Goal: Task Accomplishment & Management: Check status

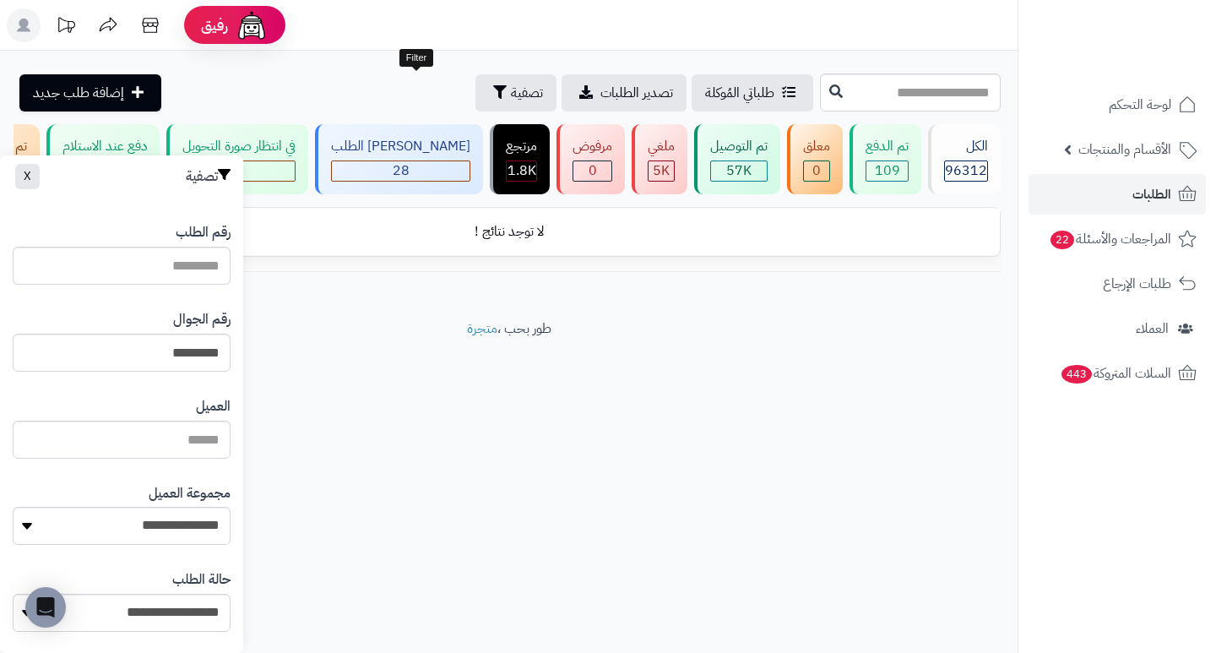
click at [511, 95] on span "تصفية" at bounding box center [527, 93] width 32 height 20
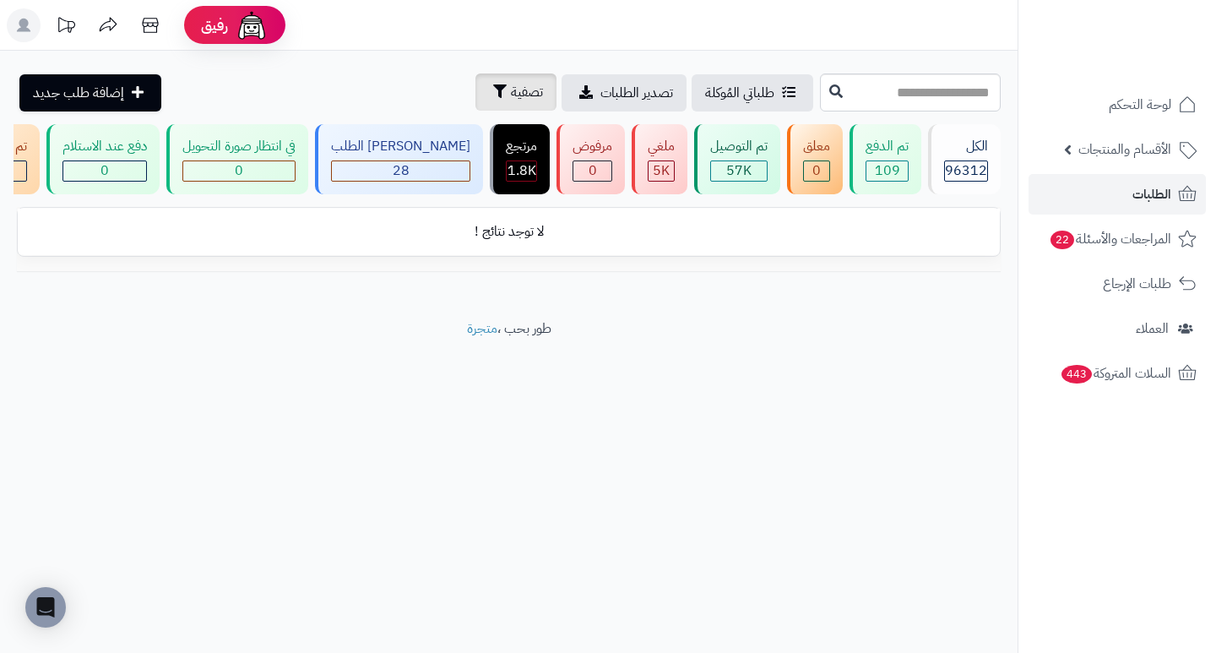
click at [511, 95] on span "تصفية" at bounding box center [527, 92] width 32 height 20
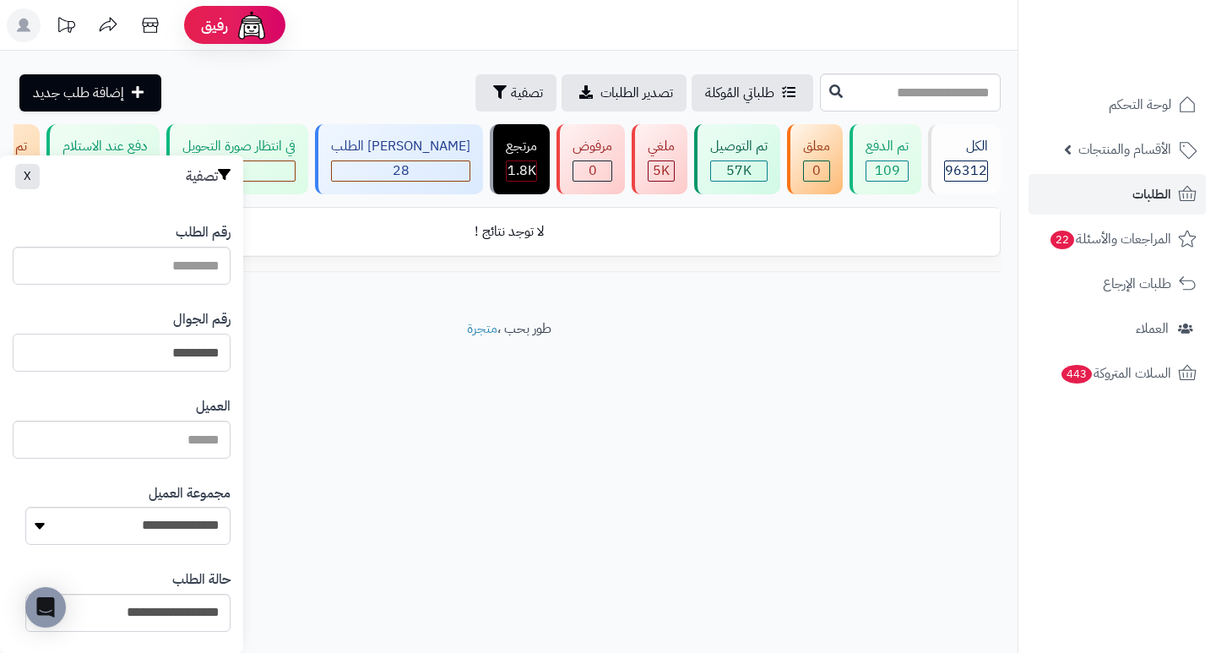
click at [130, 343] on input "*********" at bounding box center [122, 353] width 218 height 38
paste input "*********"
type input "*********"
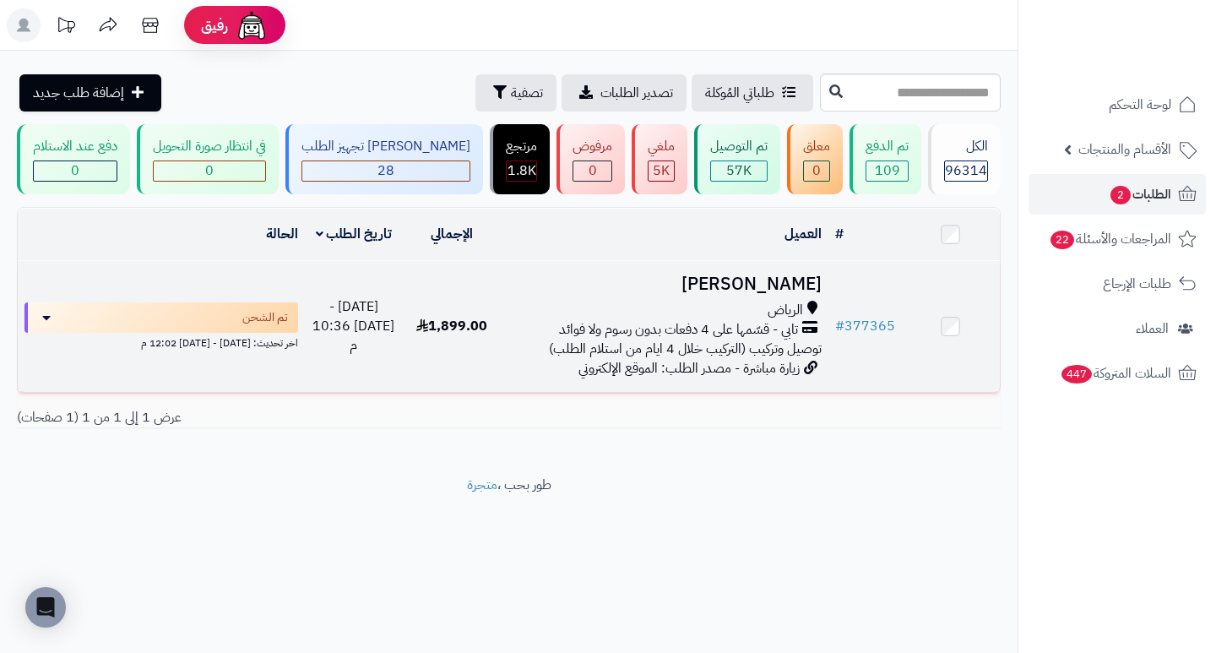
click at [732, 294] on h3 "ahmed alnajjar" at bounding box center [663, 283] width 313 height 19
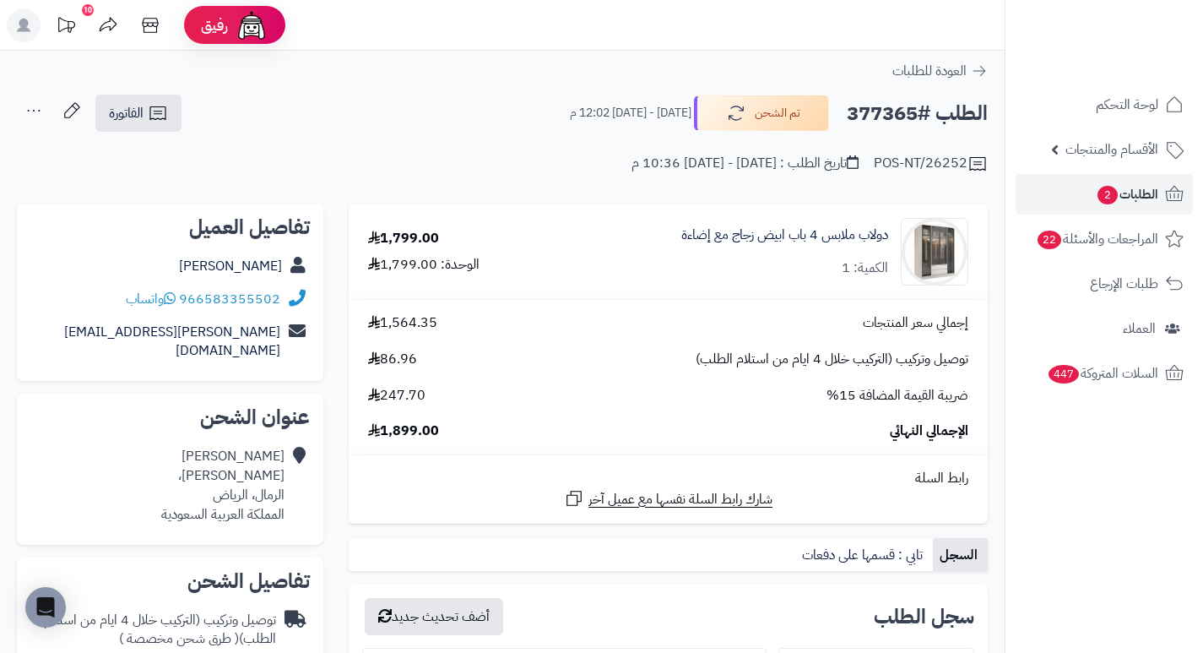
click at [876, 105] on h2 "الطلب #377365" at bounding box center [917, 113] width 141 height 35
copy h2 "377365"
click at [1096, 201] on span "الطلبات 2" at bounding box center [1127, 194] width 62 height 24
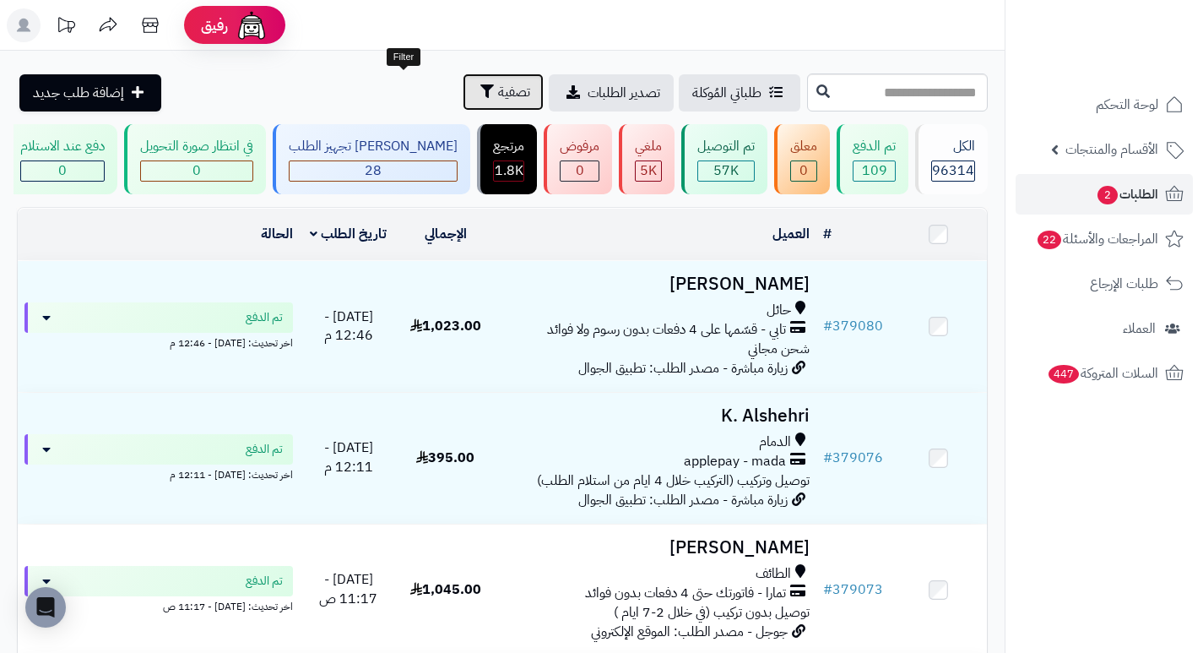
click at [498, 86] on span "تصفية" at bounding box center [514, 92] width 32 height 20
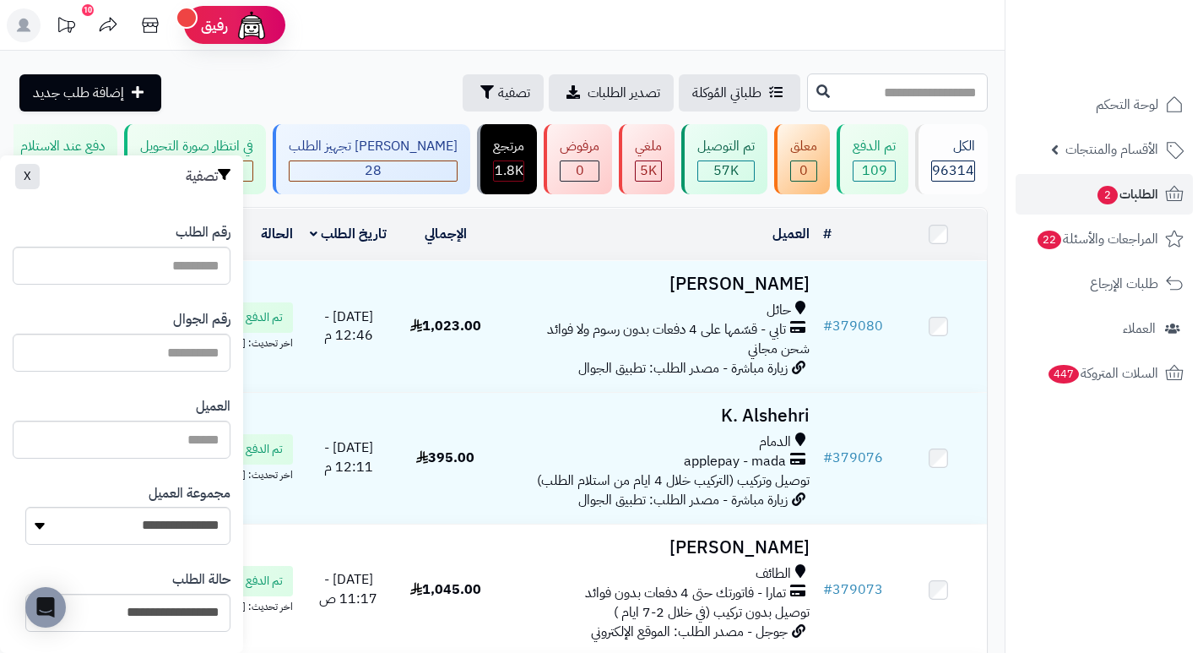
drag, startPoint x: 182, startPoint y: 350, endPoint x: 912, endPoint y: 93, distance: 773.4
click at [912, 93] on input "text" at bounding box center [897, 92] width 181 height 38
type input "*"
type input "**"
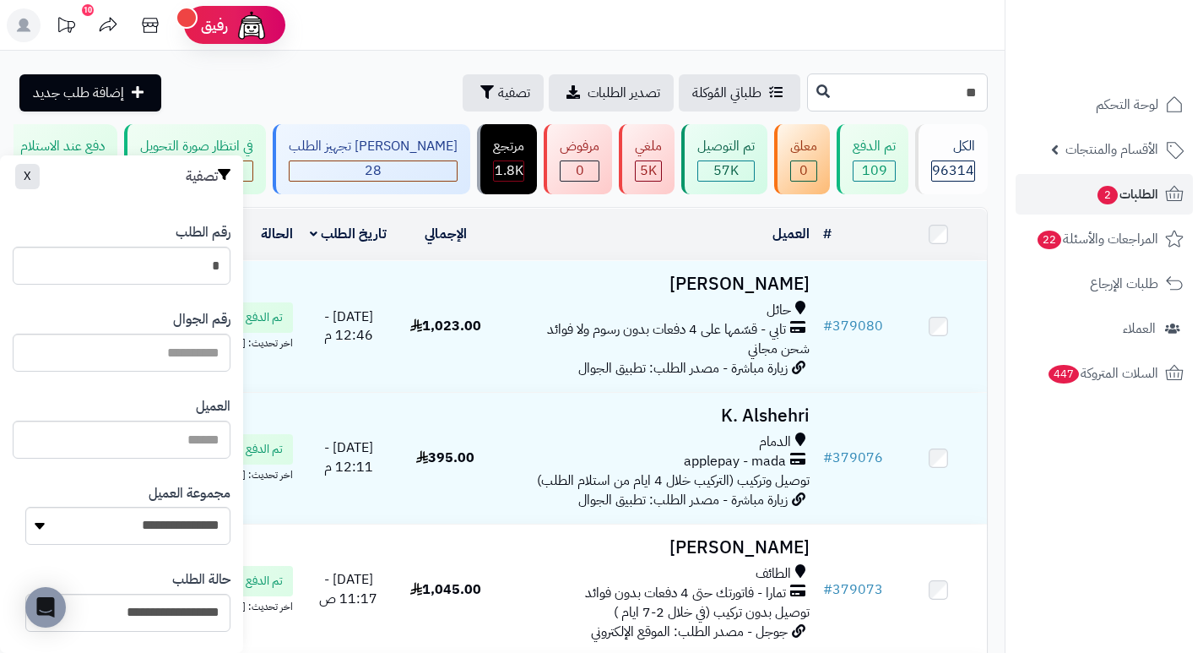
type input "**"
type input "***"
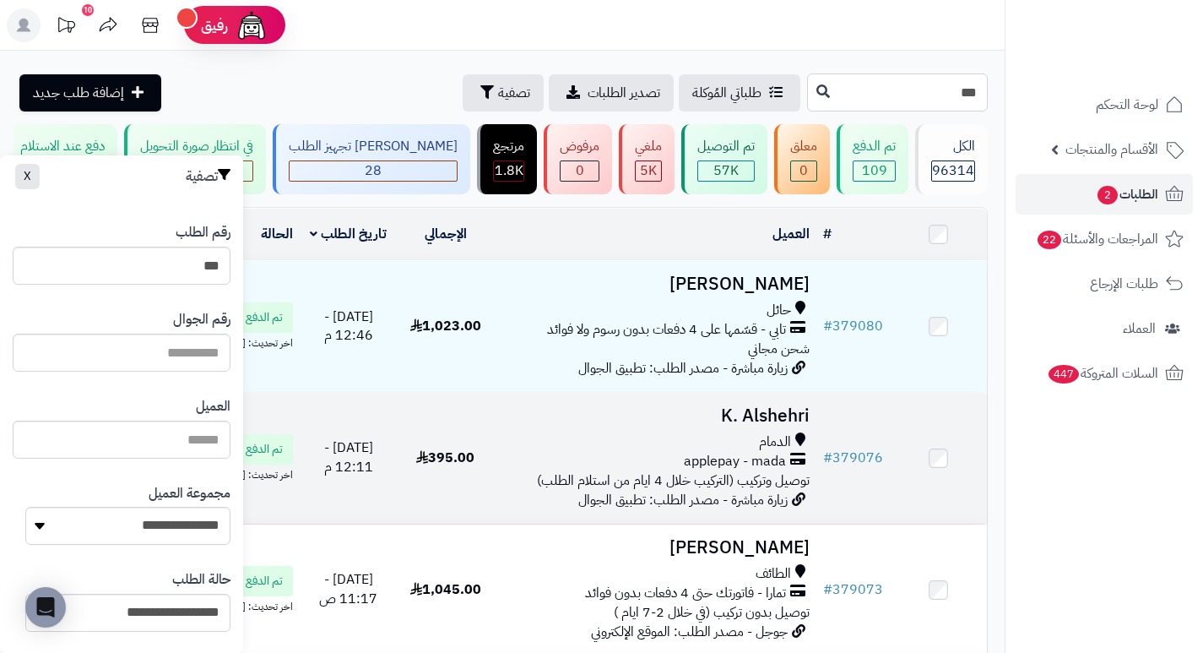
type input "****"
type input "*****"
type input "******"
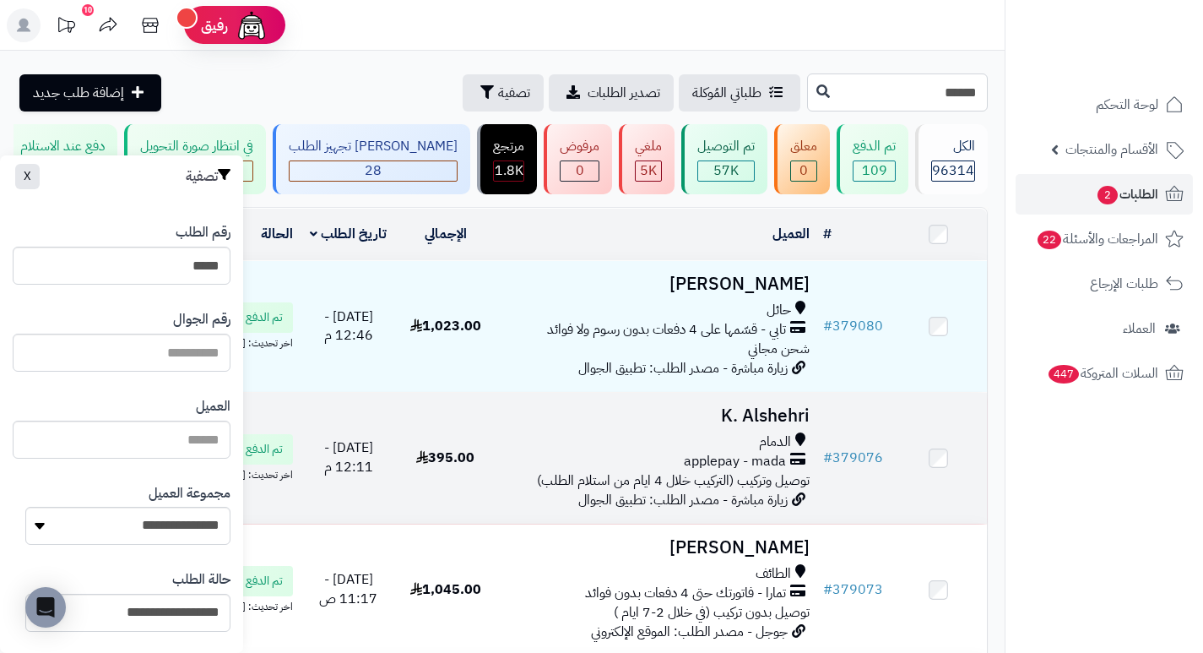
type input "******"
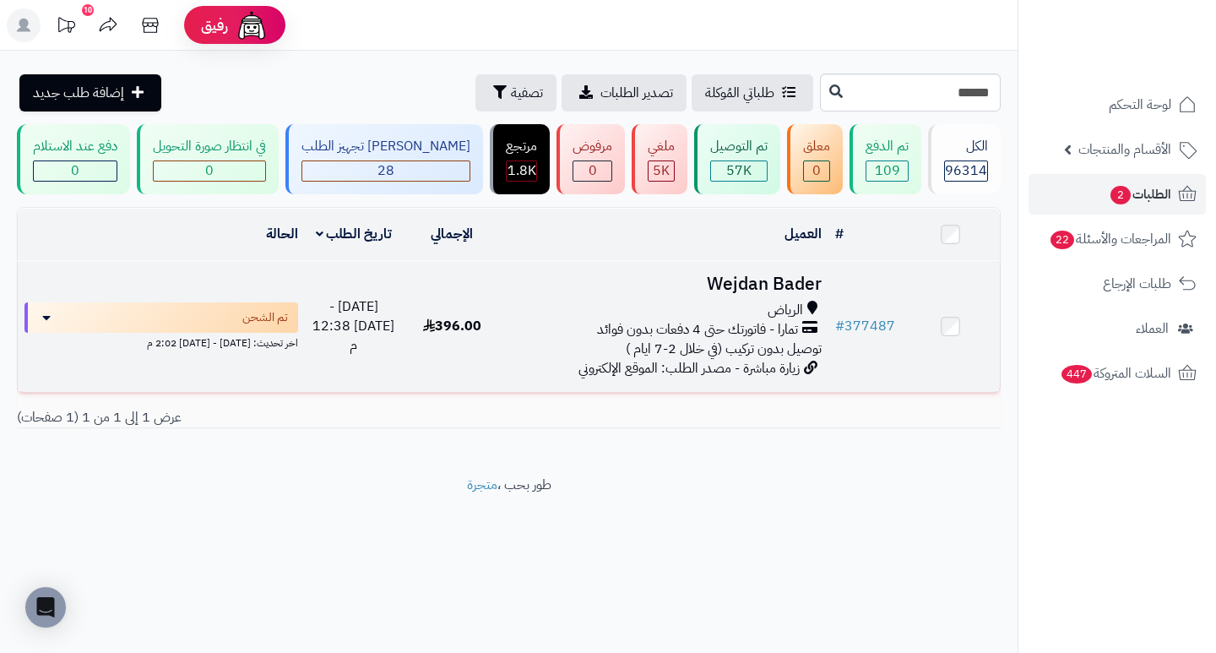
click at [757, 291] on h3 "Wejdan Bader" at bounding box center [663, 283] width 313 height 19
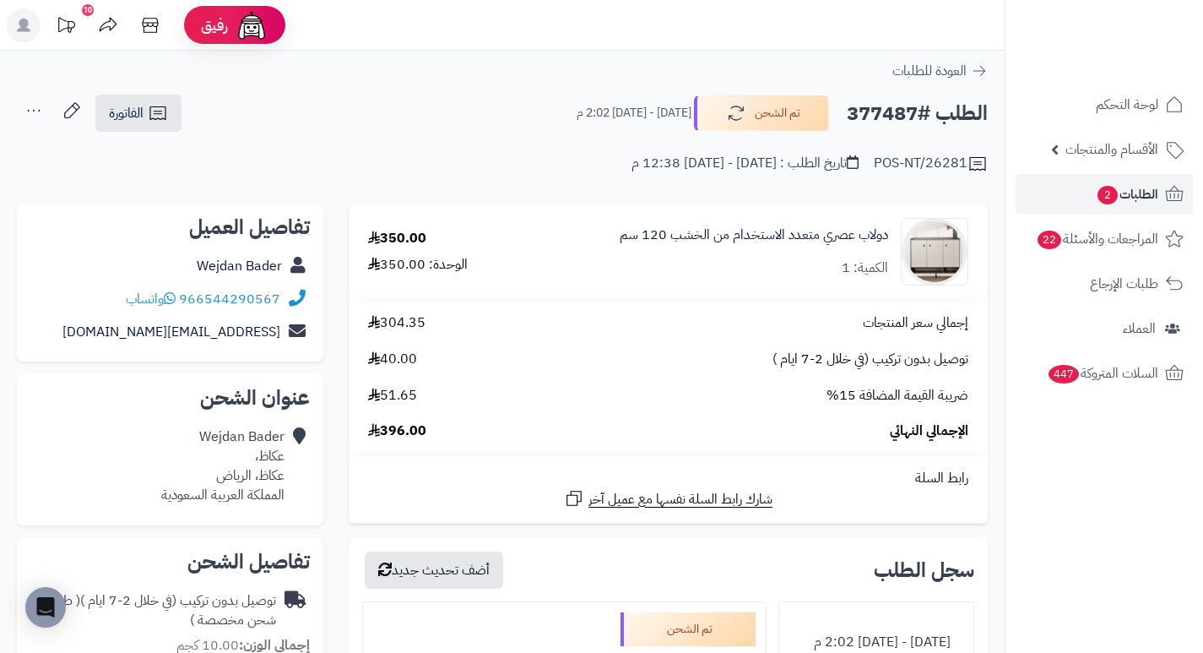
click at [870, 111] on h2 "الطلب #377487" at bounding box center [917, 113] width 141 height 35
copy h2 "377487"
click at [1100, 194] on span "2" at bounding box center [1108, 195] width 20 height 19
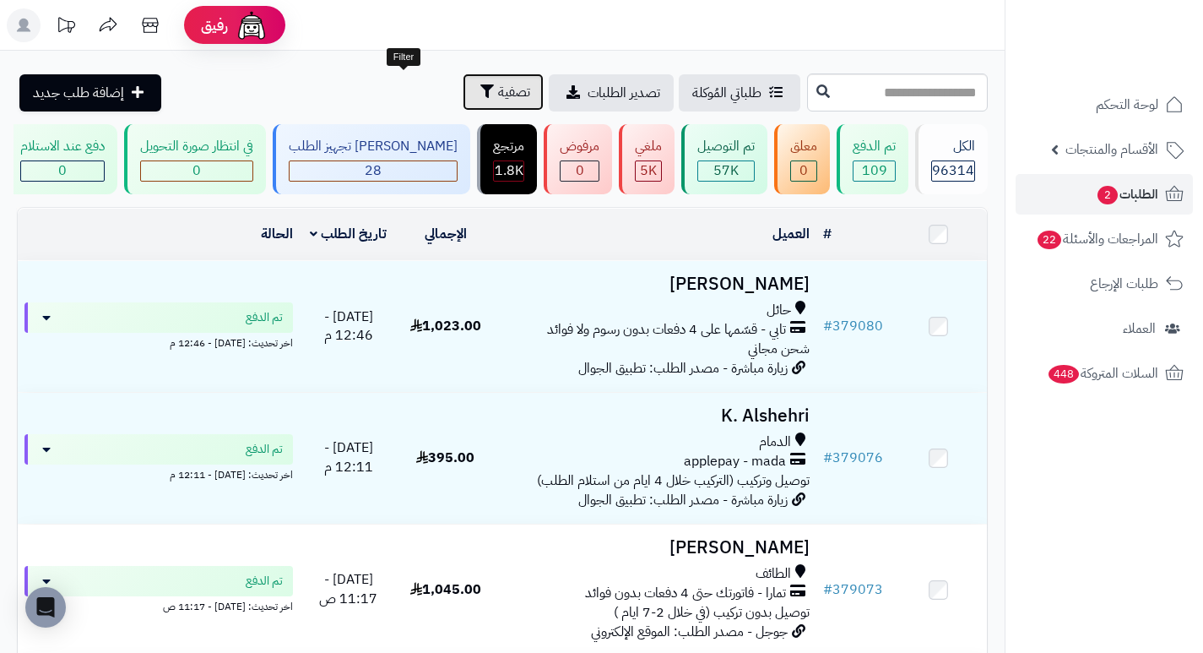
click at [498, 93] on span "تصفية" at bounding box center [514, 92] width 32 height 20
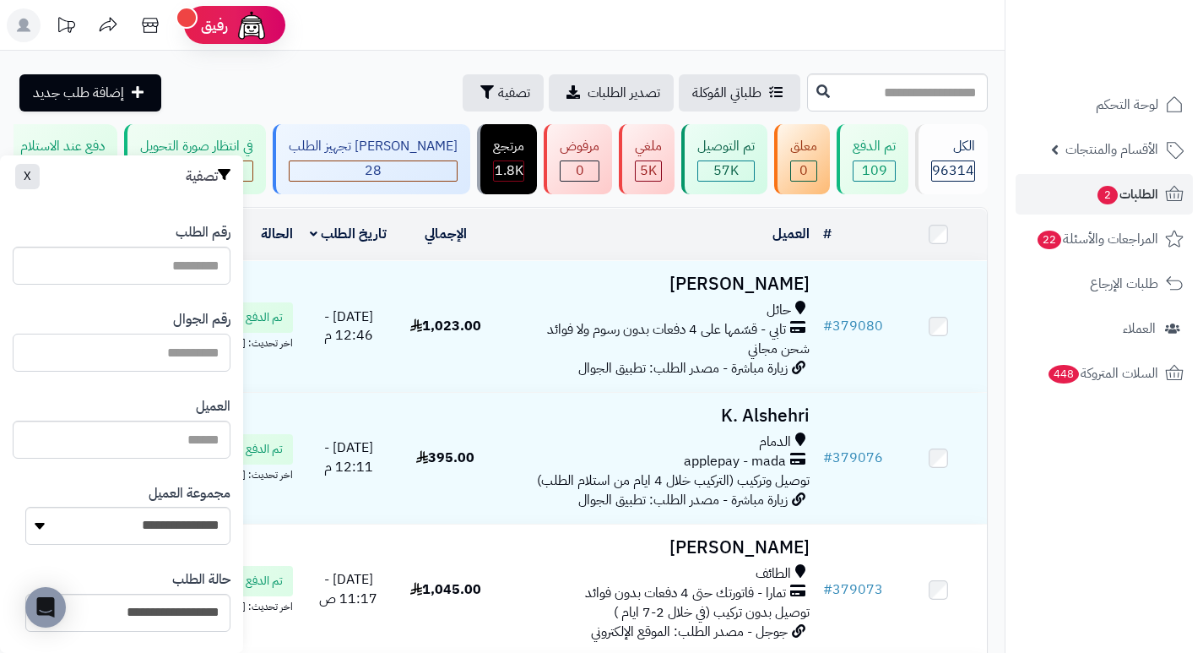
paste input "*********"
type input "*********"
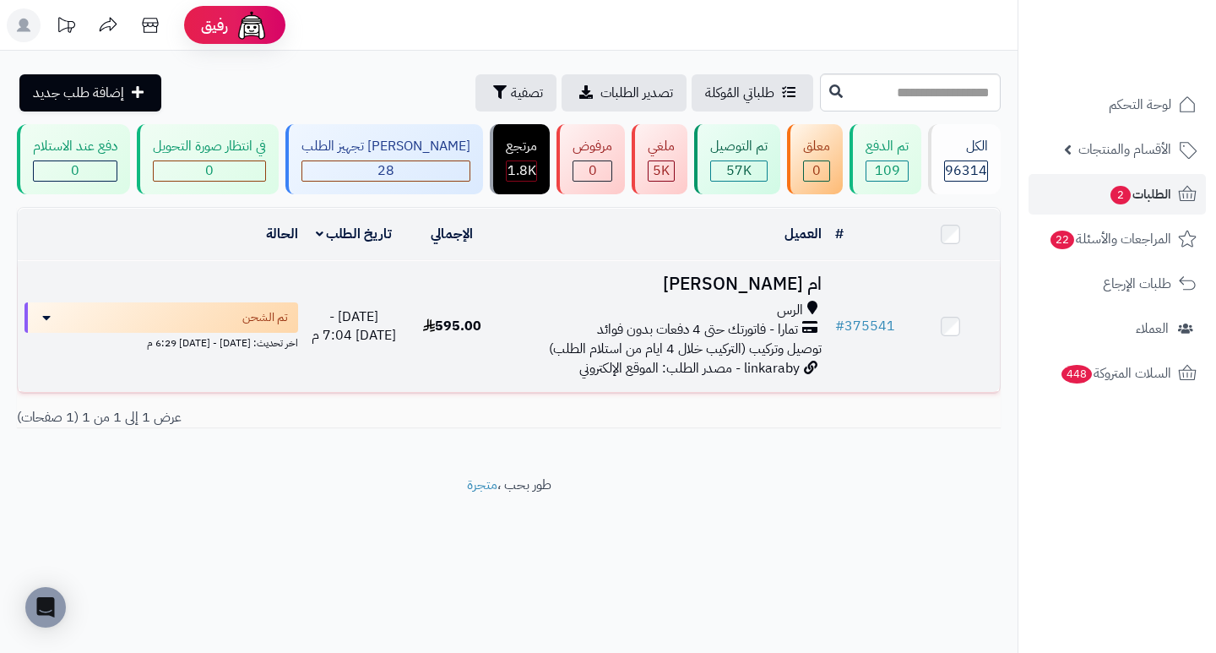
click at [807, 294] on h3 "ام [PERSON_NAME]" at bounding box center [663, 283] width 313 height 19
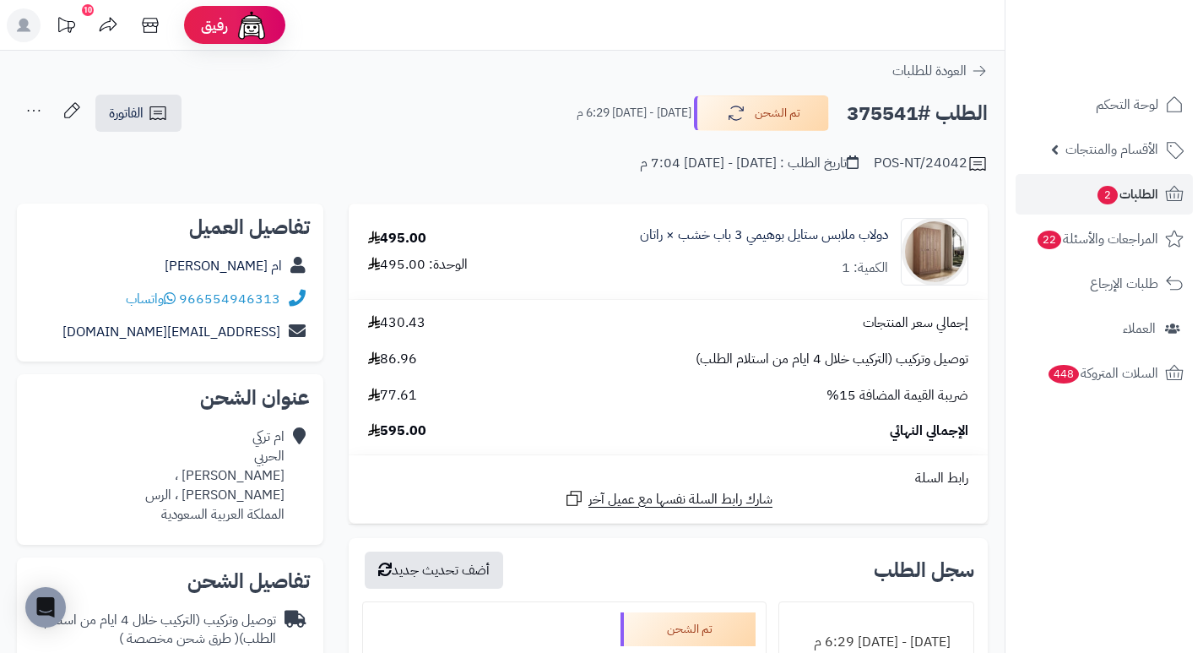
click at [887, 111] on h2 "الطلب #375541" at bounding box center [917, 113] width 141 height 35
copy h2 "375541"
click at [1110, 200] on span "2" at bounding box center [1108, 195] width 22 height 20
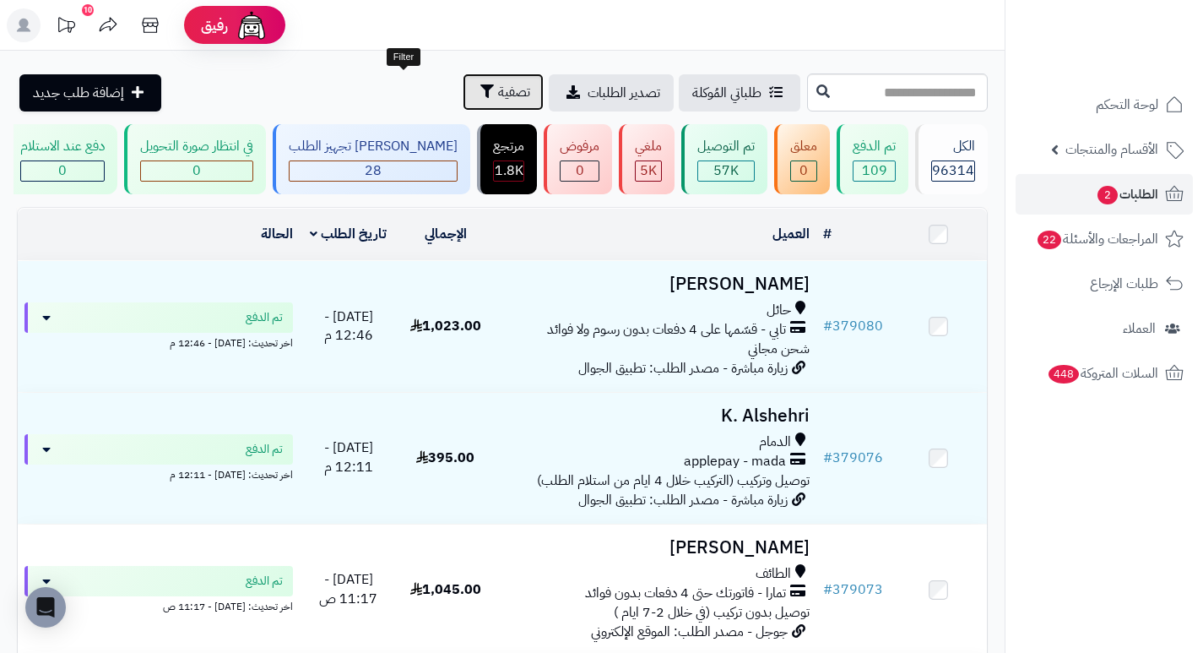
click at [463, 102] on button "تصفية" at bounding box center [503, 91] width 81 height 37
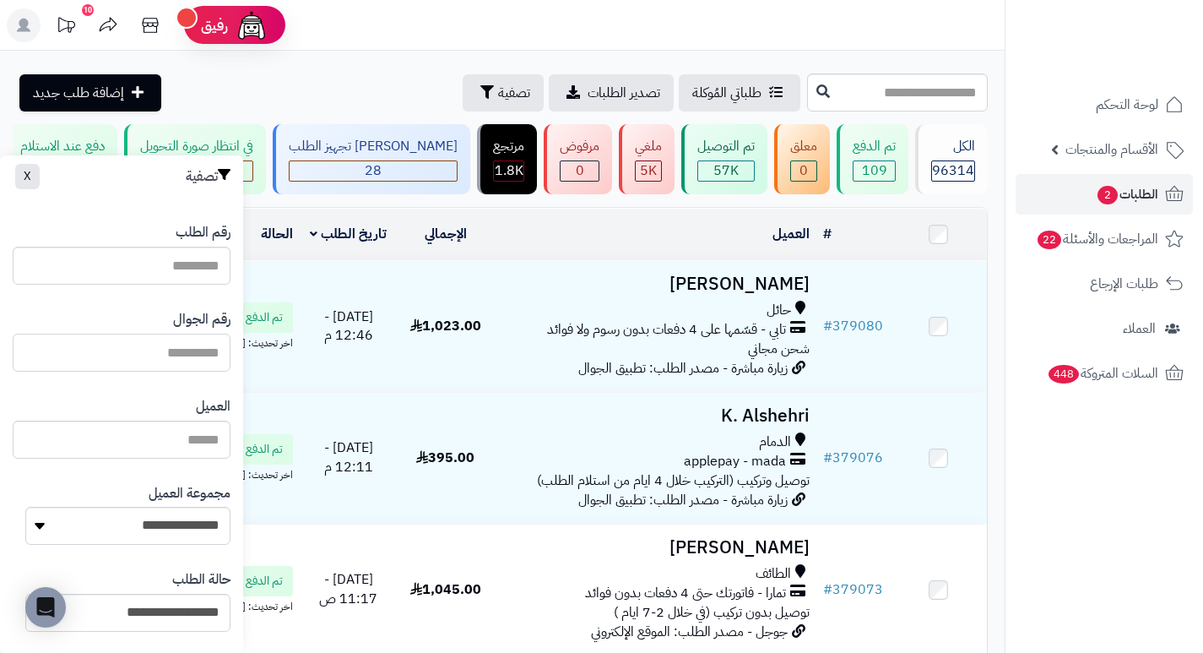
paste input "*********"
type input "*********"
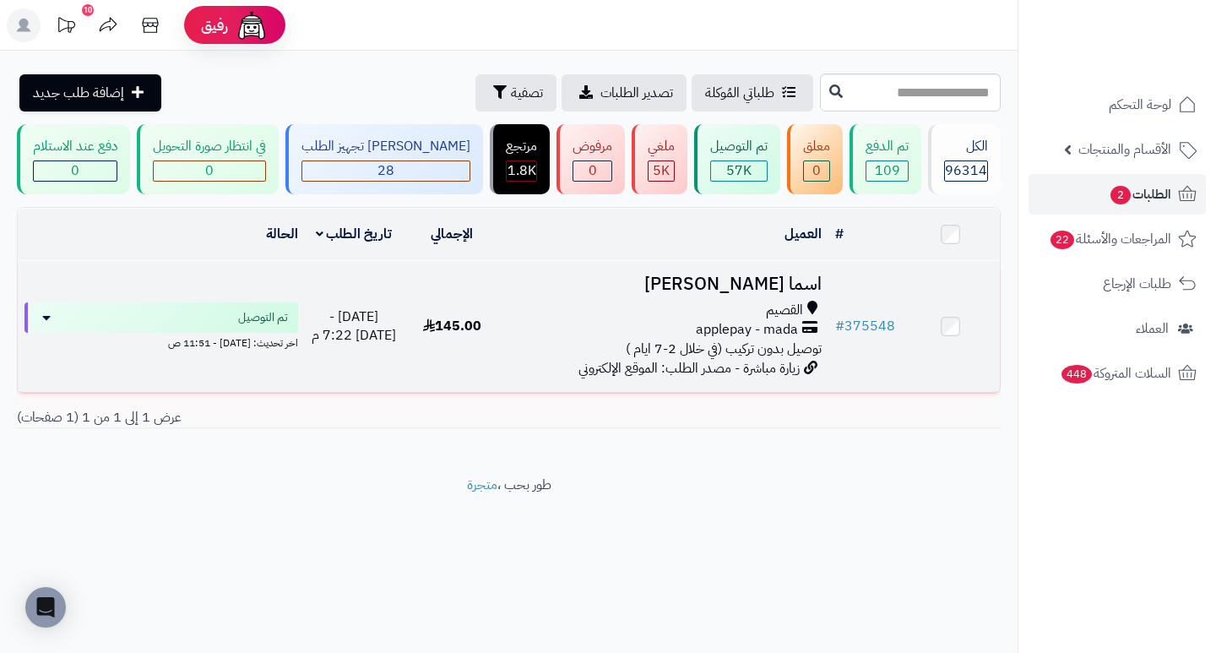
click at [795, 289] on h3 "اسما المحمد" at bounding box center [663, 283] width 313 height 19
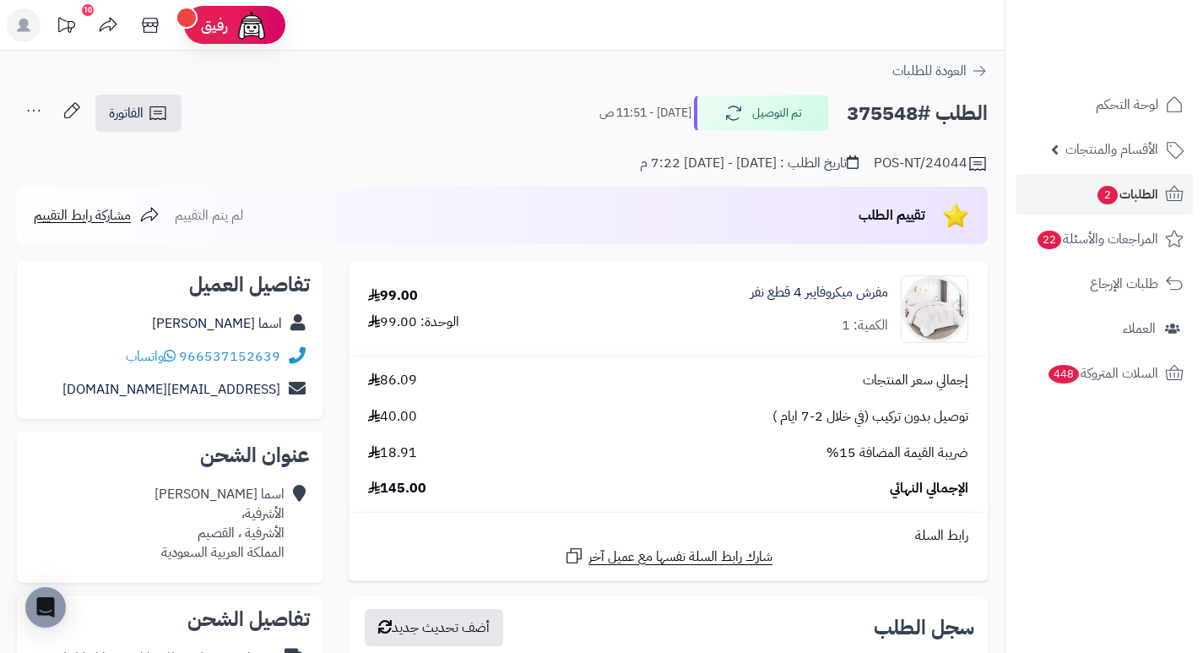
click at [881, 116] on h2 "الطلب #375548" at bounding box center [917, 113] width 141 height 35
copy h2 "375548"
click at [529, 136] on div "POS-NT/24044 تاريخ الطلب : [DATE] - [DATE] 7:22 م" at bounding box center [502, 153] width 971 height 41
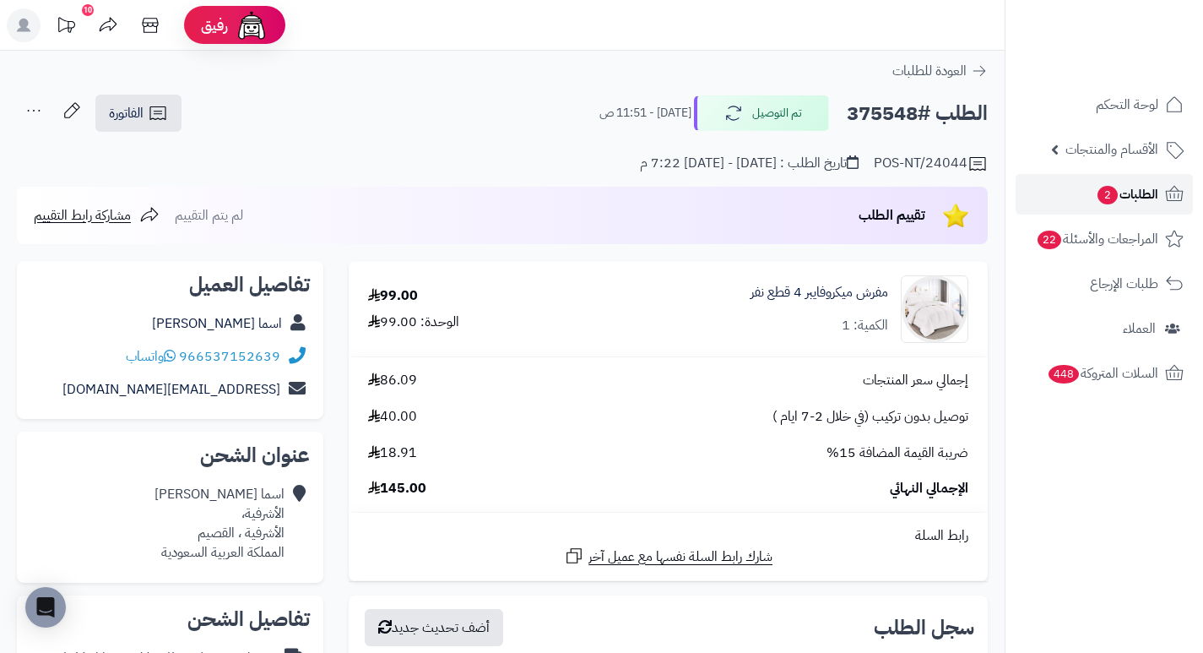
click at [1114, 196] on span "2" at bounding box center [1108, 195] width 20 height 19
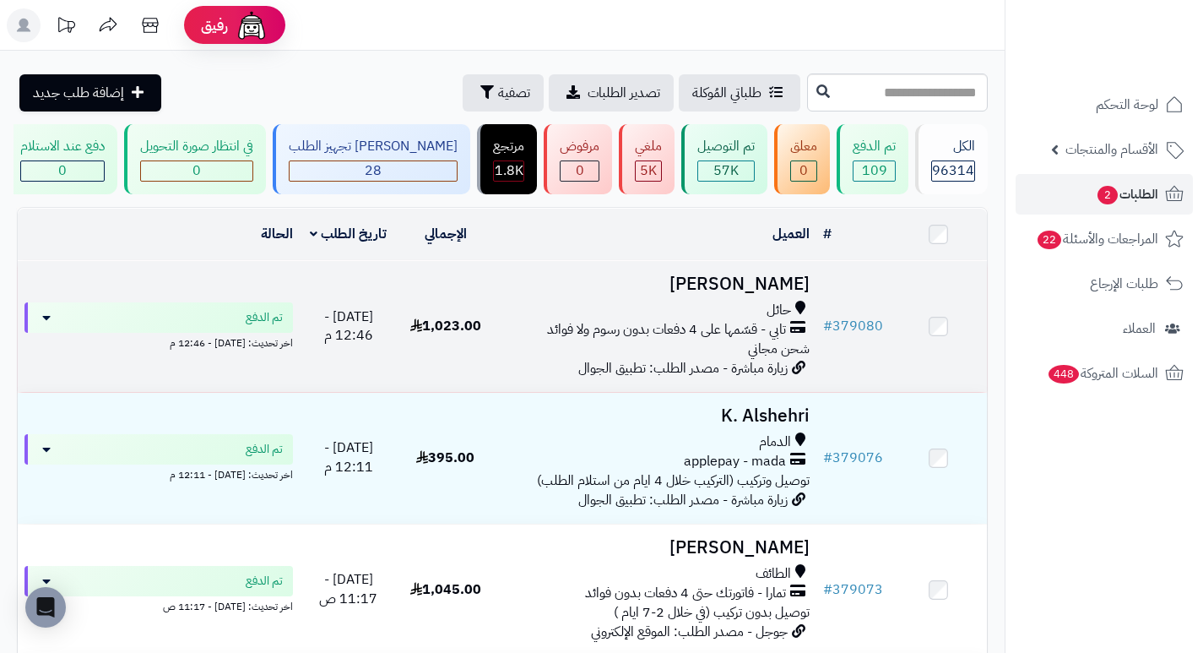
click at [775, 294] on h3 "هدى الشمري" at bounding box center [655, 283] width 309 height 19
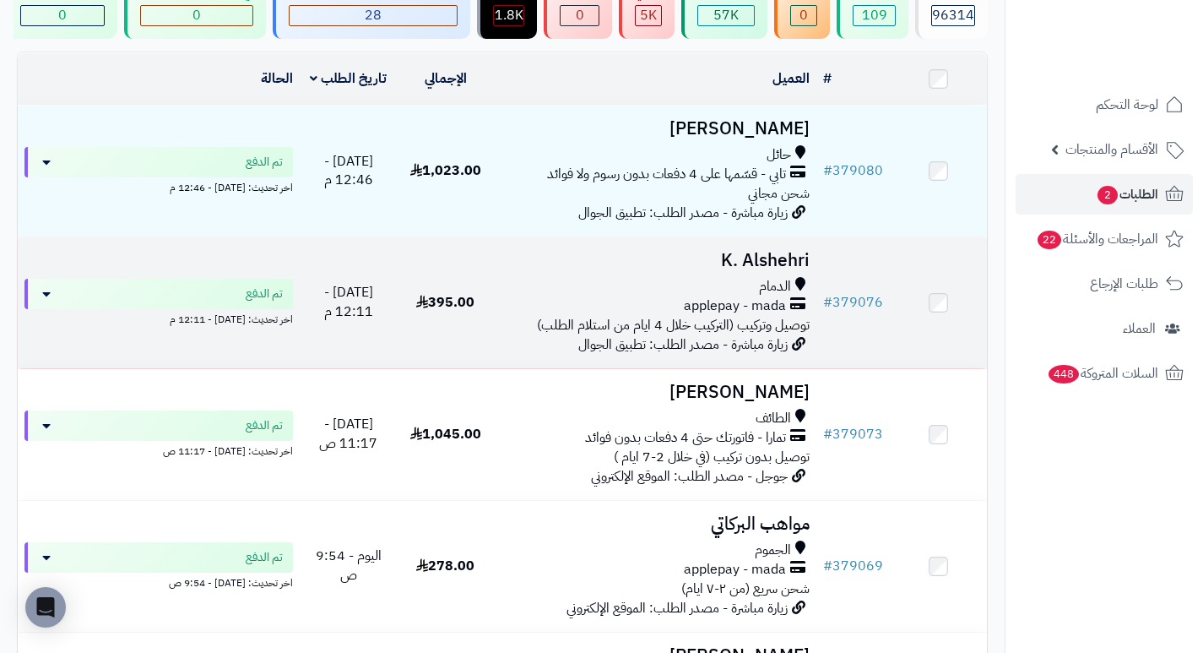
scroll to position [169, 0]
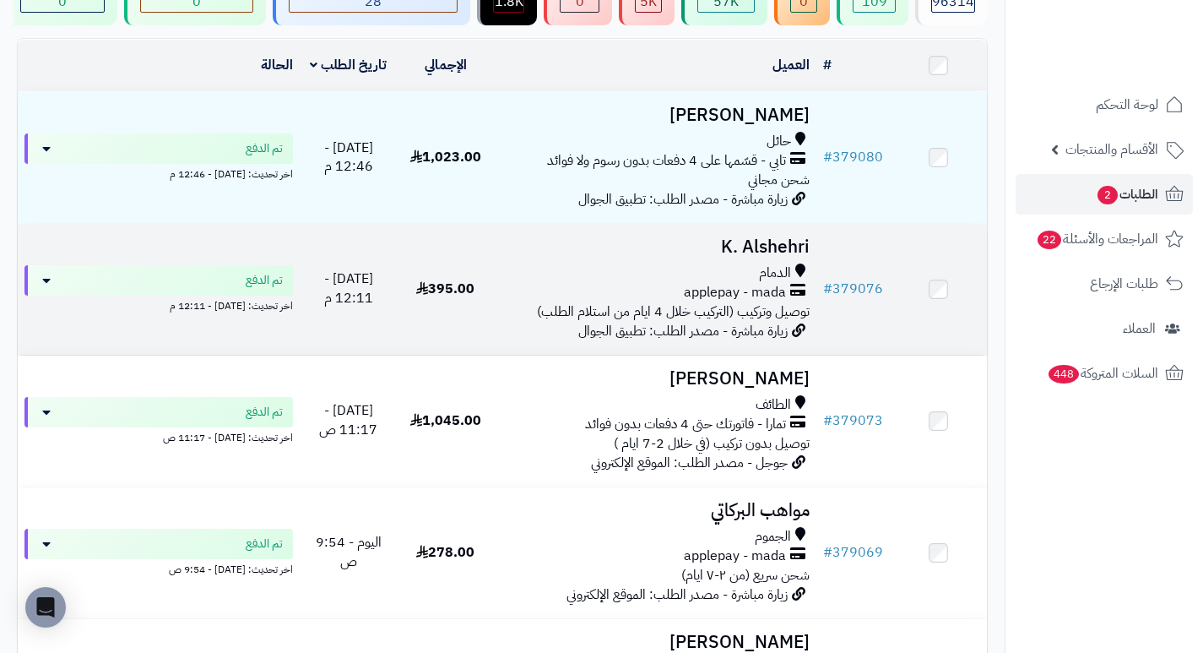
click at [784, 253] on h3 "K. Alshehri" at bounding box center [655, 246] width 309 height 19
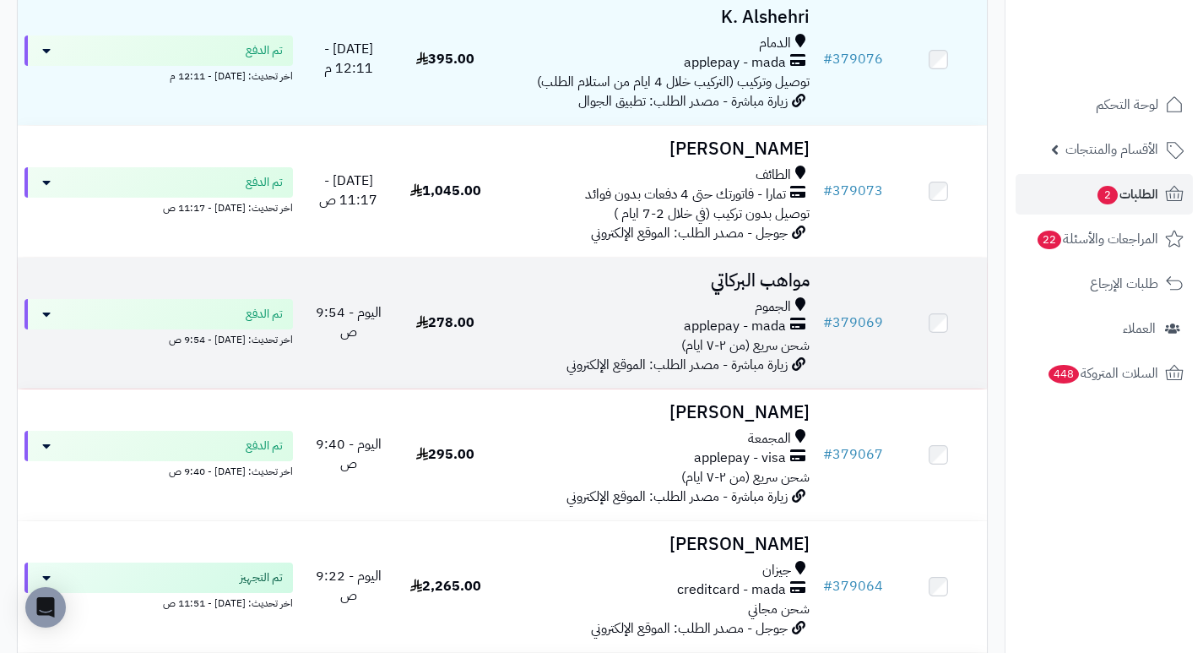
scroll to position [422, 0]
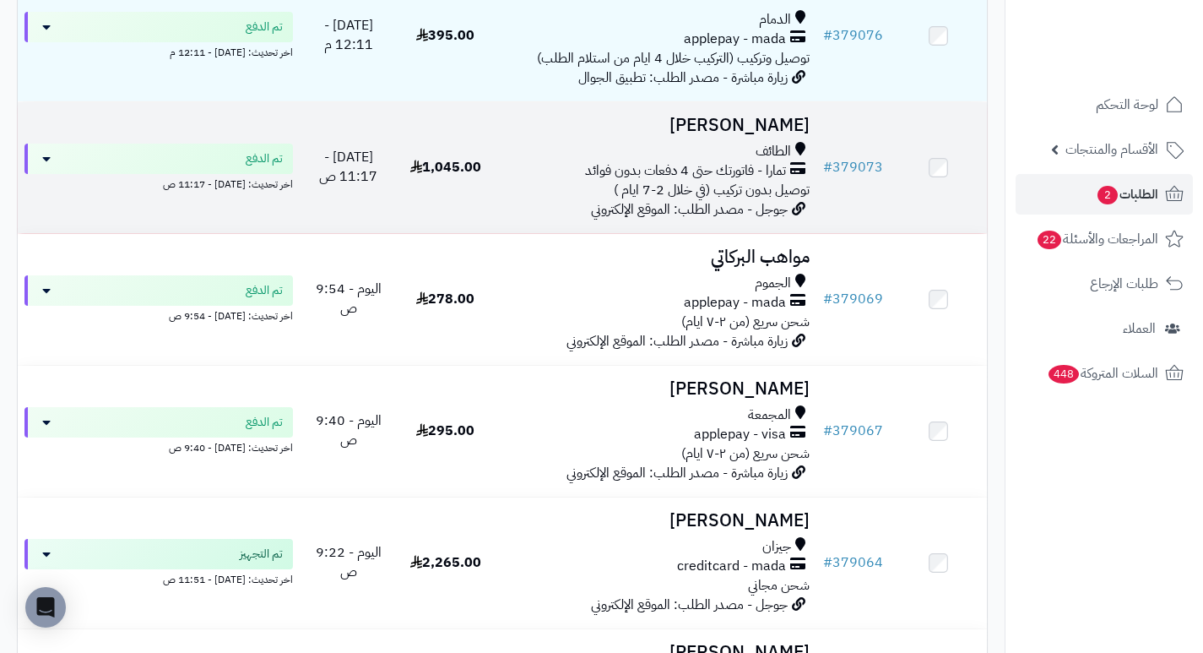
click at [768, 135] on h3 "[PERSON_NAME]" at bounding box center [655, 125] width 309 height 19
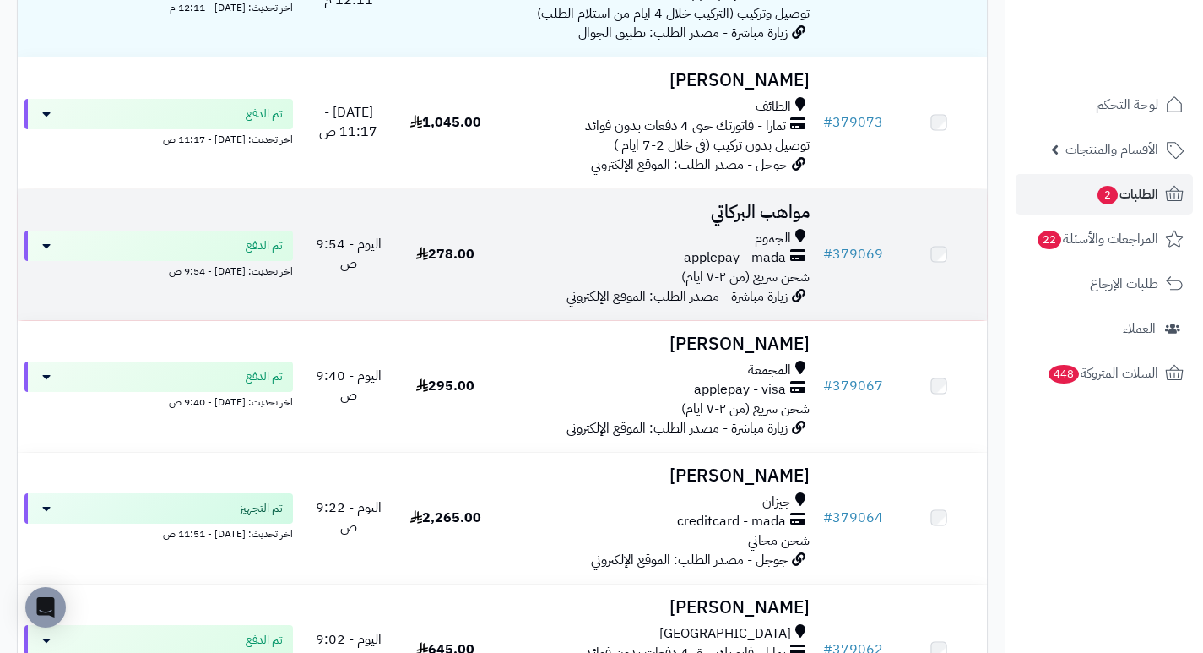
scroll to position [507, 0]
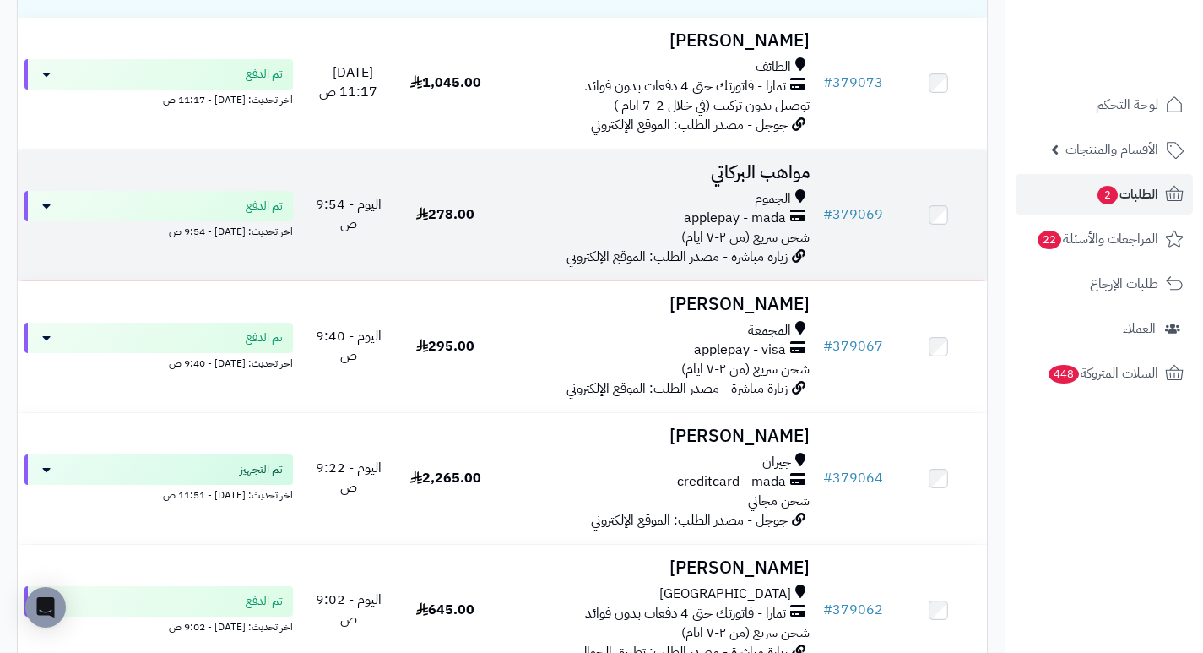
click at [772, 182] on h3 "مواهب البركاتي" at bounding box center [655, 172] width 309 height 19
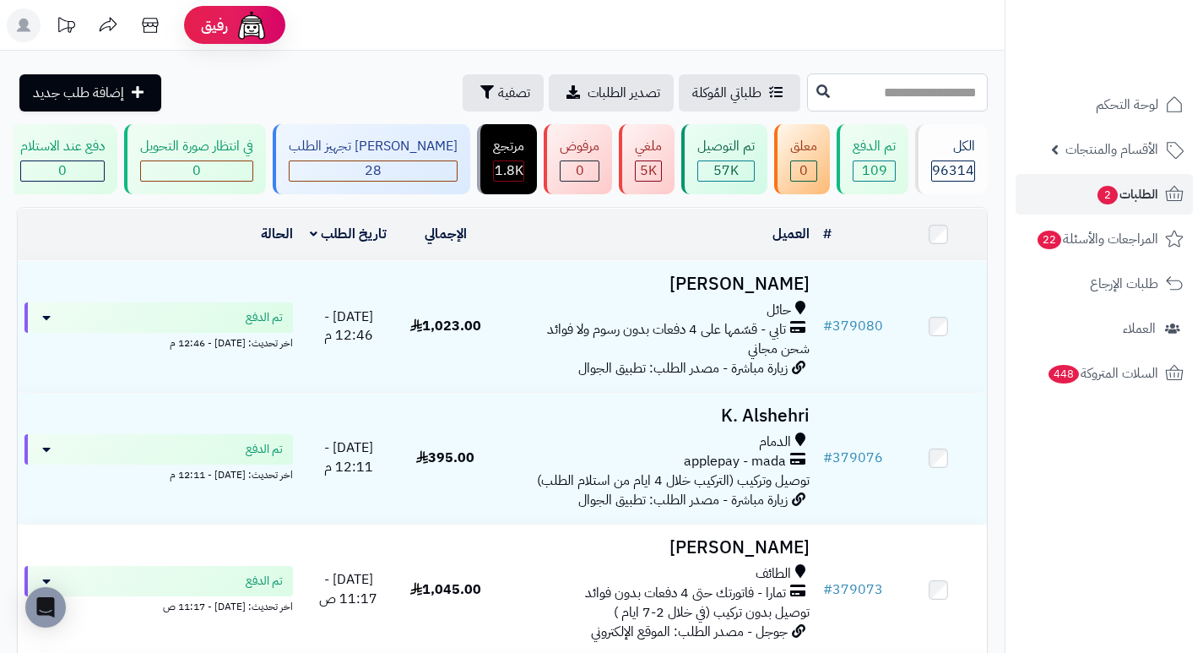
click at [912, 100] on input "text" at bounding box center [897, 92] width 181 height 38
type input "******"
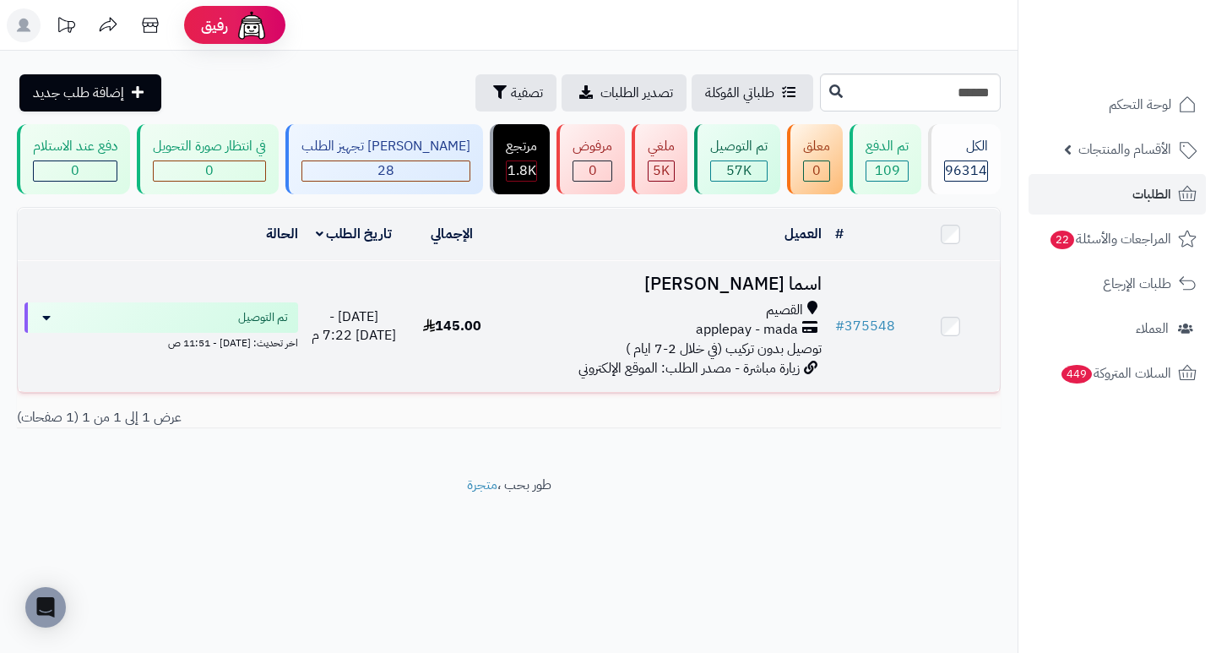
click at [754, 294] on h3 "اسما [PERSON_NAME]" at bounding box center [663, 283] width 313 height 19
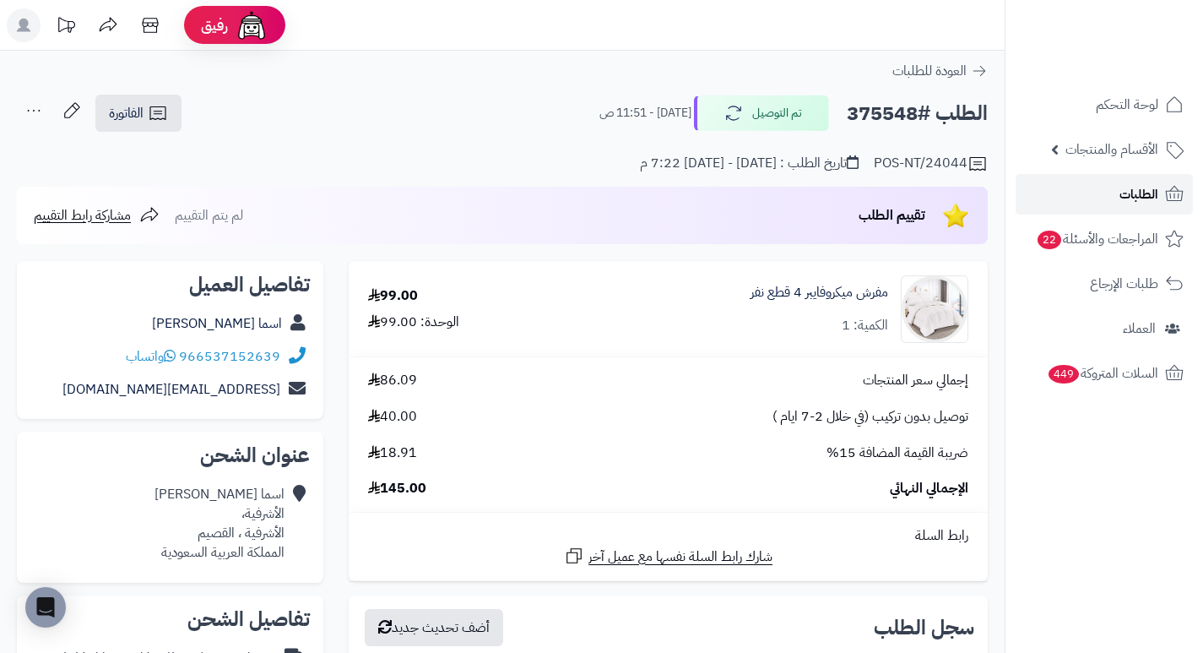
click at [1132, 194] on span "الطلبات" at bounding box center [1139, 194] width 39 height 24
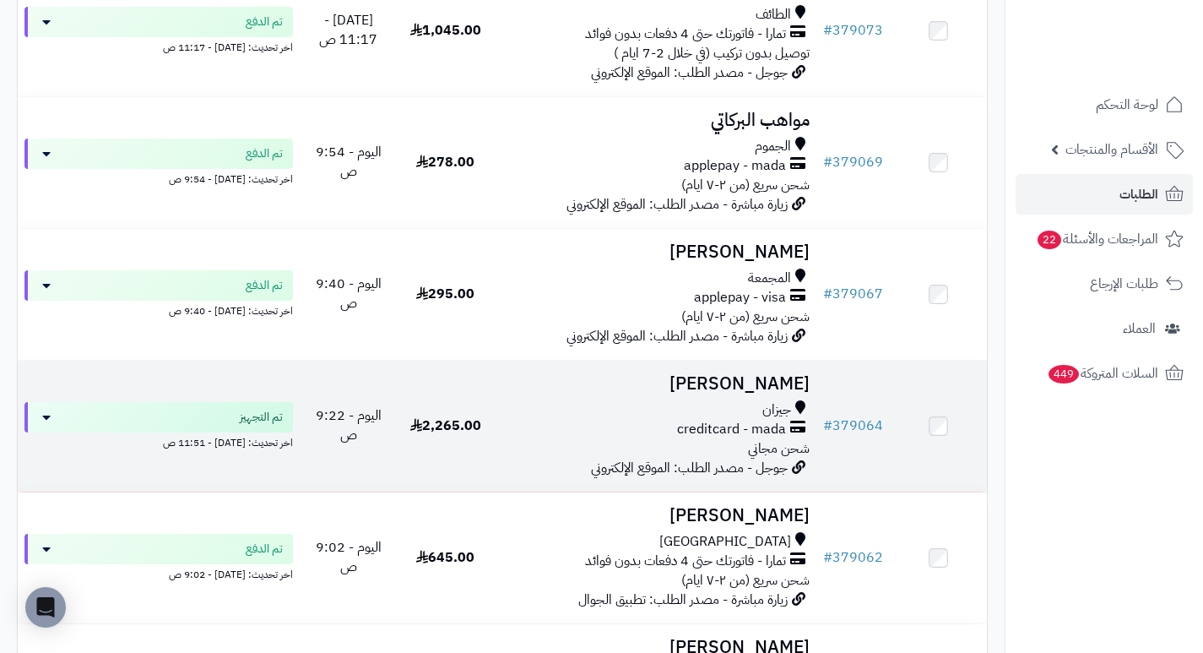
scroll to position [84, 0]
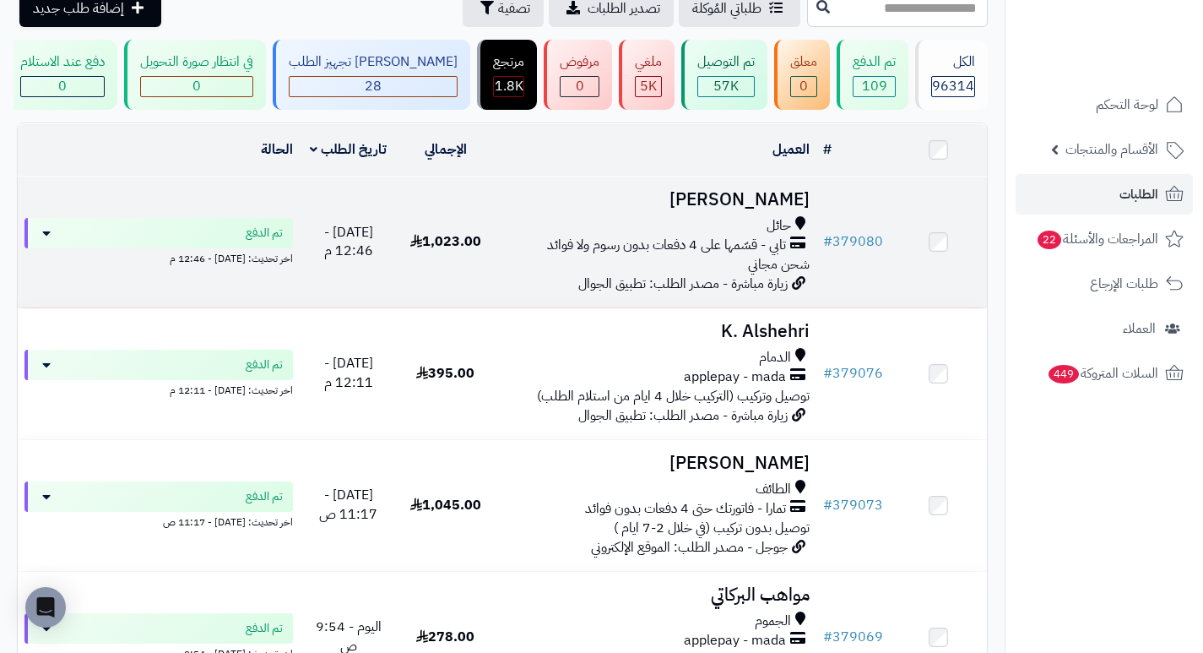
click at [740, 209] on h3 "[PERSON_NAME]" at bounding box center [655, 199] width 309 height 19
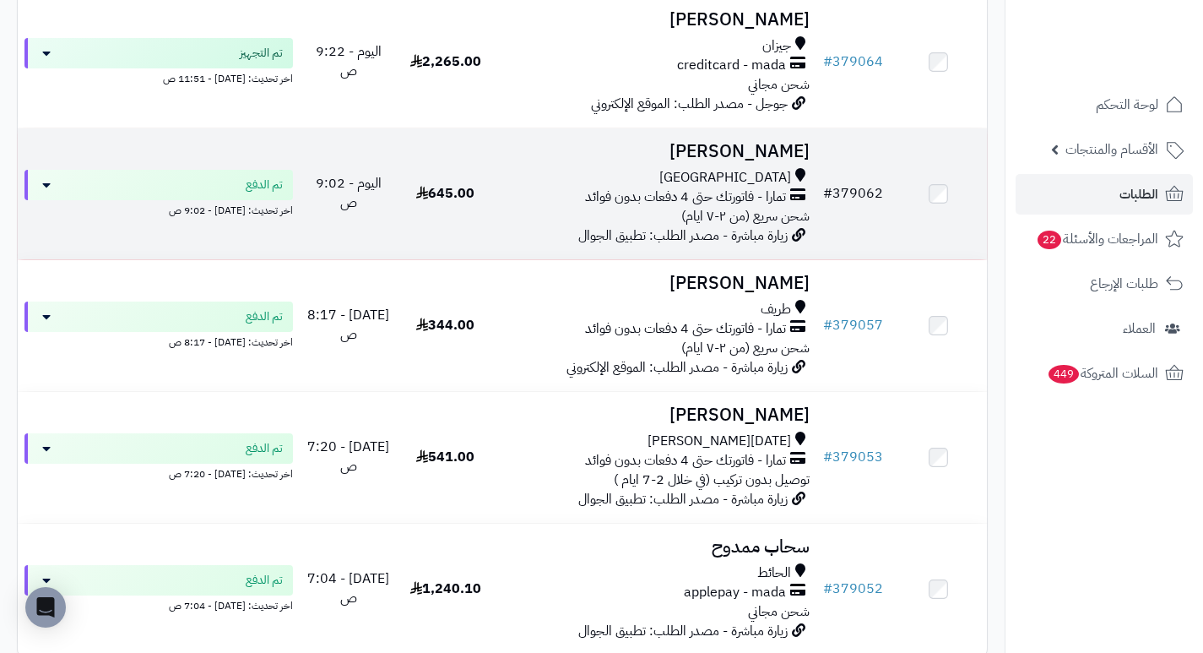
scroll to position [929, 0]
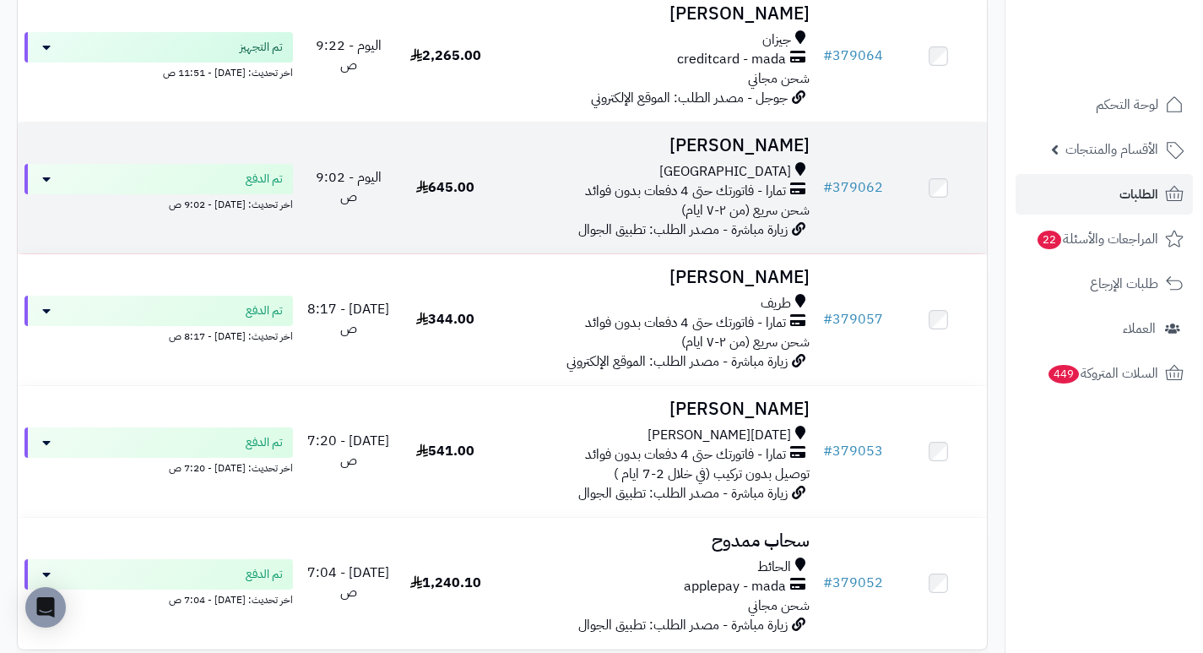
click at [767, 155] on h3 "[PERSON_NAME]" at bounding box center [655, 145] width 309 height 19
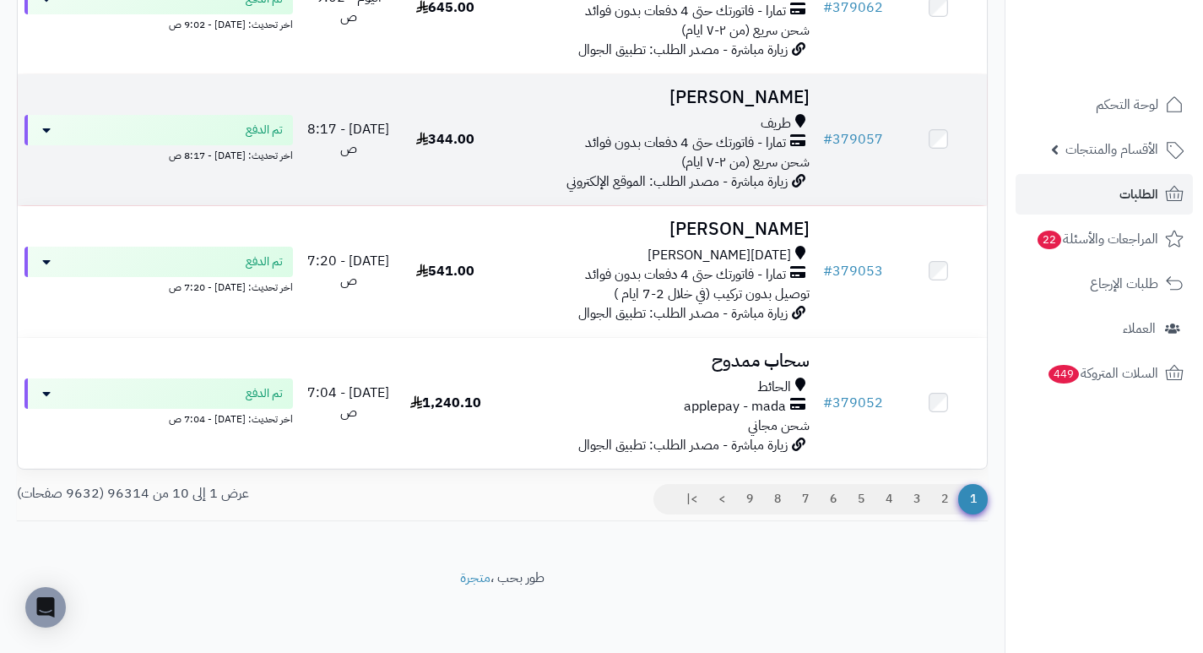
scroll to position [1119, 0]
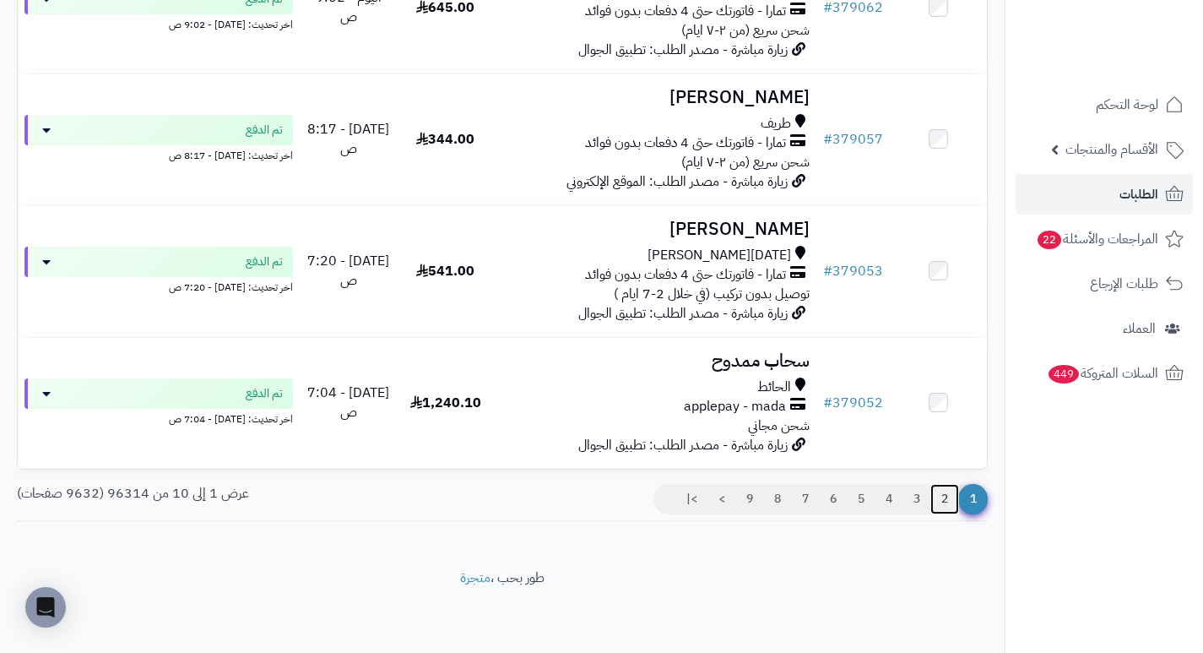
click at [942, 500] on link "2" at bounding box center [945, 499] width 29 height 30
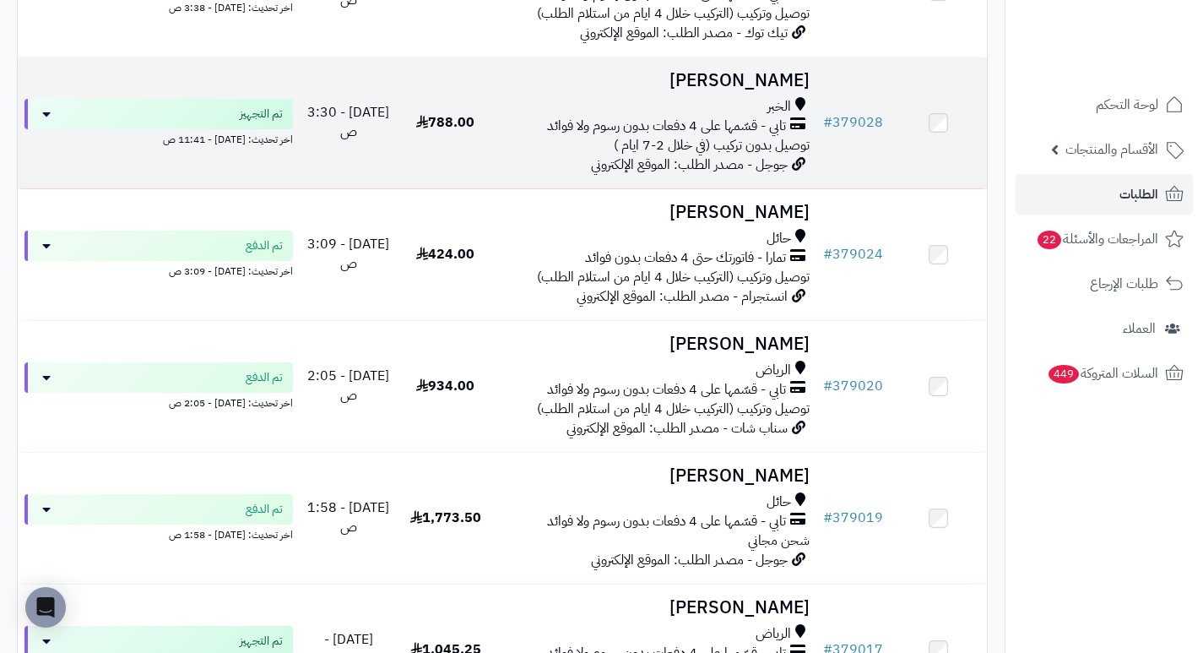
scroll to position [760, 0]
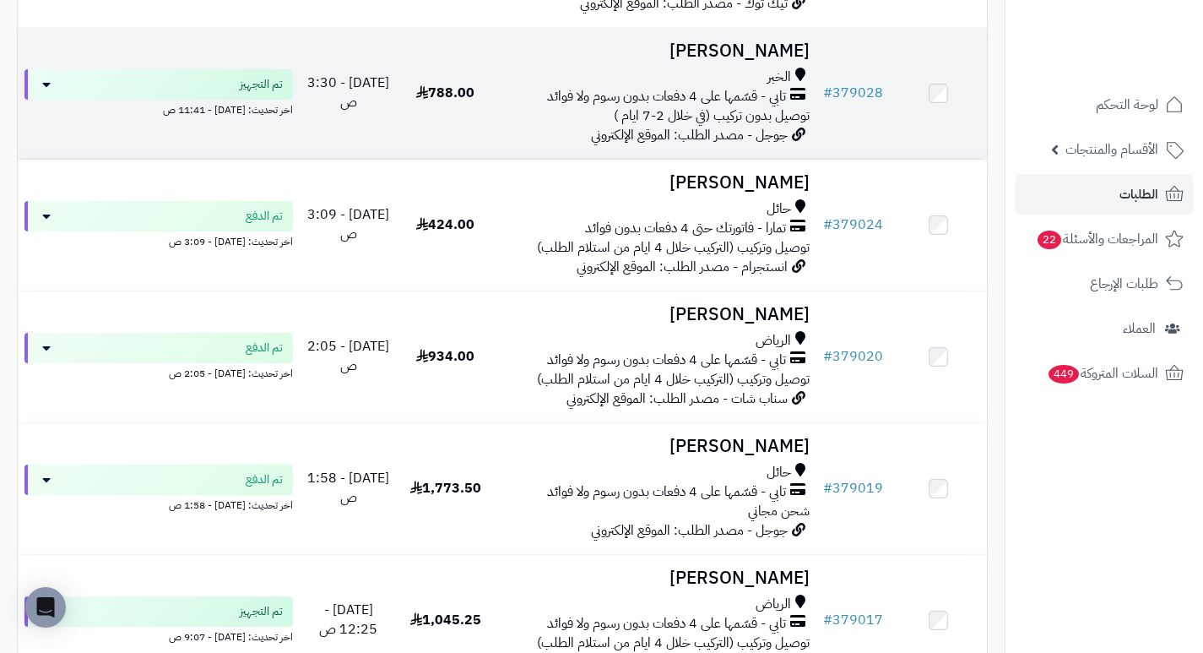
click at [776, 61] on h3 "[PERSON_NAME]" at bounding box center [655, 50] width 309 height 19
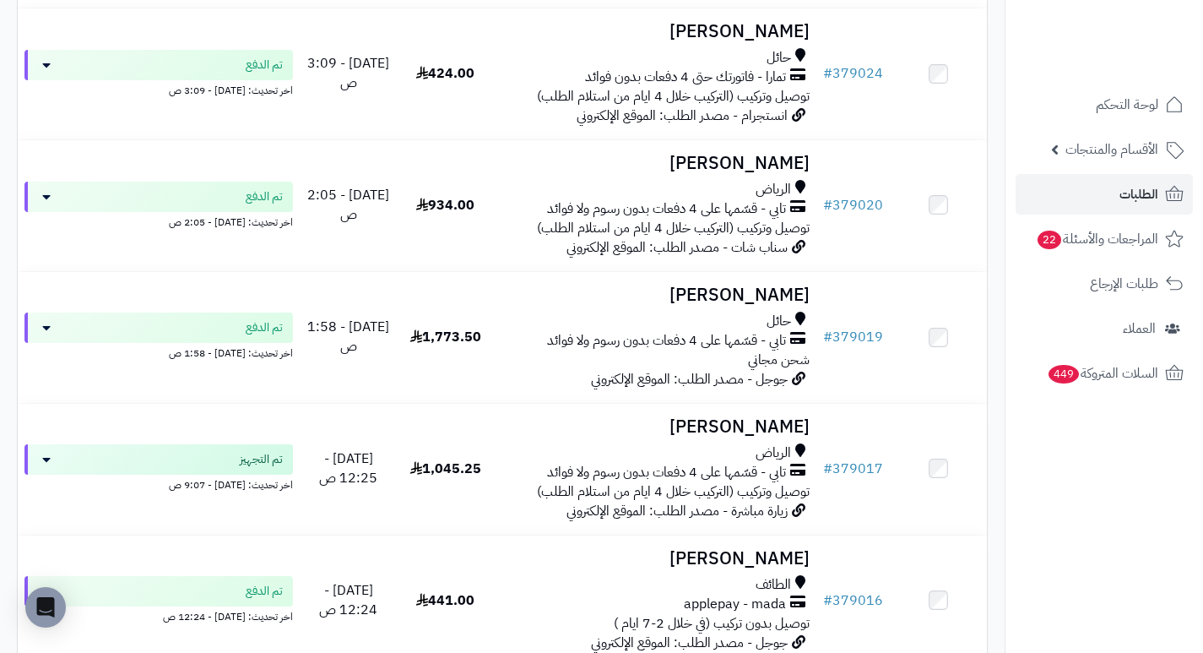
scroll to position [929, 0]
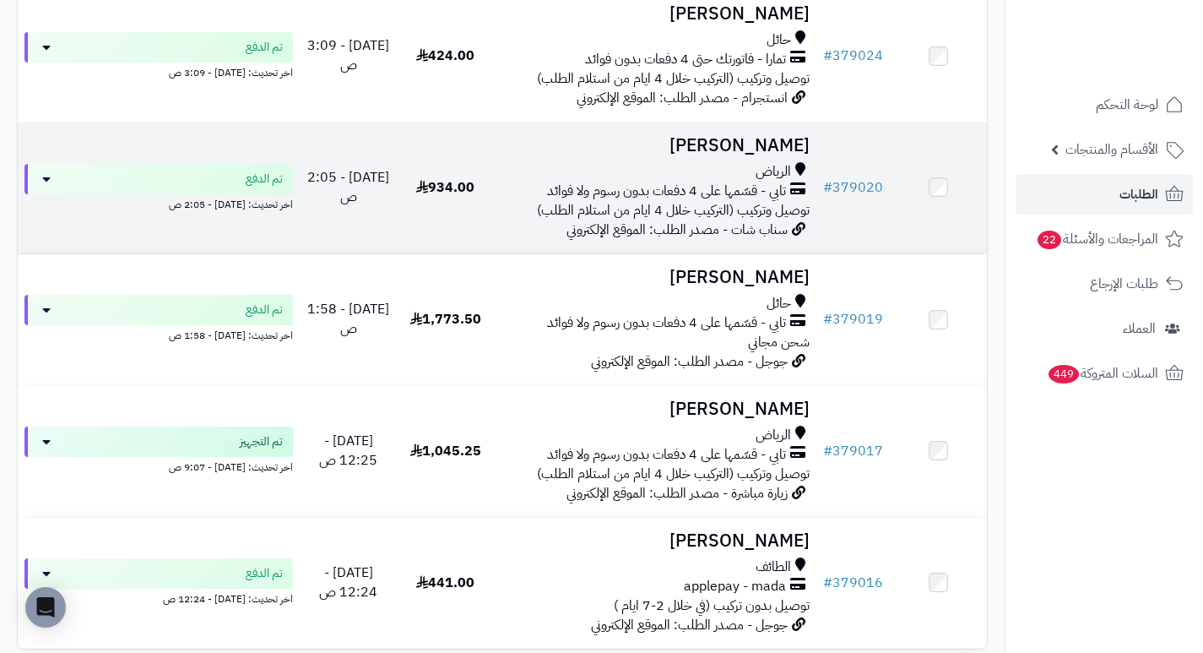
click at [773, 155] on h3 "[PERSON_NAME]" at bounding box center [655, 145] width 309 height 19
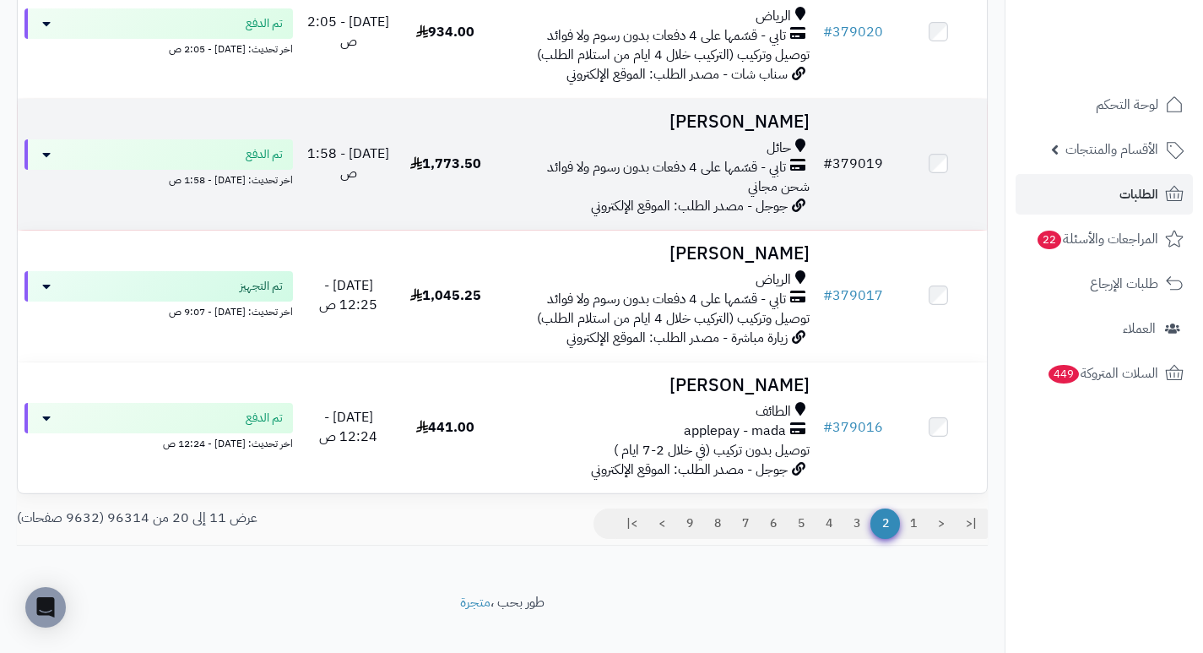
scroll to position [1098, 0]
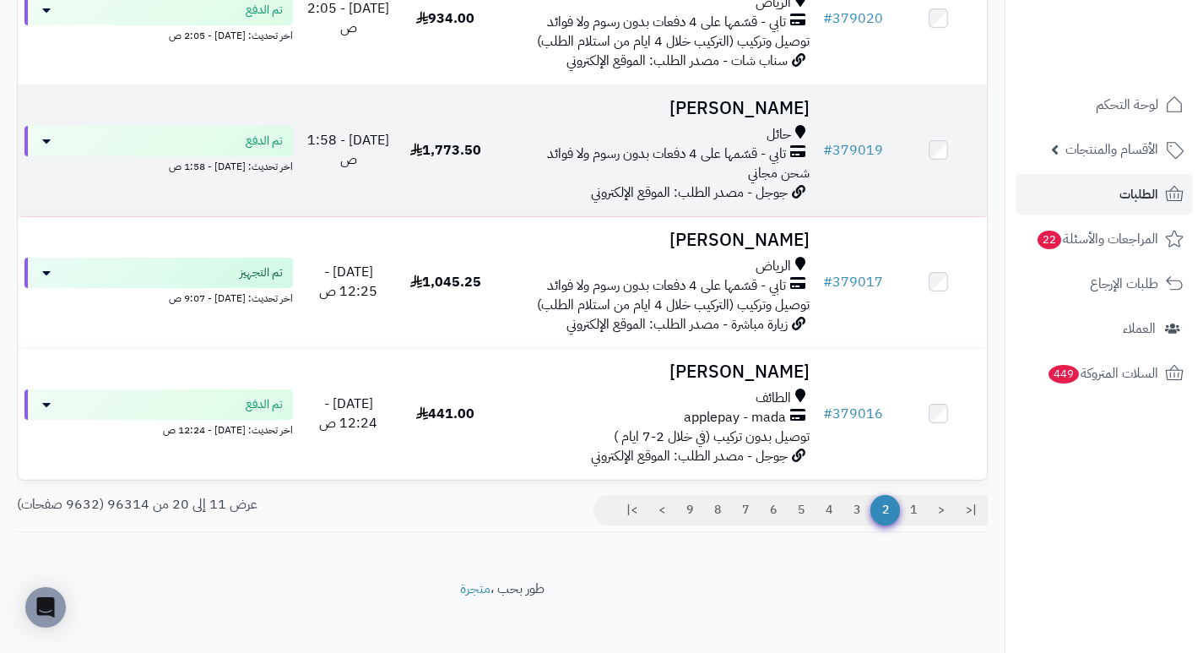
click at [730, 114] on h3 "نوف عبدالله العنزي" at bounding box center [655, 108] width 309 height 19
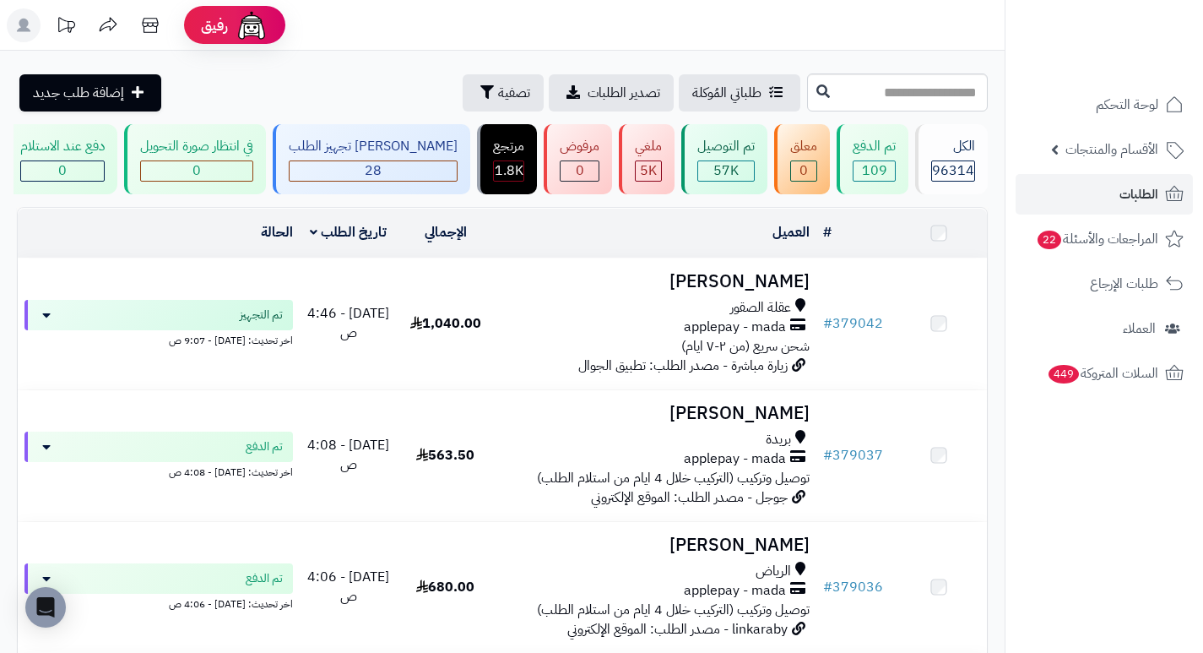
scroll to position [1119, 0]
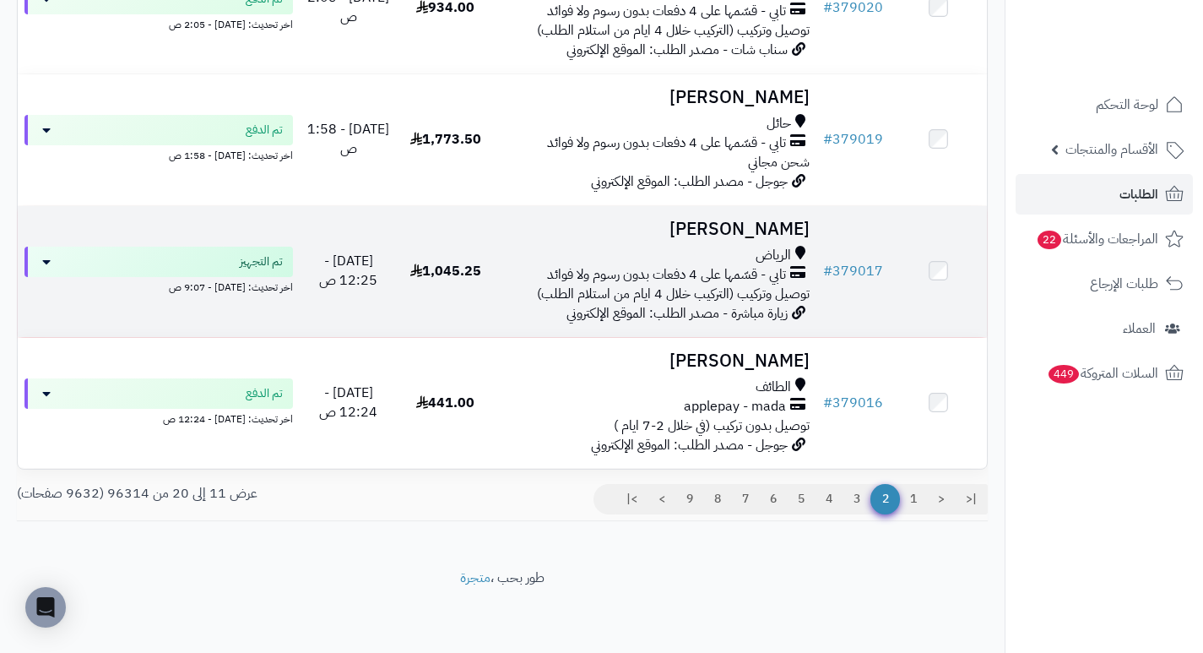
click at [808, 226] on h3 "ياسر ريحان" at bounding box center [655, 229] width 309 height 19
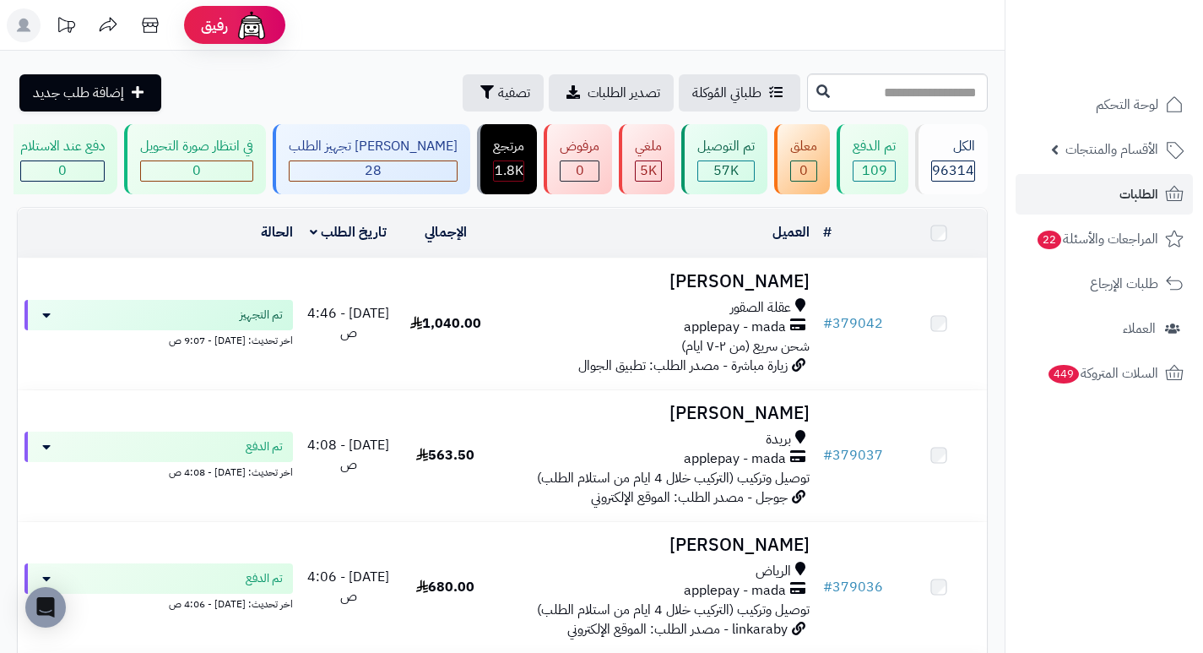
scroll to position [1119, 0]
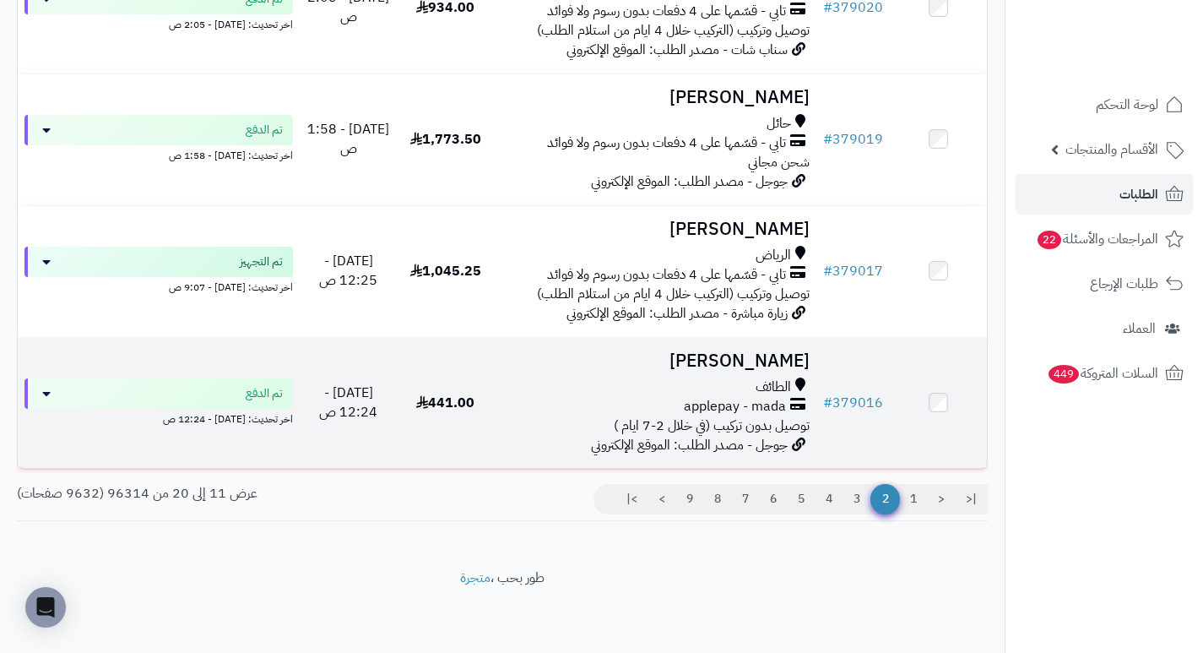
click at [727, 360] on h3 "[PERSON_NAME]" at bounding box center [655, 360] width 309 height 19
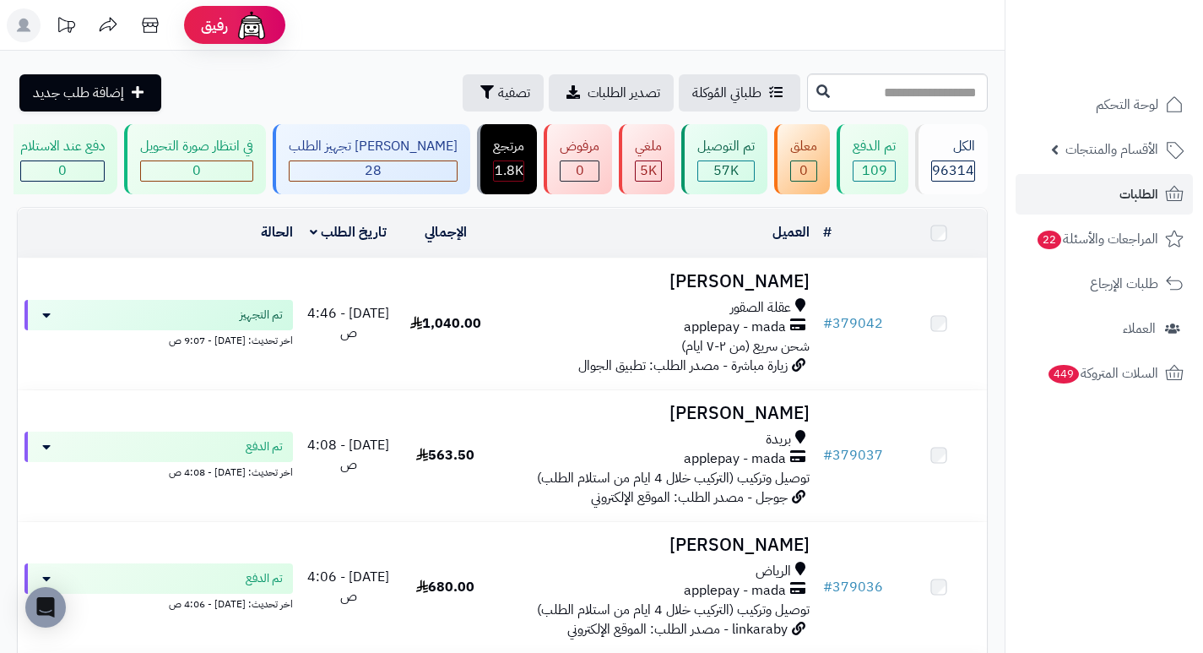
scroll to position [1119, 0]
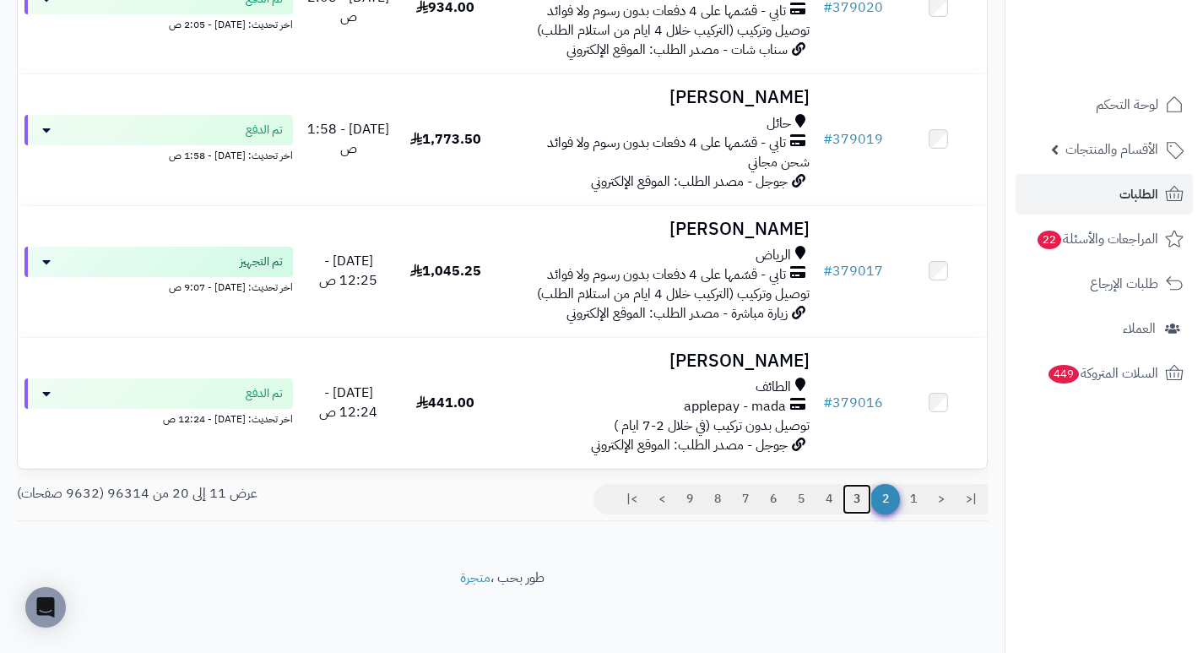
click at [855, 507] on link "3" at bounding box center [857, 499] width 29 height 30
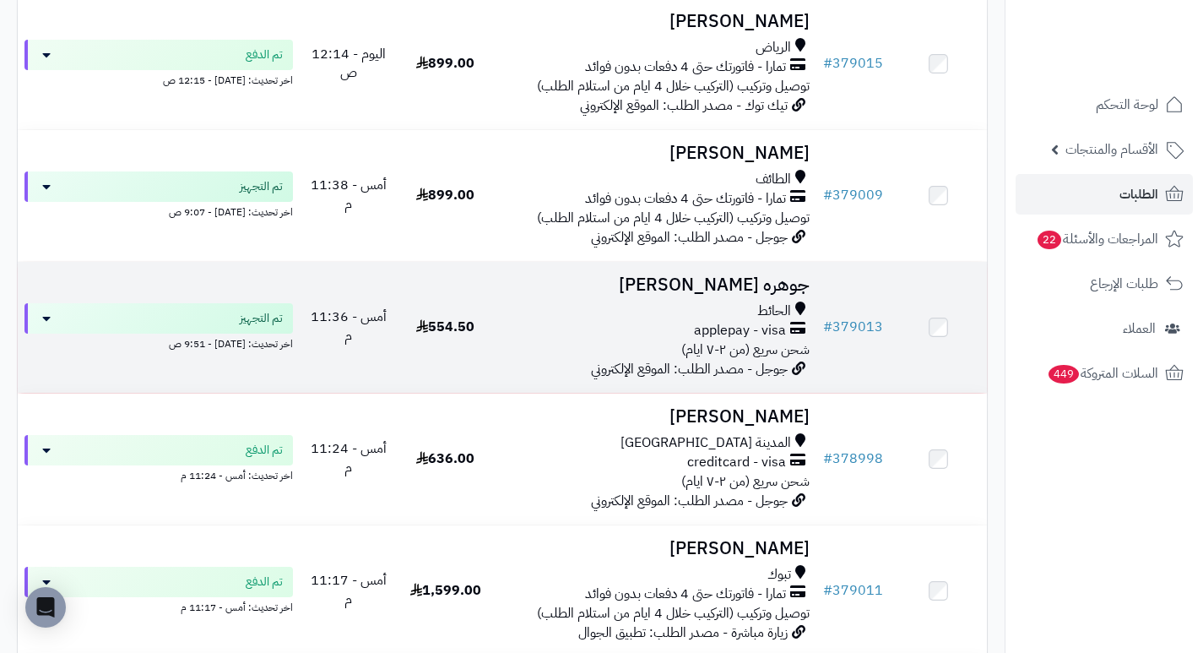
scroll to position [338, 0]
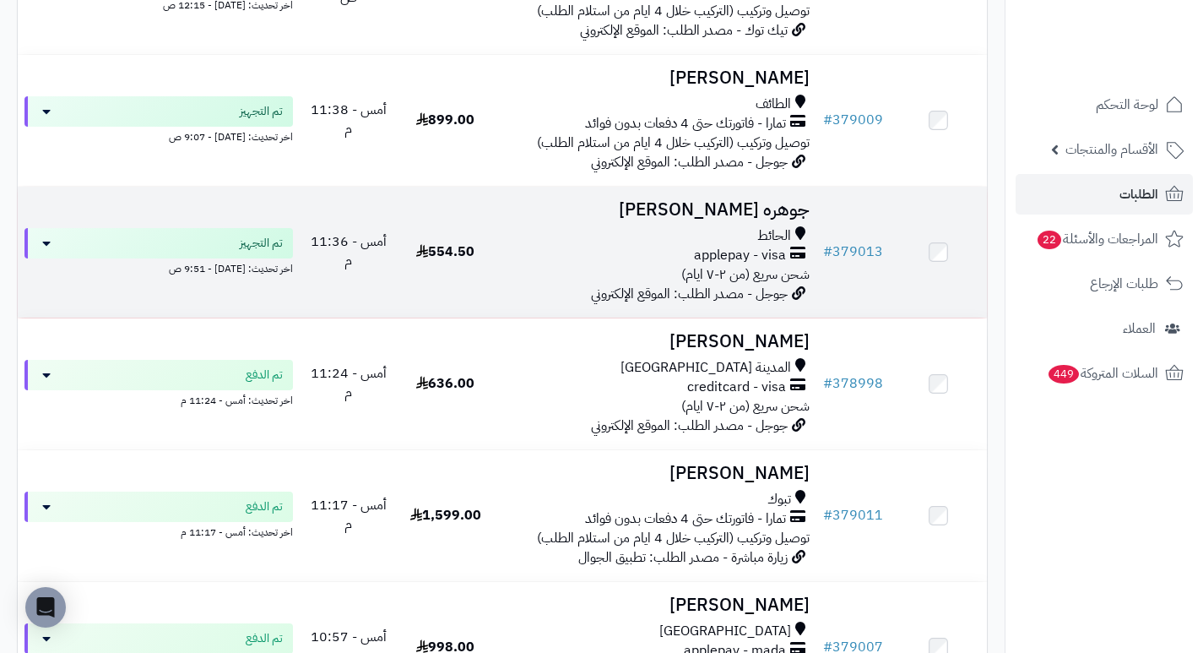
click at [743, 220] on h3 "جوهره [PERSON_NAME]" at bounding box center [655, 209] width 309 height 19
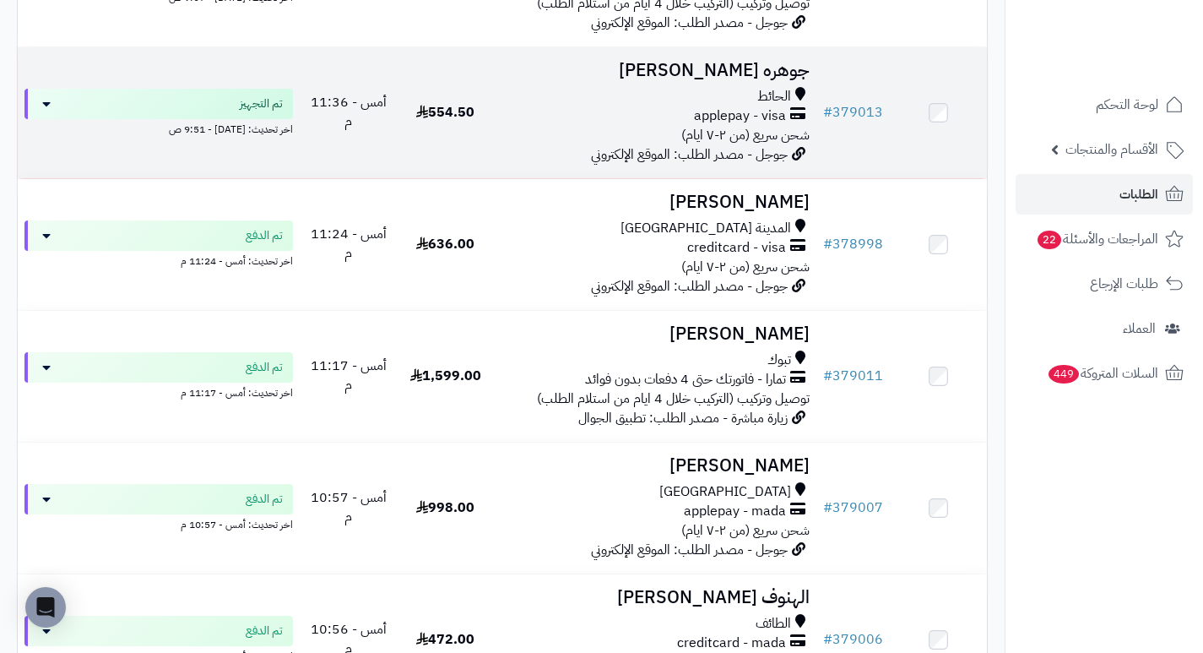
scroll to position [507, 0]
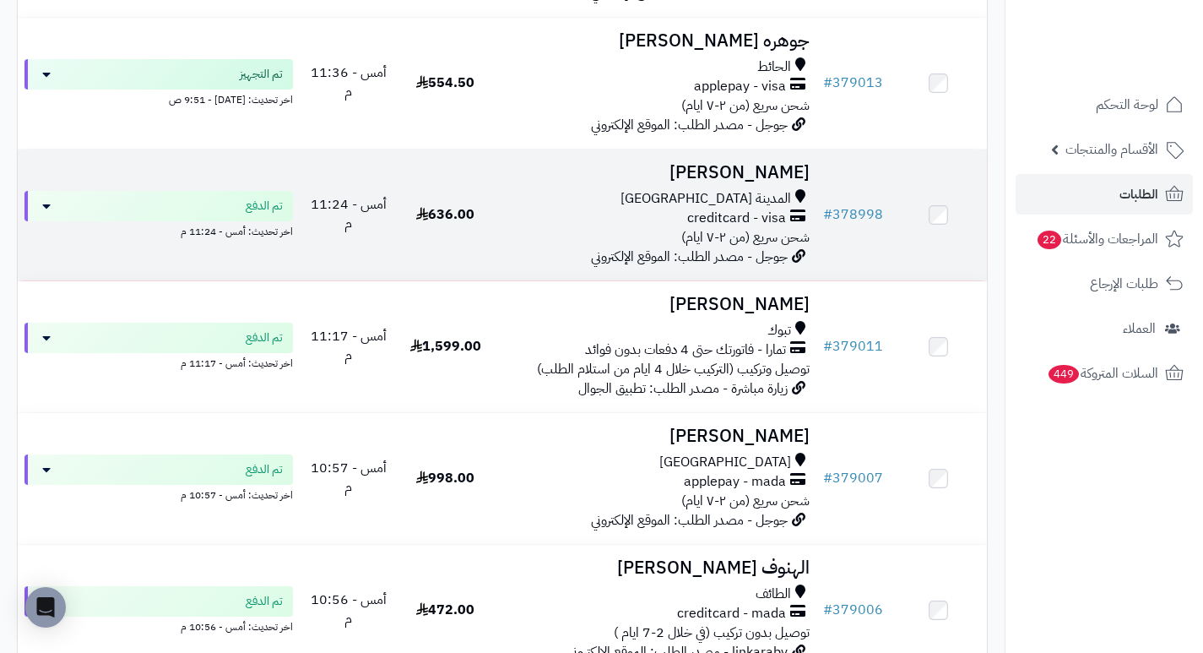
click at [774, 182] on h3 "[PERSON_NAME]" at bounding box center [655, 172] width 309 height 19
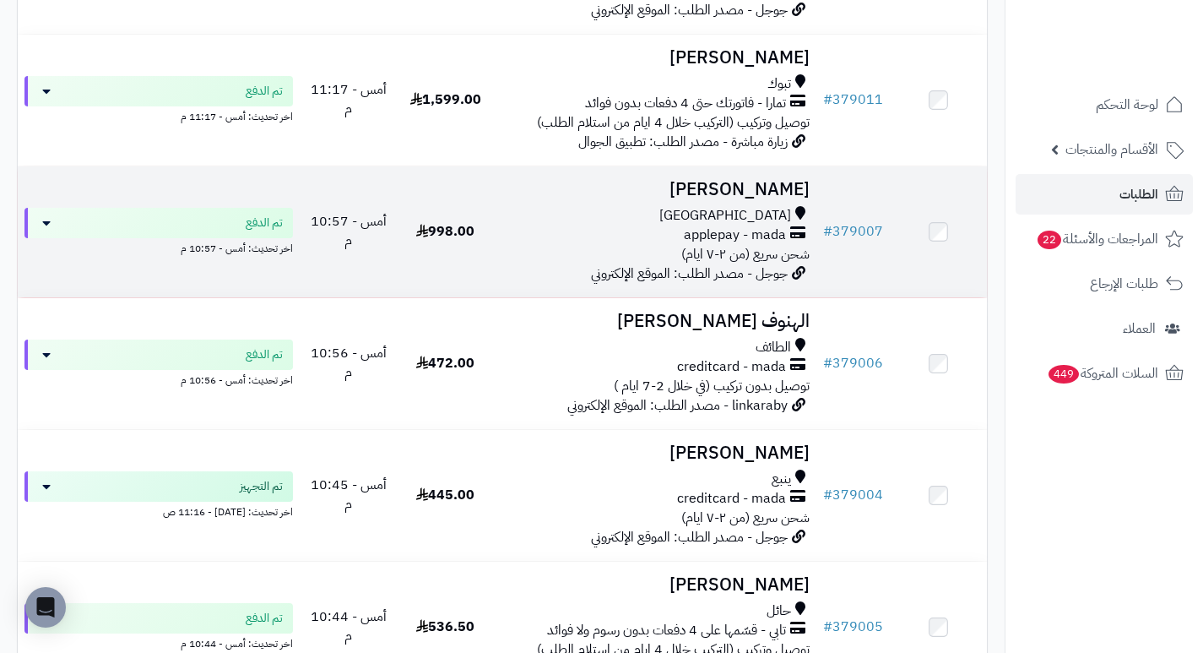
scroll to position [760, 0]
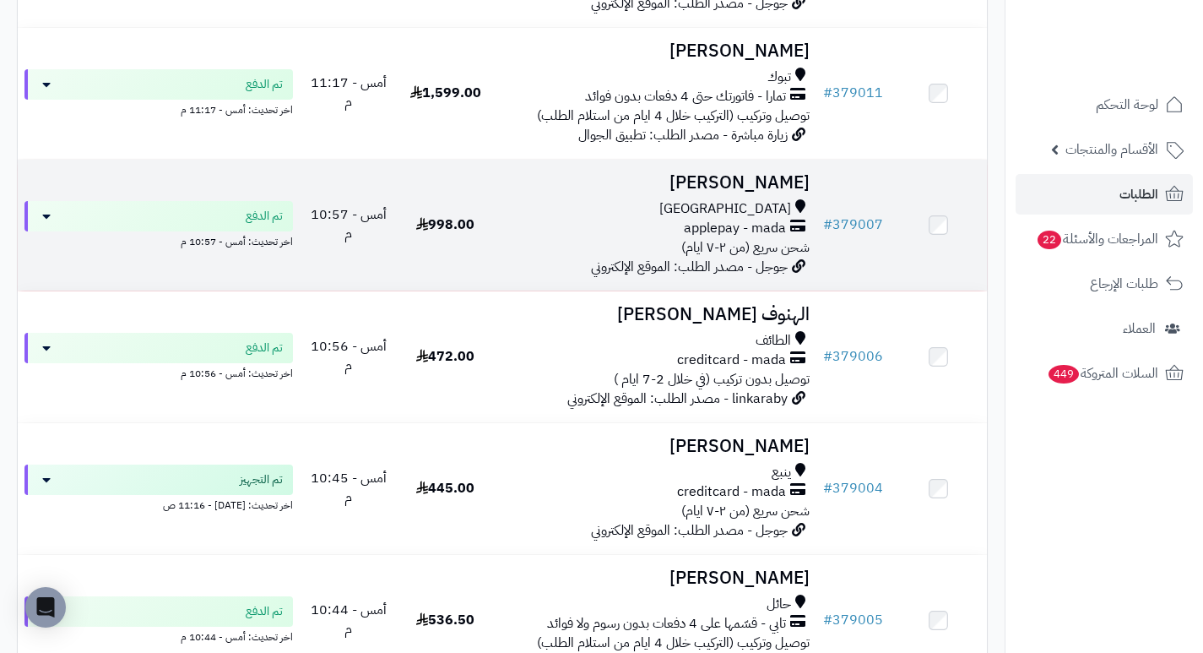
click at [780, 193] on h3 "[PERSON_NAME]" at bounding box center [655, 182] width 309 height 19
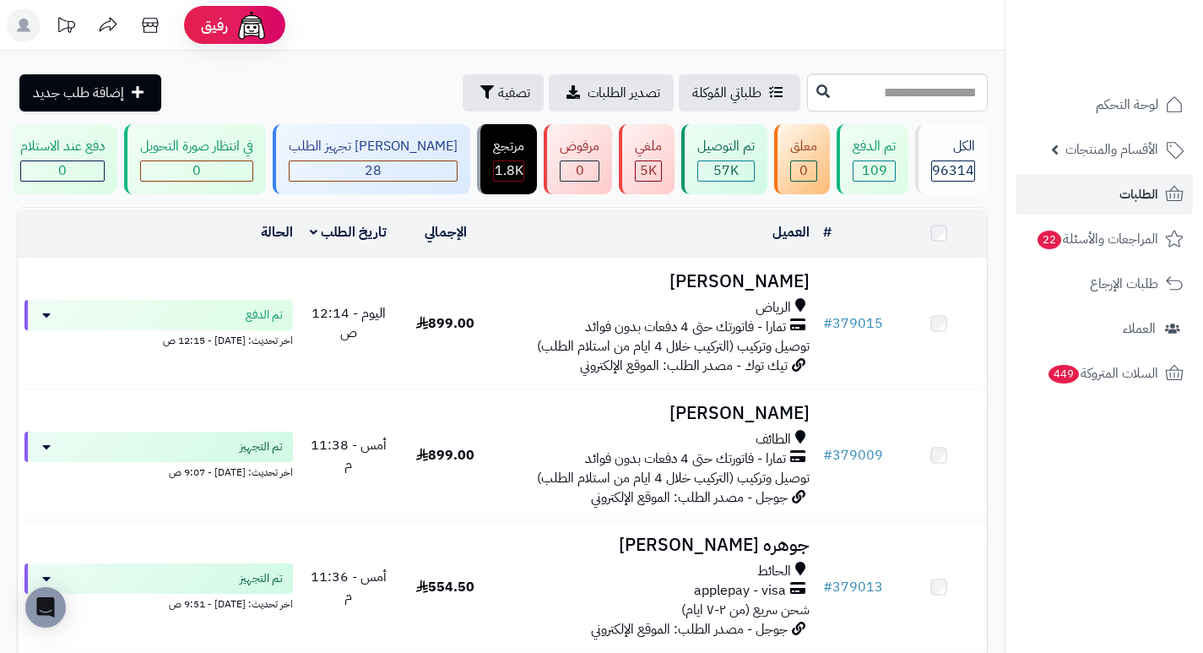
scroll to position [929, 0]
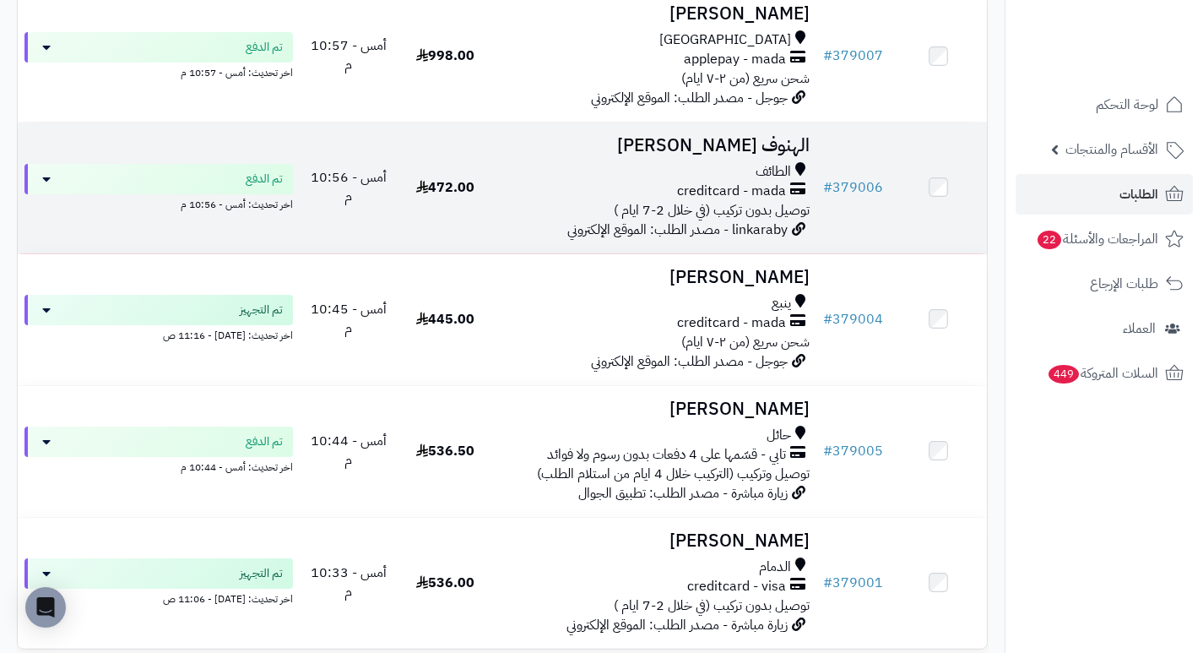
click at [778, 152] on h3 "الهنوف [PERSON_NAME]" at bounding box center [655, 145] width 309 height 19
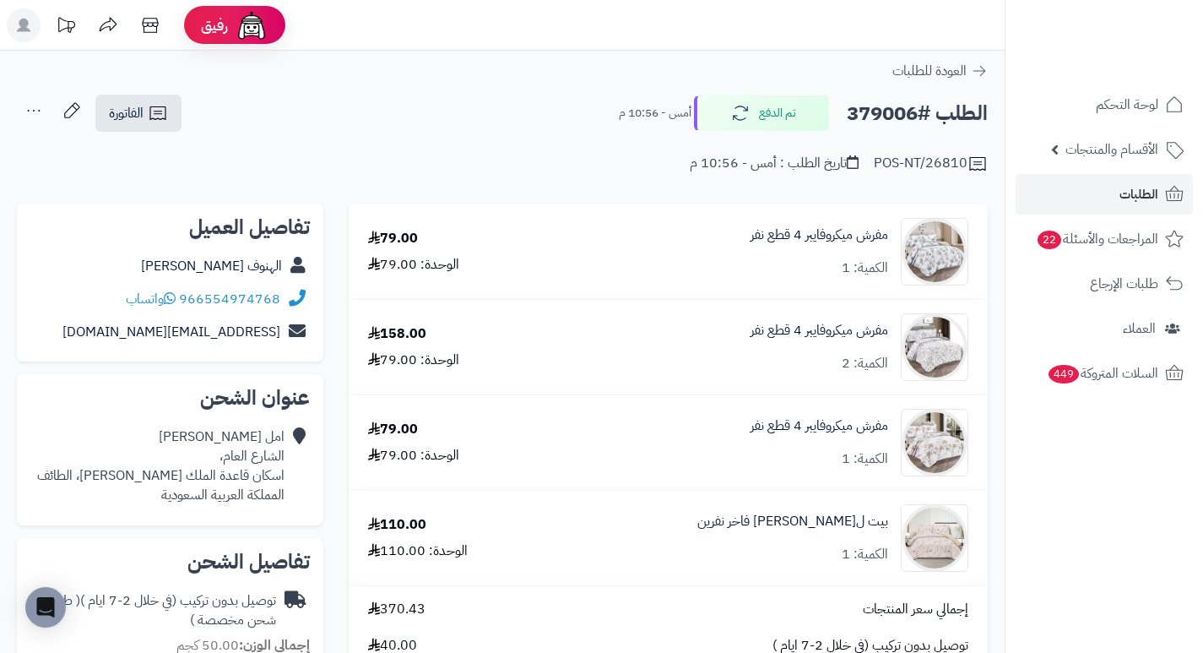
drag, startPoint x: 563, startPoint y: 108, endPoint x: 518, endPoint y: 101, distance: 46.1
click at [518, 101] on div "الطلب #379006 تم الدفع أمس - 10:56 م الفاتورة طباعة الفاتورة إرسال الفاتورة إلى…" at bounding box center [502, 114] width 971 height 40
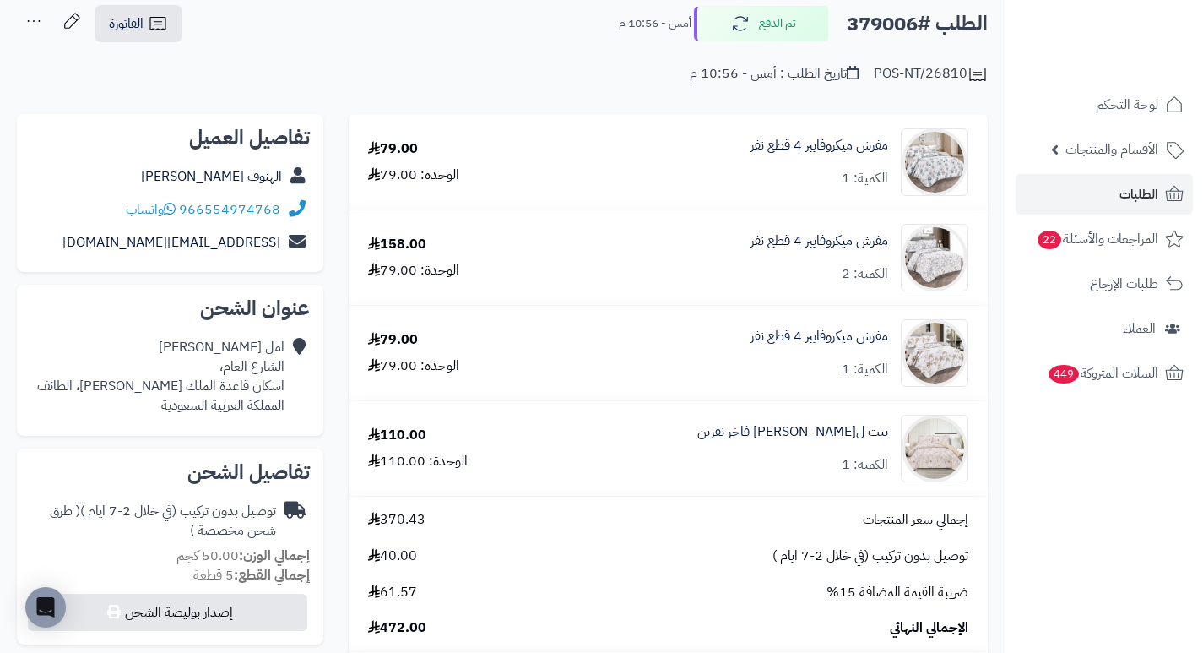
scroll to position [84, 0]
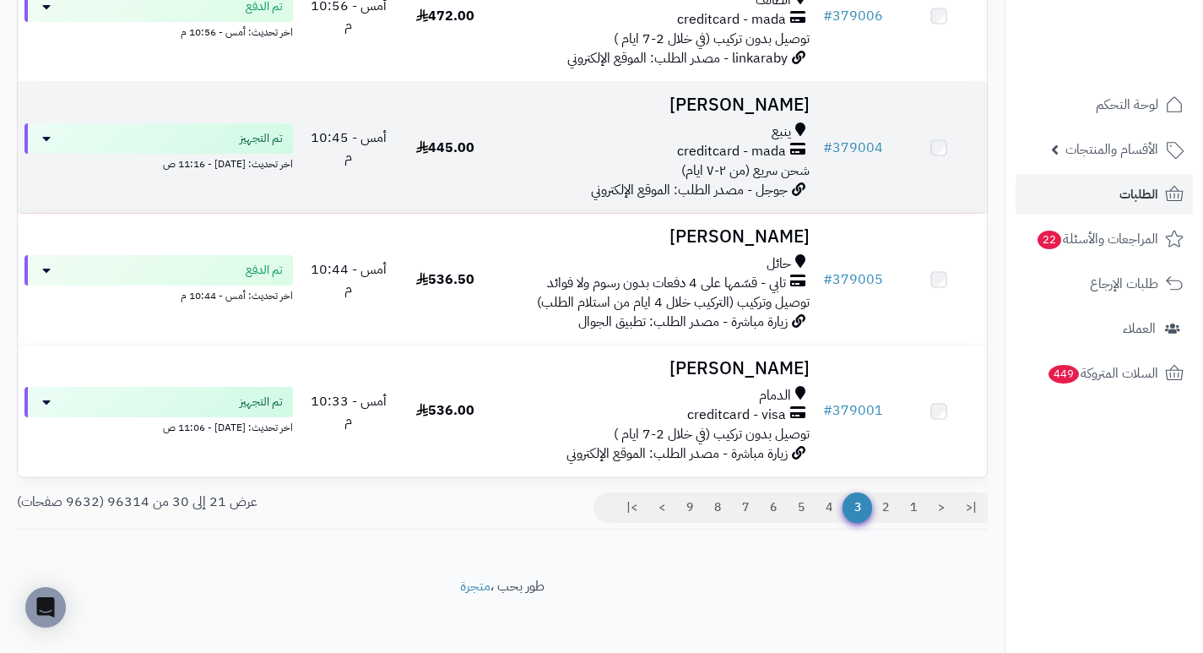
scroll to position [1098, 0]
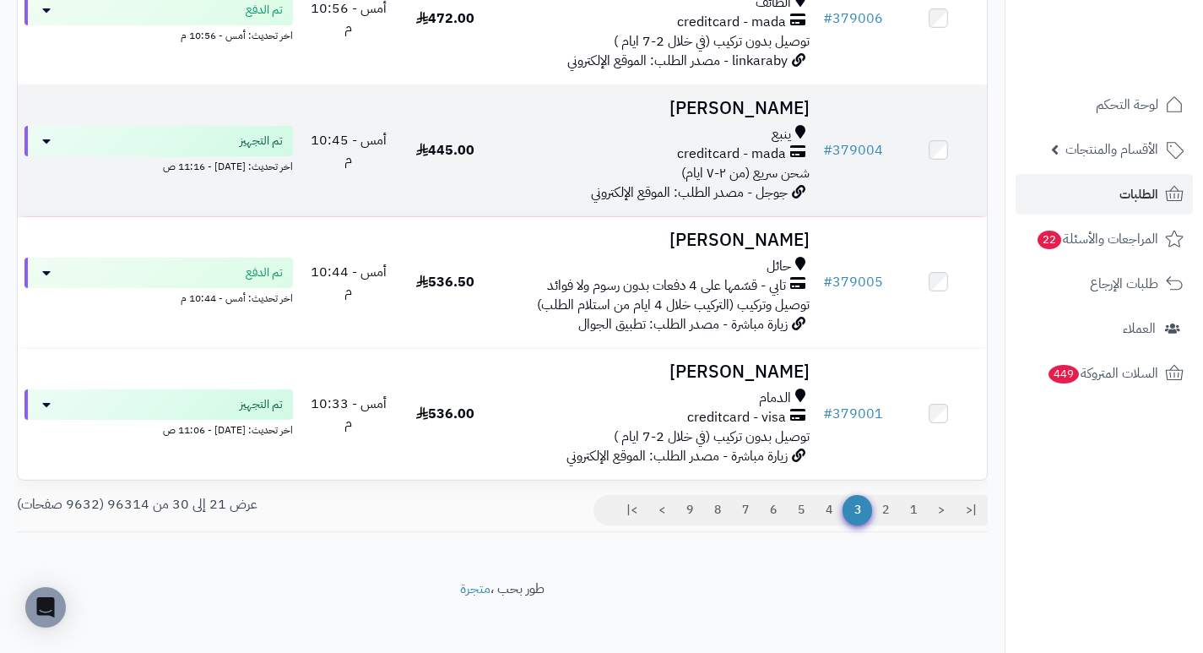
click at [781, 118] on h3 "[PERSON_NAME]" at bounding box center [655, 108] width 309 height 19
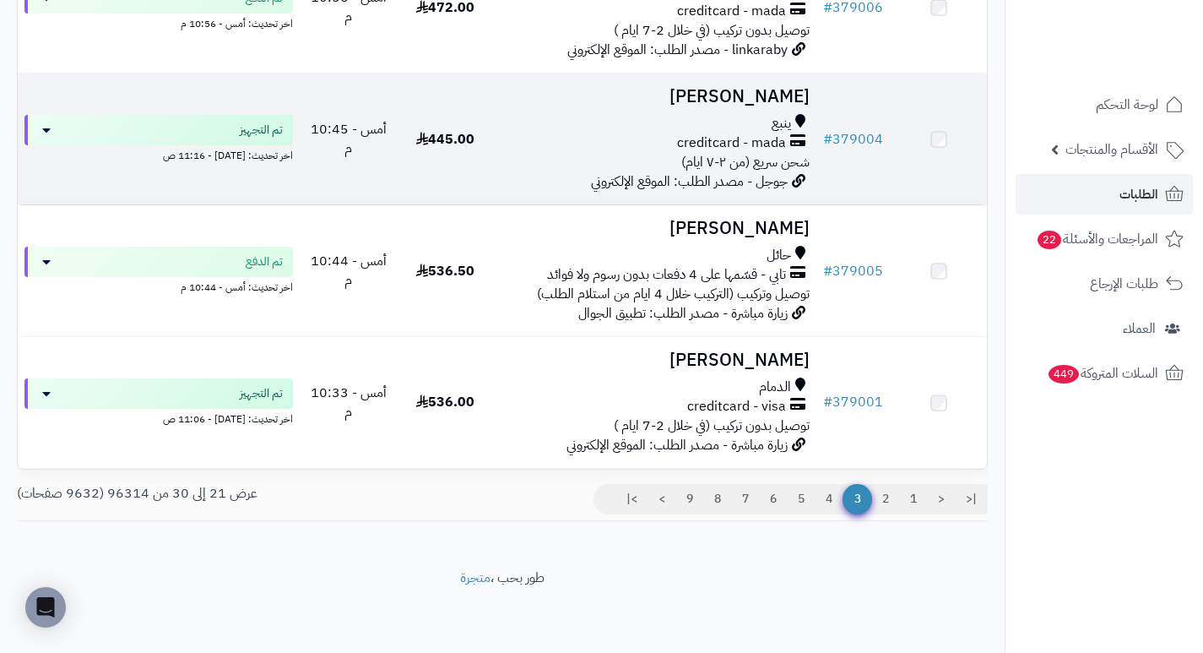
scroll to position [1119, 0]
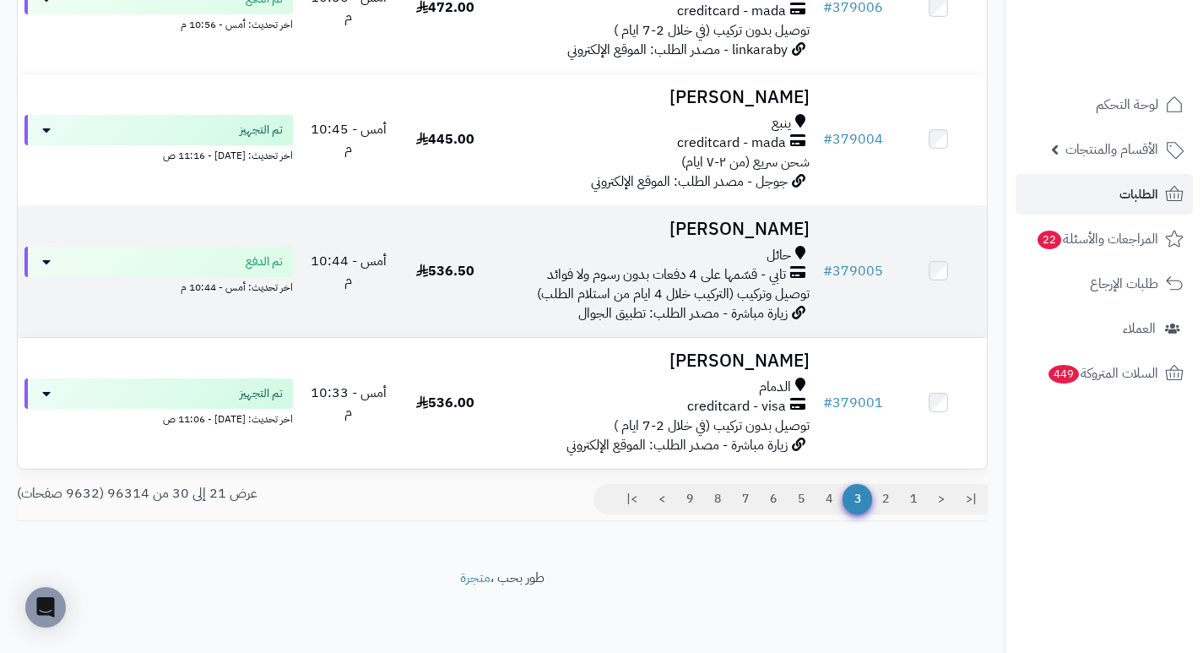
click at [759, 231] on h3 "[PERSON_NAME]" at bounding box center [655, 229] width 309 height 19
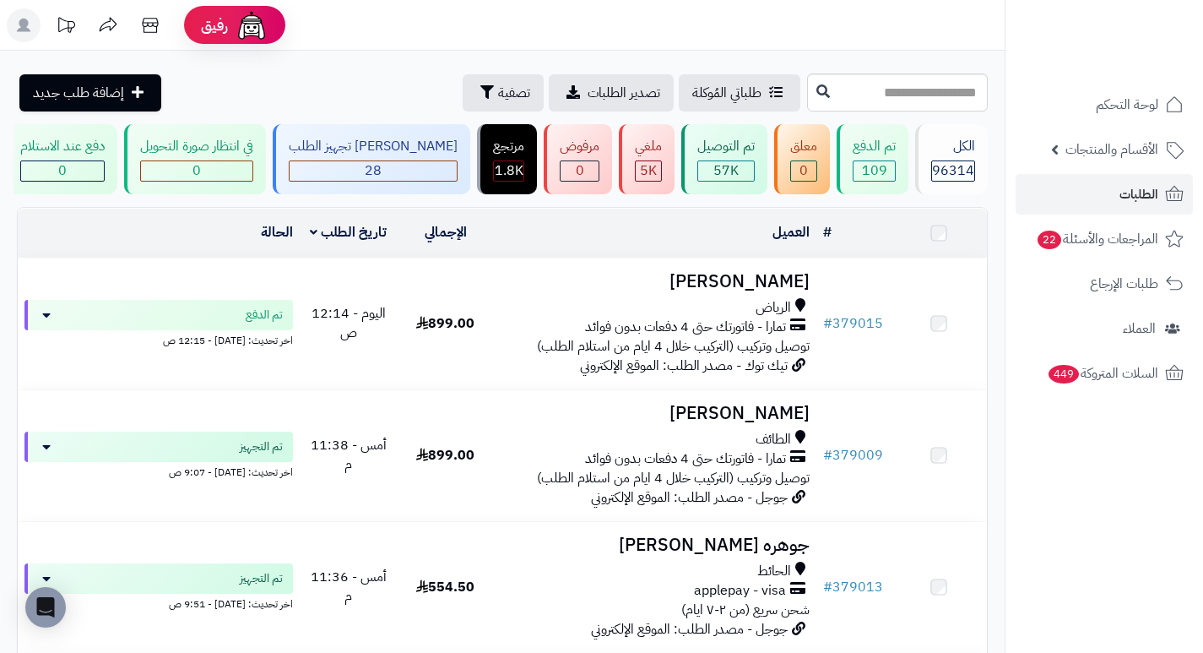
scroll to position [1119, 0]
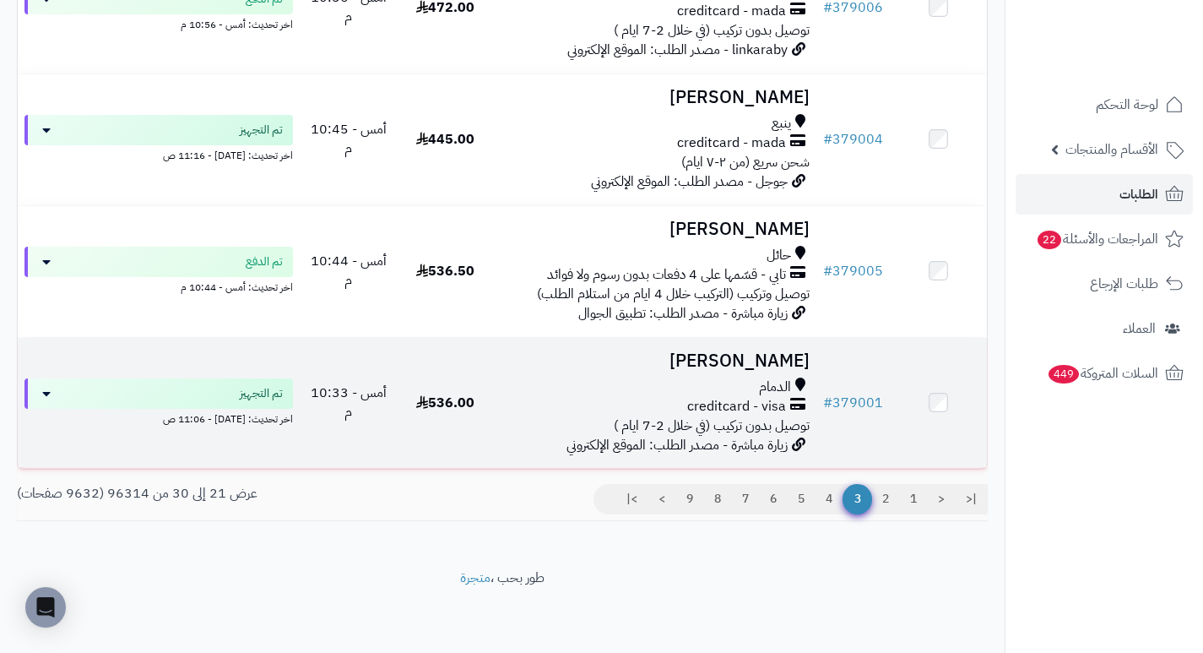
click at [765, 368] on h3 "[PERSON_NAME]" at bounding box center [655, 360] width 309 height 19
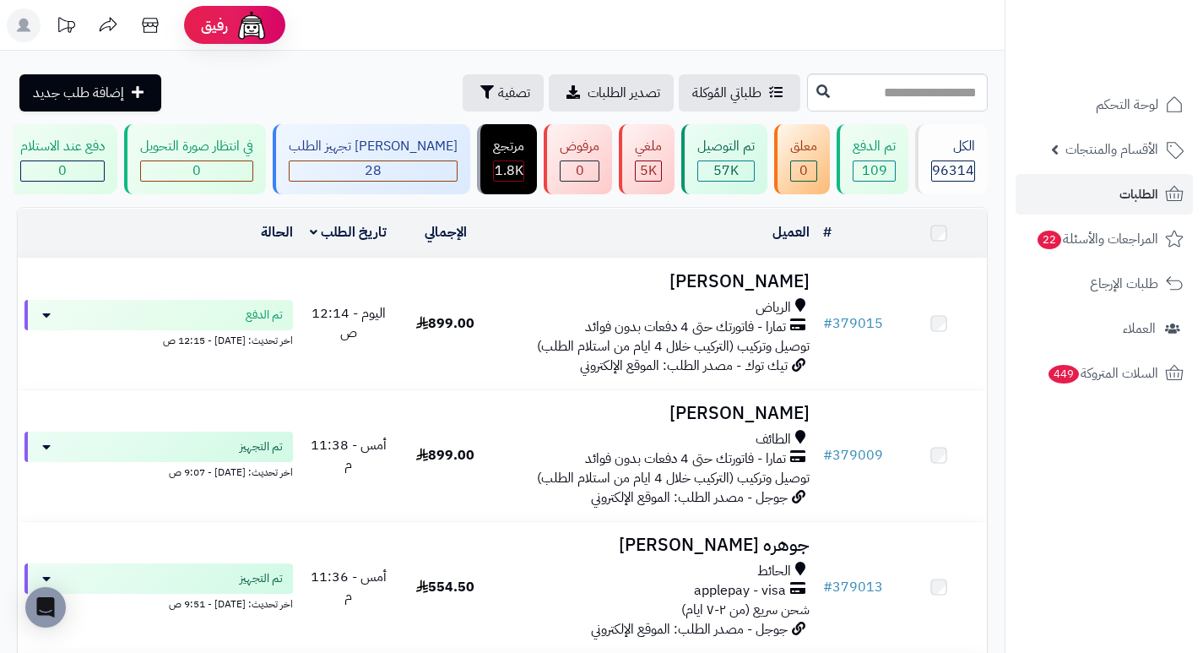
scroll to position [1119, 0]
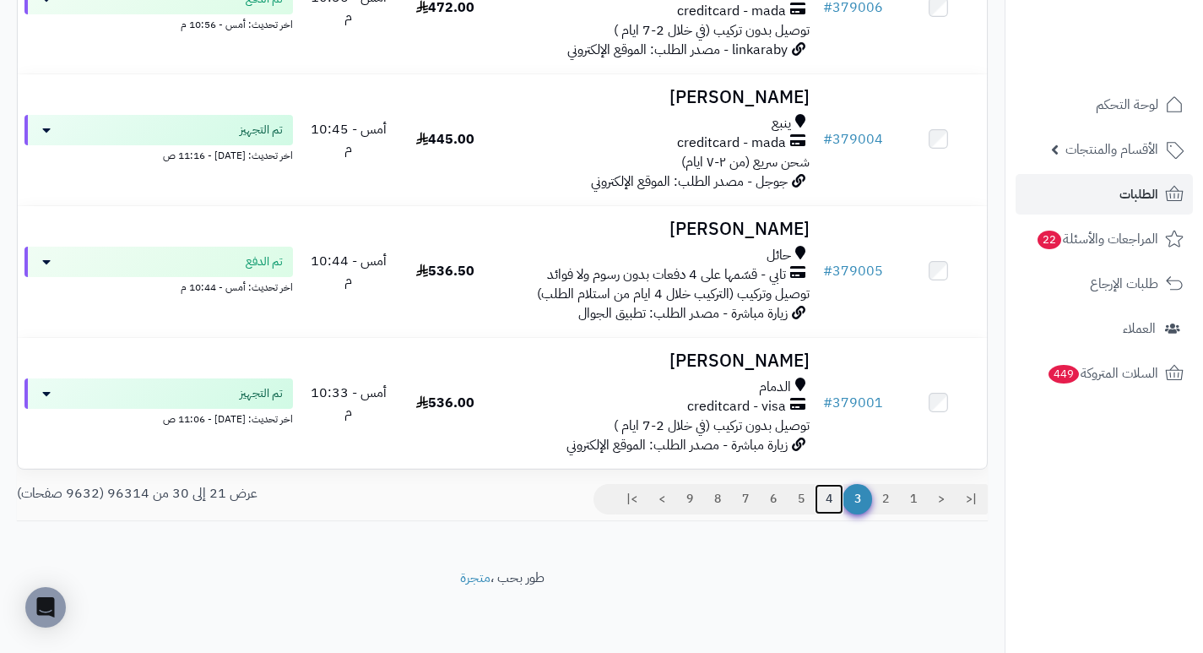
click at [826, 500] on link "4" at bounding box center [829, 499] width 29 height 30
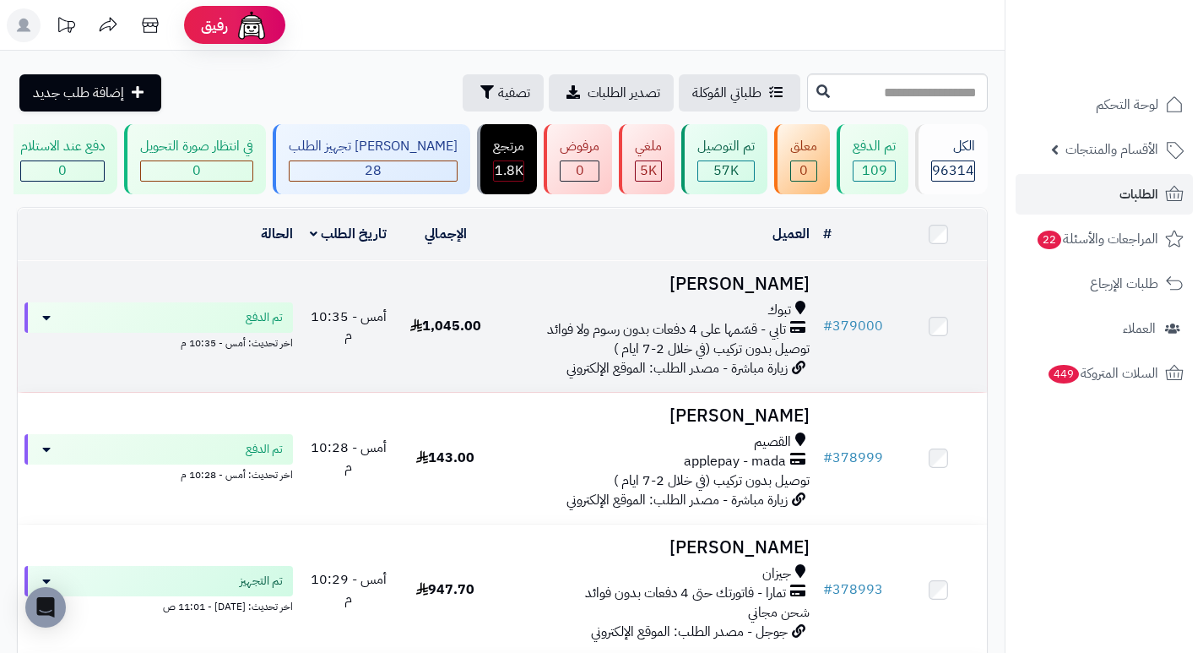
click at [779, 289] on h3 "حنان البلوي" at bounding box center [655, 283] width 309 height 19
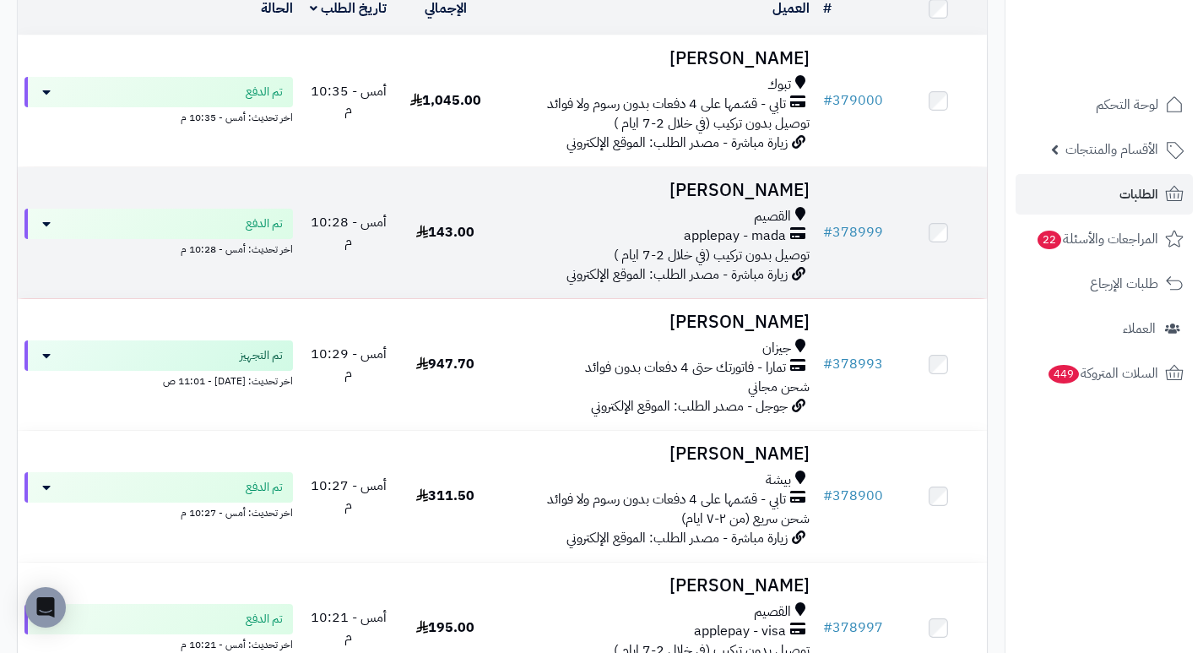
scroll to position [338, 0]
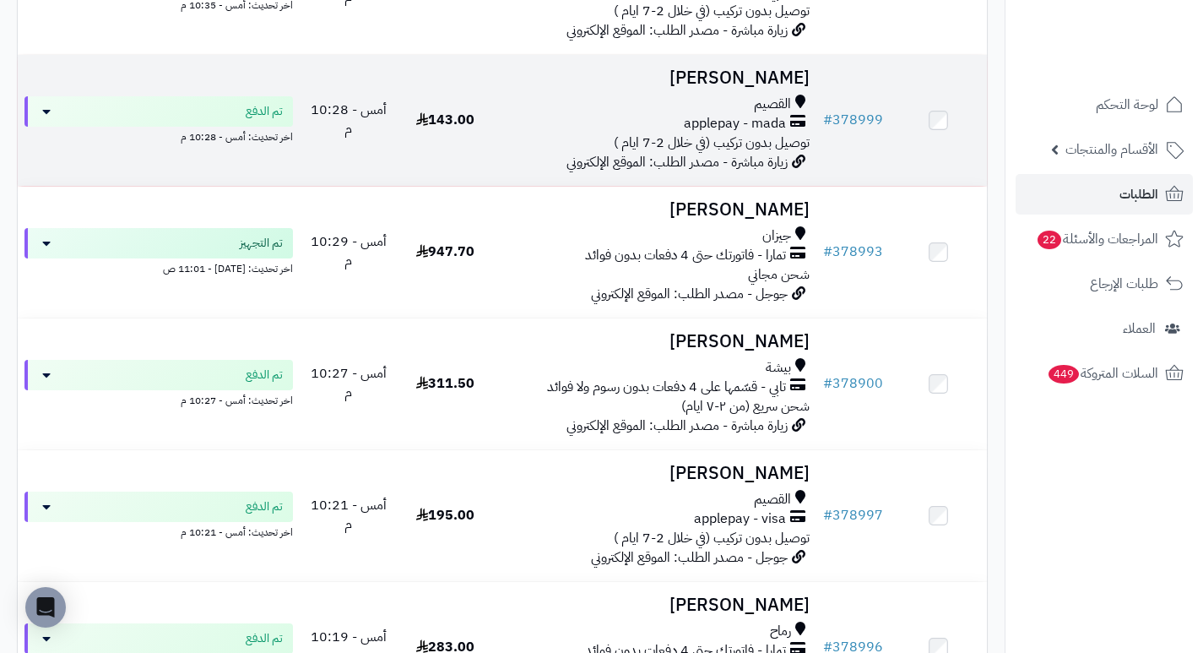
click at [773, 88] on h3 "[PERSON_NAME]" at bounding box center [655, 77] width 309 height 19
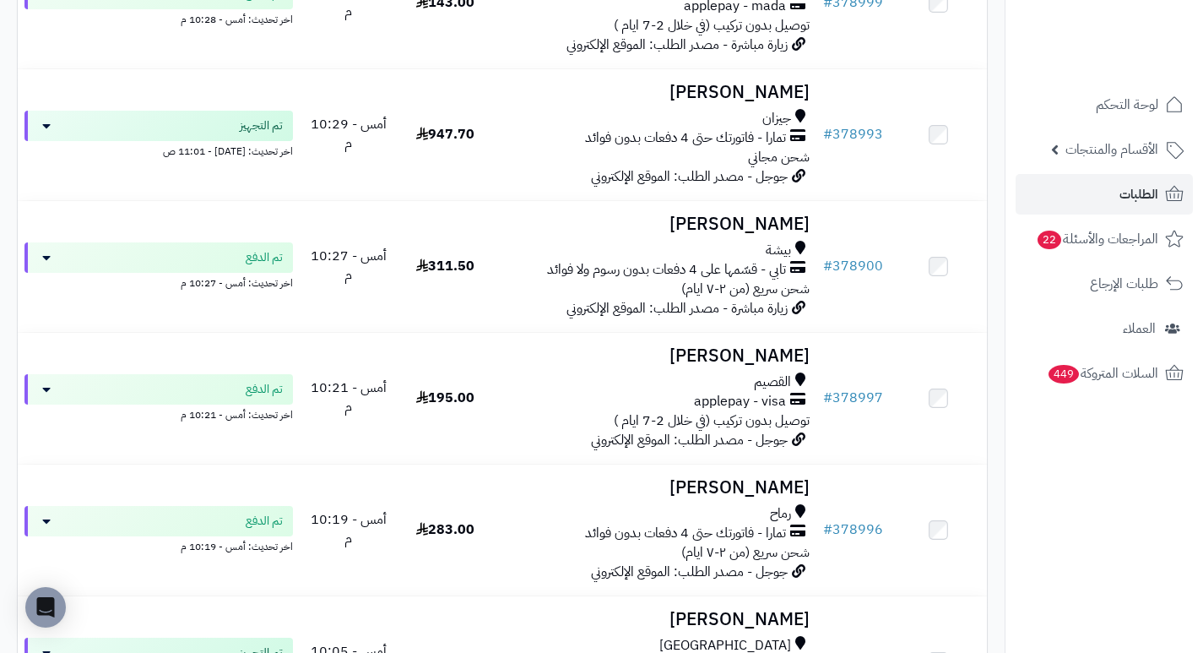
scroll to position [507, 0]
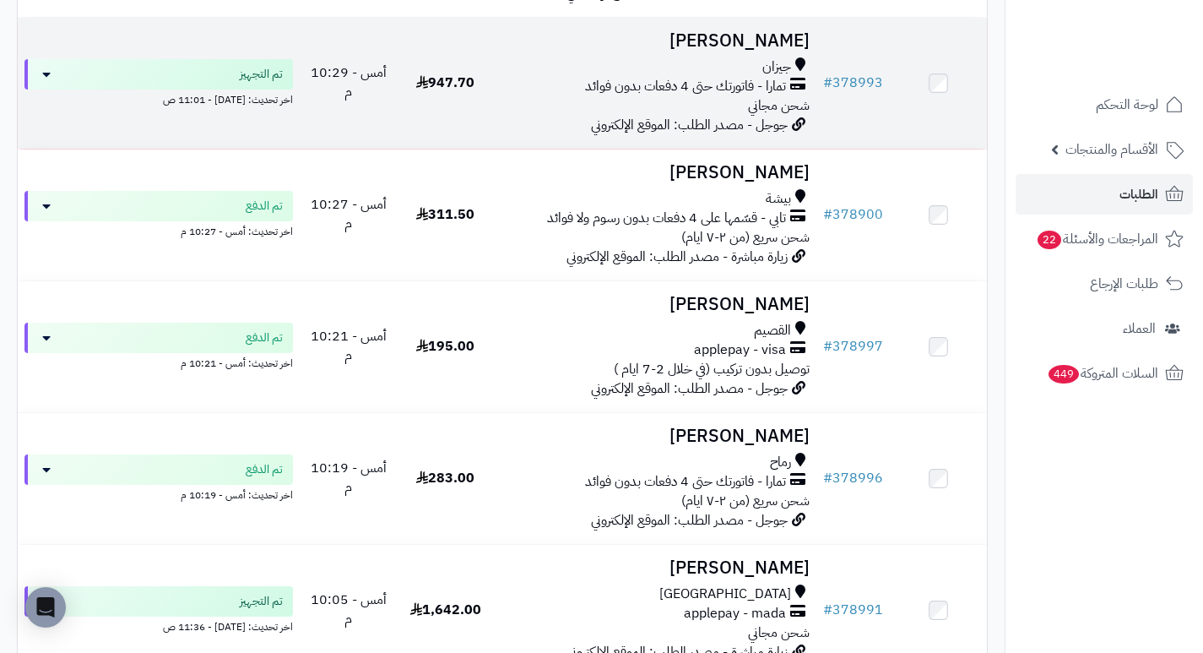
click at [749, 51] on h3 "[PERSON_NAME]" at bounding box center [655, 40] width 309 height 19
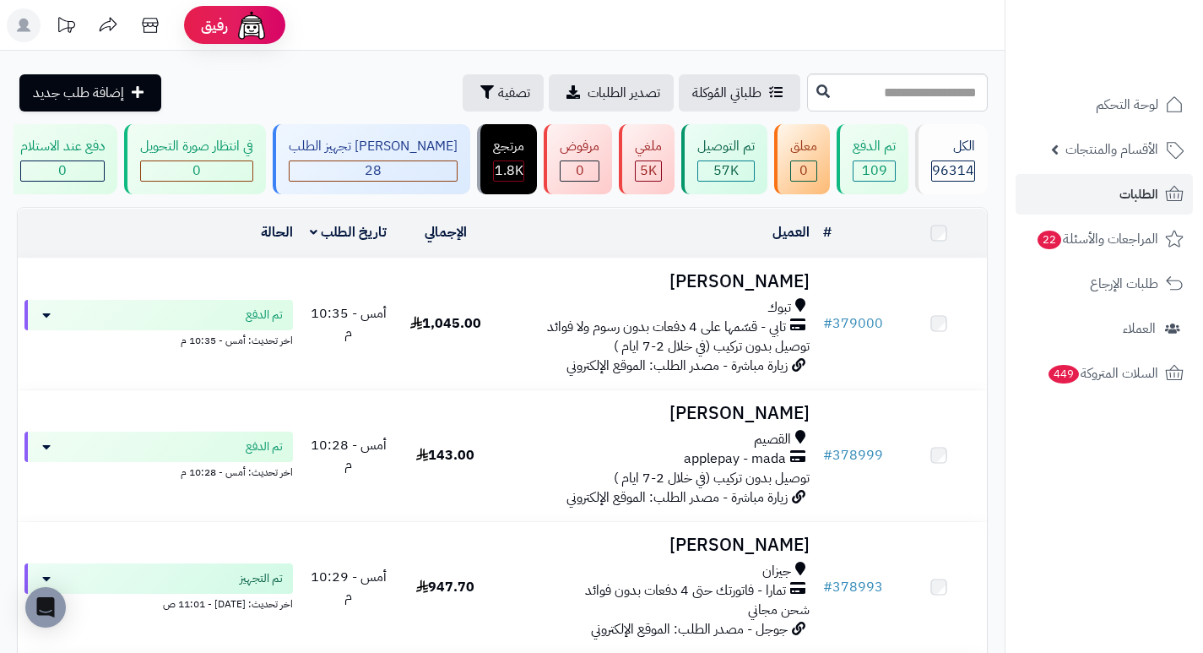
scroll to position [507, 0]
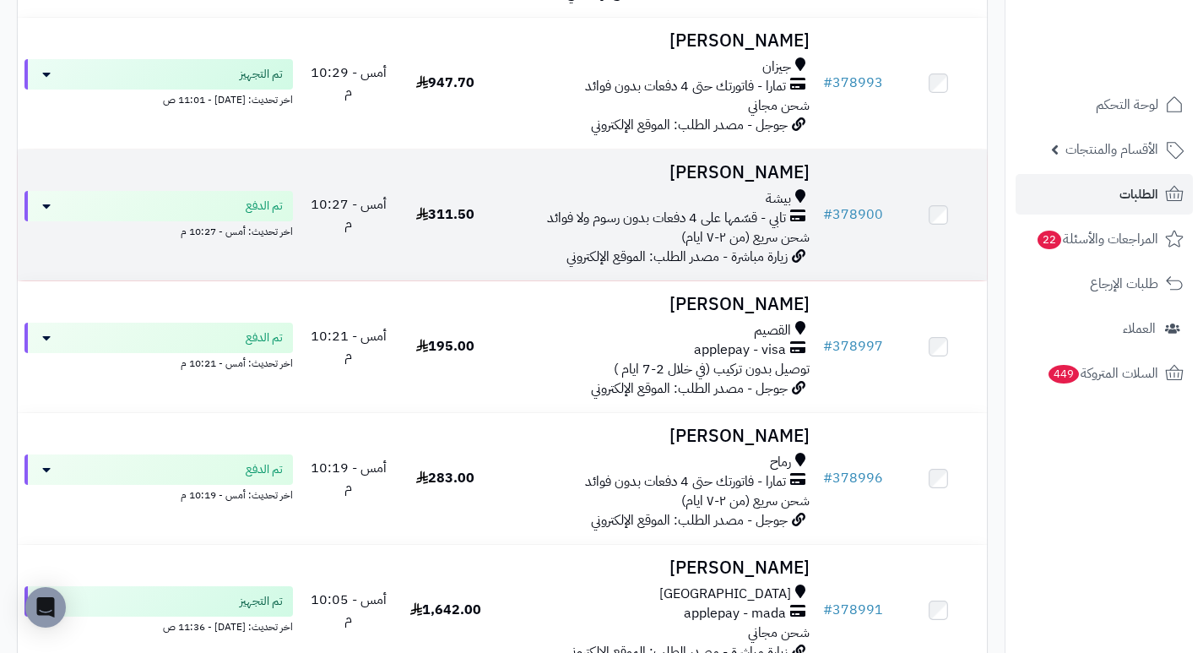
click at [748, 182] on h3 "[PERSON_NAME]" at bounding box center [655, 172] width 309 height 19
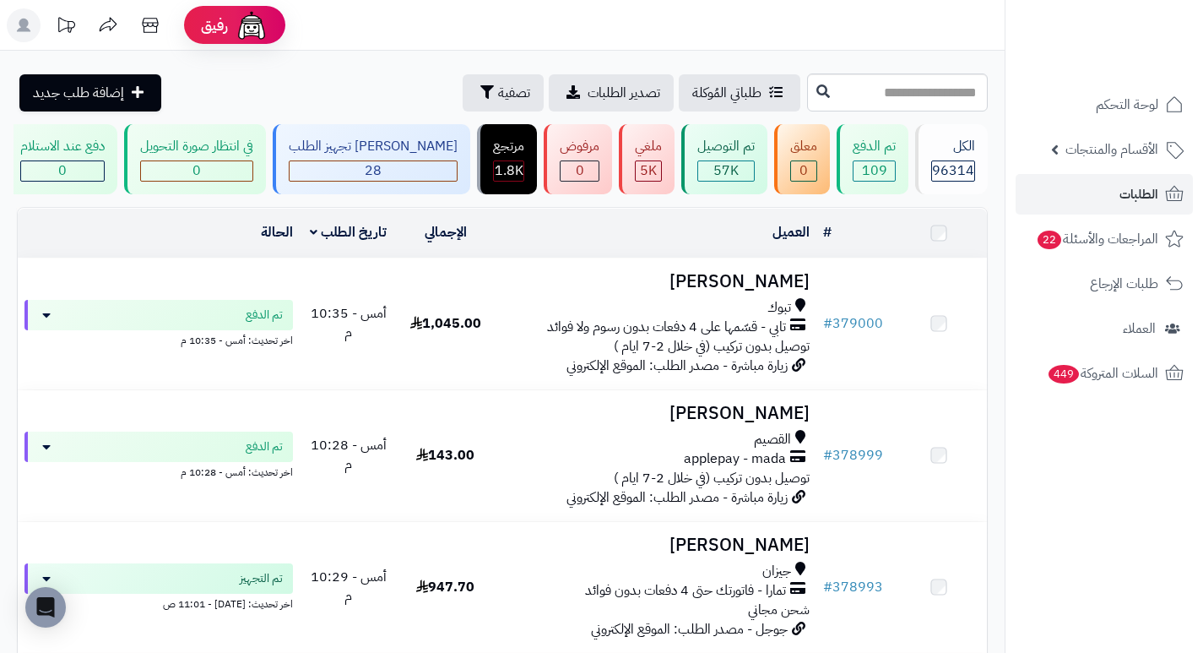
scroll to position [507, 0]
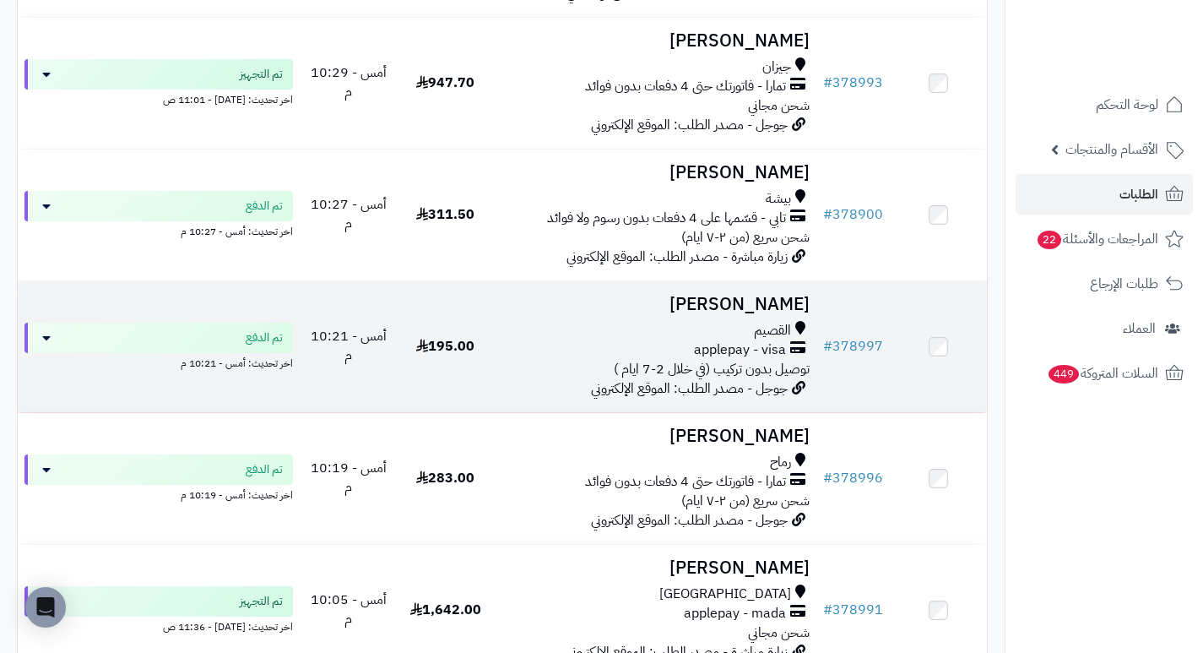
click at [759, 314] on h3 "[PERSON_NAME]" at bounding box center [655, 304] width 309 height 19
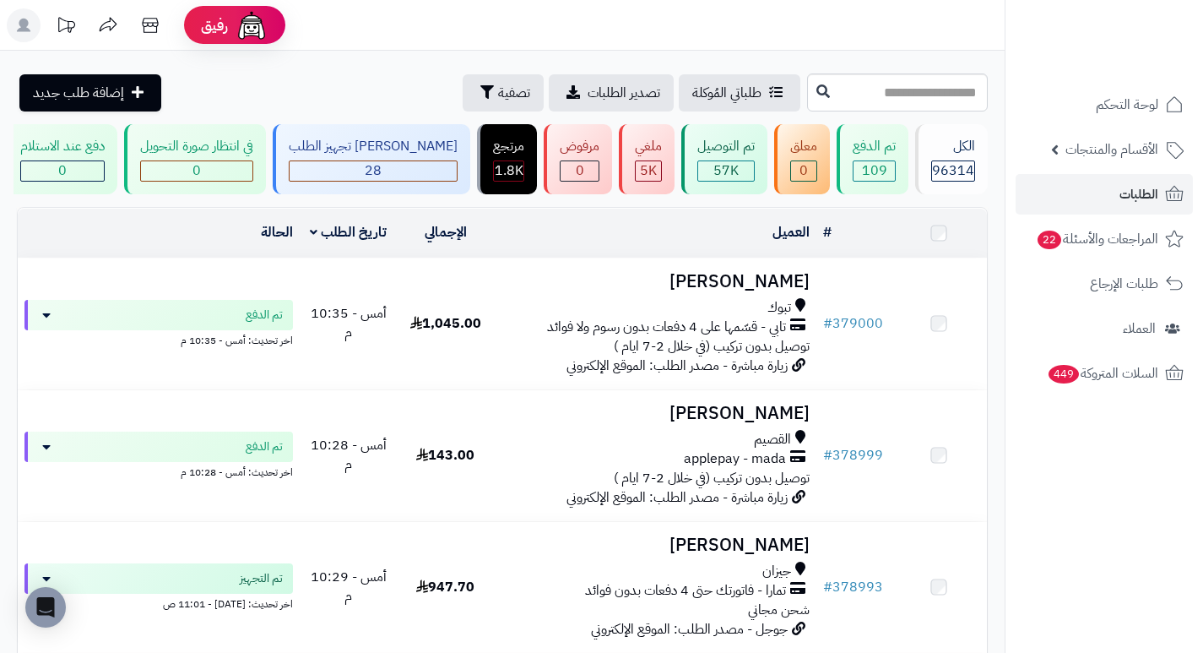
scroll to position [591, 0]
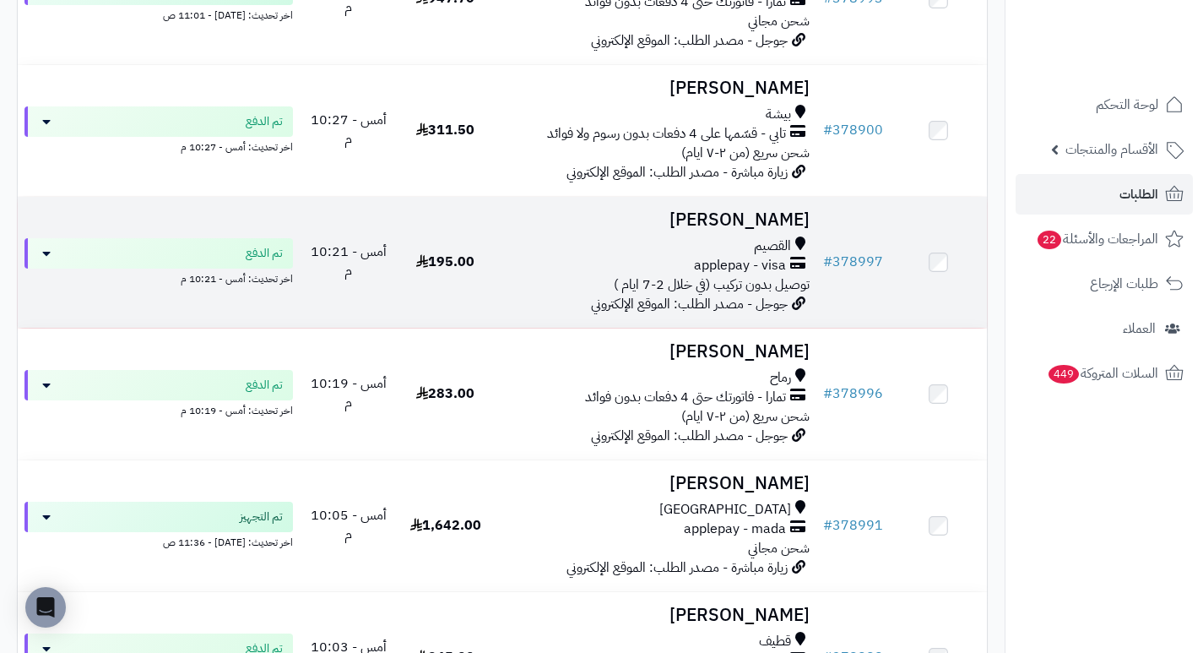
click at [714, 225] on h3 "[PERSON_NAME]" at bounding box center [655, 219] width 309 height 19
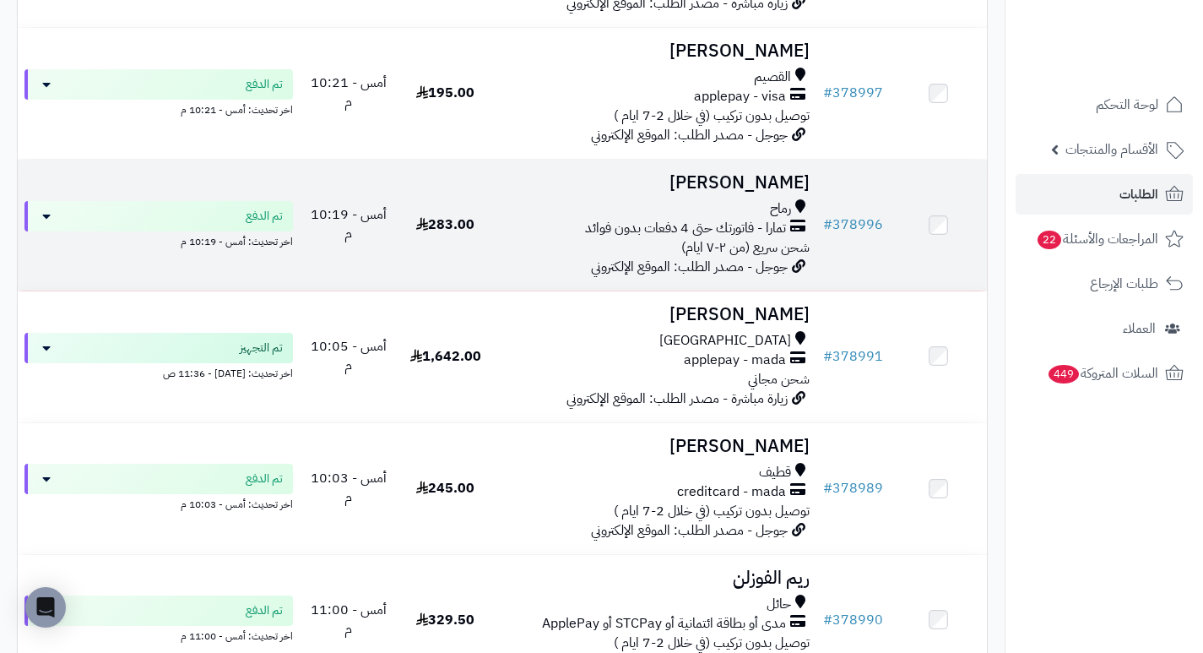
scroll to position [844, 0]
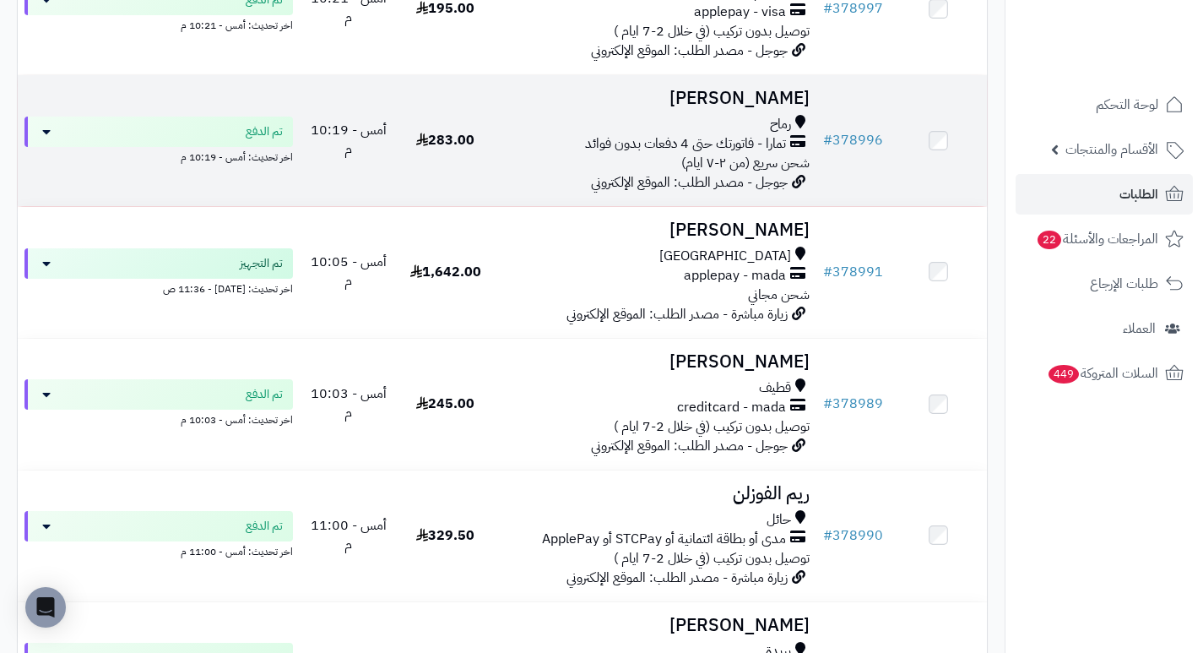
click at [731, 108] on h3 "[PERSON_NAME]" at bounding box center [655, 98] width 309 height 19
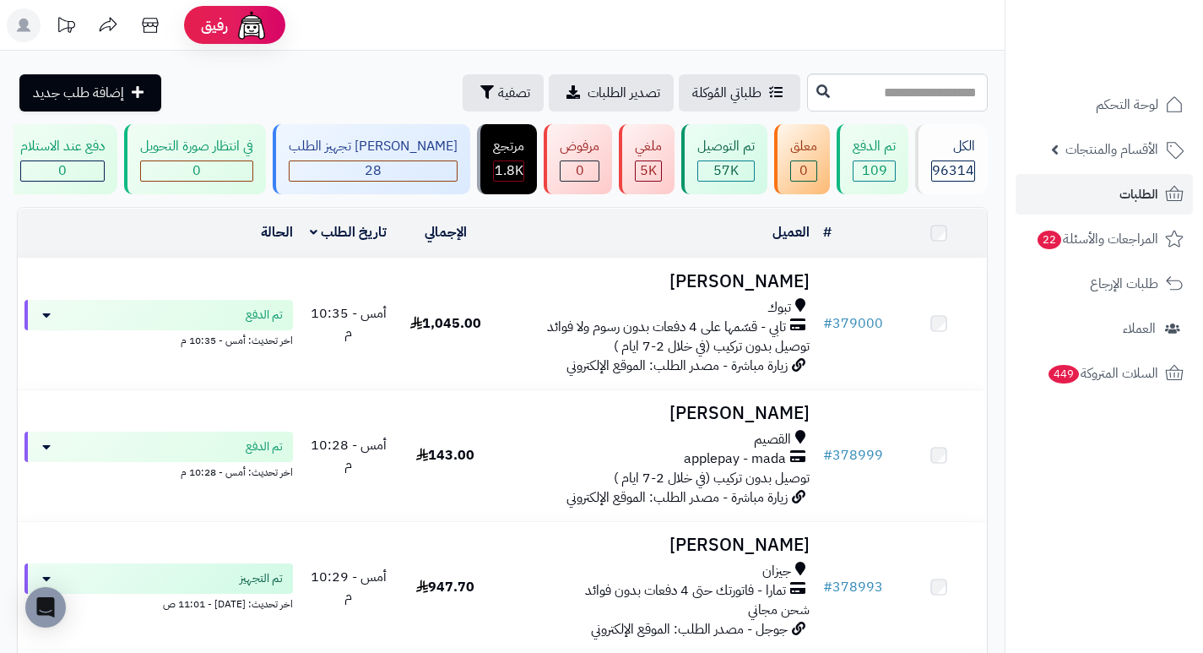
scroll to position [1013, 0]
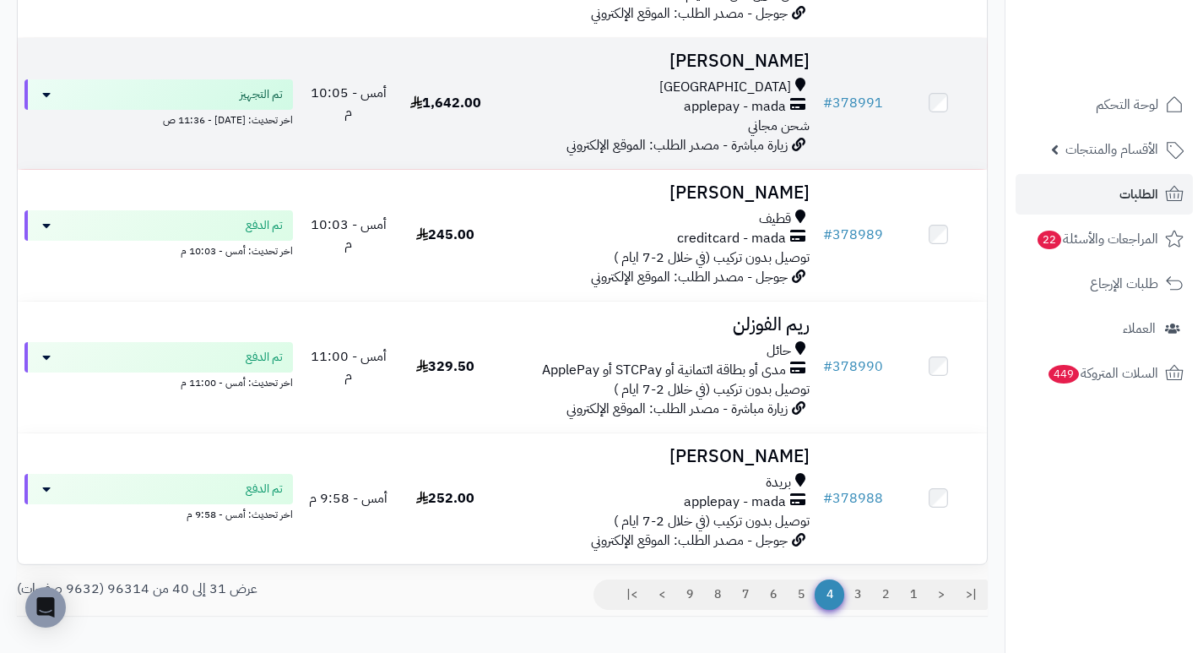
click at [784, 71] on h3 "[PERSON_NAME]" at bounding box center [655, 61] width 309 height 19
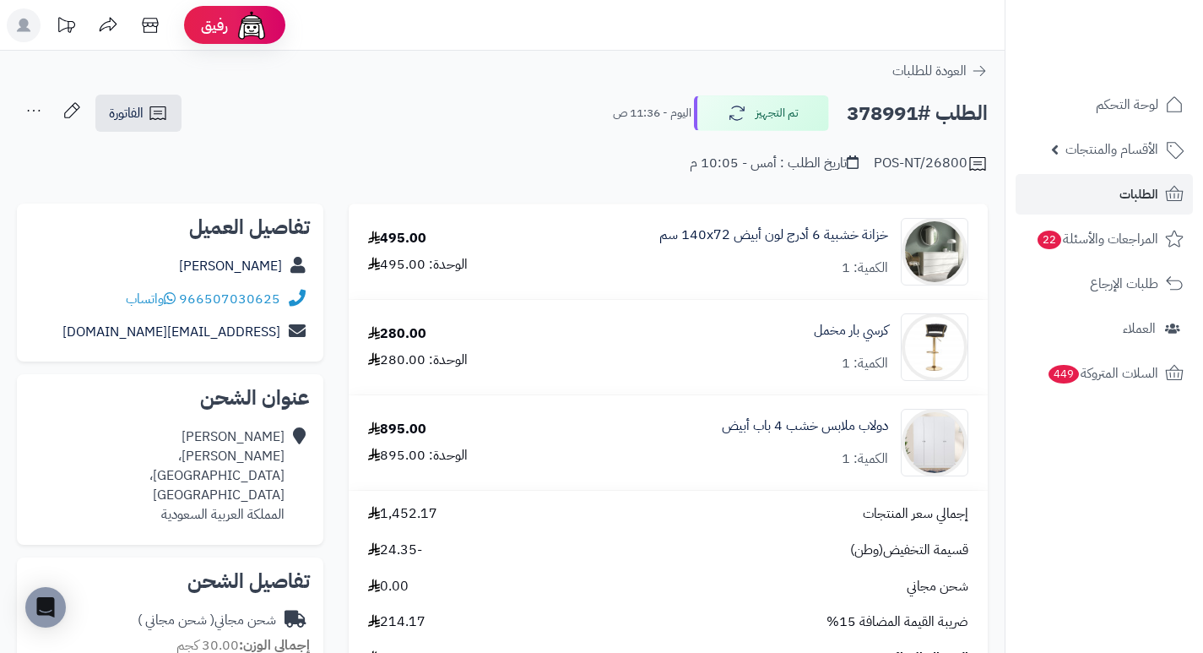
drag, startPoint x: 0, startPoint y: 0, endPoint x: 399, endPoint y: 51, distance: 401.8
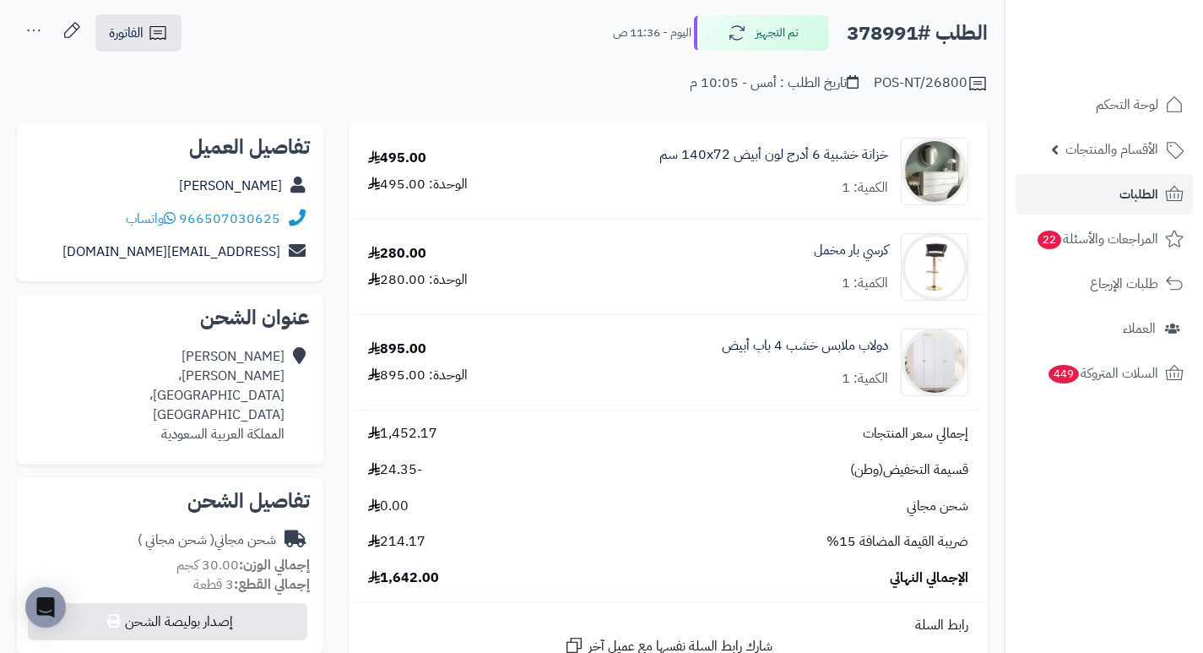
scroll to position [84, 0]
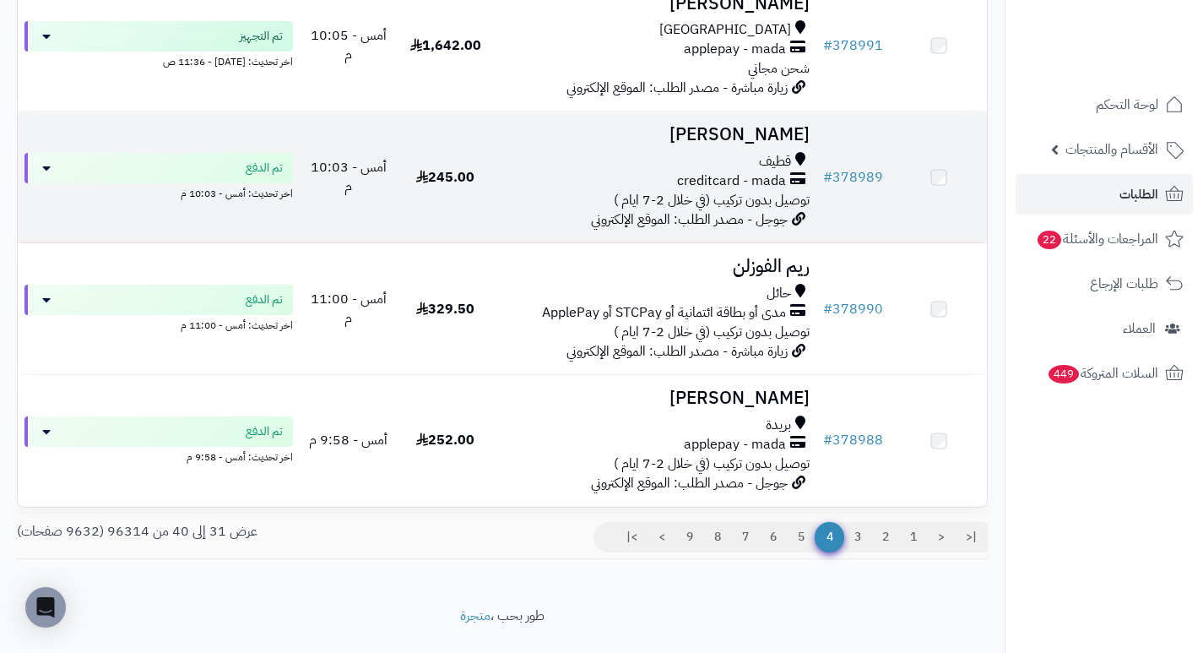
scroll to position [1098, 0]
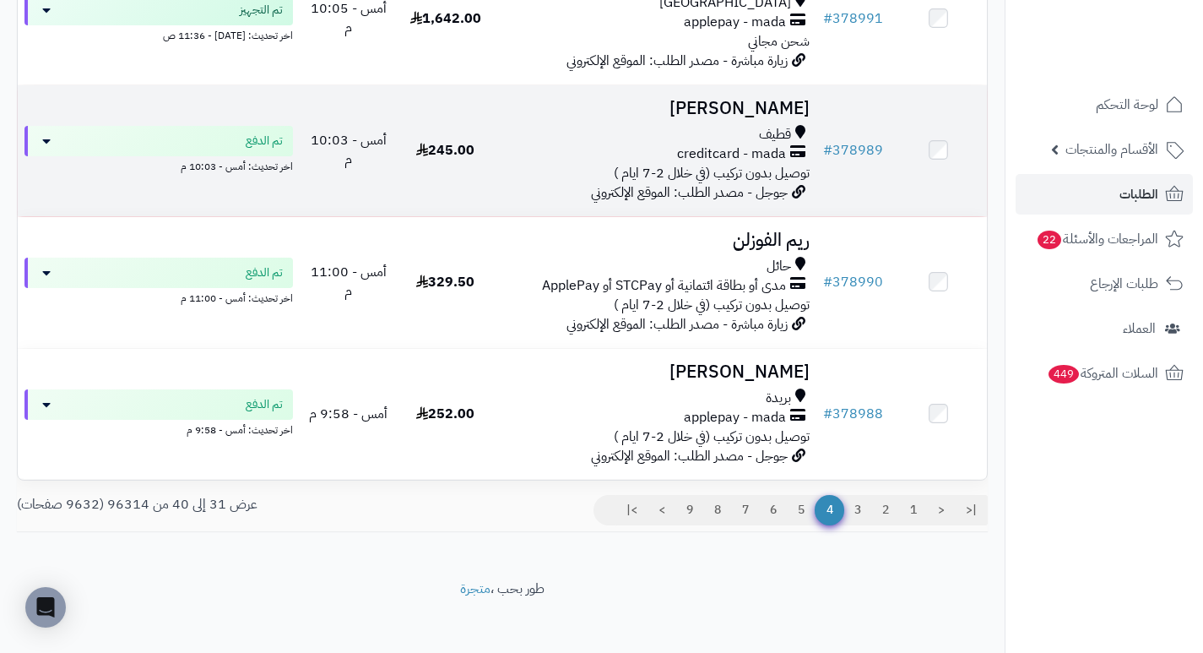
click at [754, 118] on h3 "[PERSON_NAME]" at bounding box center [655, 108] width 309 height 19
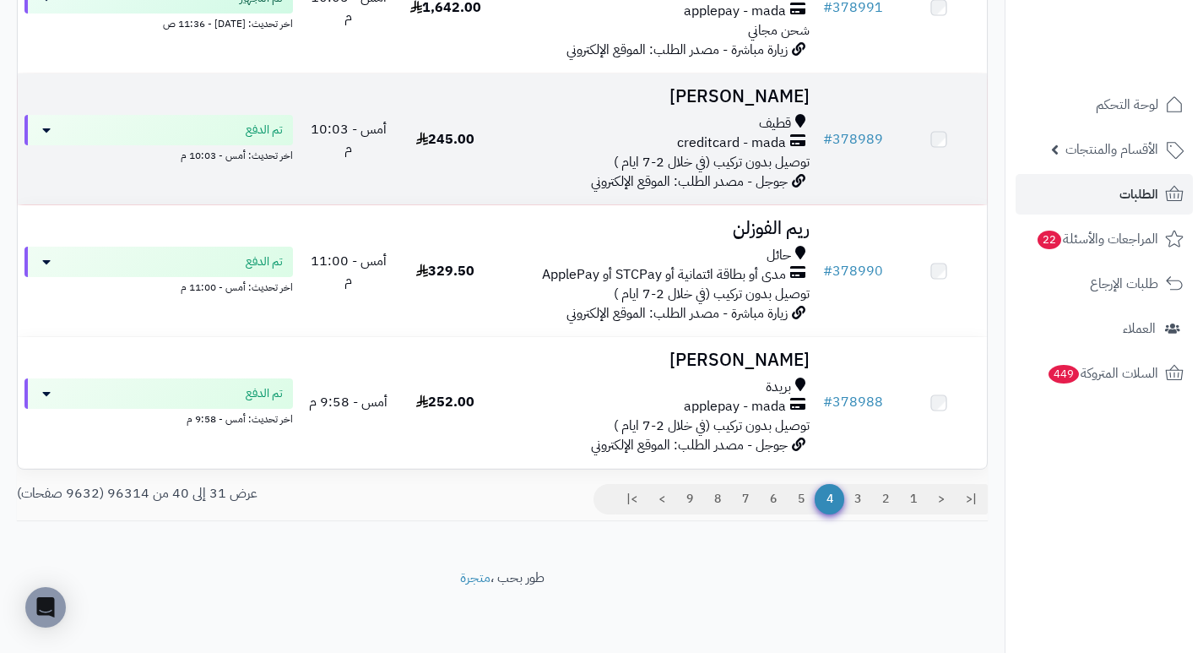
scroll to position [1119, 0]
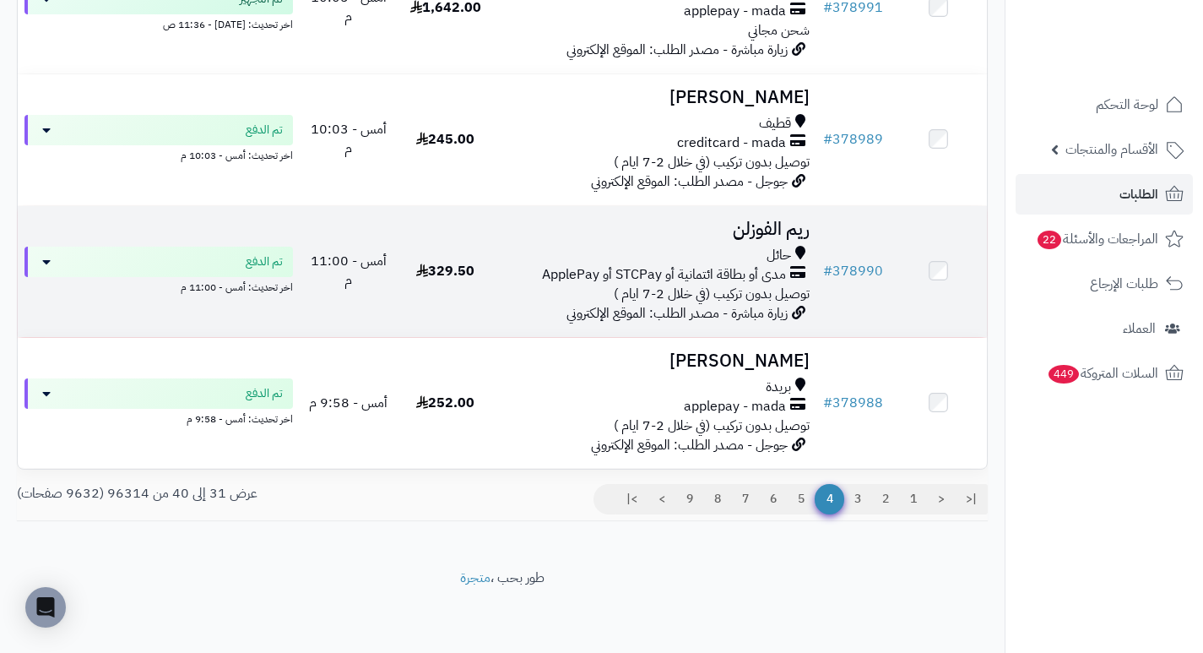
click at [772, 223] on h3 "ريم الفوزلن" at bounding box center [655, 229] width 309 height 19
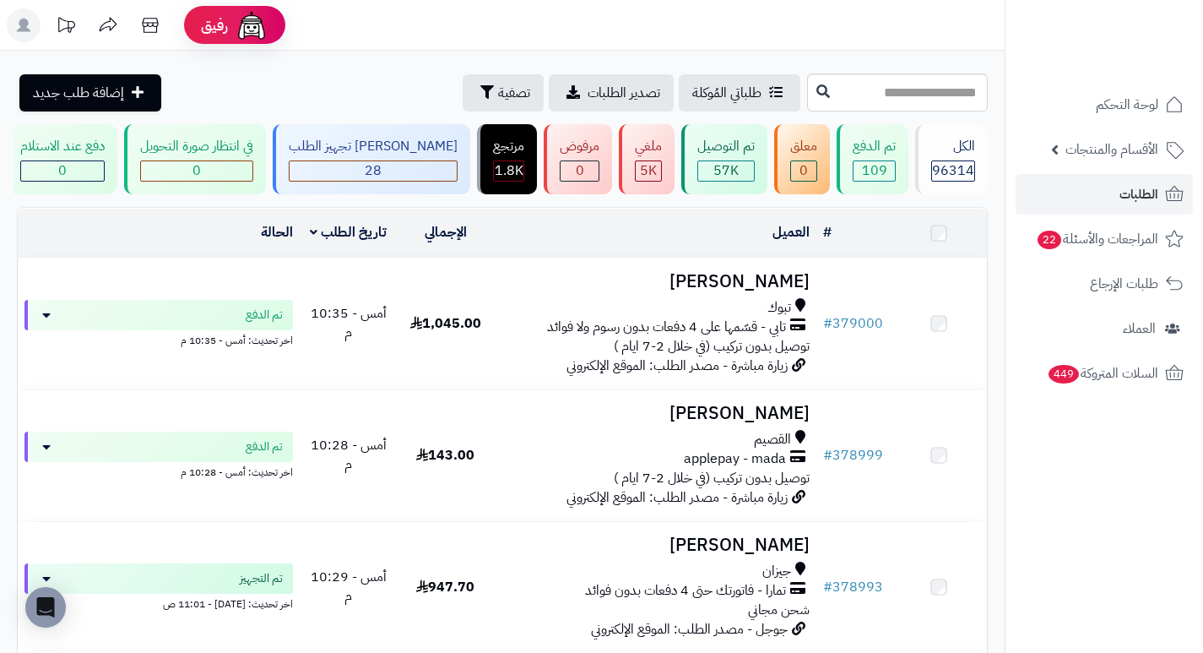
scroll to position [1119, 0]
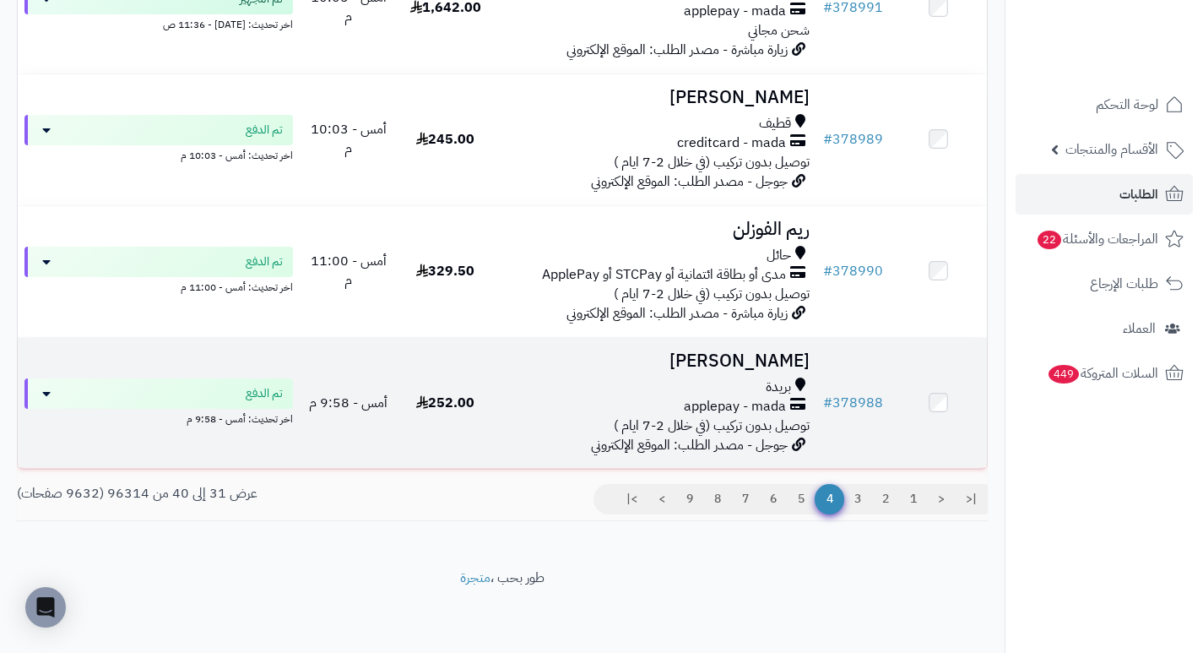
click at [774, 359] on h3 "[PERSON_NAME]" at bounding box center [655, 360] width 309 height 19
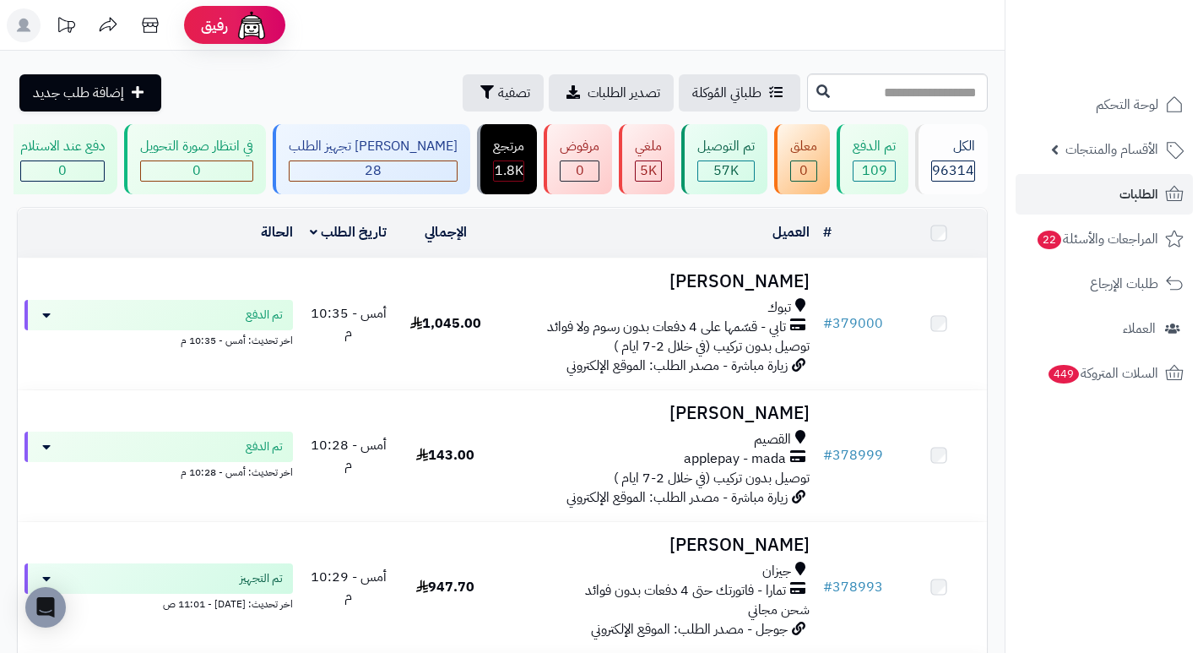
scroll to position [1119, 0]
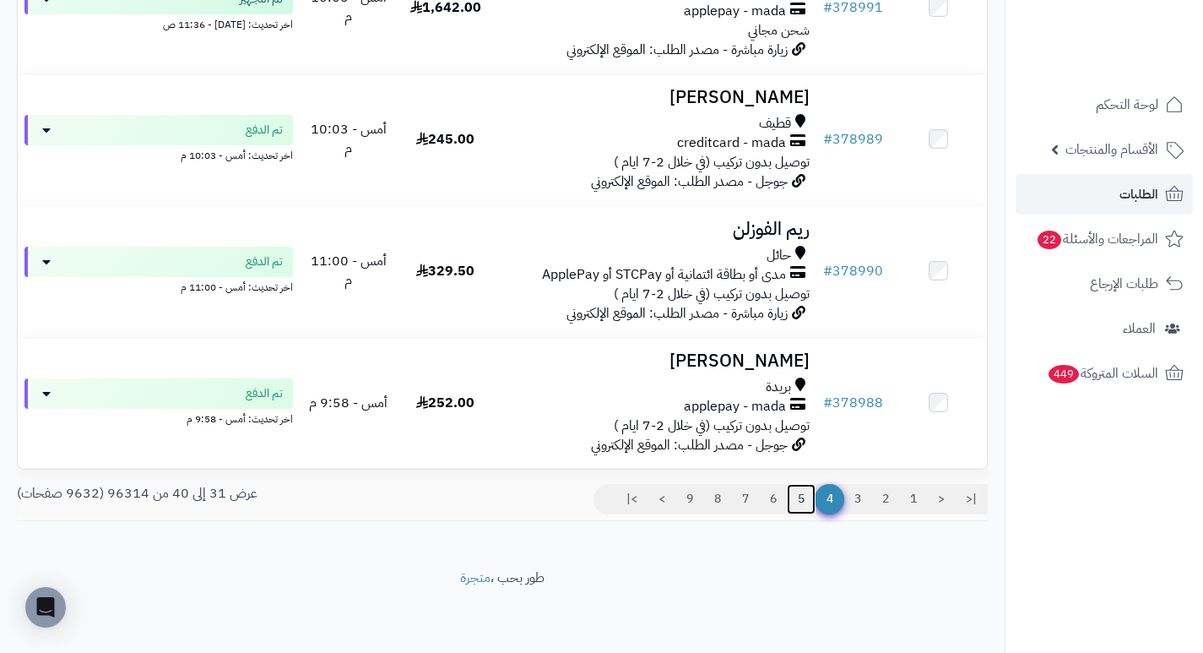
click at [797, 502] on link "5" at bounding box center [801, 499] width 29 height 30
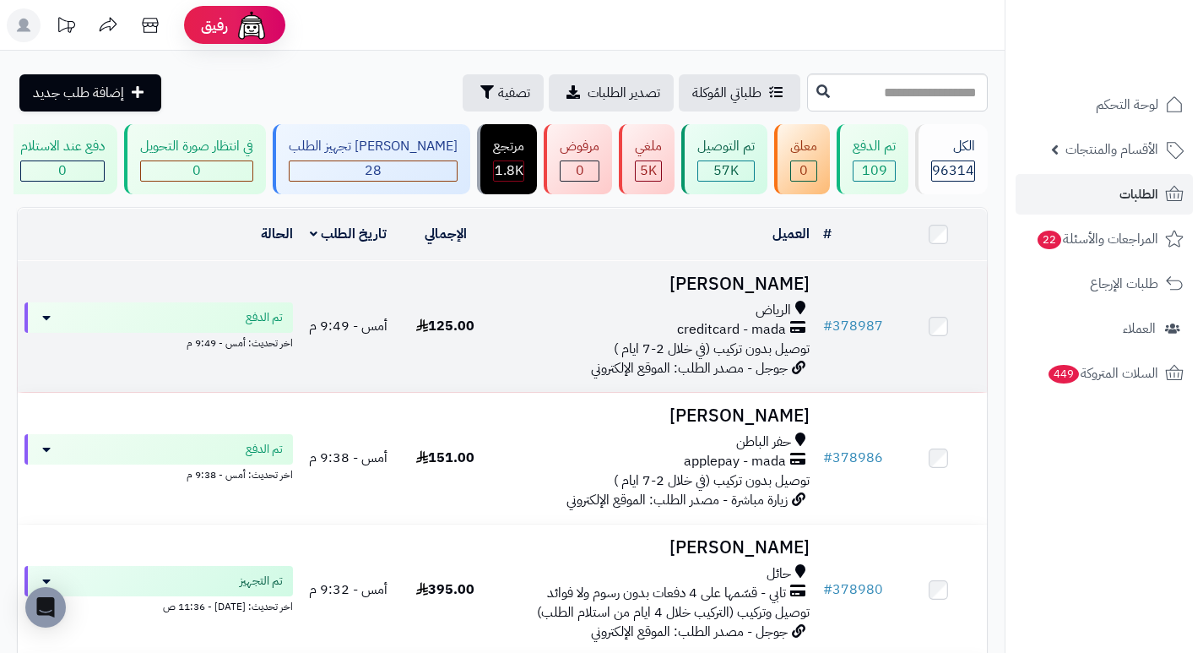
click at [783, 294] on h3 "[PERSON_NAME]" at bounding box center [655, 283] width 309 height 19
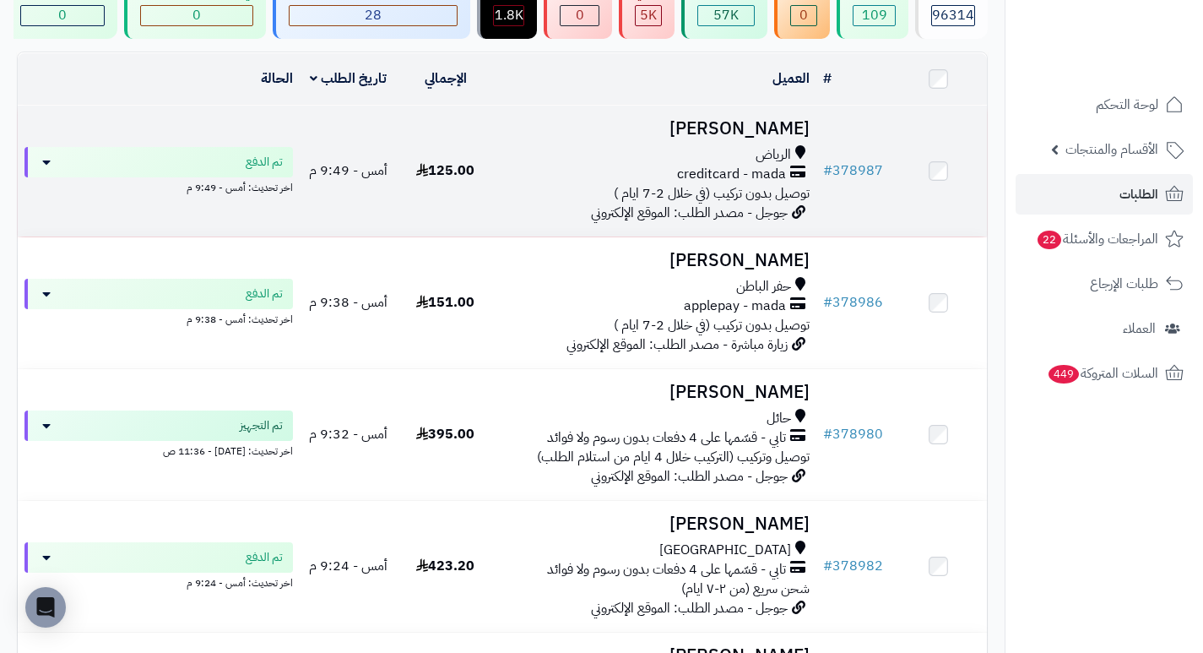
scroll to position [169, 0]
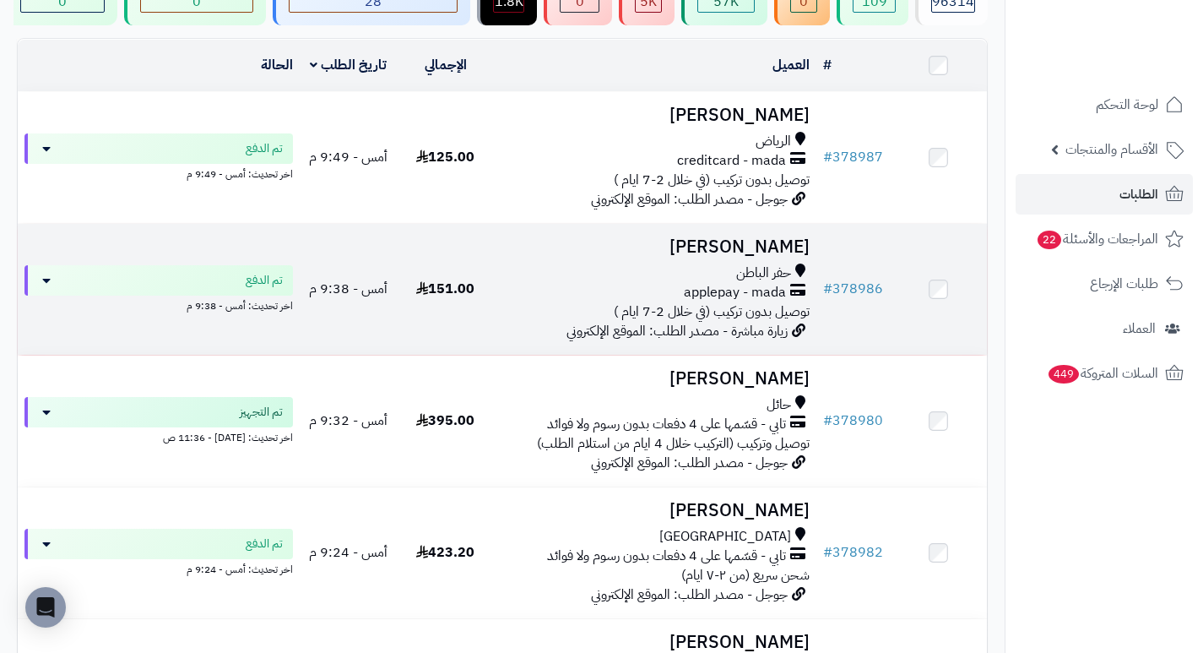
click at [785, 252] on h3 "[PERSON_NAME]" at bounding box center [655, 246] width 309 height 19
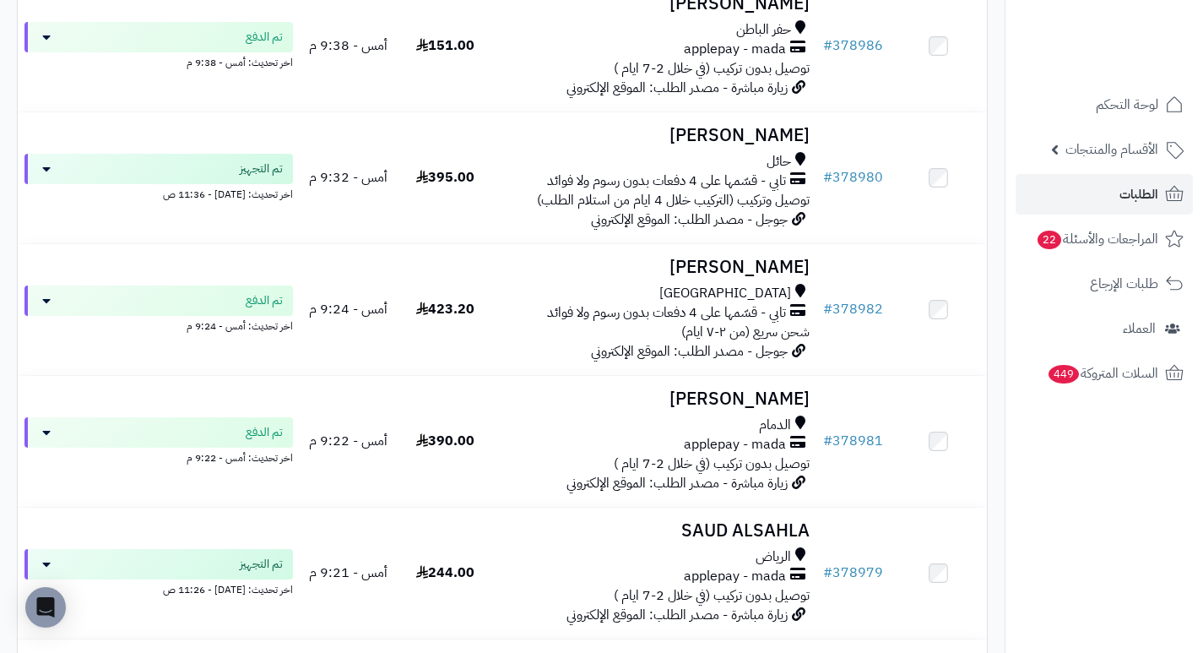
scroll to position [422, 0]
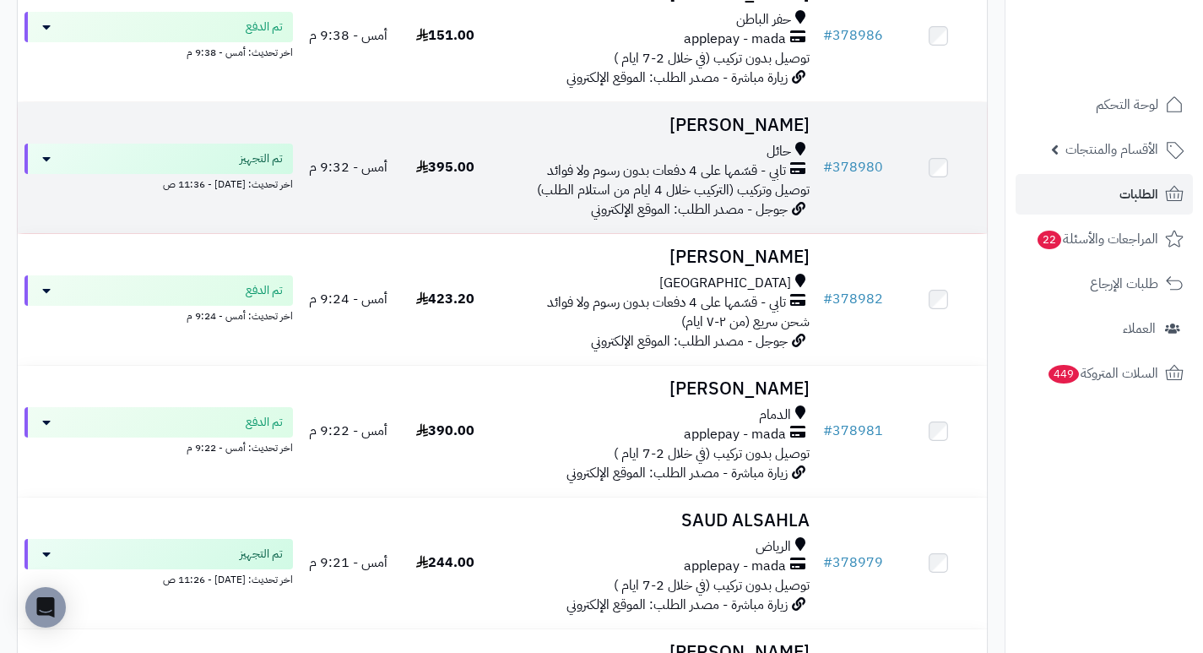
click at [737, 128] on h3 "[PERSON_NAME]" at bounding box center [655, 125] width 309 height 19
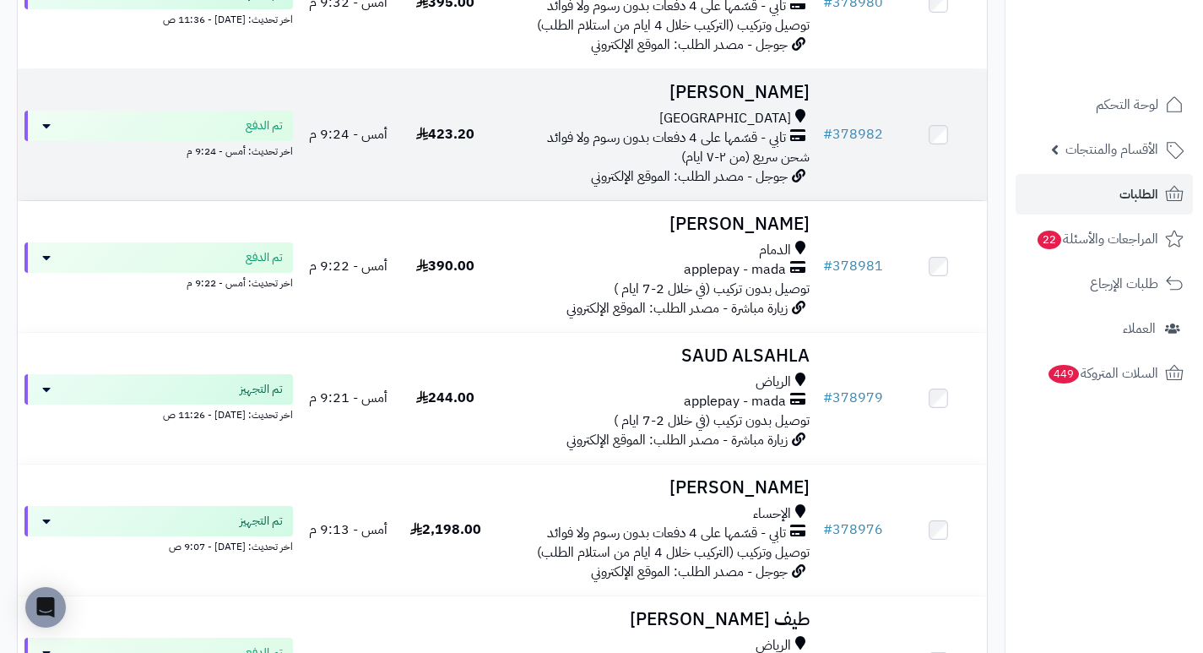
scroll to position [591, 0]
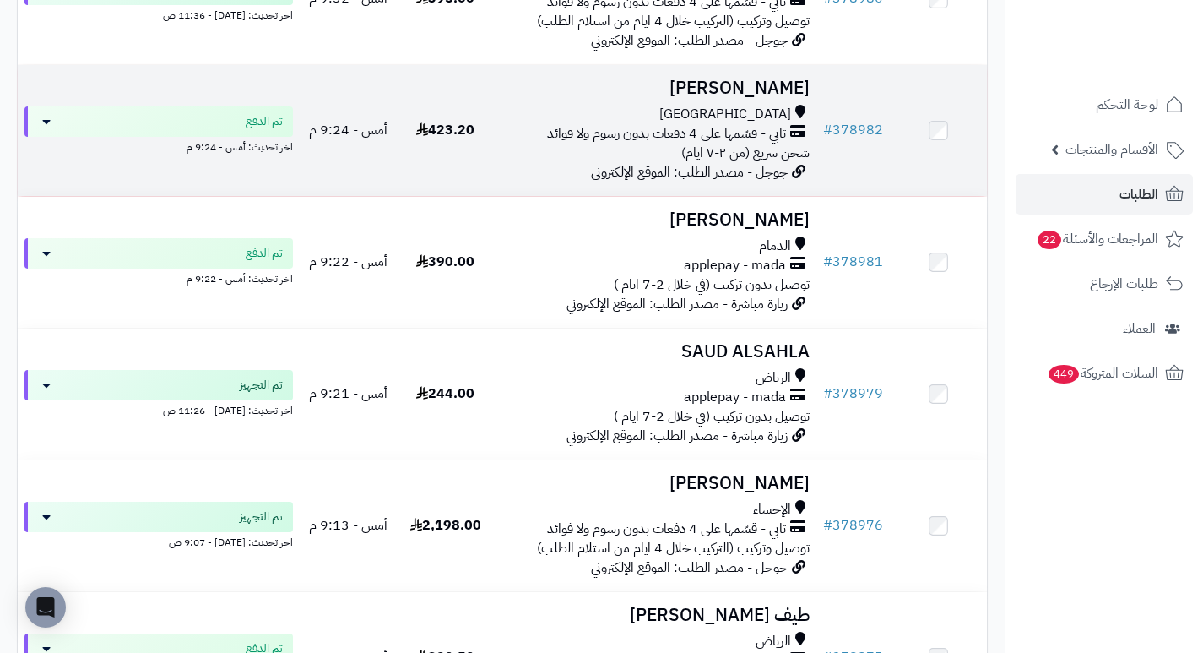
click at [791, 94] on h3 "وسام بكر" at bounding box center [655, 88] width 309 height 19
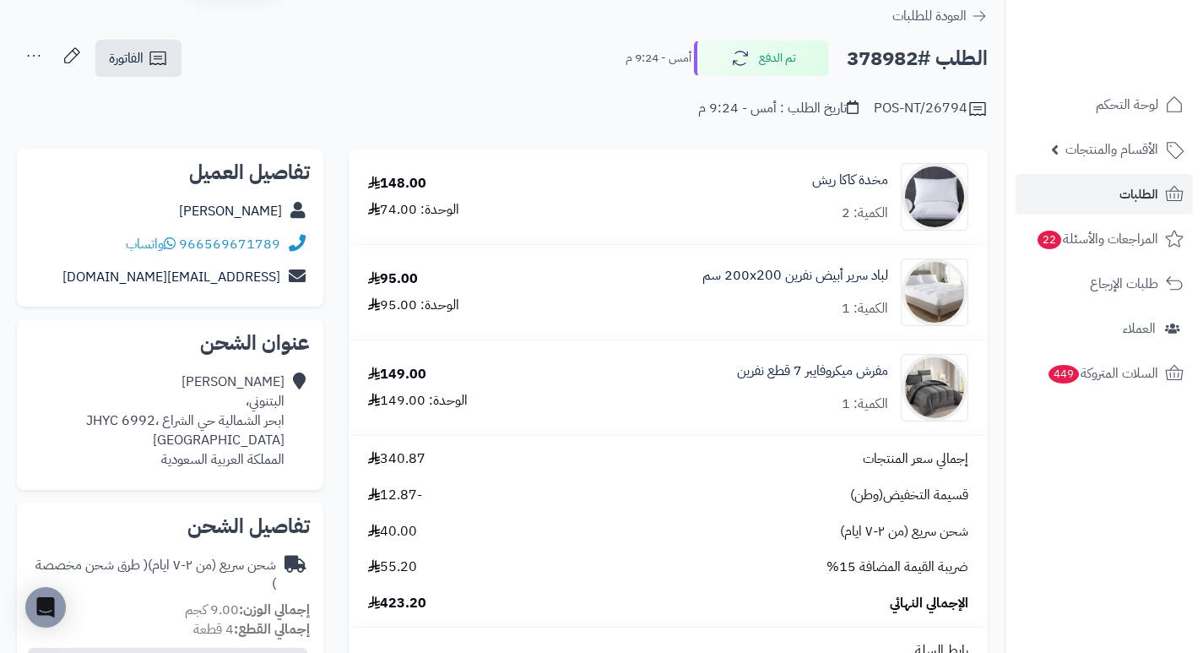
scroll to position [84, 0]
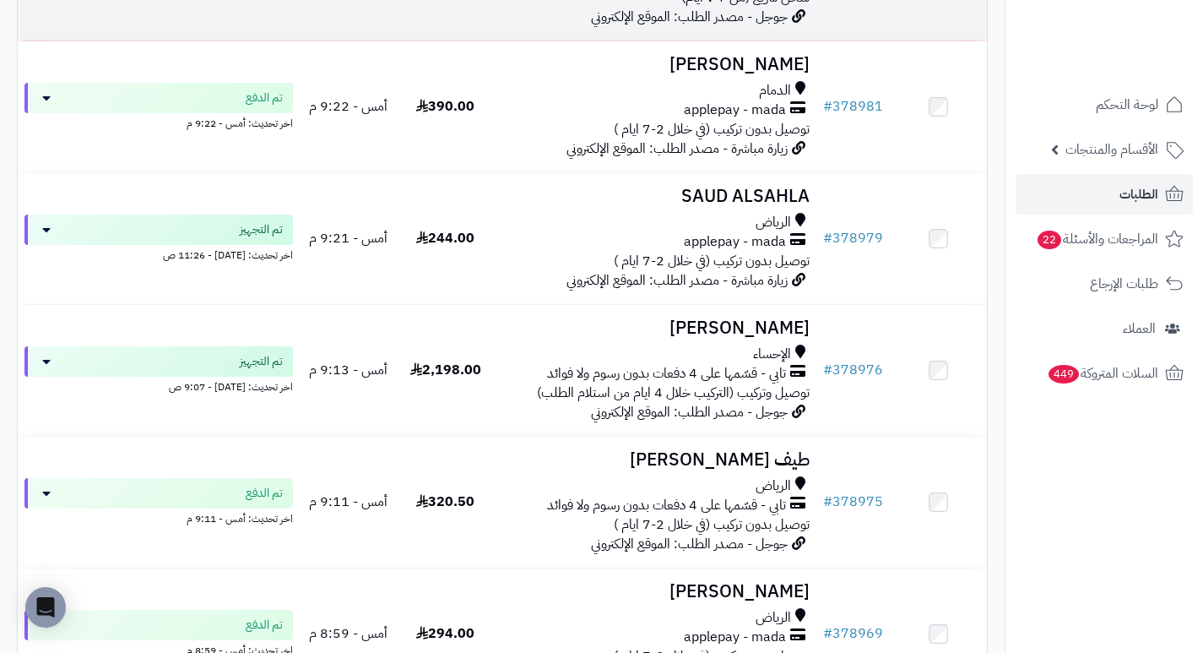
scroll to position [760, 0]
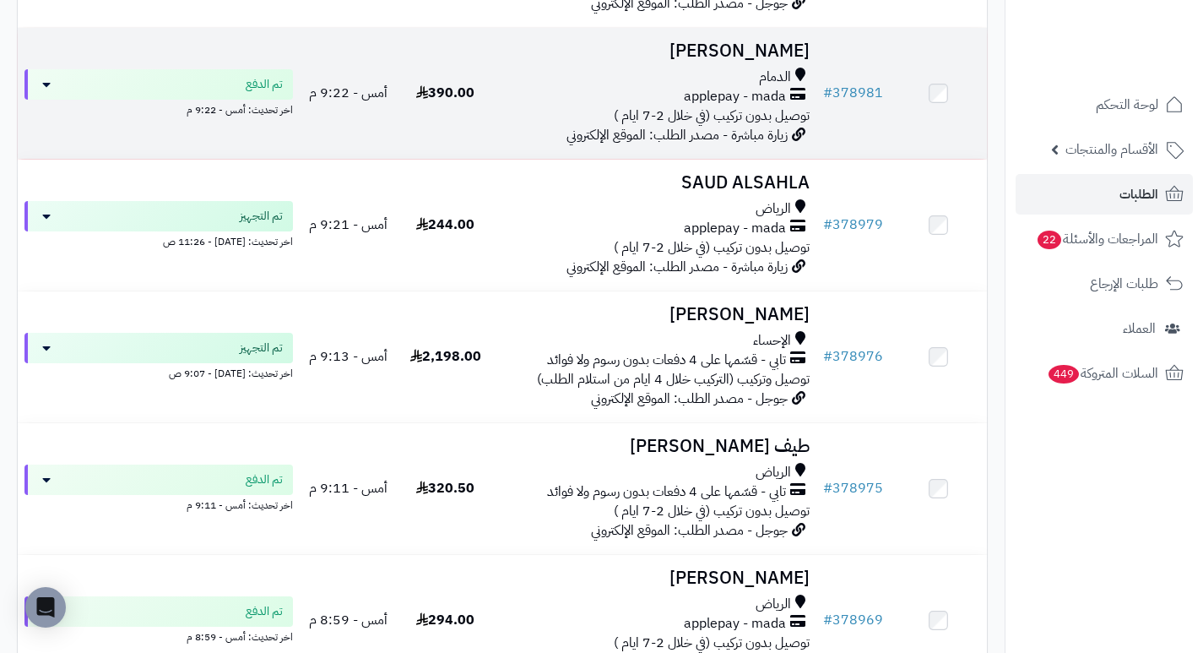
click at [715, 61] on h3 "[PERSON_NAME]" at bounding box center [655, 50] width 309 height 19
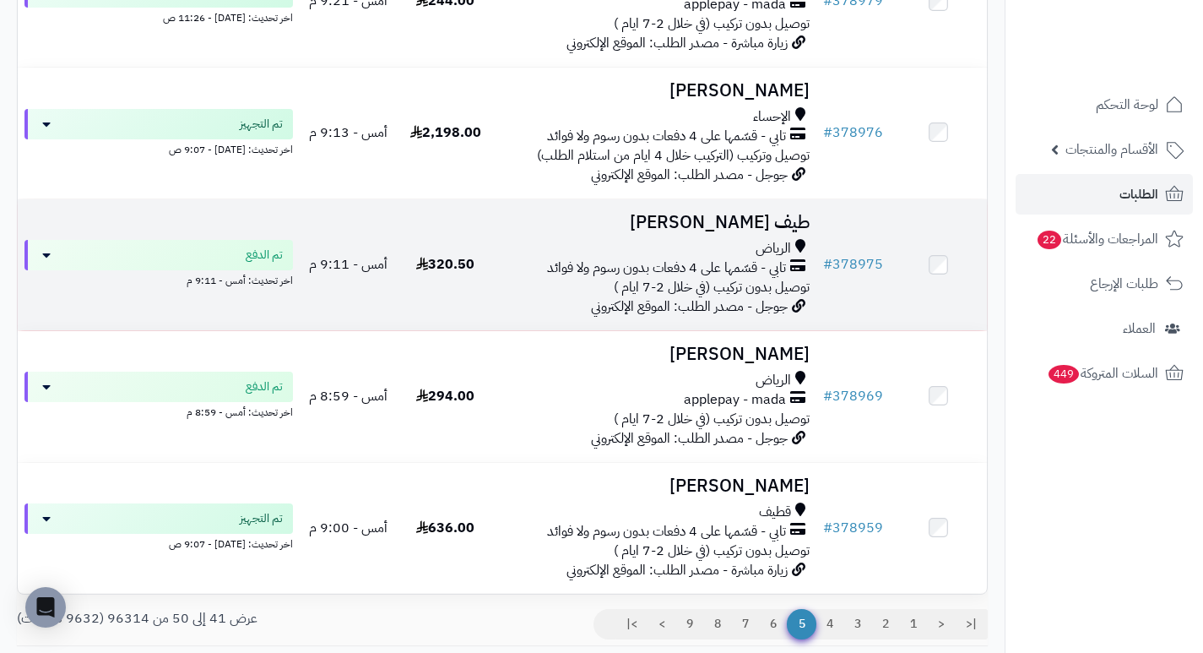
scroll to position [1013, 0]
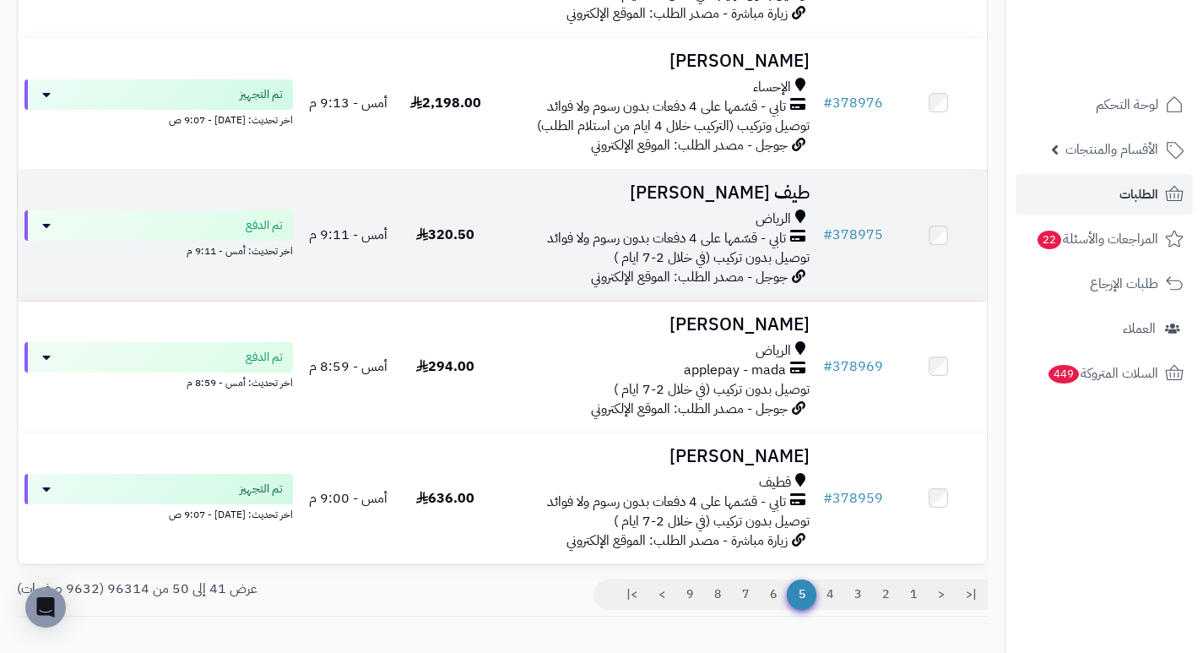
click at [801, 197] on h3 "طيف [PERSON_NAME]" at bounding box center [655, 192] width 309 height 19
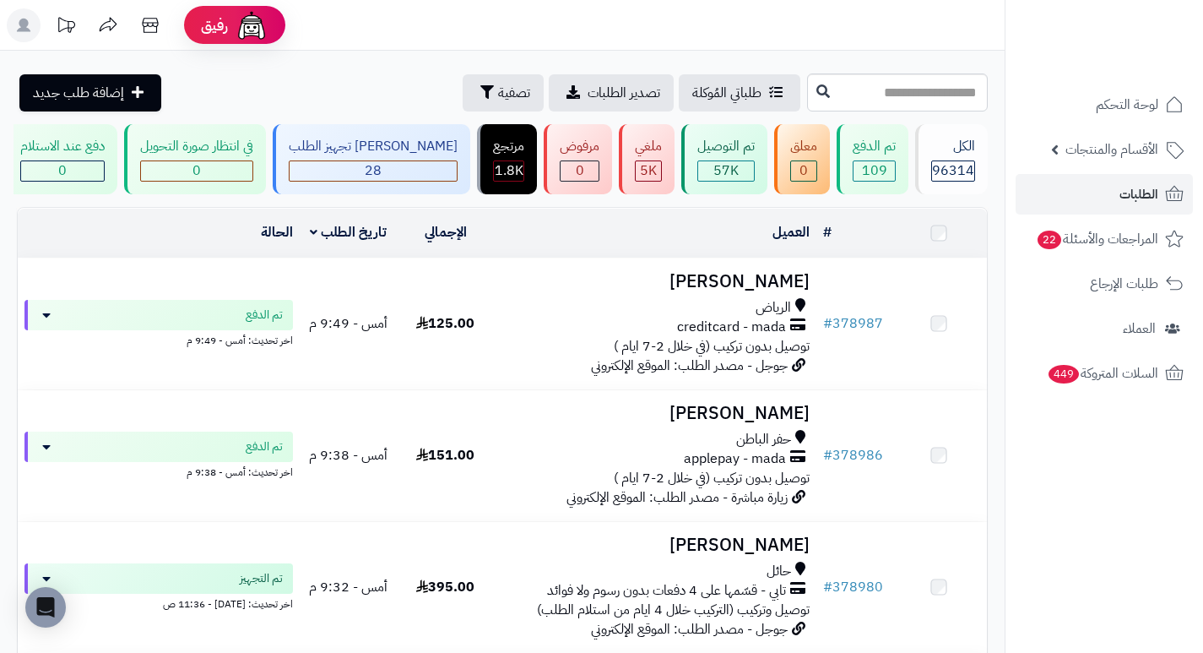
scroll to position [1119, 0]
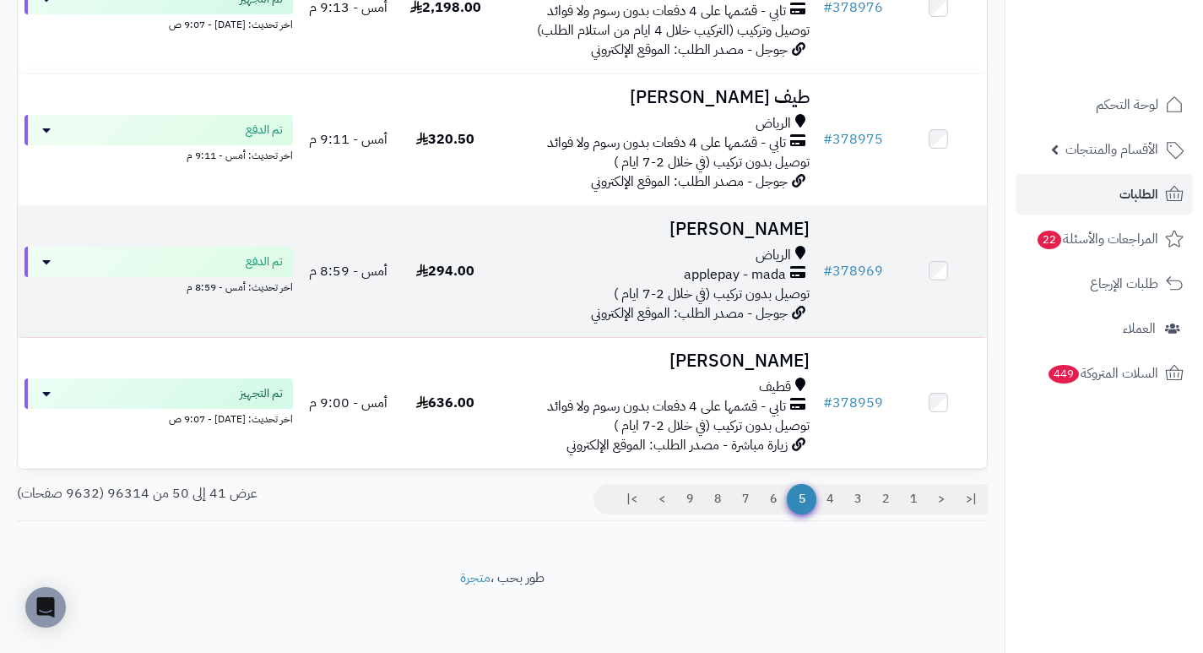
click at [690, 221] on h3 "[PERSON_NAME]" at bounding box center [655, 229] width 309 height 19
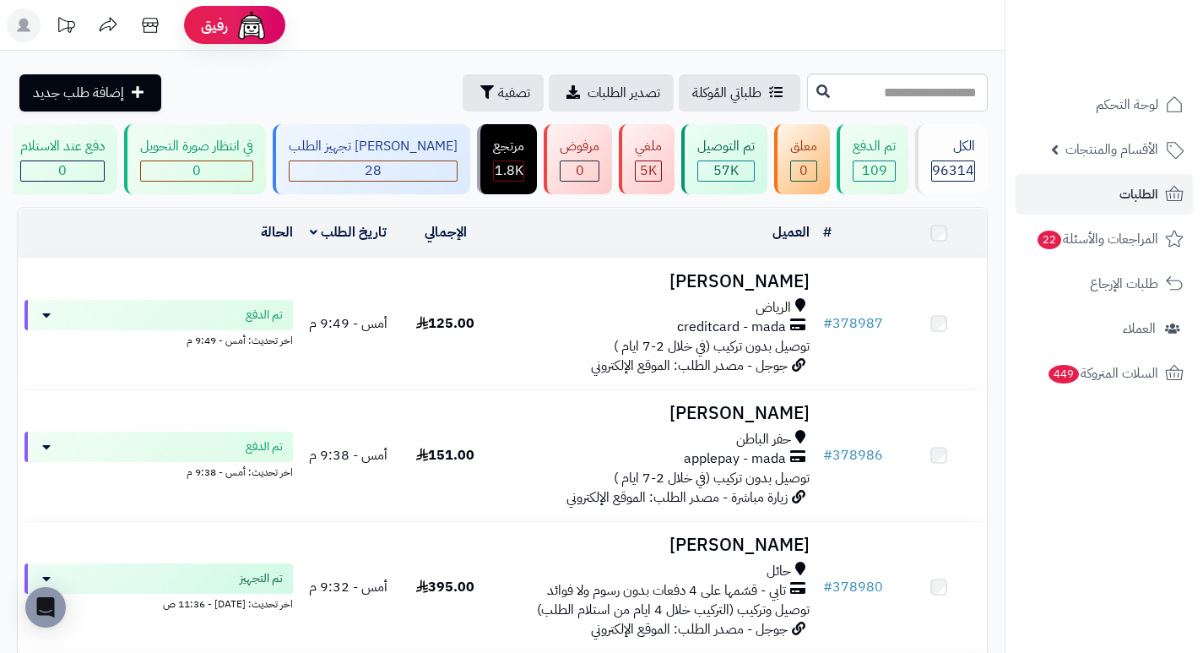
scroll to position [1119, 0]
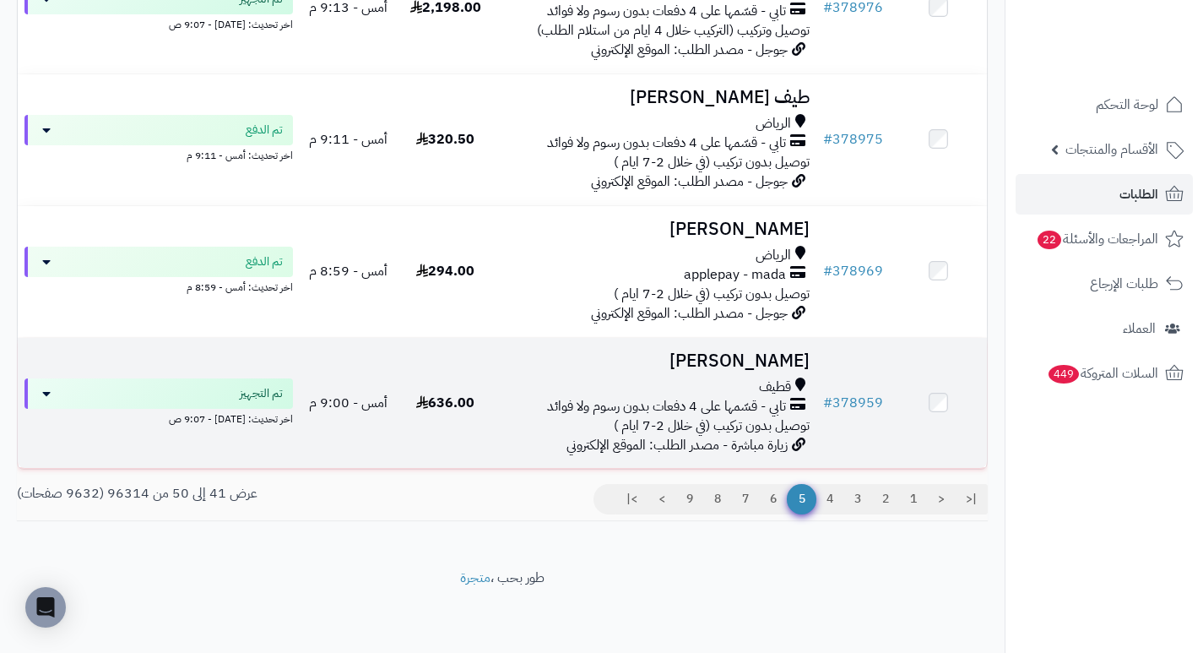
click at [780, 362] on h3 "حيدر الصفار" at bounding box center [655, 360] width 309 height 19
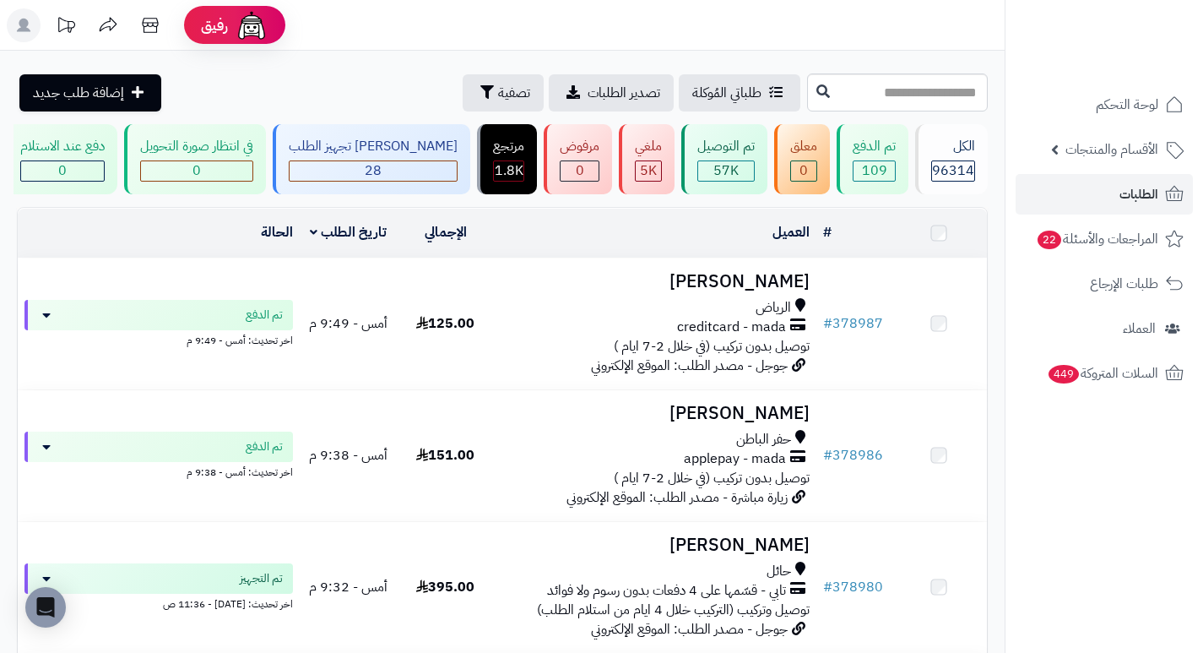
scroll to position [1119, 0]
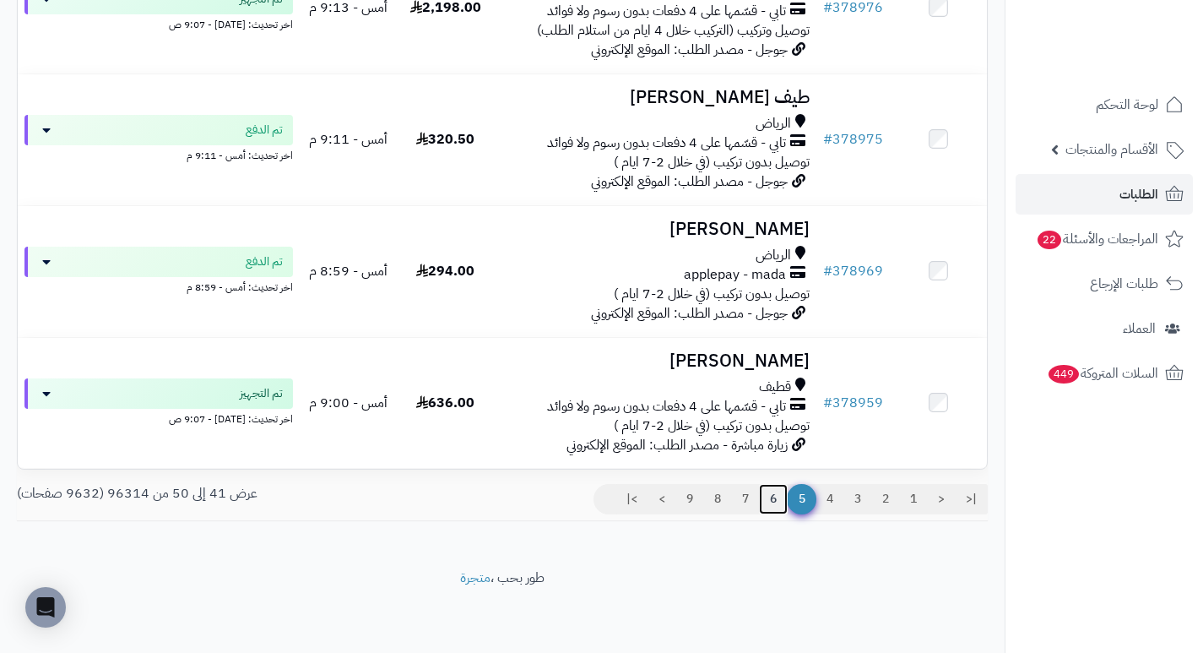
click at [776, 505] on link "6" at bounding box center [773, 499] width 29 height 30
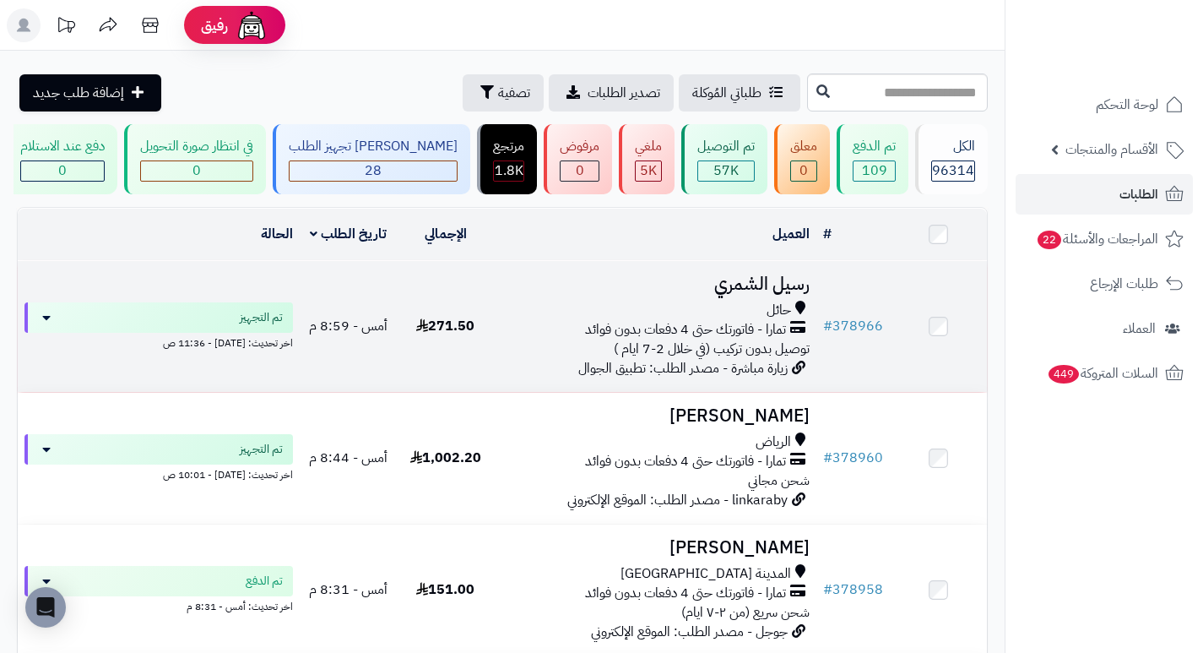
click at [768, 294] on h3 "رسيل الشمري" at bounding box center [655, 283] width 309 height 19
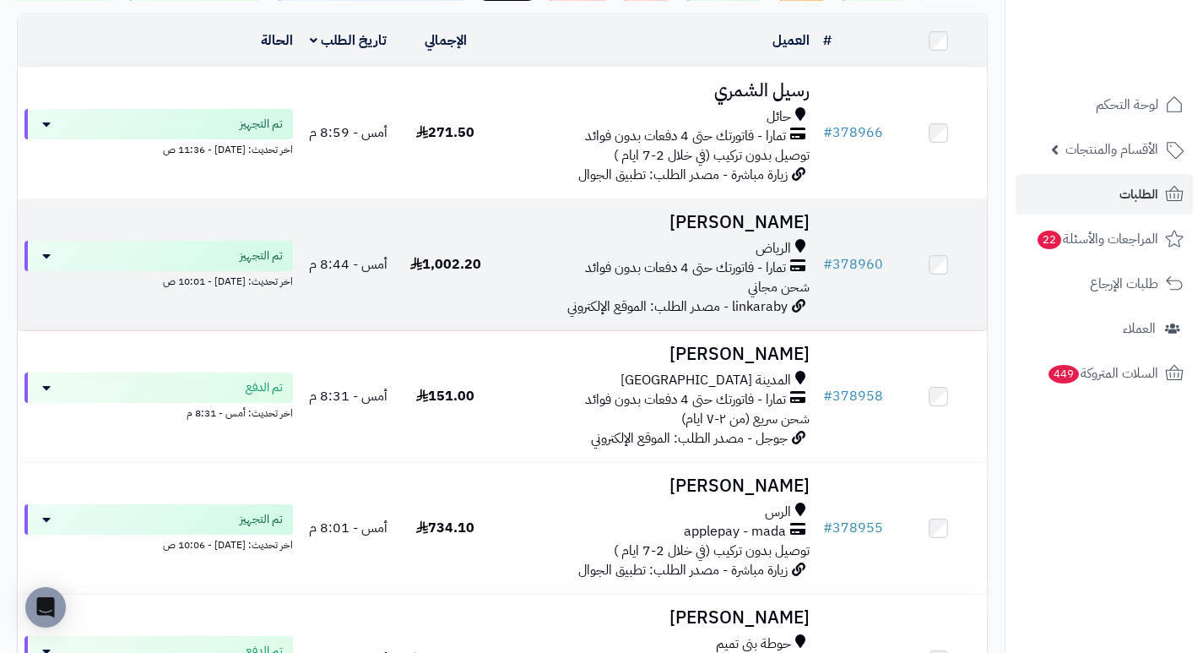
scroll to position [253, 0]
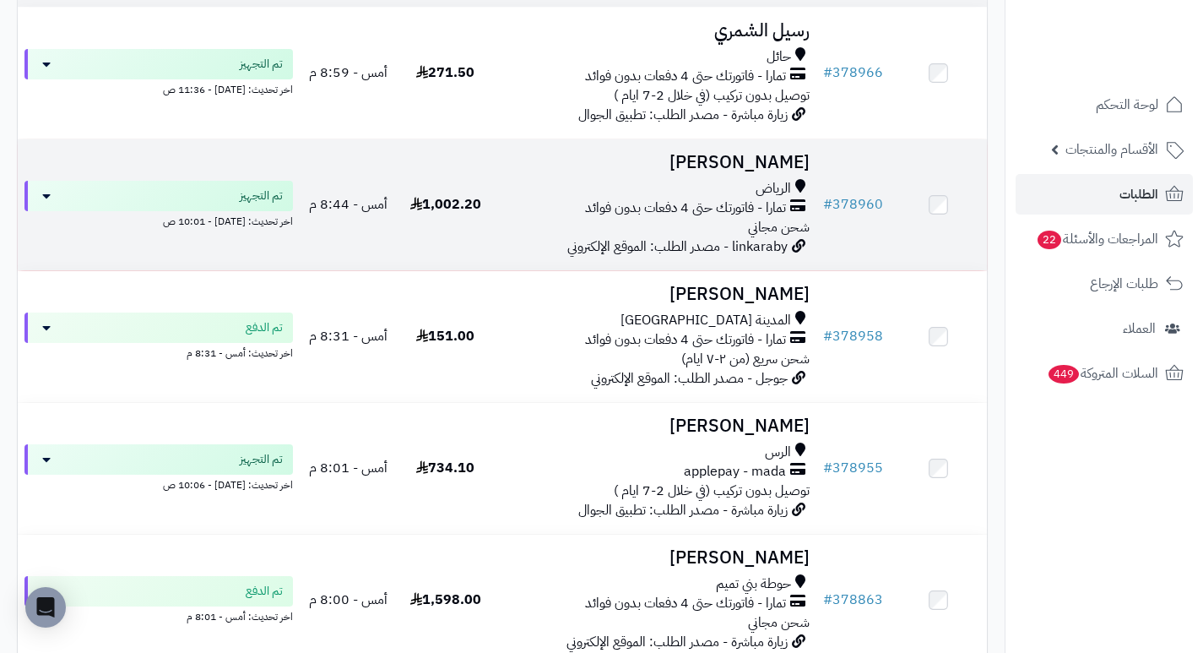
click at [785, 172] on h3 "[PERSON_NAME]" at bounding box center [655, 162] width 309 height 19
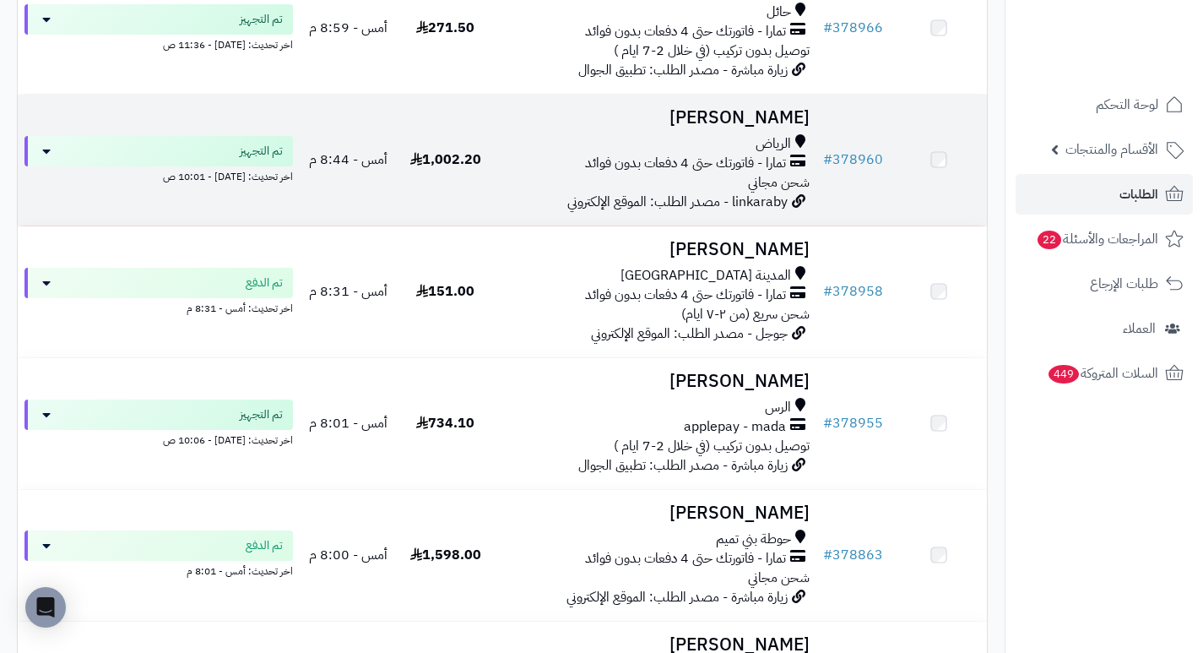
scroll to position [338, 0]
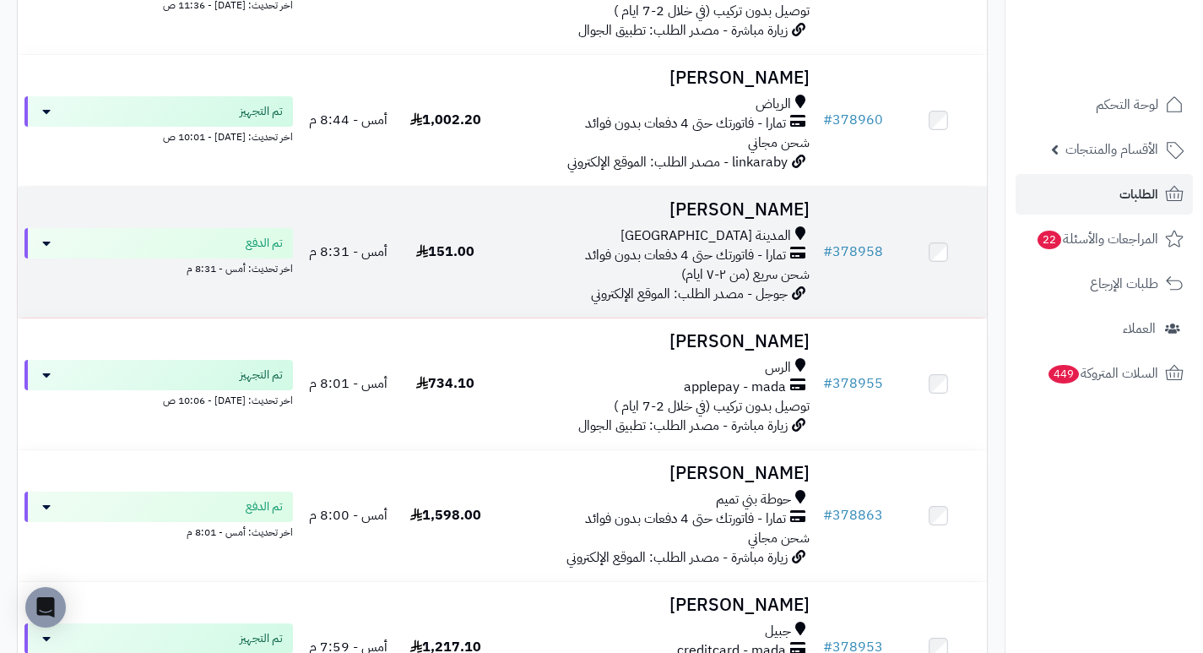
click at [771, 220] on h3 "[PERSON_NAME]" at bounding box center [655, 209] width 309 height 19
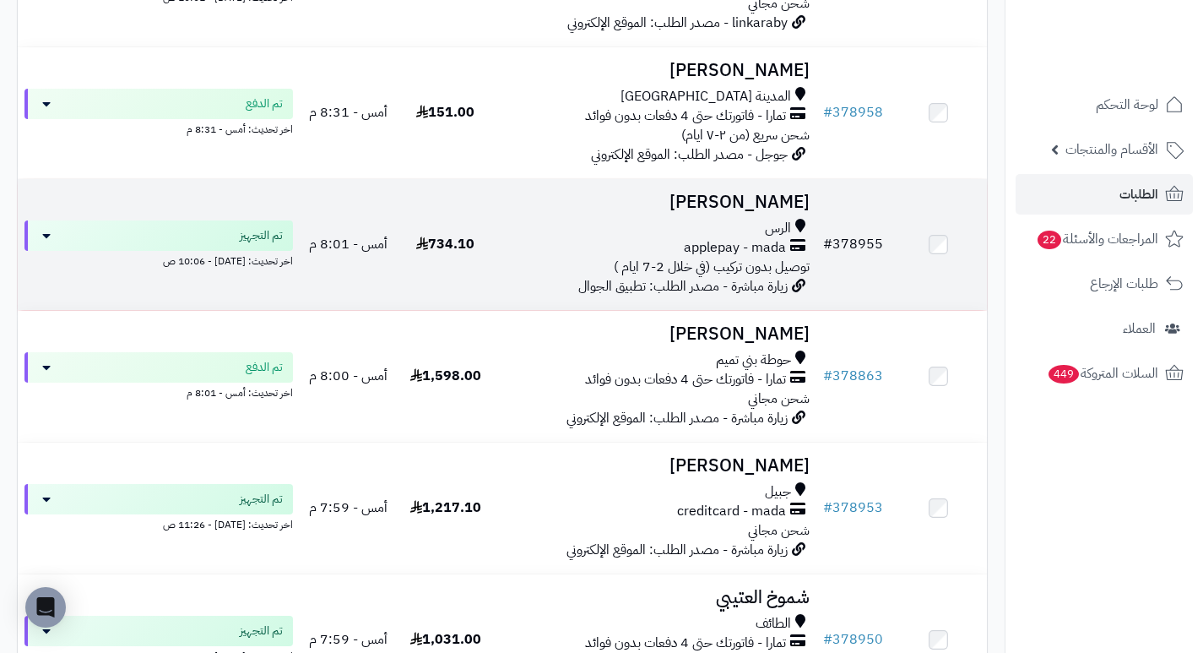
scroll to position [507, 0]
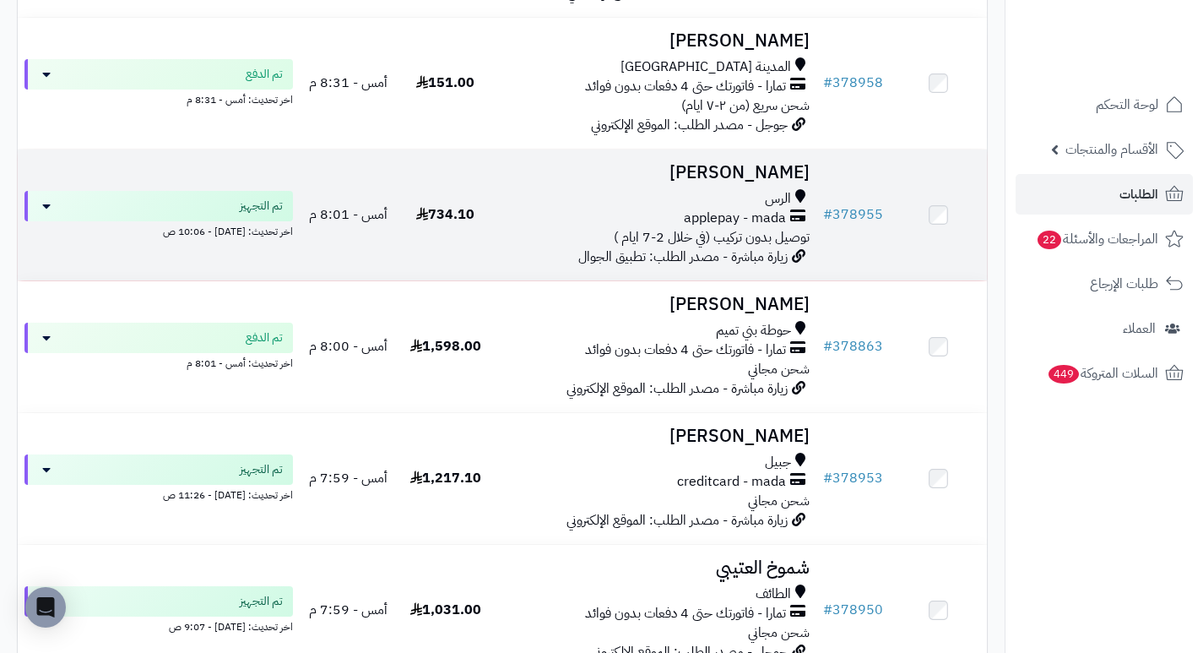
click at [757, 182] on h3 "[PERSON_NAME]" at bounding box center [655, 172] width 309 height 19
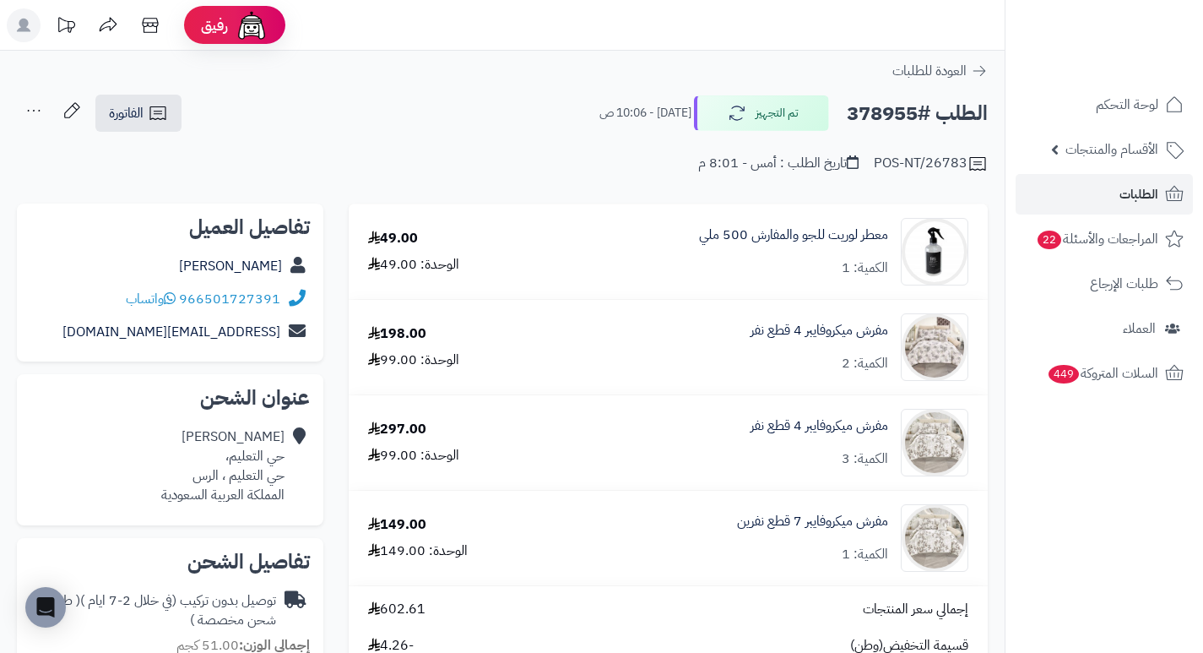
scroll to position [84, 0]
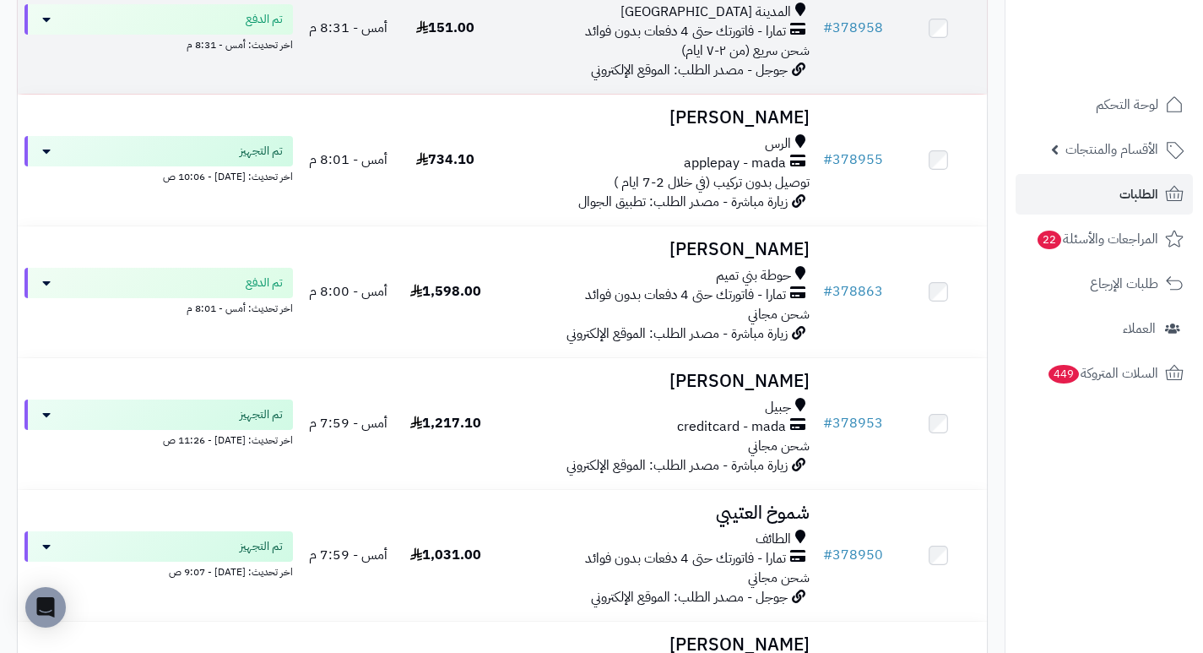
scroll to position [591, 0]
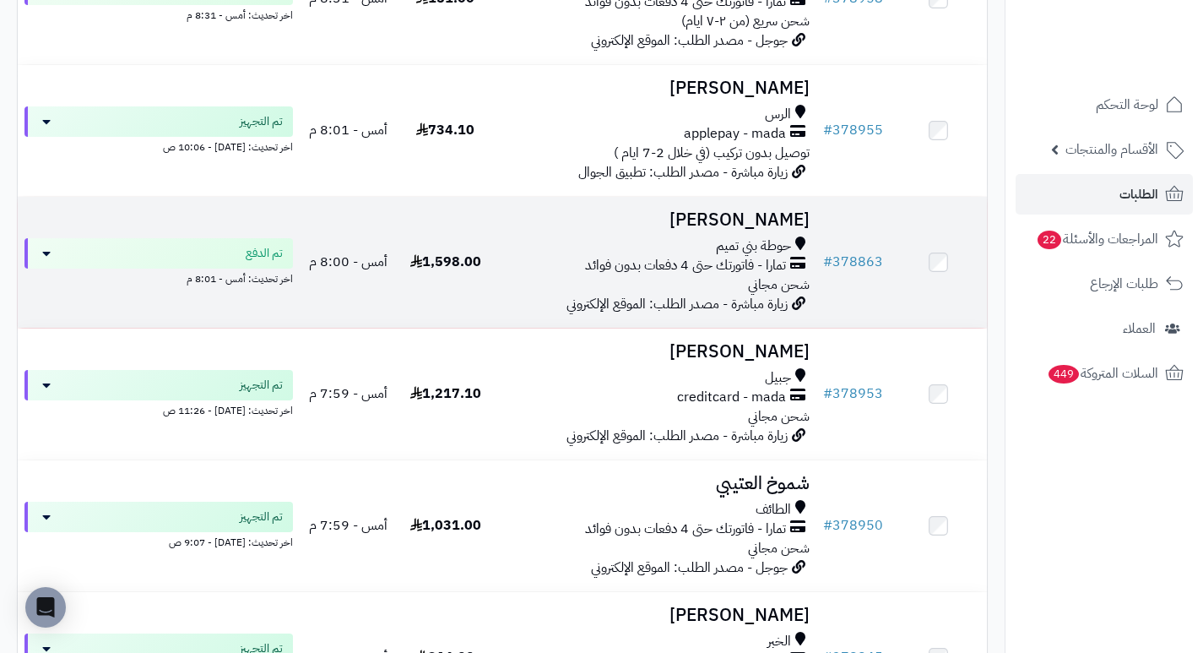
click at [795, 230] on h3 "[PERSON_NAME]" at bounding box center [655, 219] width 309 height 19
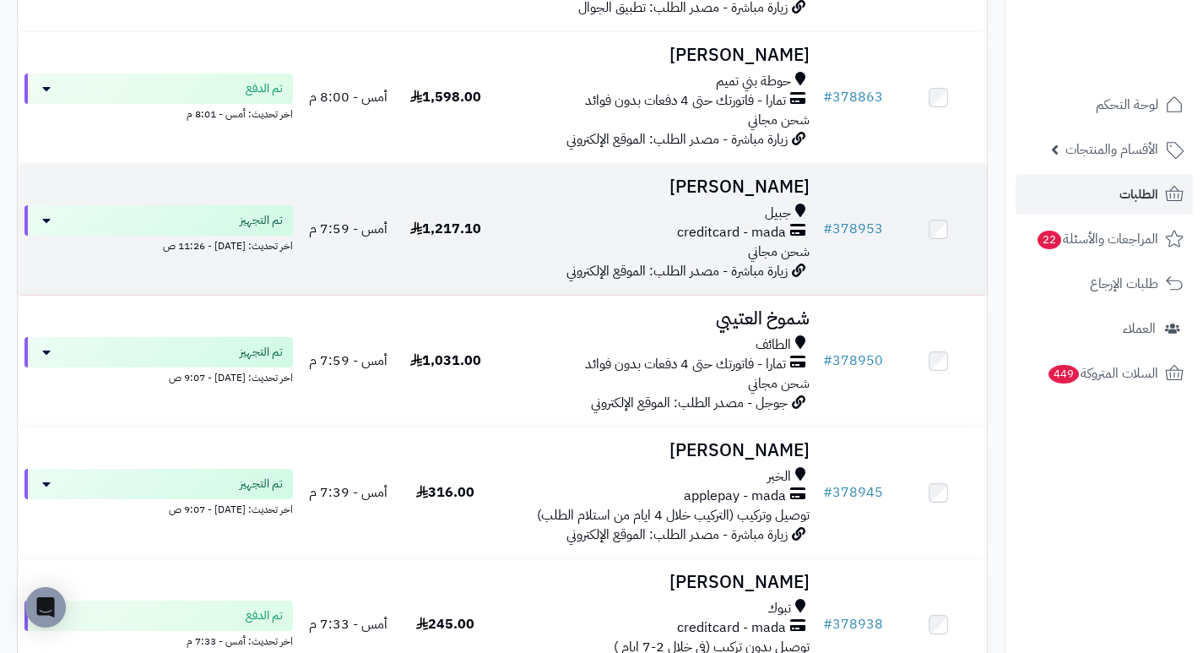
scroll to position [760, 0]
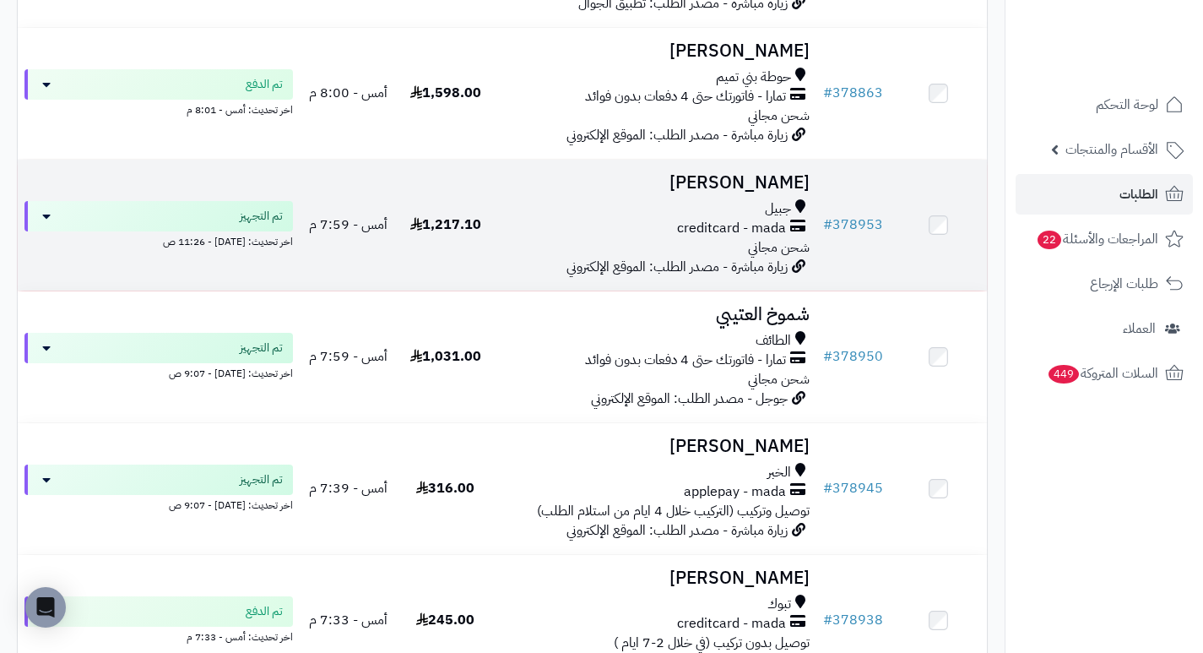
click at [778, 191] on h3 "[PERSON_NAME]" at bounding box center [655, 182] width 309 height 19
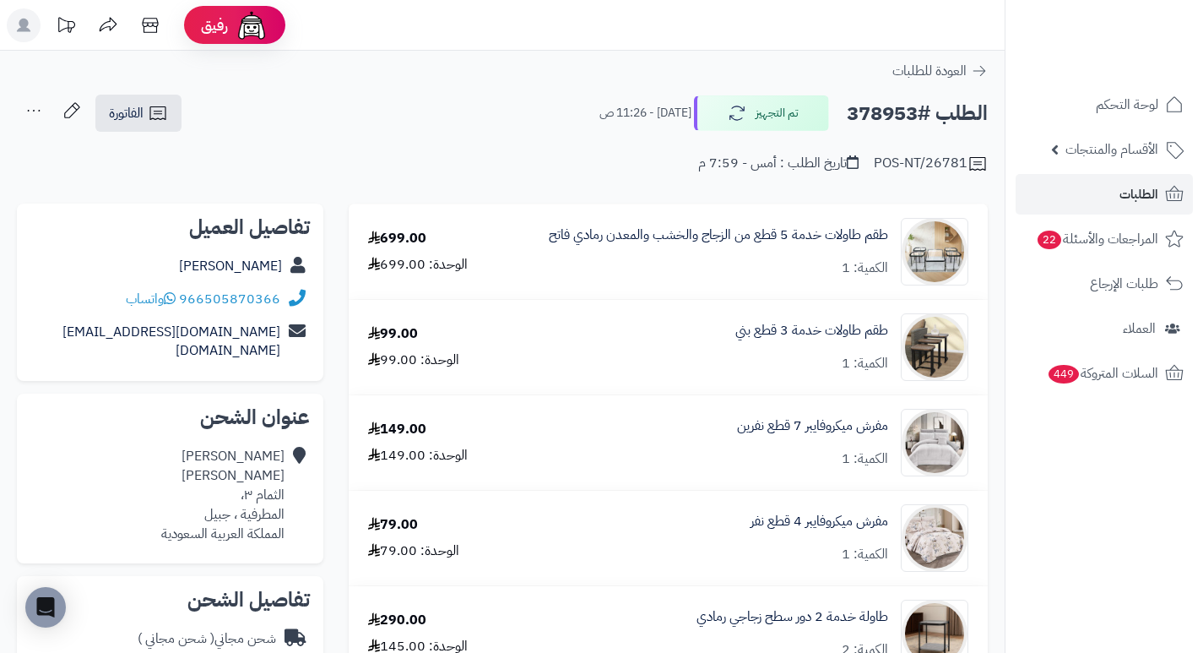
drag, startPoint x: 475, startPoint y: 122, endPoint x: 472, endPoint y: 74, distance: 48.2
click at [472, 74] on div "العودة للطلبات" at bounding box center [502, 71] width 1005 height 20
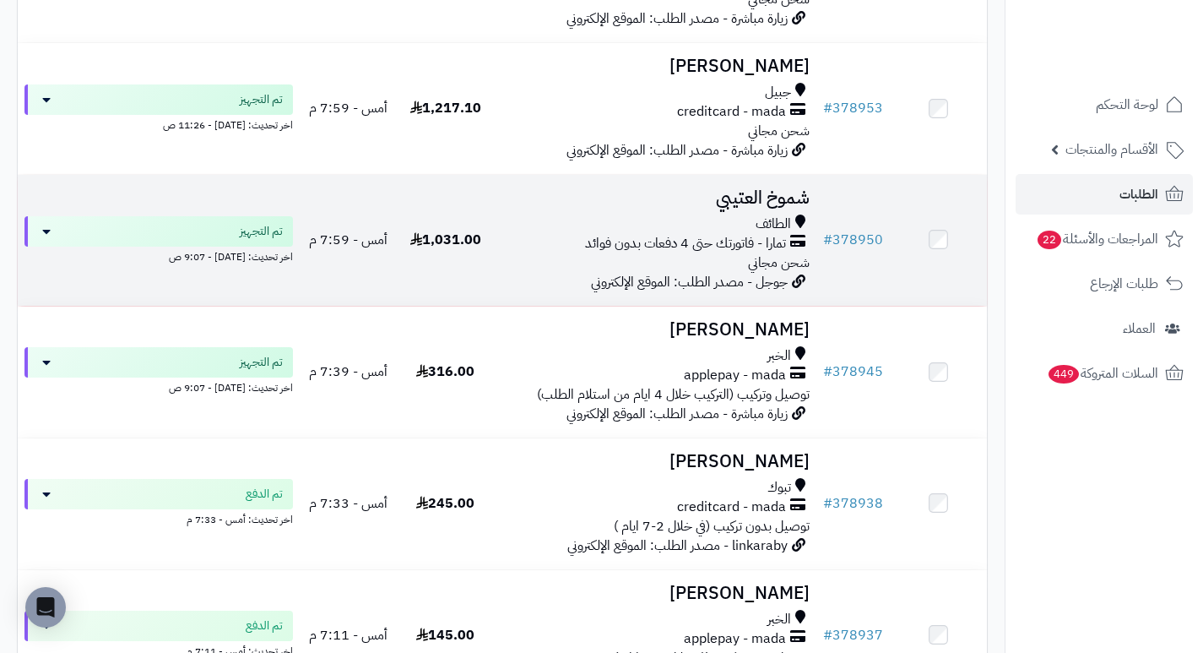
scroll to position [929, 0]
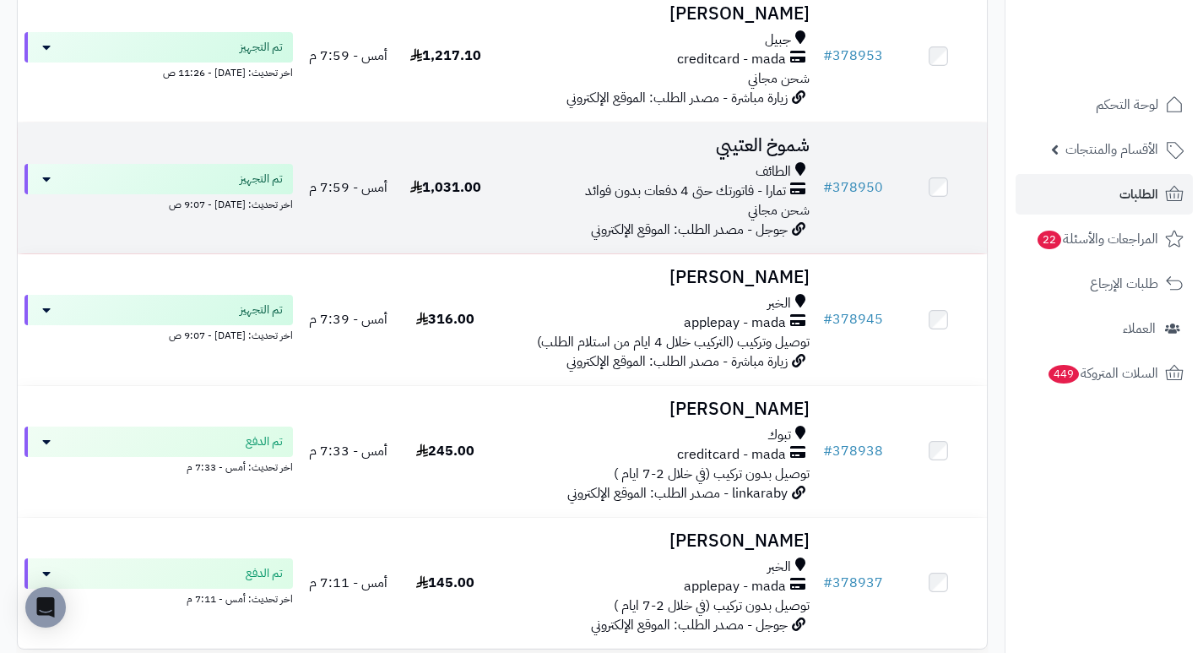
click at [793, 155] on h3 "شموخ العتيبي" at bounding box center [655, 145] width 309 height 19
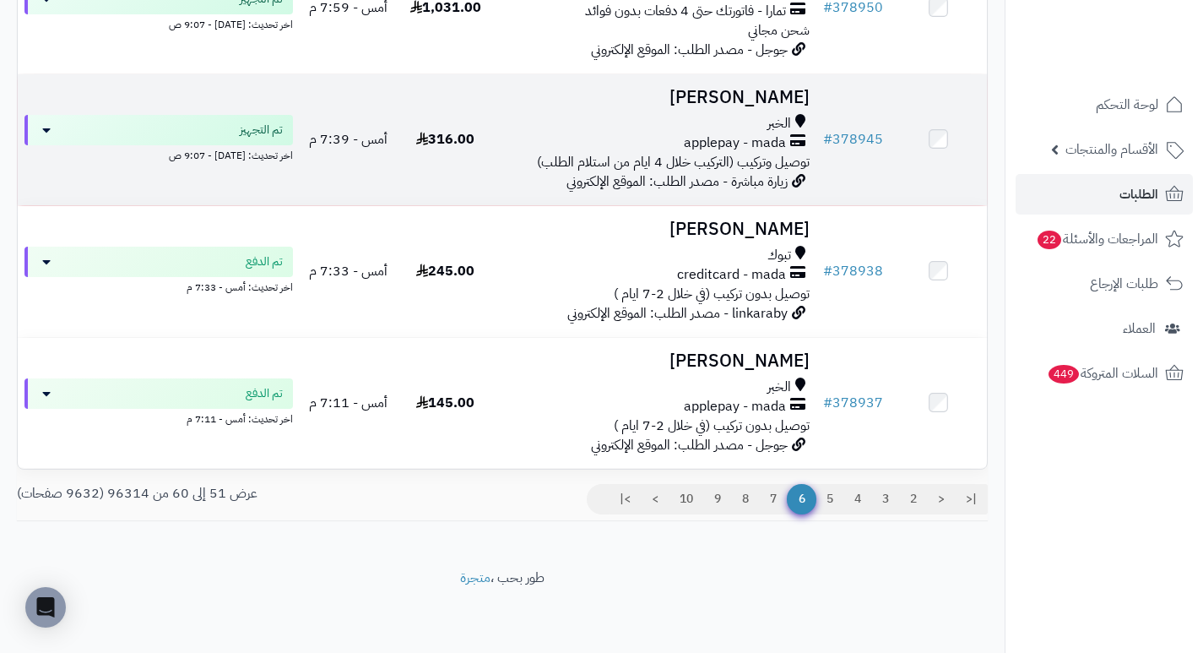
scroll to position [1119, 0]
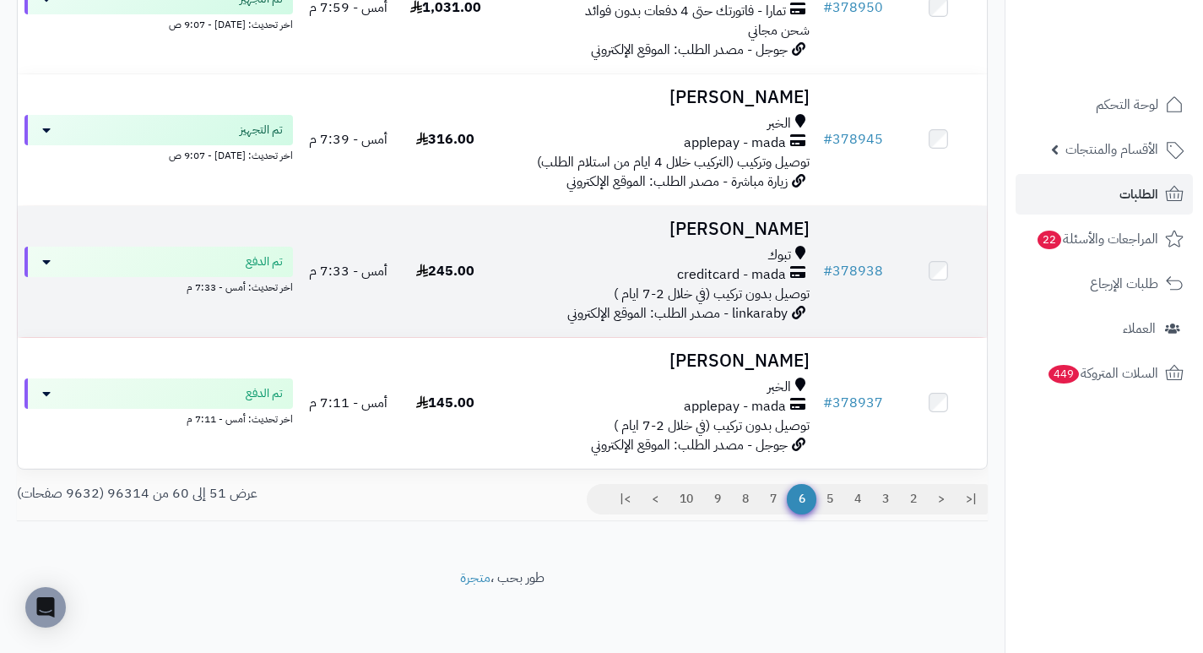
click at [794, 228] on h3 "[PERSON_NAME]" at bounding box center [655, 229] width 309 height 19
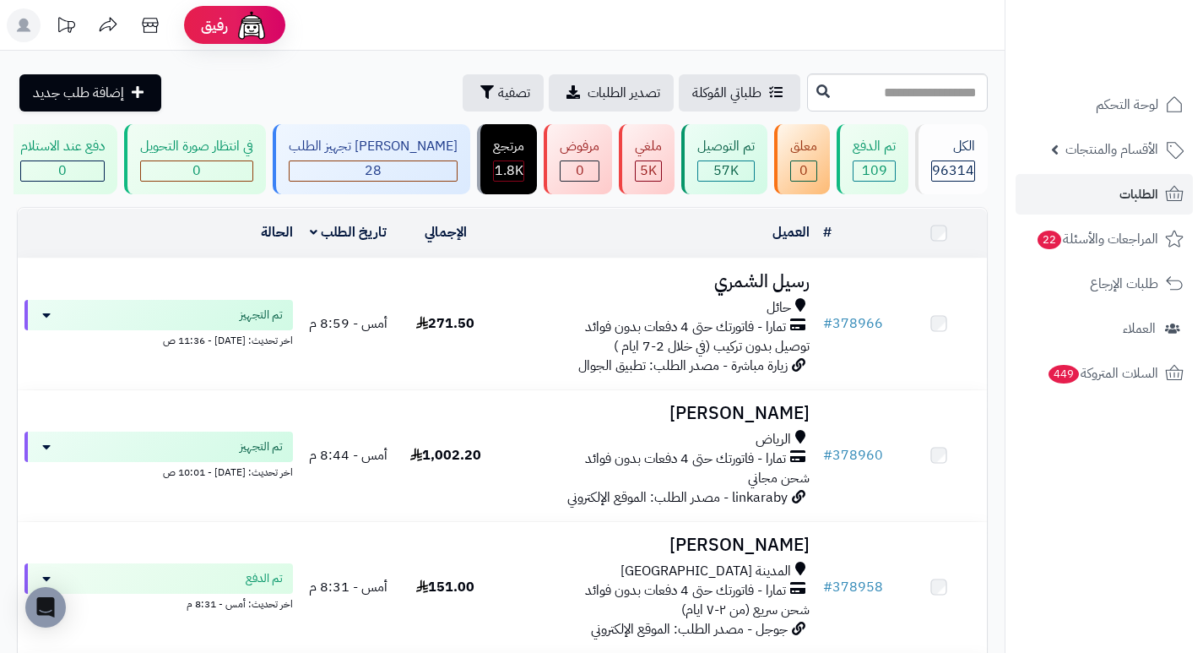
scroll to position [1119, 0]
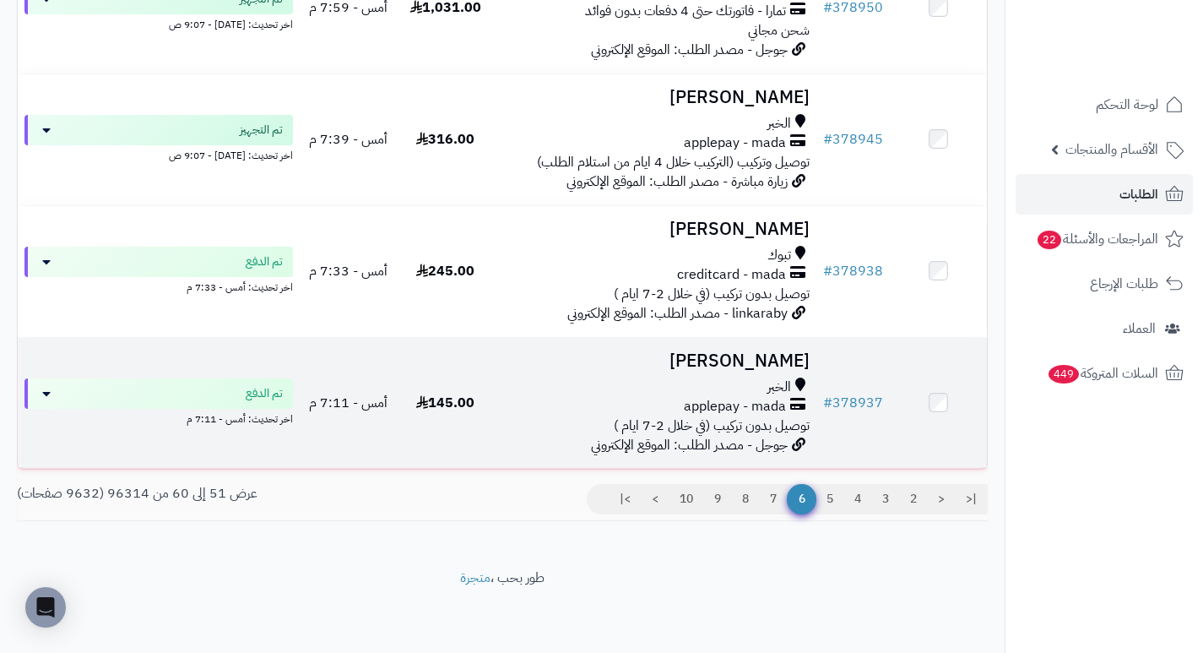
click at [787, 354] on h3 "[PERSON_NAME]" at bounding box center [655, 360] width 309 height 19
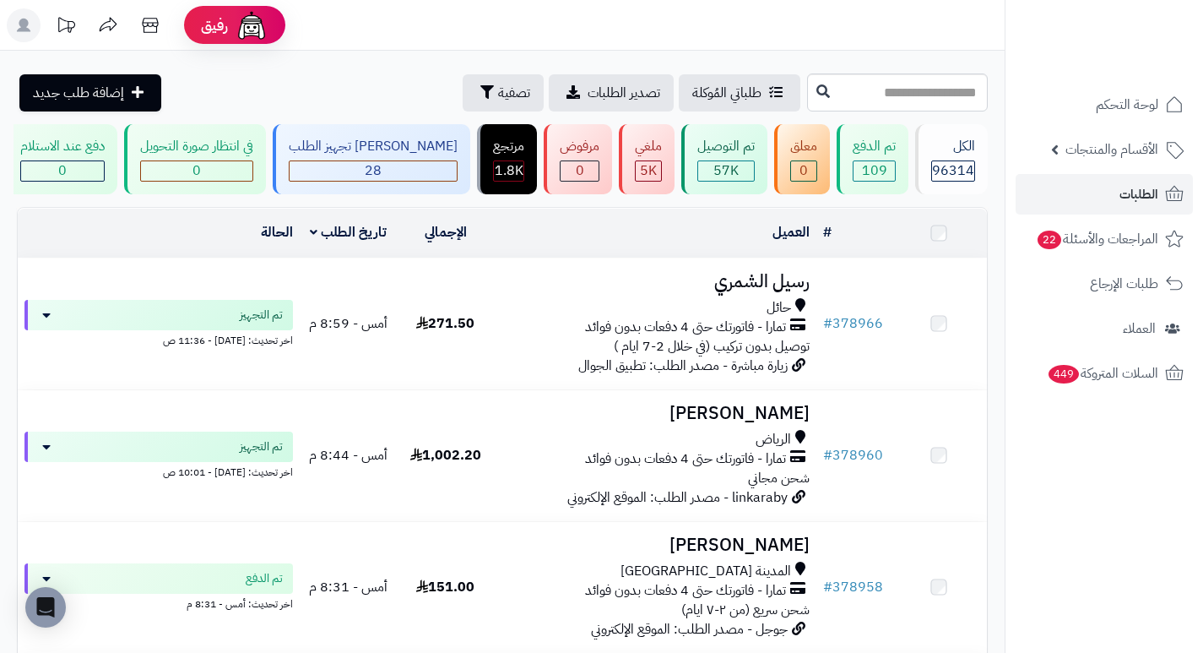
scroll to position [1119, 0]
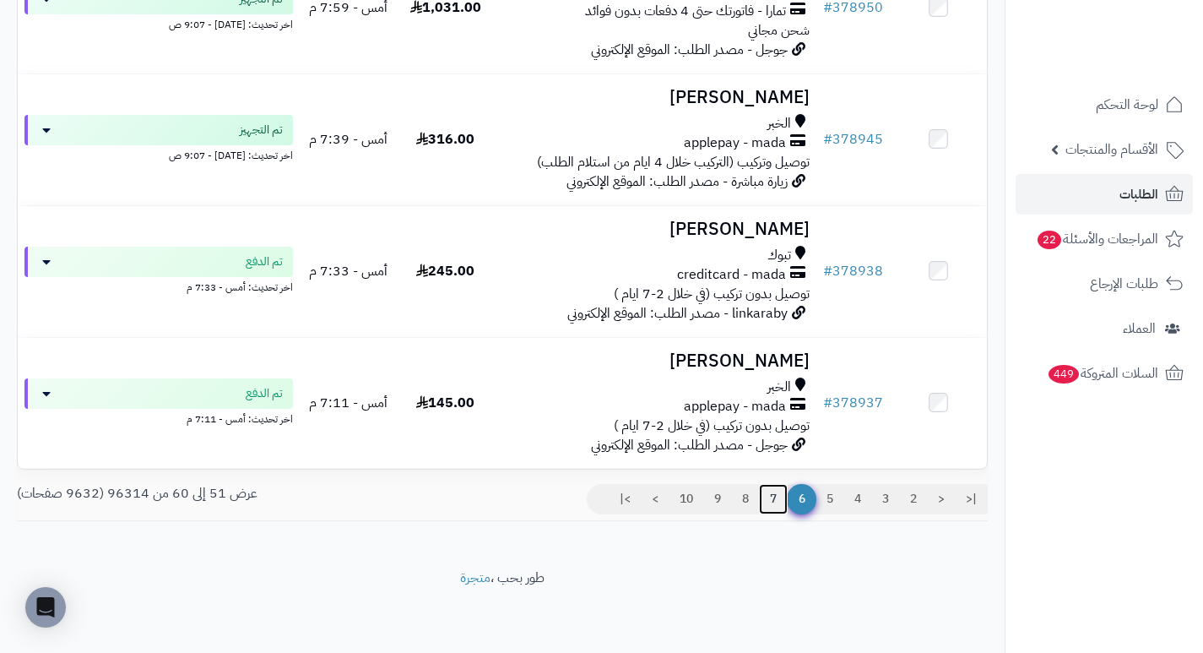
click at [773, 497] on link "7" at bounding box center [773, 499] width 29 height 30
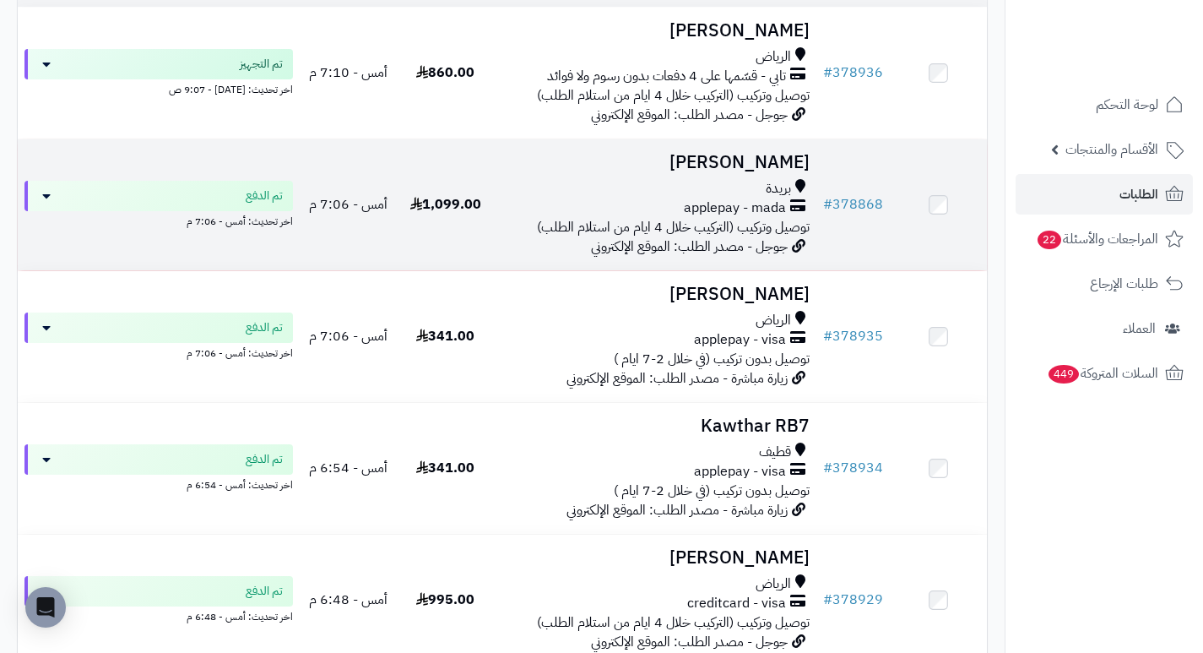
scroll to position [338, 0]
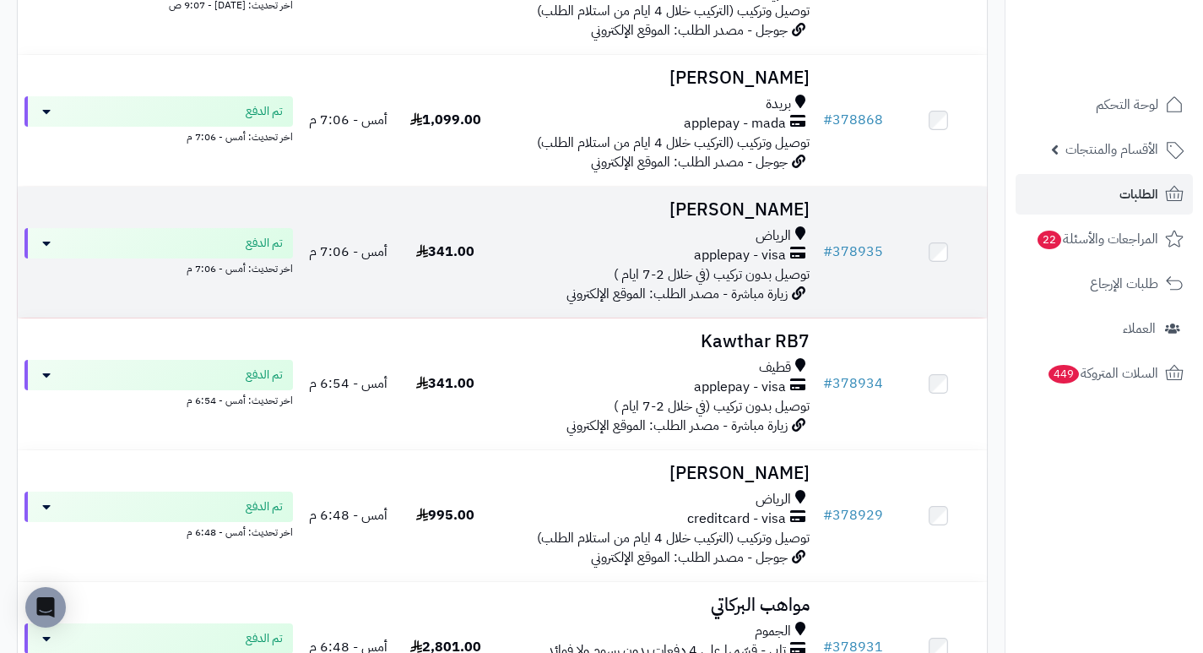
click at [757, 220] on h3 "[PERSON_NAME]" at bounding box center [655, 209] width 309 height 19
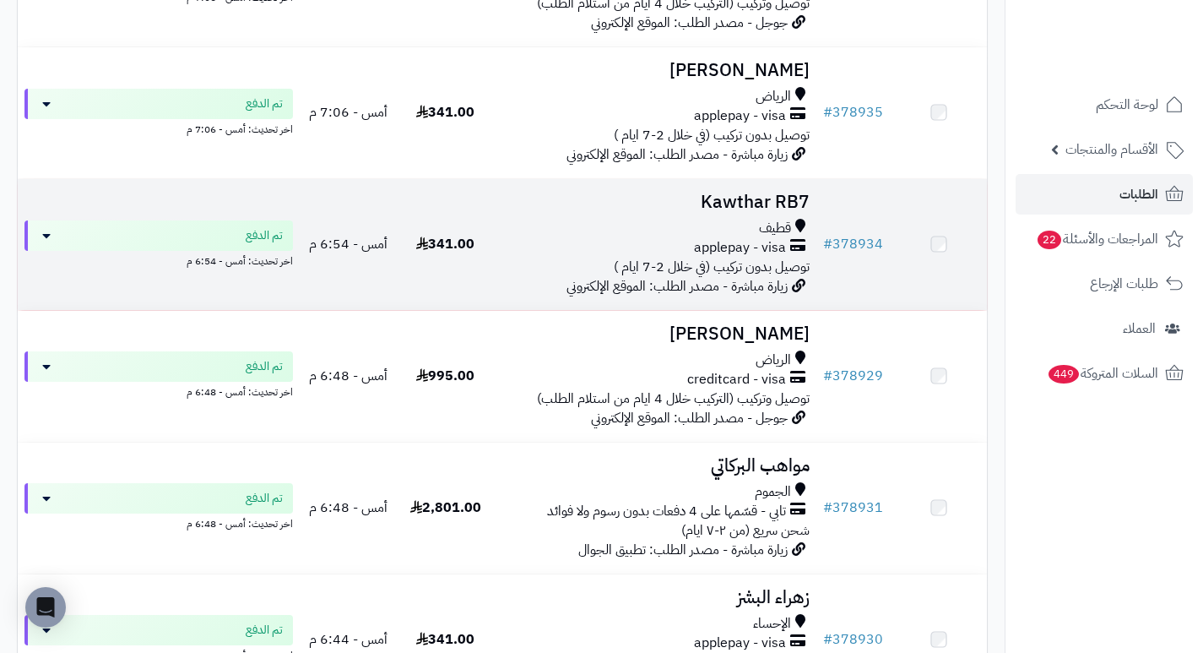
scroll to position [507, 0]
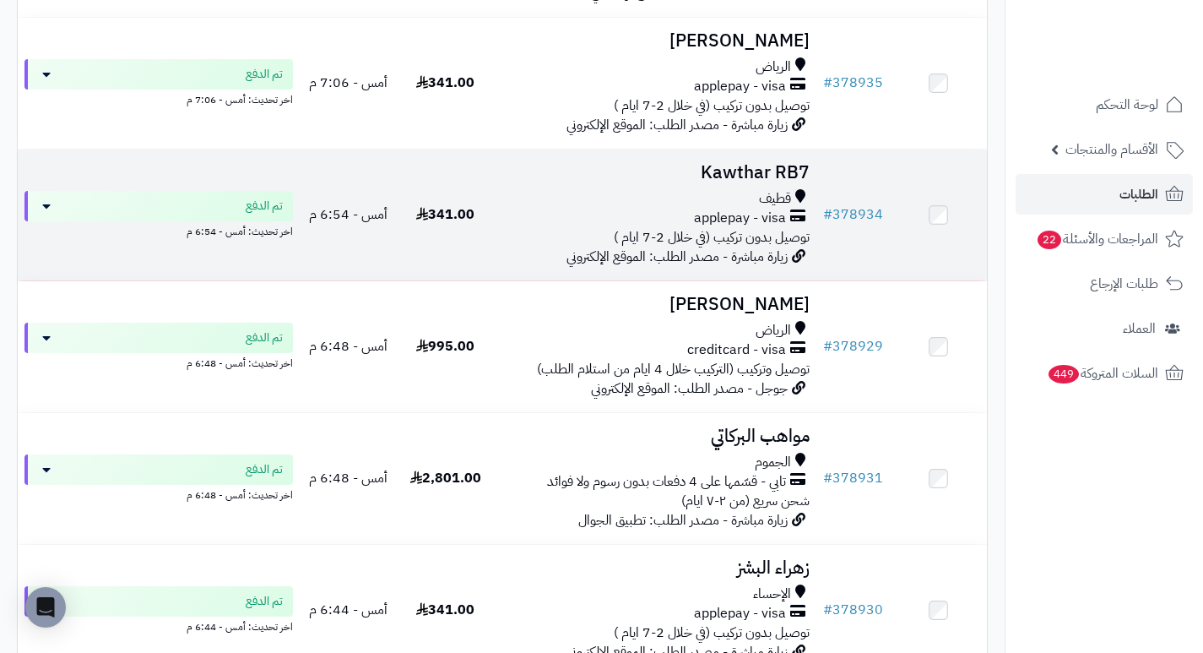
click at [762, 182] on h3 "Kawthar RB7" at bounding box center [655, 172] width 309 height 19
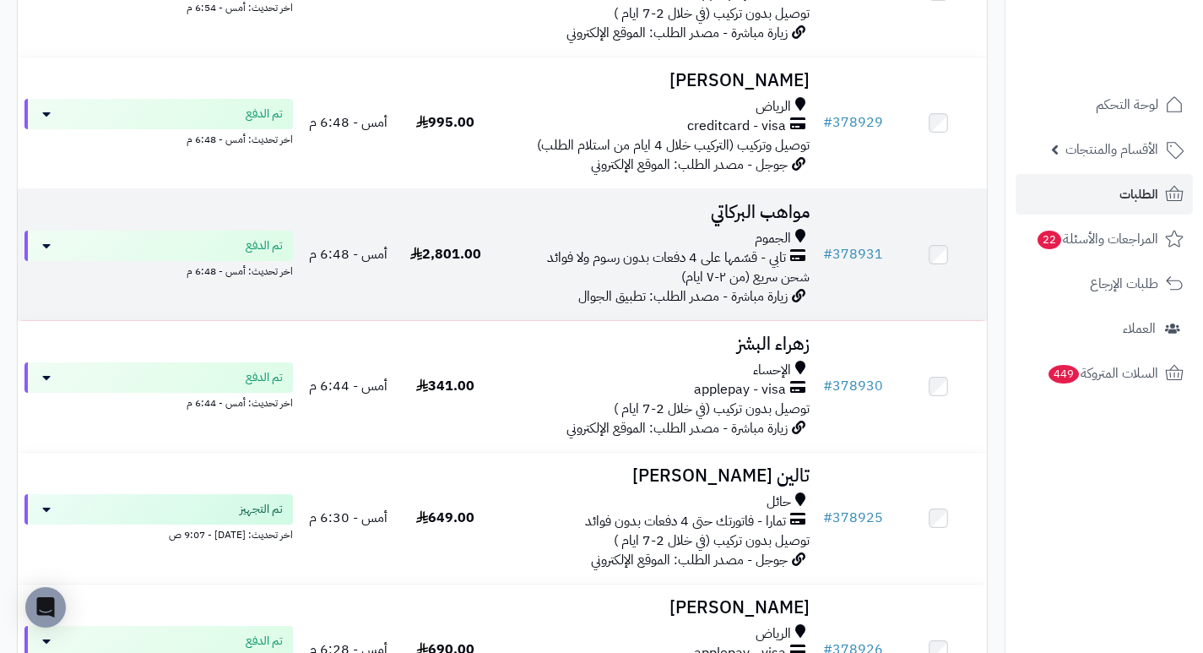
scroll to position [760, 0]
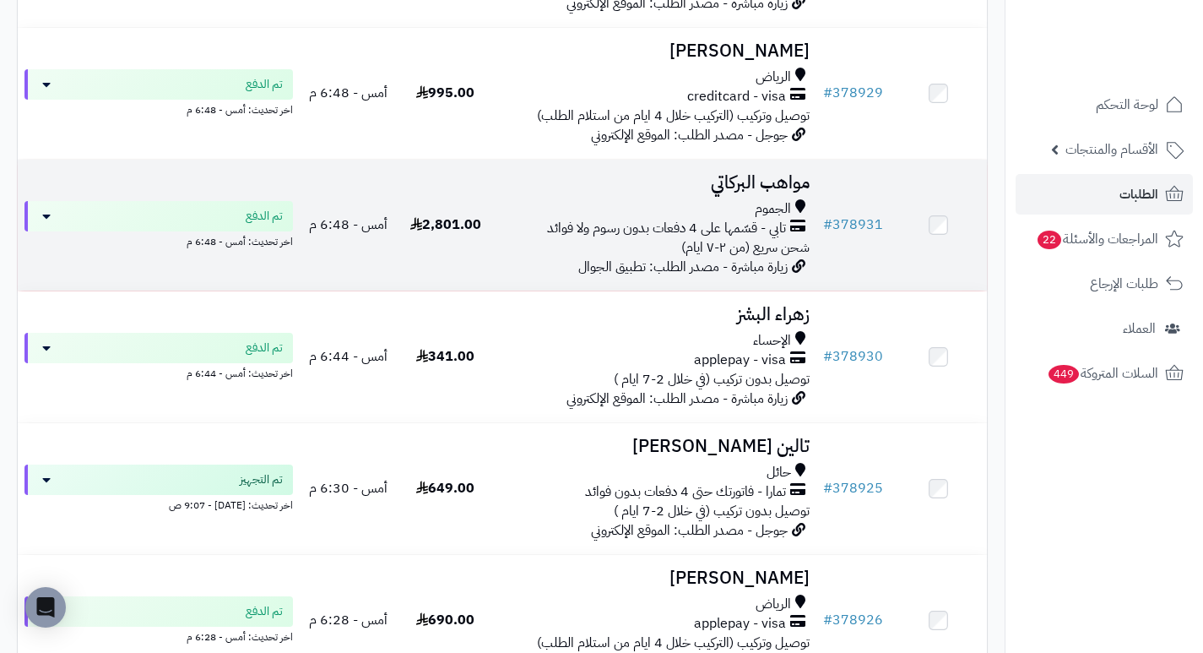
click at [757, 193] on h3 "مواهب البركاتي" at bounding box center [655, 182] width 309 height 19
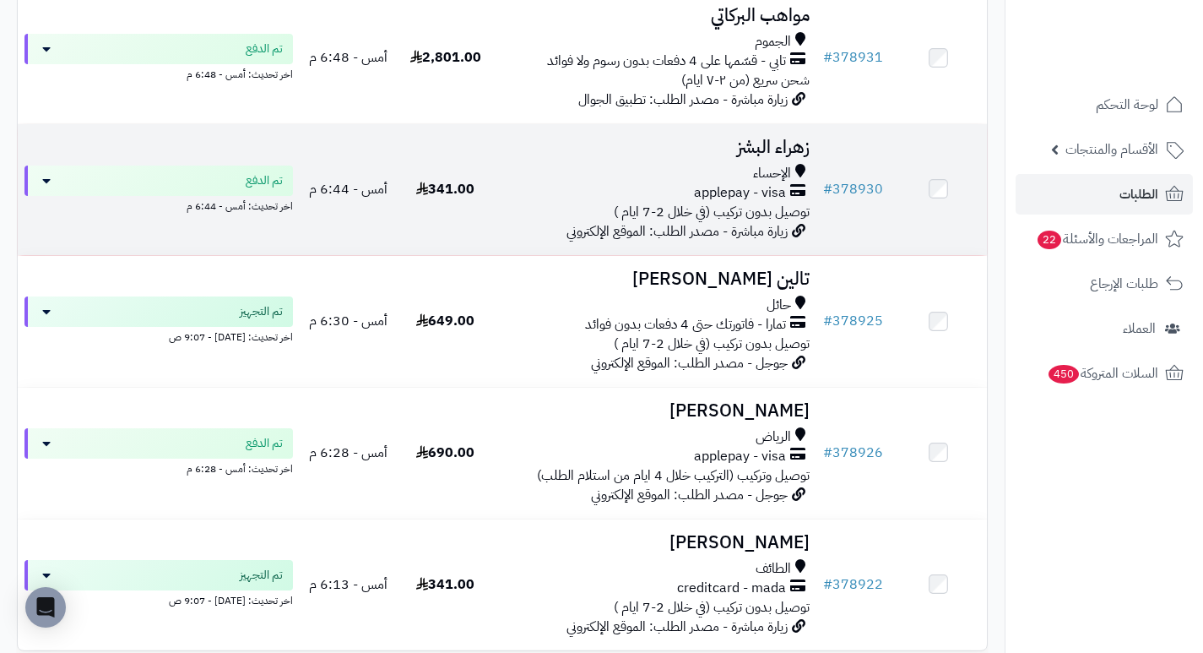
scroll to position [929, 0]
click at [781, 149] on h3 "زهراء البشز" at bounding box center [655, 145] width 309 height 19
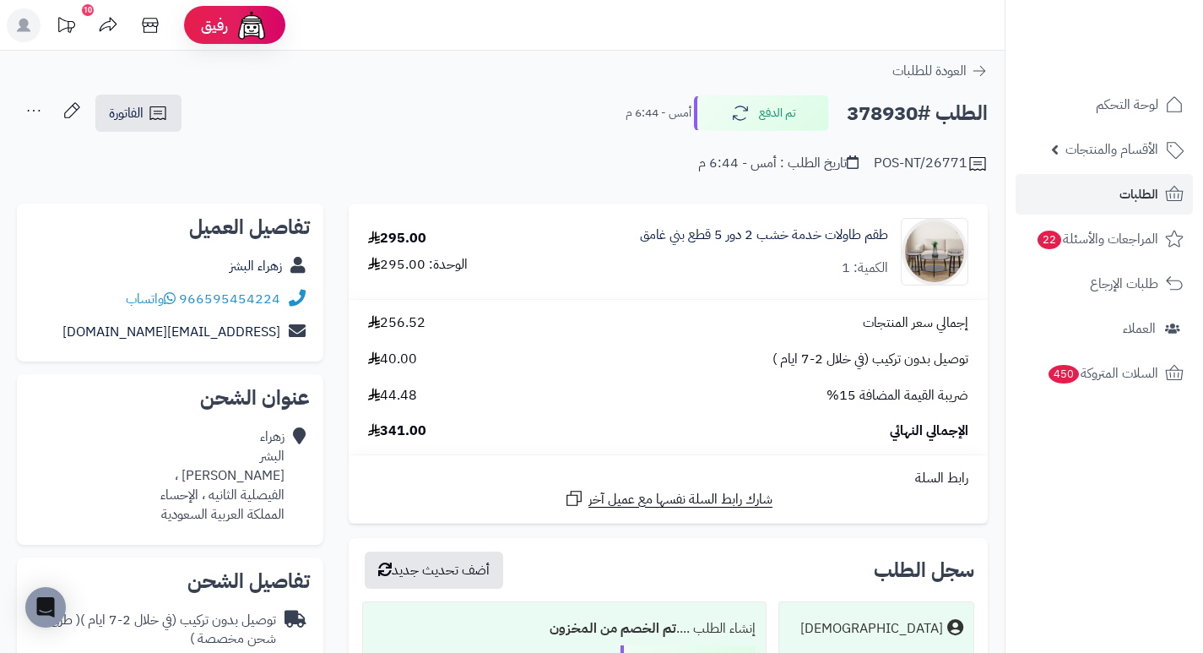
drag, startPoint x: 0, startPoint y: 0, endPoint x: 504, endPoint y: 63, distance: 508.1
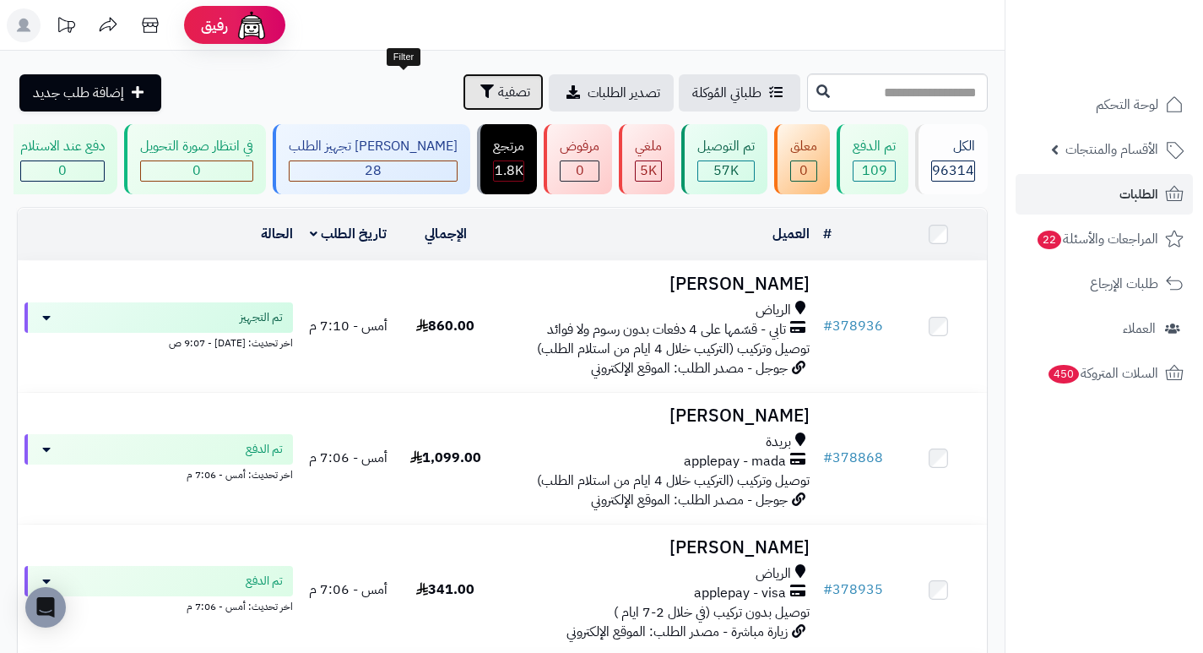
click at [498, 100] on span "تصفية" at bounding box center [514, 92] width 32 height 20
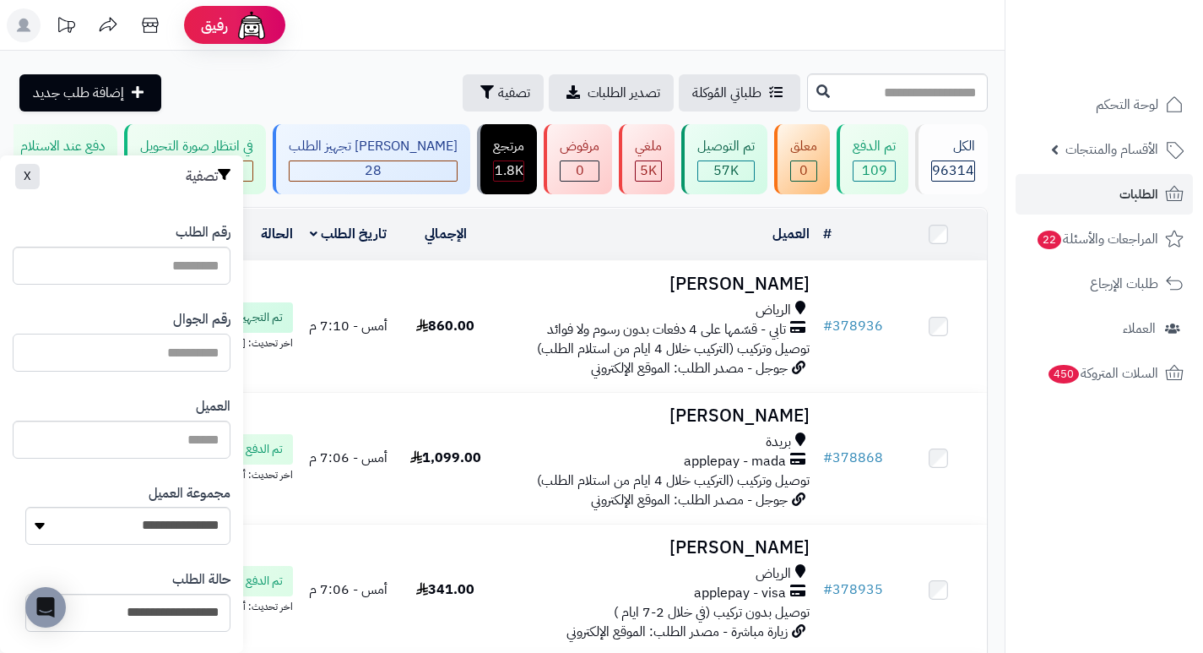
paste input "*********"
type input "*********"
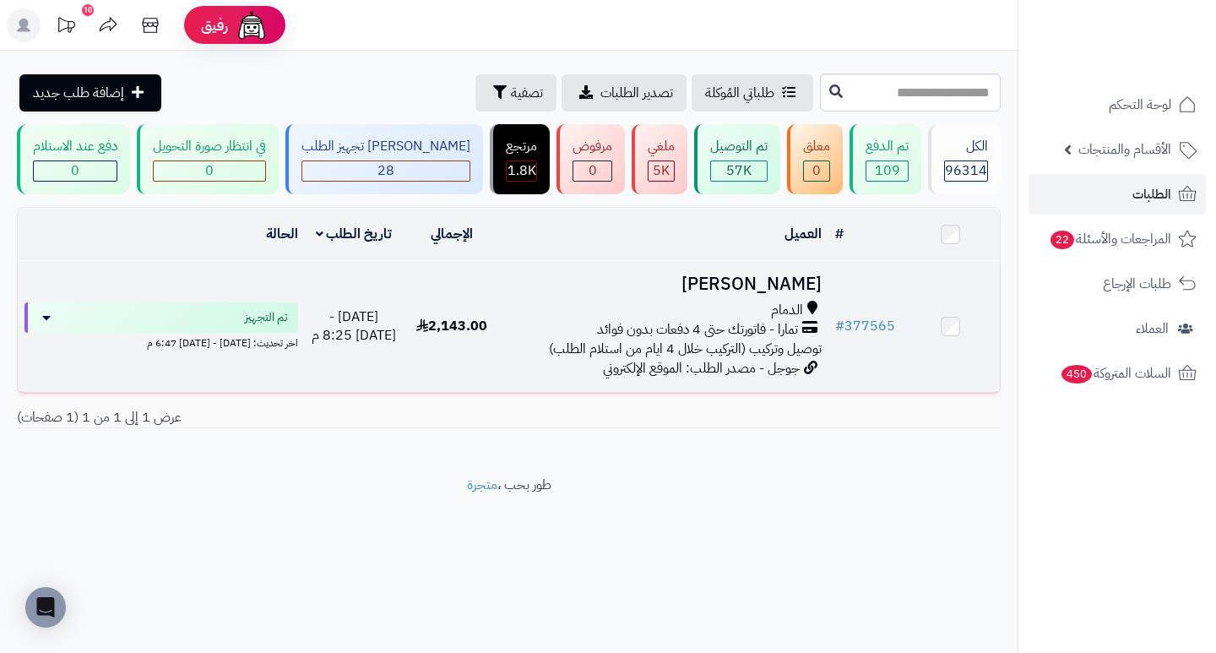
click at [792, 289] on h3 "[PERSON_NAME]" at bounding box center [663, 283] width 313 height 19
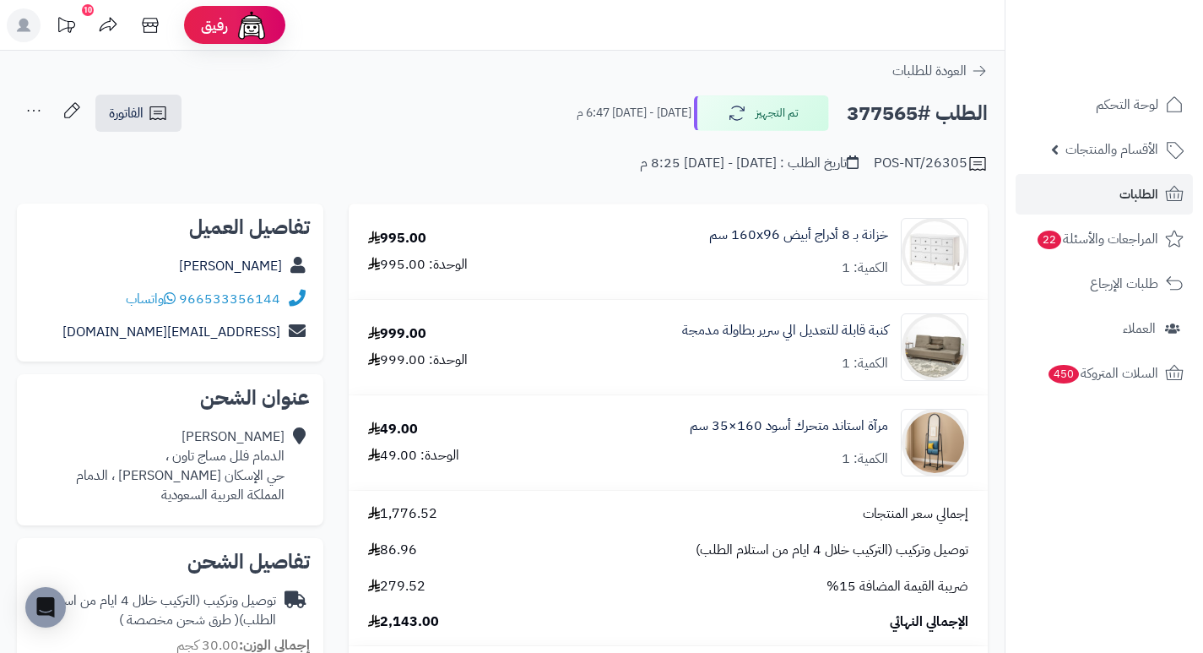
click at [898, 115] on h2 "الطلب #377565" at bounding box center [917, 113] width 141 height 35
copy h2 "377565"
click at [1147, 193] on span "الطلبات" at bounding box center [1139, 194] width 39 height 24
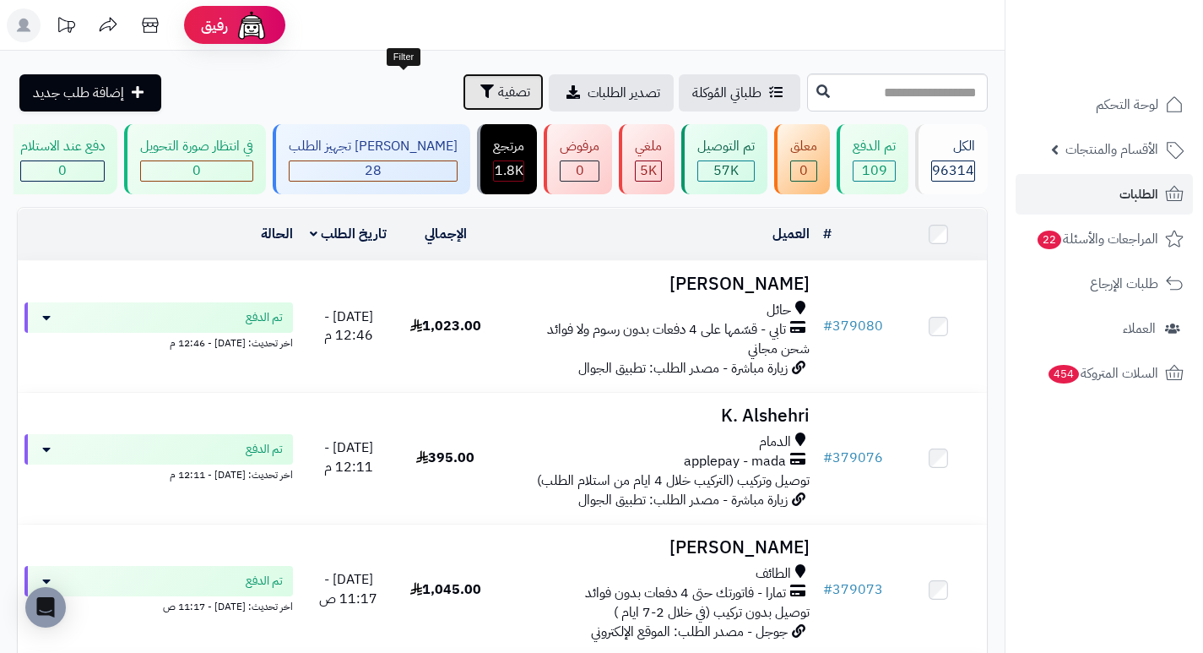
click at [498, 99] on span "تصفية" at bounding box center [514, 92] width 32 height 20
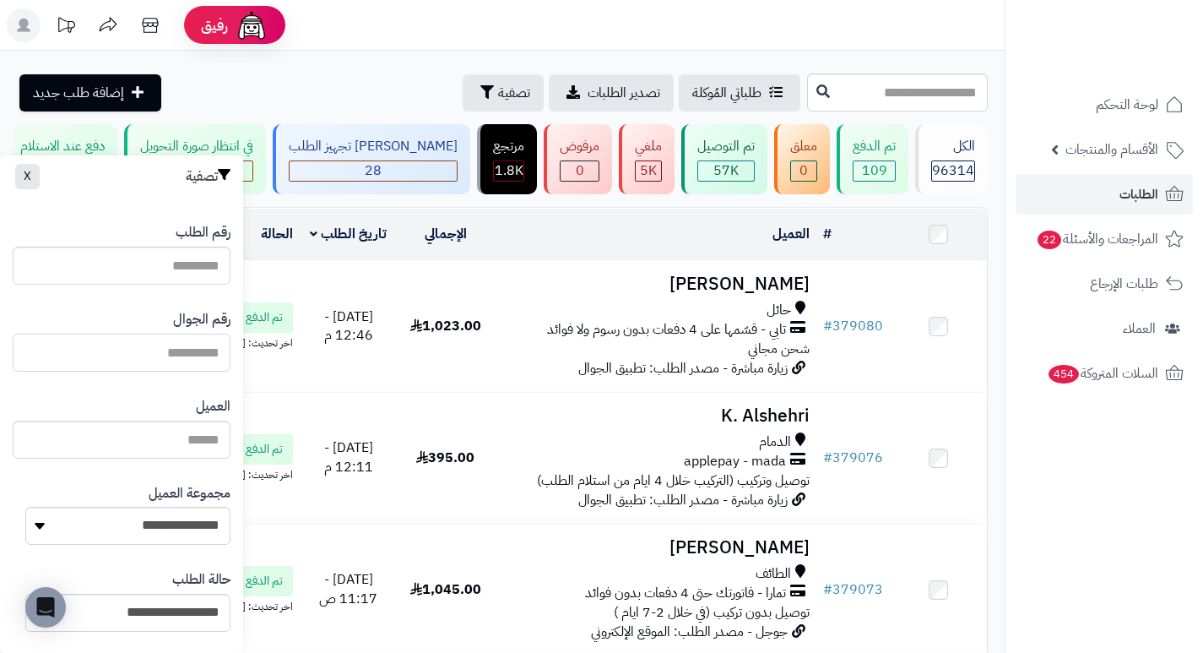
paste input "*********"
type input "*********"
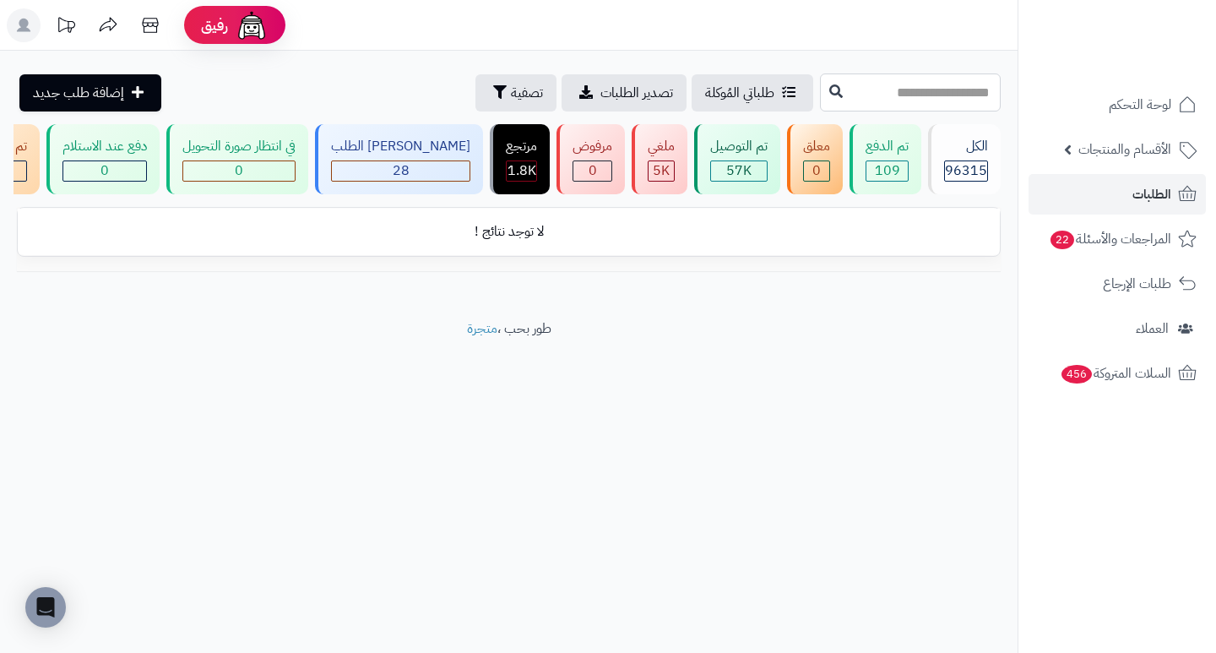
click at [958, 90] on input "text" at bounding box center [910, 92] width 181 height 38
type input "******"
click at [1087, 195] on link "الطلبات" at bounding box center [1116, 194] width 177 height 41
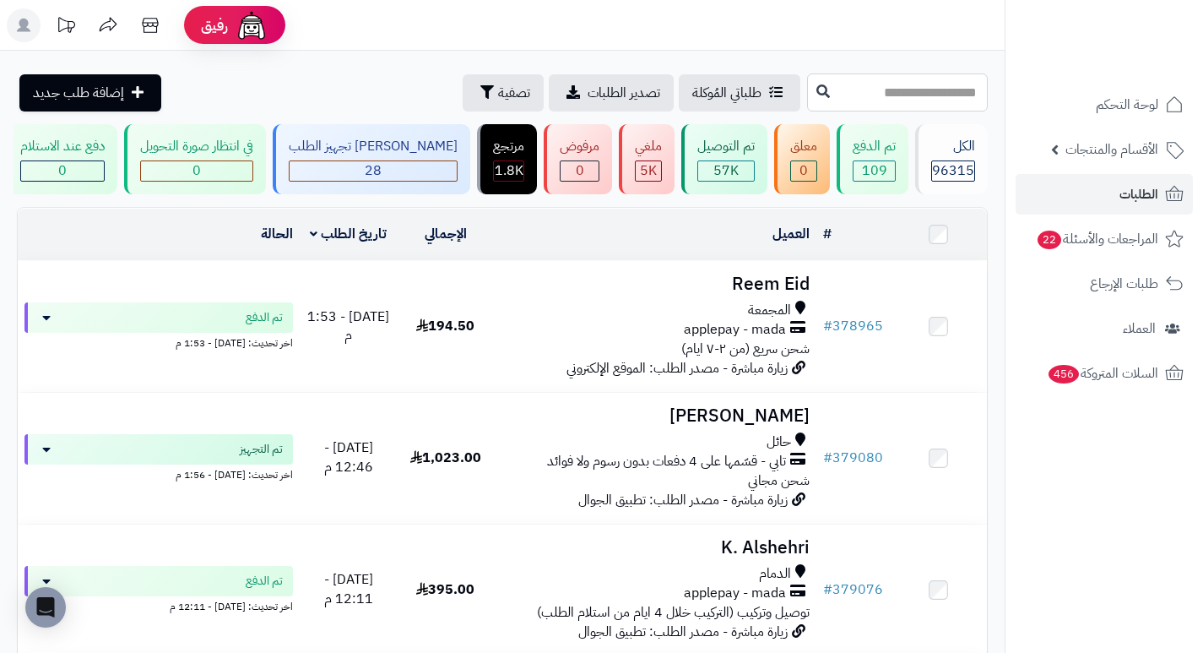
click at [942, 85] on input "text" at bounding box center [897, 92] width 181 height 38
type input "******"
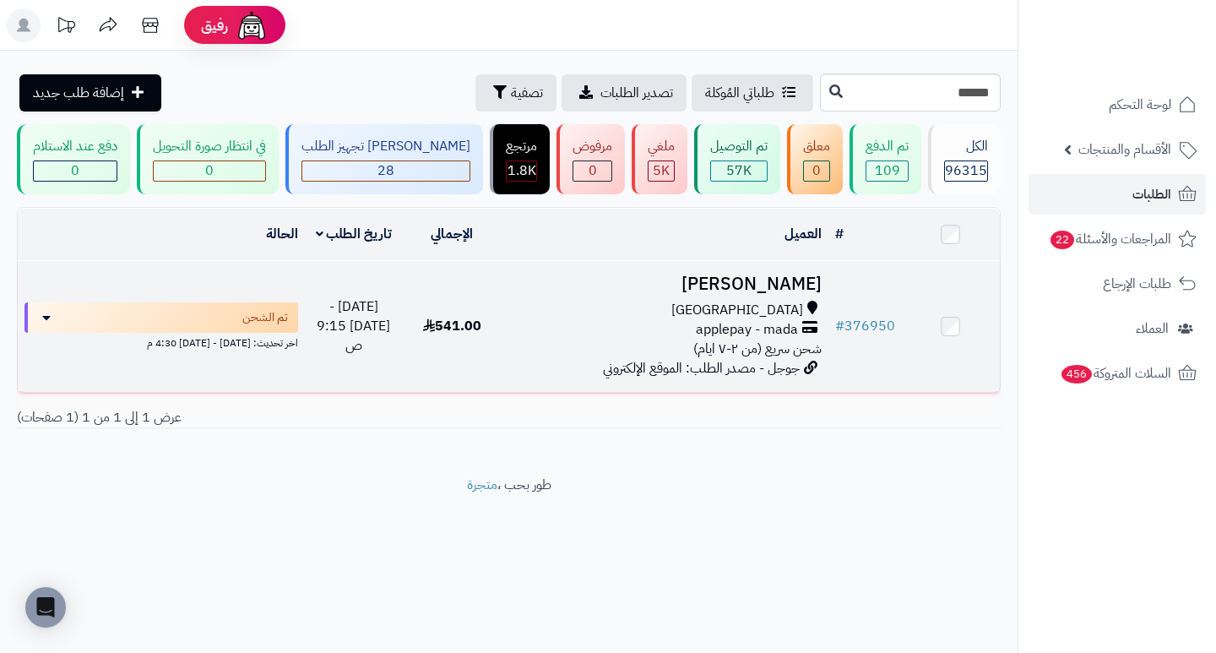
click at [789, 294] on h3 "[PERSON_NAME]" at bounding box center [663, 283] width 313 height 19
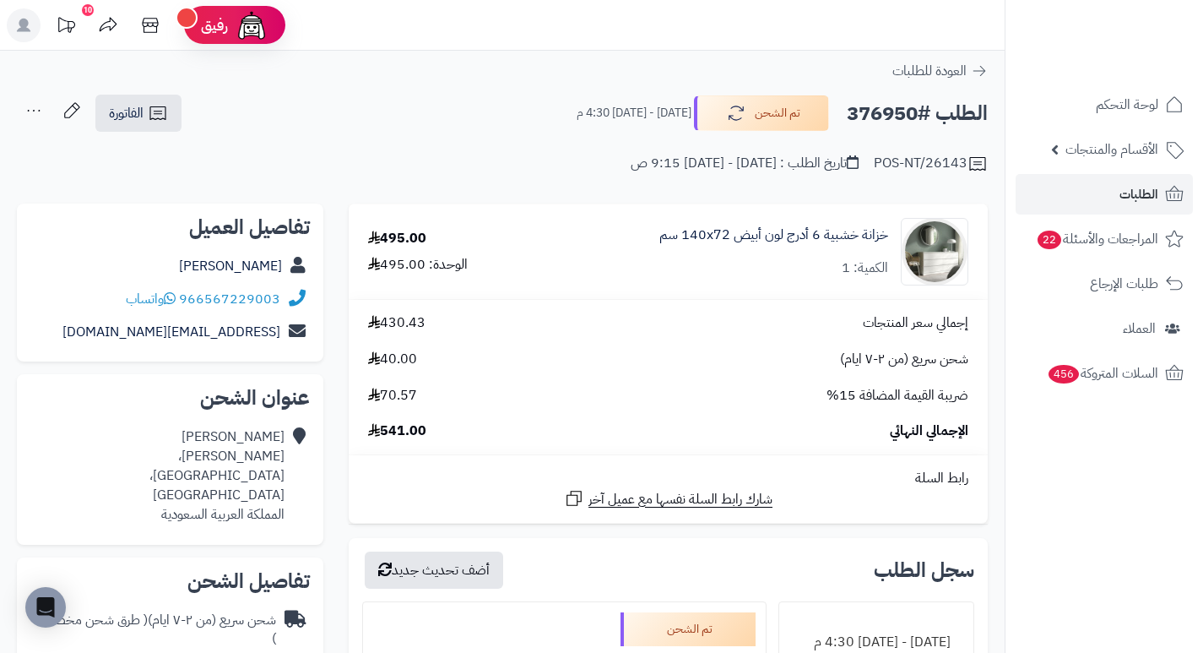
click at [874, 119] on h2 "الطلب #376950" at bounding box center [917, 113] width 141 height 35
click at [874, 118] on h2 "الطلب #376950" at bounding box center [917, 113] width 141 height 35
copy h2 "376950"
click at [545, 133] on div "POS-NT/26143 تاريخ الطلب : [DATE] - [DATE] 9:15 ص" at bounding box center [502, 153] width 971 height 41
click at [1142, 195] on span "الطلبات" at bounding box center [1139, 194] width 39 height 24
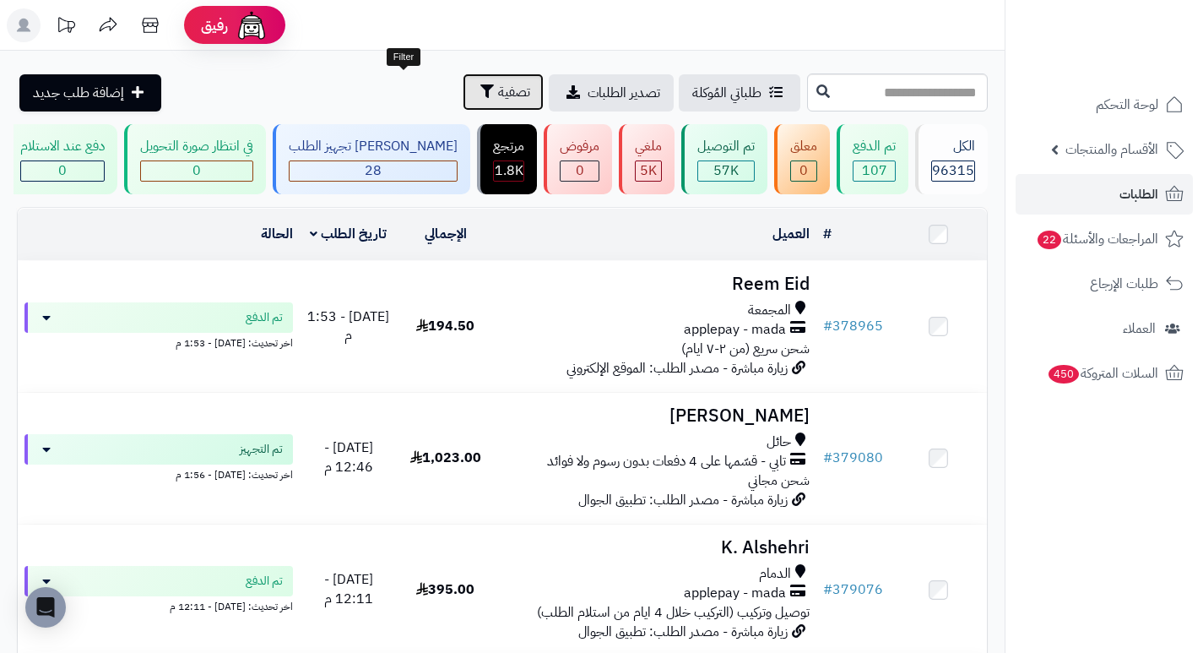
click at [463, 87] on button "تصفية" at bounding box center [503, 91] width 81 height 37
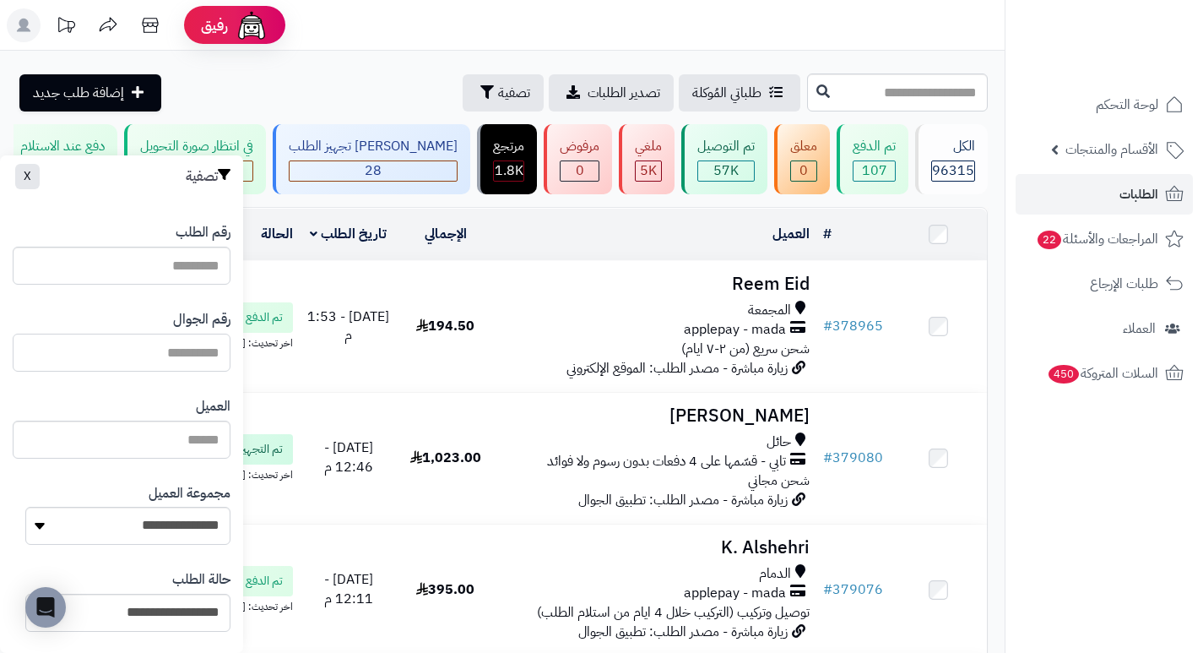
click at [191, 363] on input "text" at bounding box center [122, 353] width 218 height 38
paste input "*********"
type input "*********"
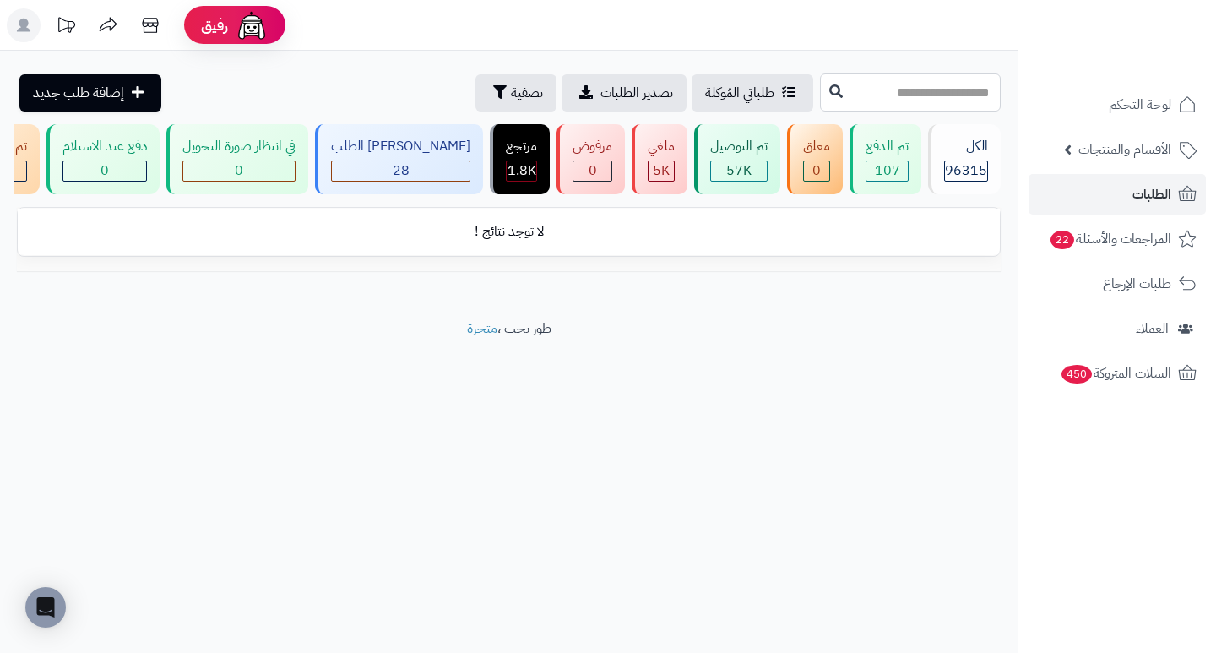
click at [954, 89] on input "text" at bounding box center [910, 92] width 181 height 38
click at [511, 89] on span "تصفية" at bounding box center [527, 92] width 32 height 20
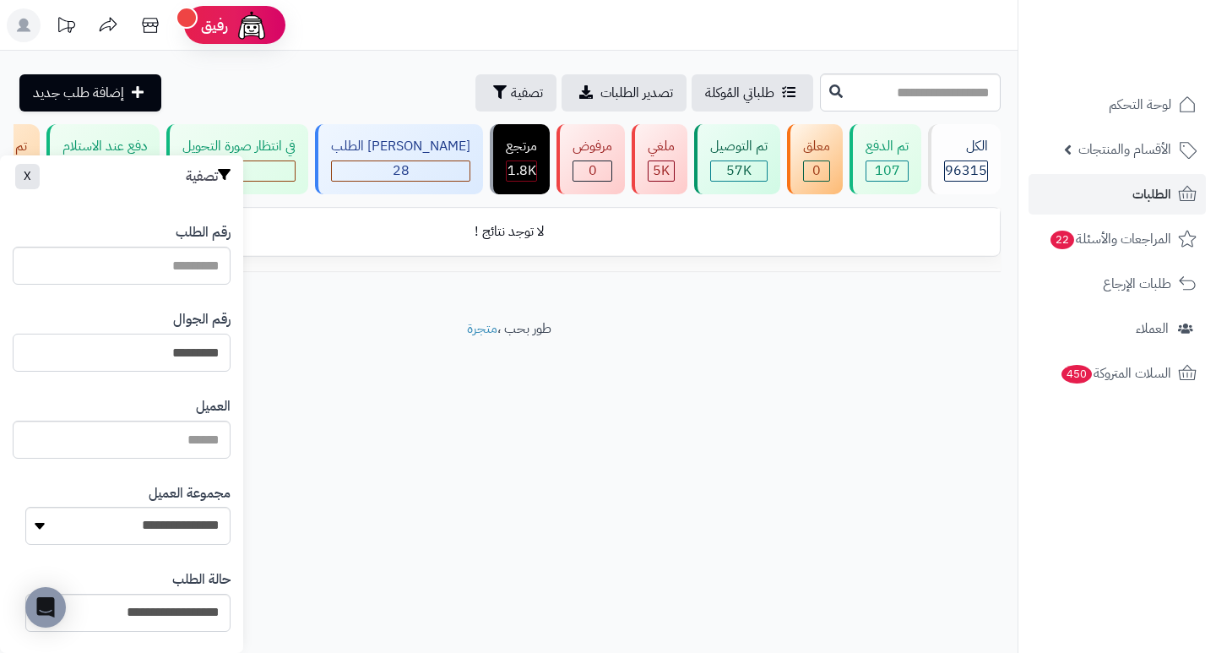
click at [121, 350] on input "*********" at bounding box center [122, 353] width 218 height 38
click at [866, 100] on input "text" at bounding box center [910, 92] width 181 height 38
type input "*"
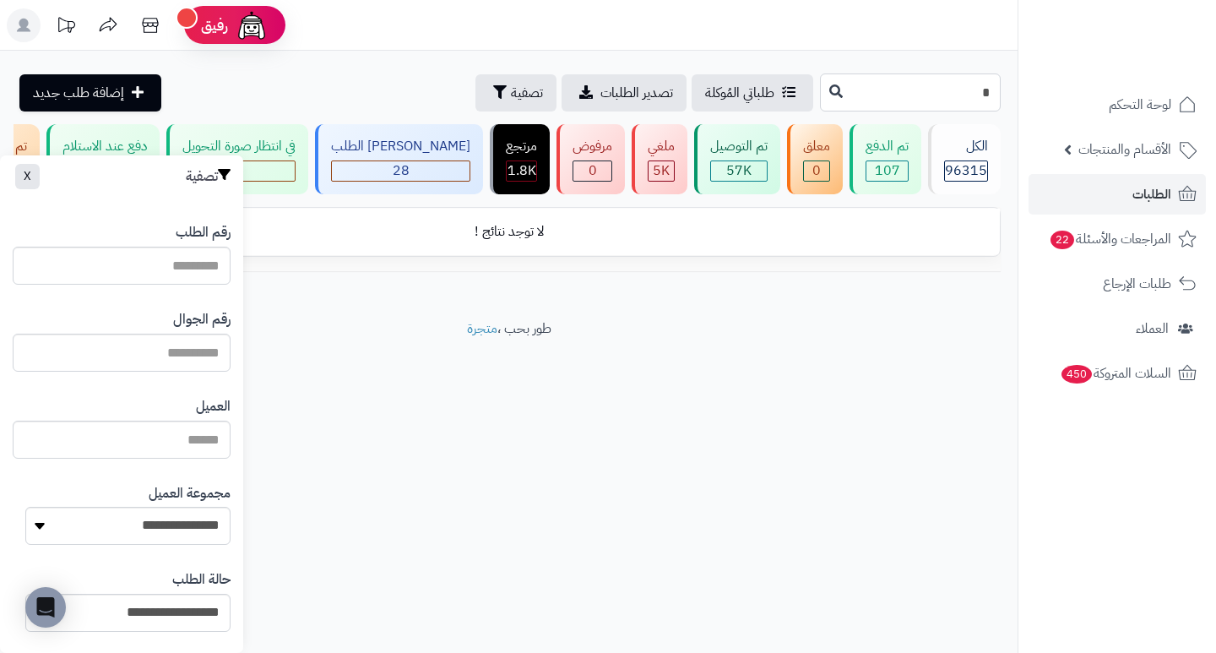
type input "*"
type input "**"
type input "***"
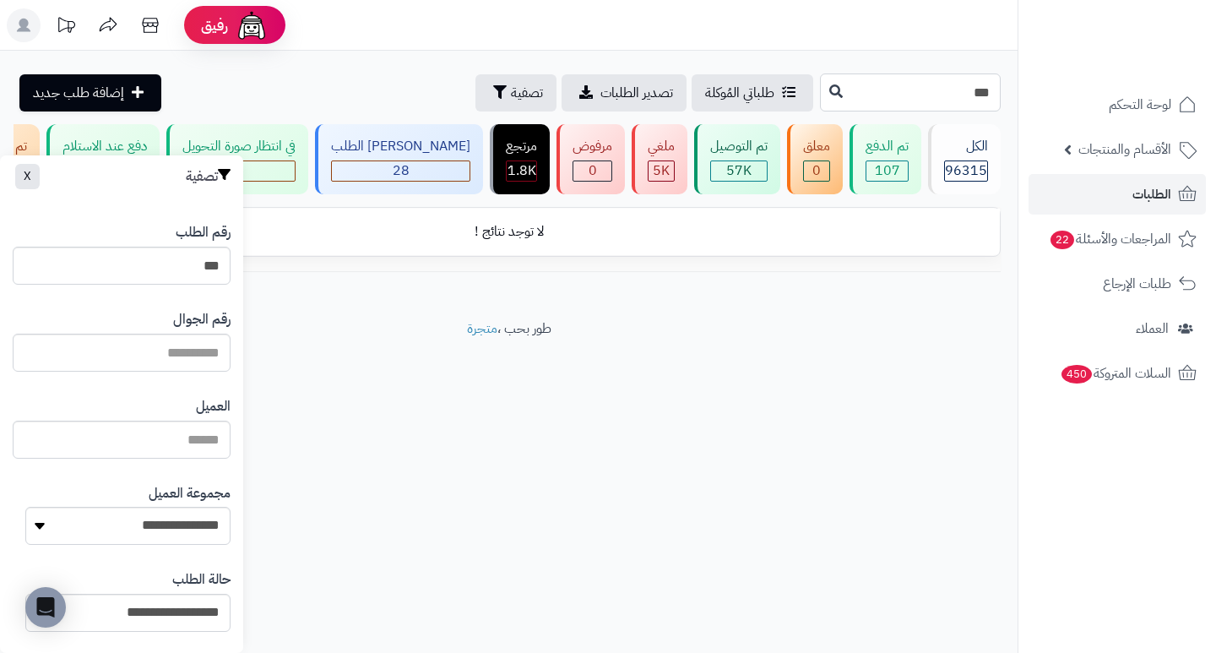
type input "****"
type input "*****"
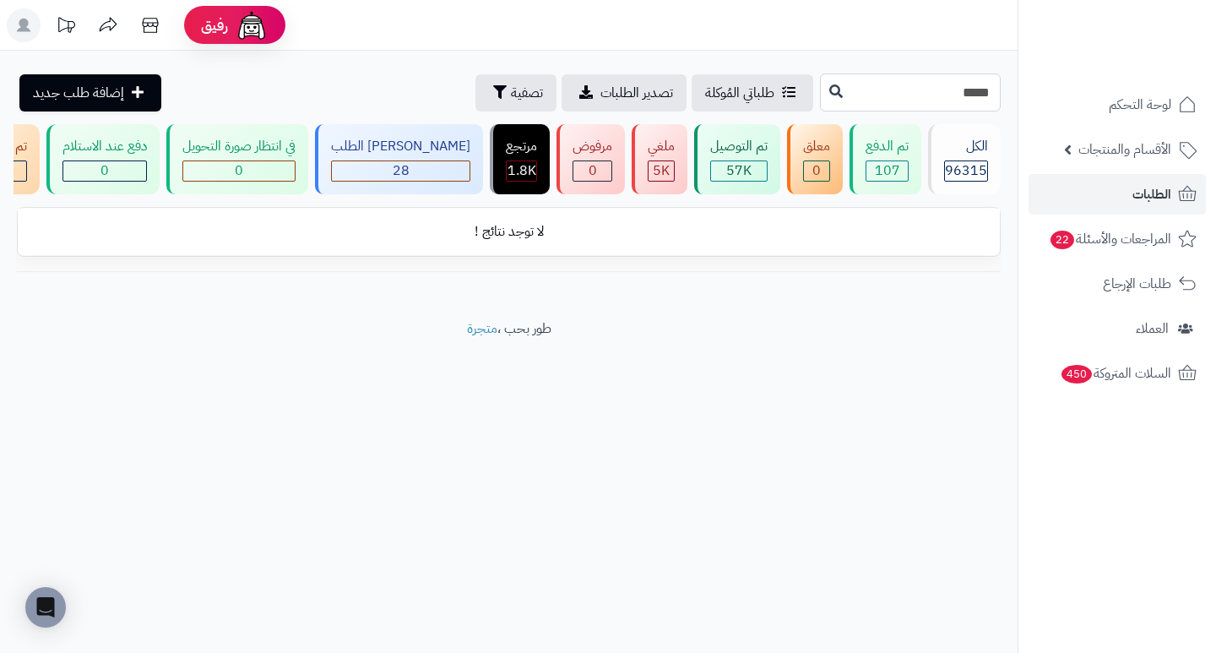
click at [882, 92] on input "*****" at bounding box center [910, 92] width 181 height 38
click at [511, 95] on span "تصفية" at bounding box center [527, 92] width 32 height 20
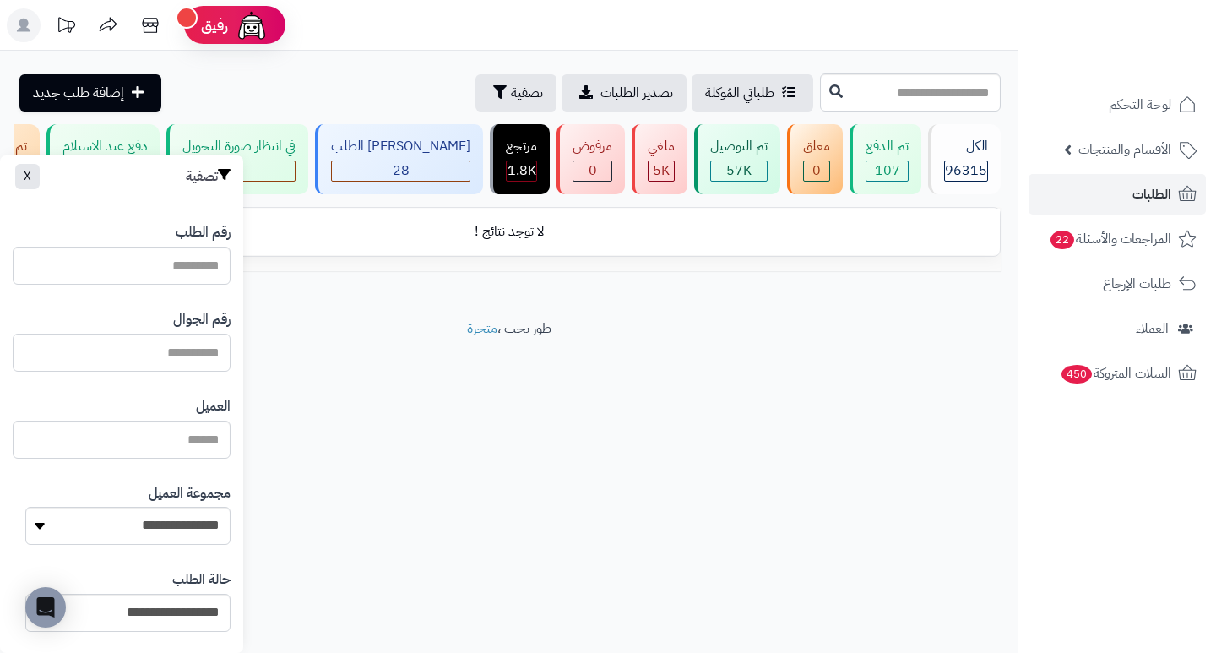
click at [182, 353] on input "text" at bounding box center [122, 353] width 218 height 38
type input "*********"
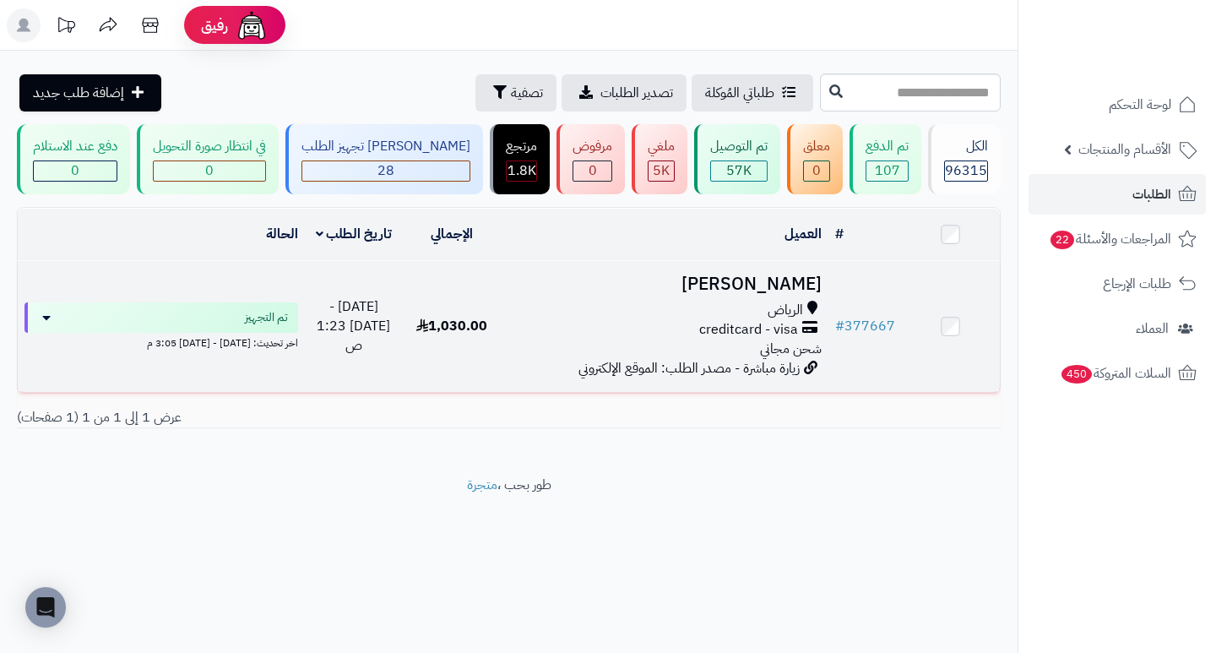
click at [791, 290] on h3 "[PERSON_NAME]" at bounding box center [663, 283] width 313 height 19
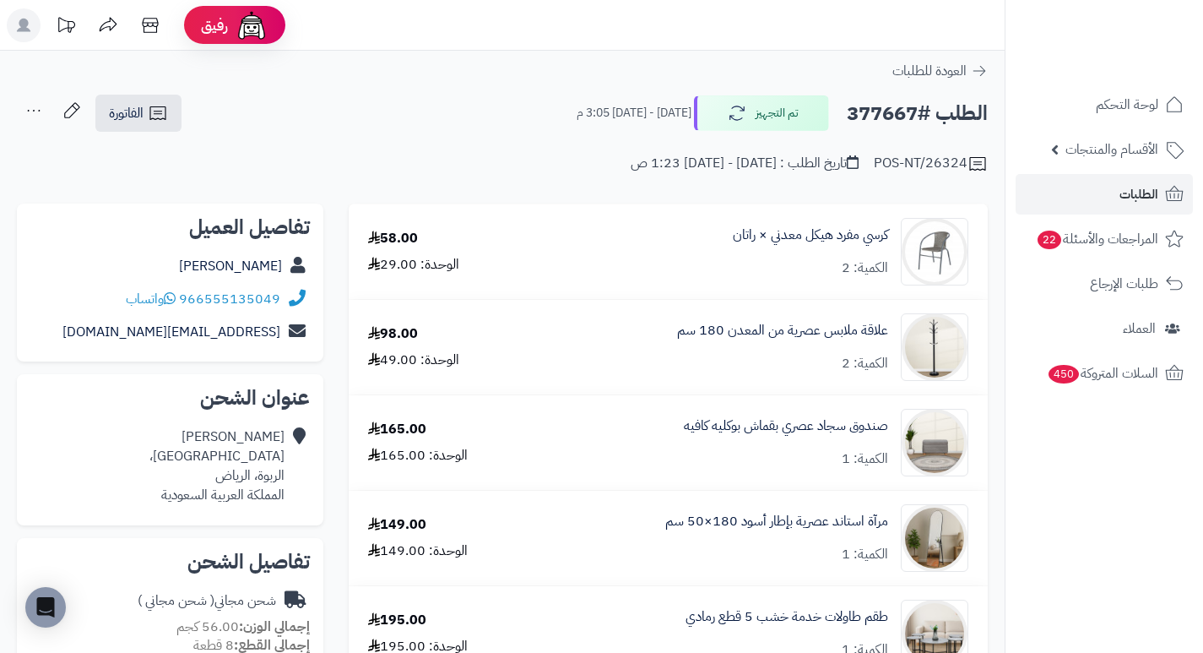
click at [896, 119] on h2 "الطلب #377667" at bounding box center [917, 113] width 141 height 35
copy h2 "377667"
click at [669, 389] on td "علاقة ملابس عصرية من المعدن 180 سم الكمية: 2" at bounding box center [760, 347] width 455 height 95
click at [1126, 202] on span "الطلبات" at bounding box center [1139, 194] width 39 height 24
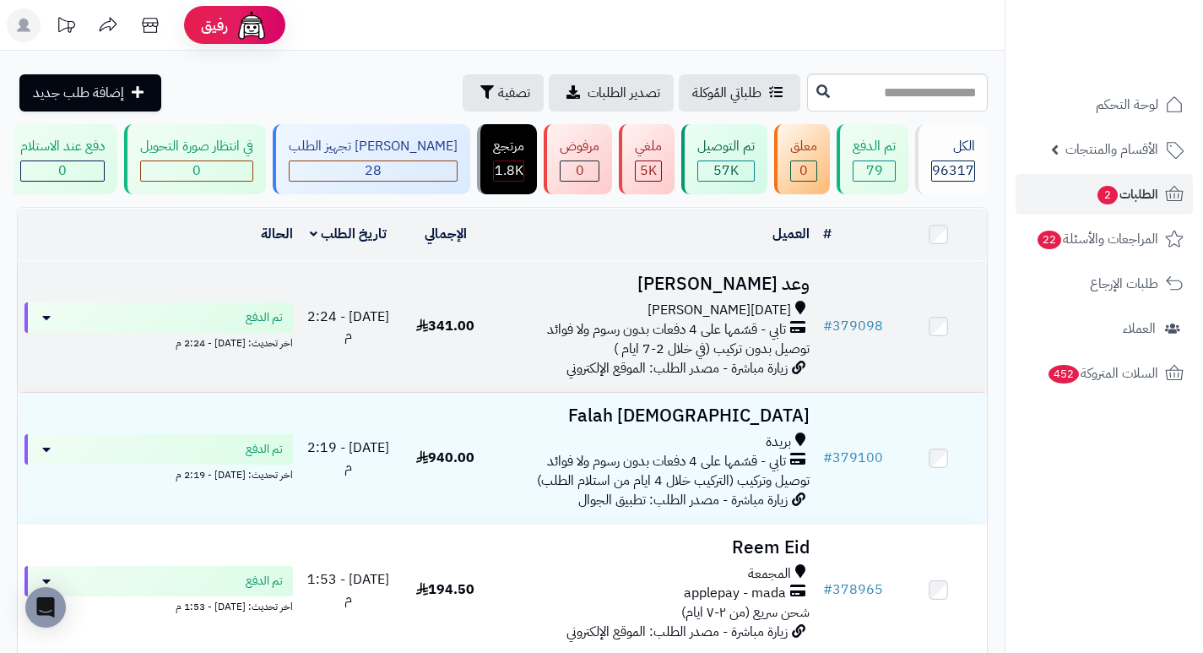
click at [759, 287] on h3 "وعد [PERSON_NAME]" at bounding box center [655, 283] width 309 height 19
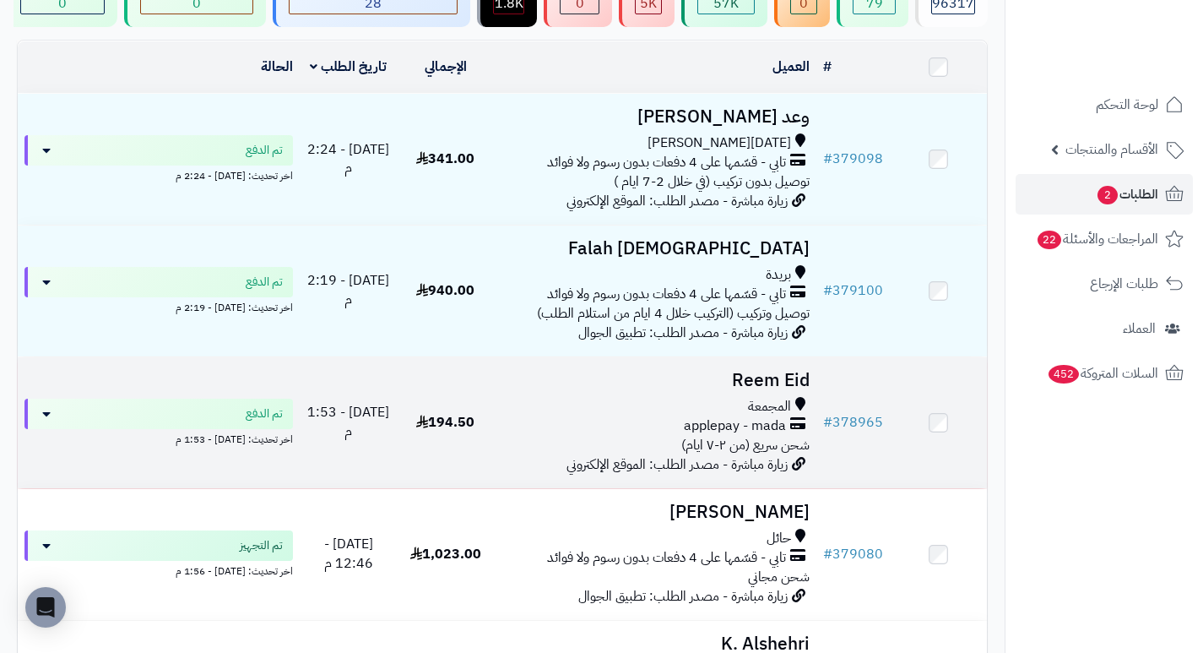
scroll to position [169, 0]
click at [787, 387] on h3 "Reem Eid" at bounding box center [655, 378] width 309 height 19
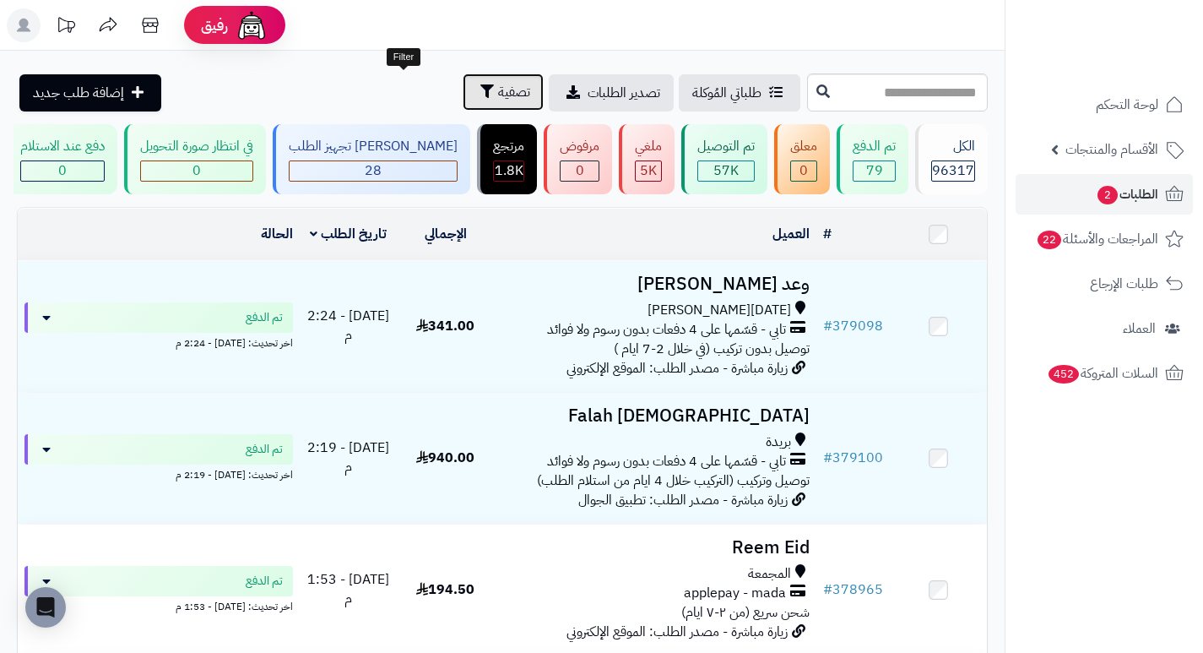
click at [498, 90] on span "تصفية" at bounding box center [514, 92] width 32 height 20
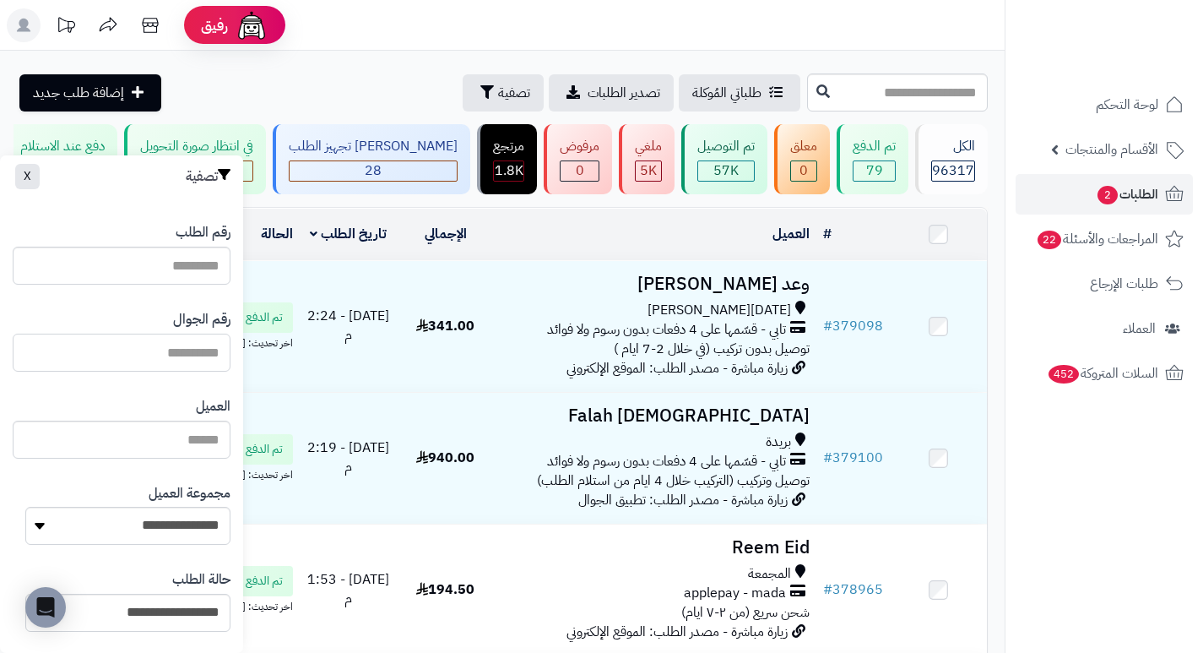
paste input "*********"
type input "*********"
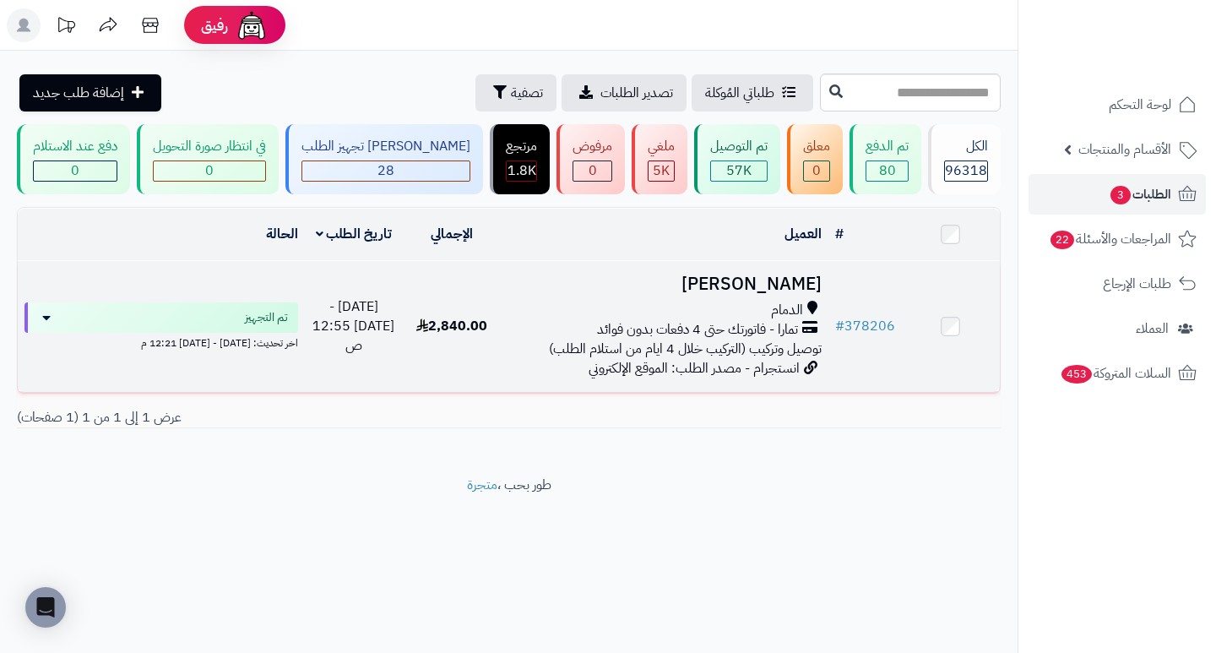
click at [790, 292] on h3 "[PERSON_NAME]" at bounding box center [663, 283] width 313 height 19
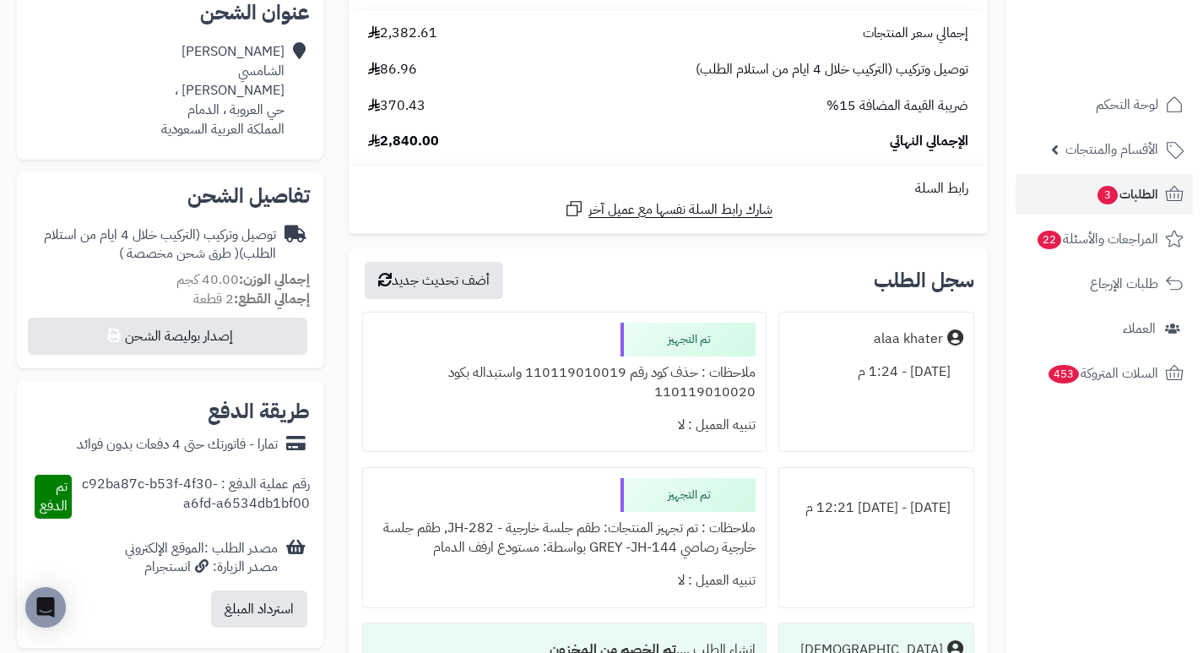
scroll to position [169, 0]
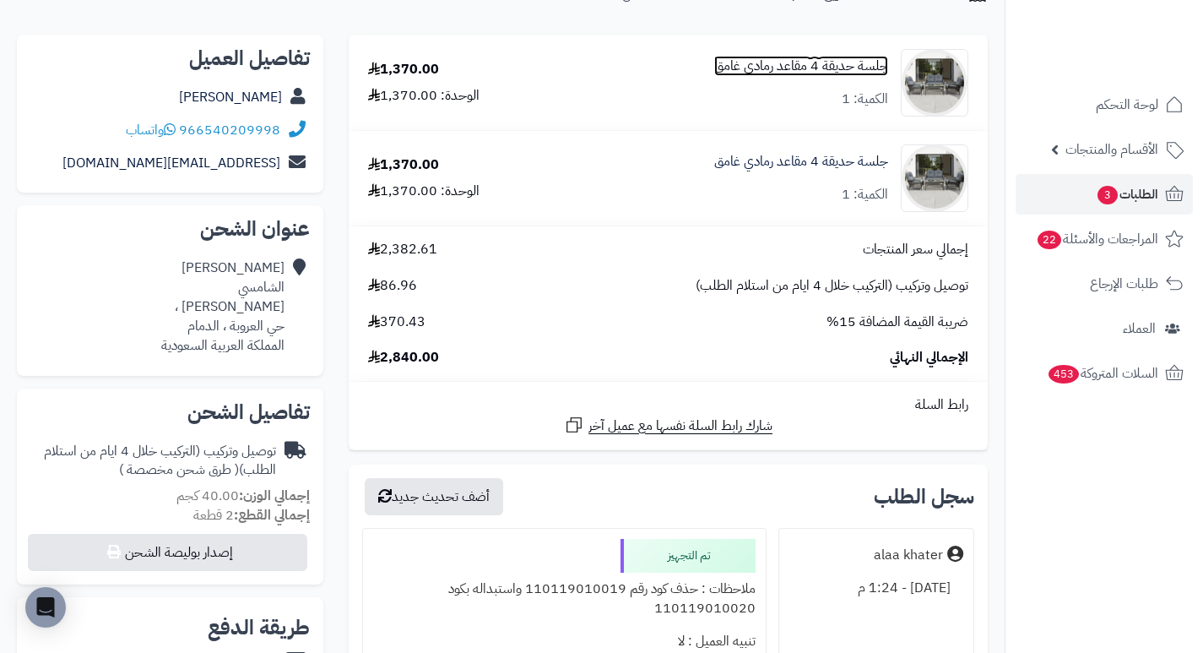
click at [824, 69] on link "جلسة حديقة 4 مقاعد رمادي غامق" at bounding box center [801, 66] width 174 height 19
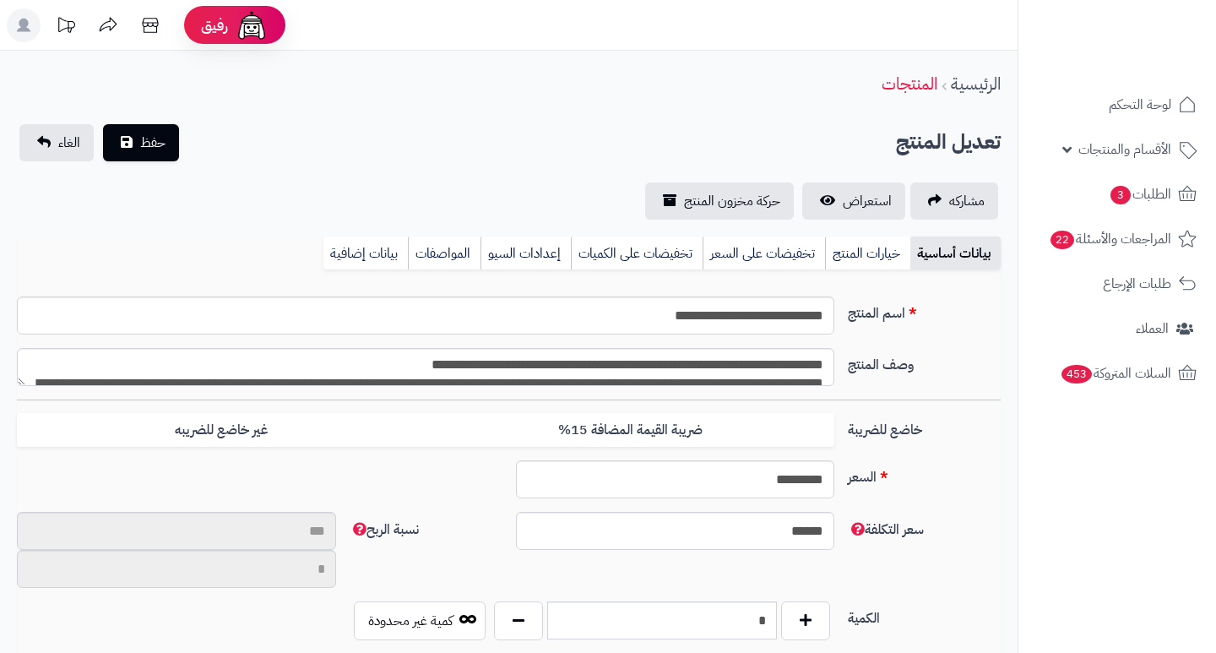
type input "**"
type input "**********"
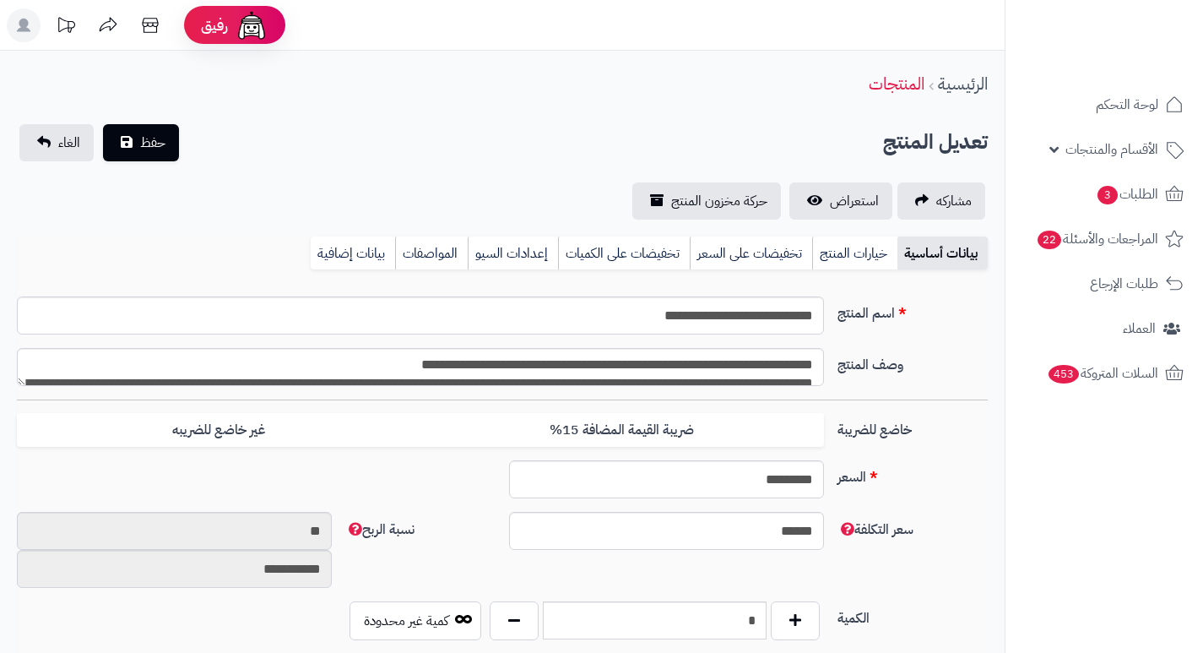
type input "*******"
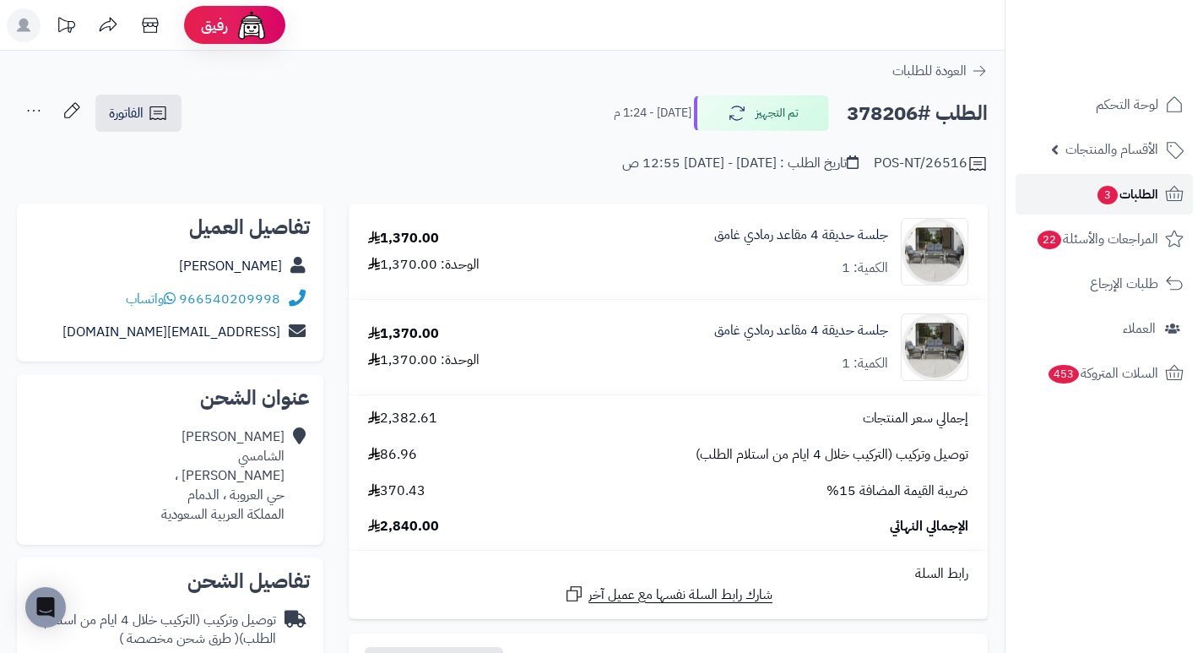
click at [1117, 184] on span "الطلبات 3" at bounding box center [1127, 194] width 62 height 24
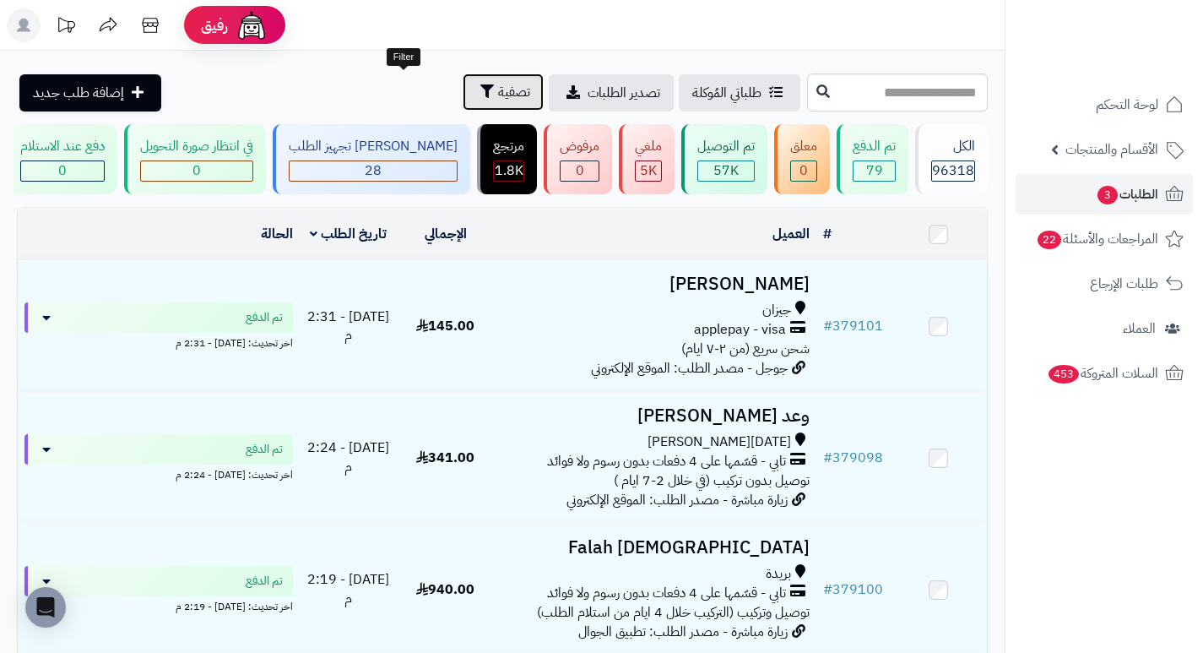
click at [498, 98] on span "تصفية" at bounding box center [514, 92] width 32 height 20
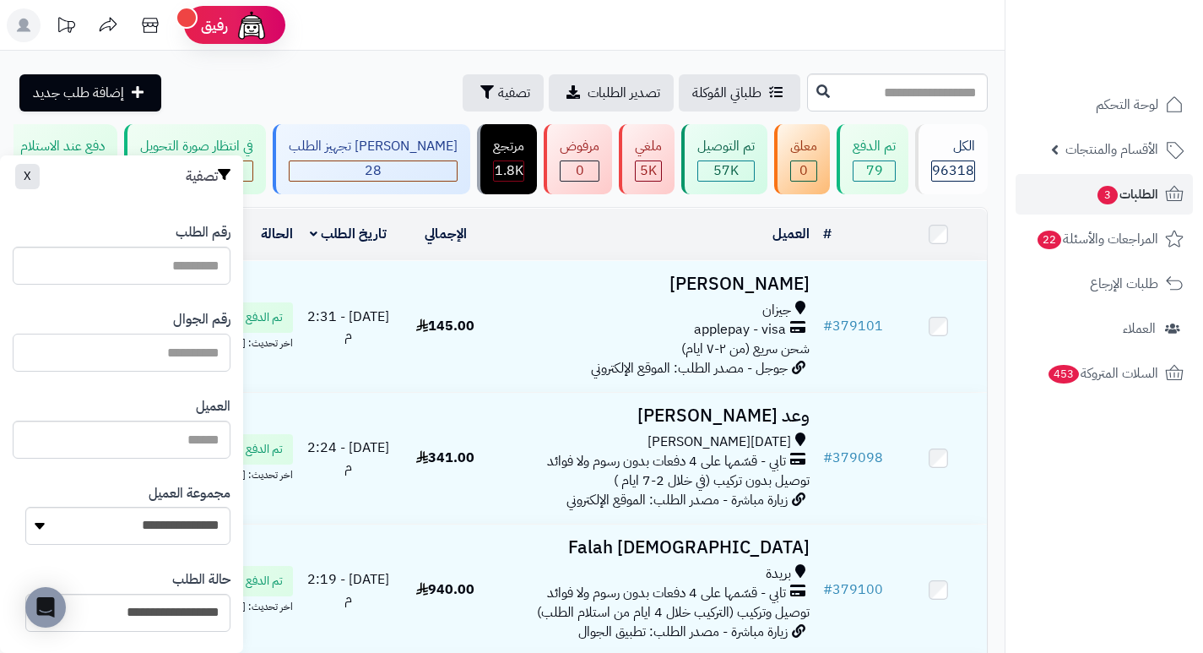
paste input "*********"
type input "*********"
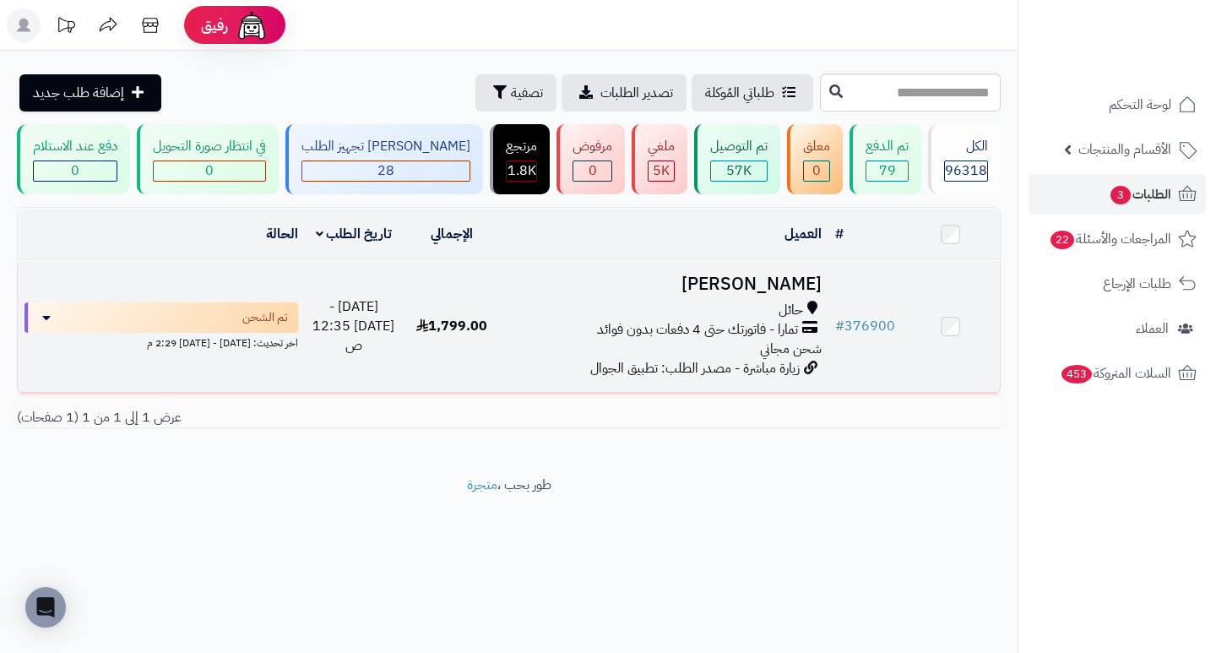
click at [757, 291] on h3 "[PERSON_NAME]" at bounding box center [663, 283] width 313 height 19
click at [795, 291] on h3 "[PERSON_NAME]" at bounding box center [663, 283] width 313 height 19
click at [786, 294] on h3 "[PERSON_NAME]" at bounding box center [663, 283] width 313 height 19
click at [769, 287] on h3 "[PERSON_NAME]" at bounding box center [663, 283] width 313 height 19
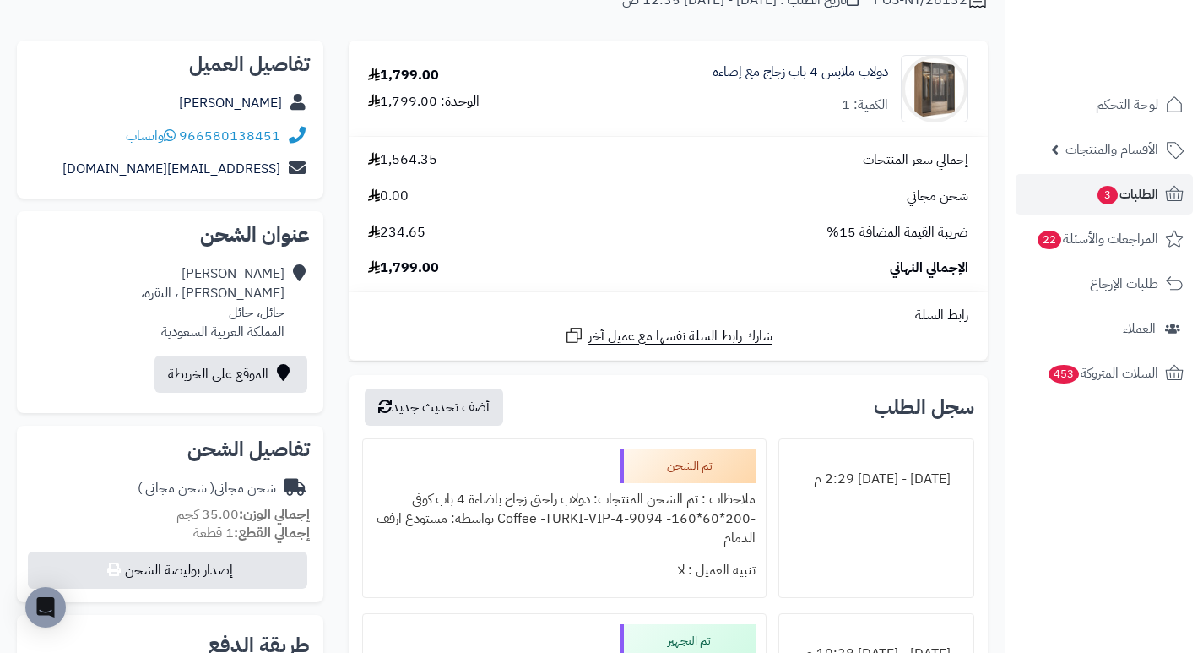
scroll to position [169, 0]
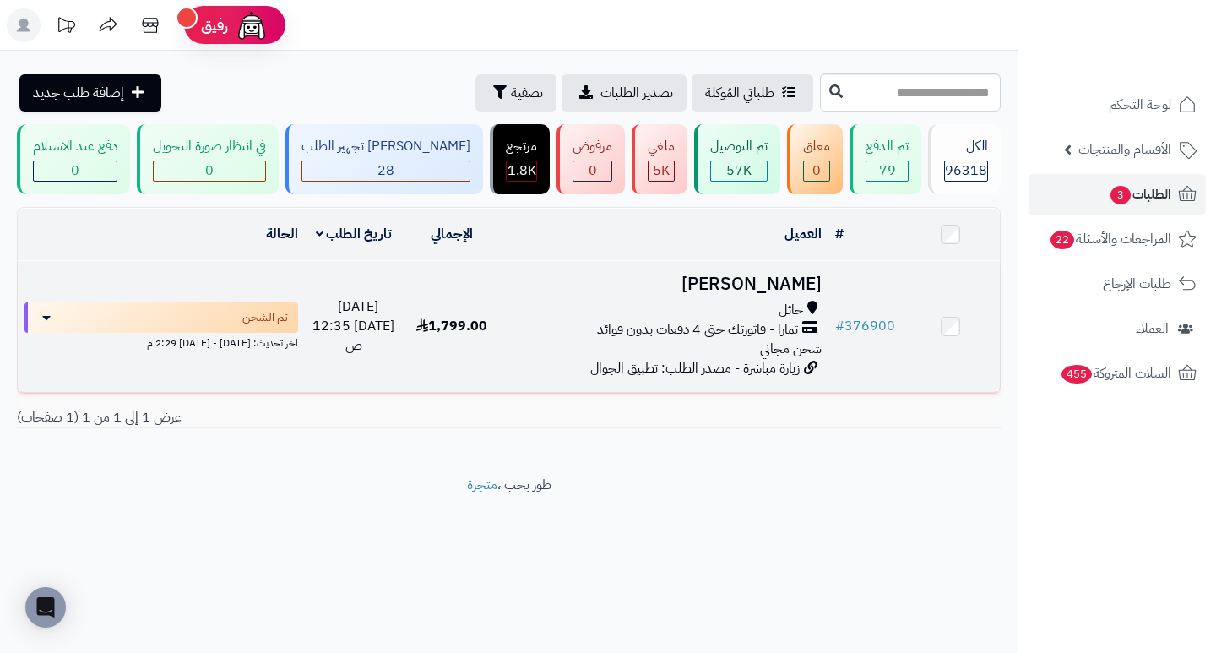
click at [757, 294] on h3 "[PERSON_NAME]" at bounding box center [663, 283] width 313 height 19
click at [807, 294] on h3 "[PERSON_NAME]" at bounding box center [663, 283] width 313 height 19
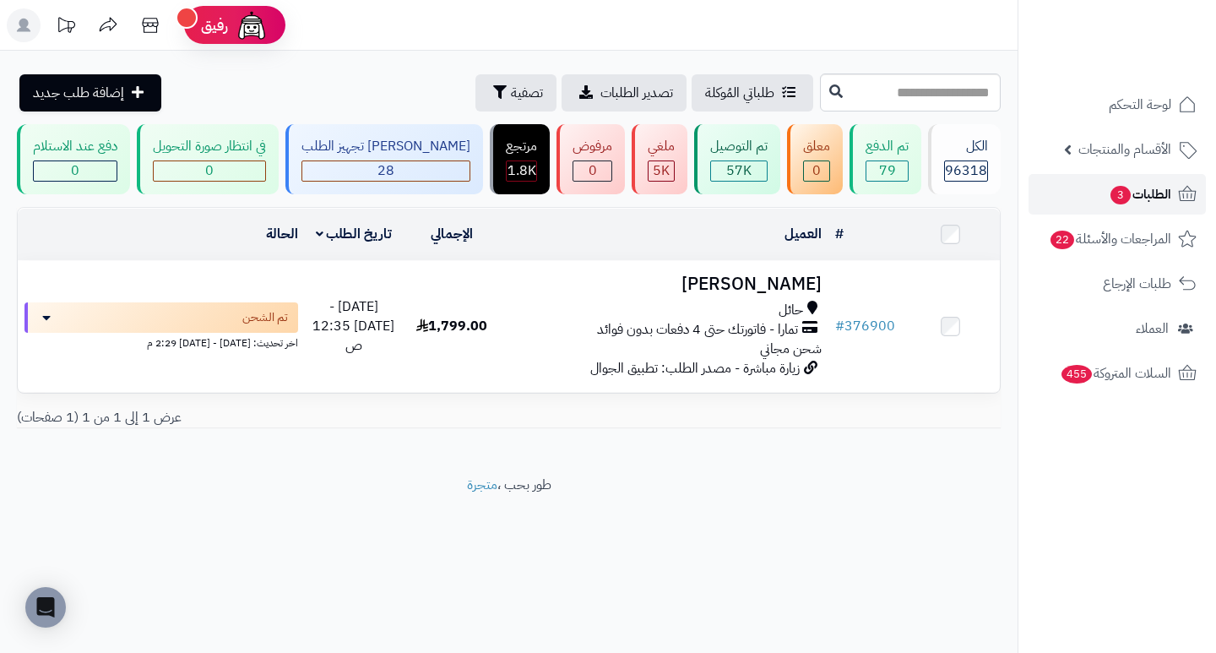
click at [1128, 194] on span "3" at bounding box center [1120, 195] width 20 height 19
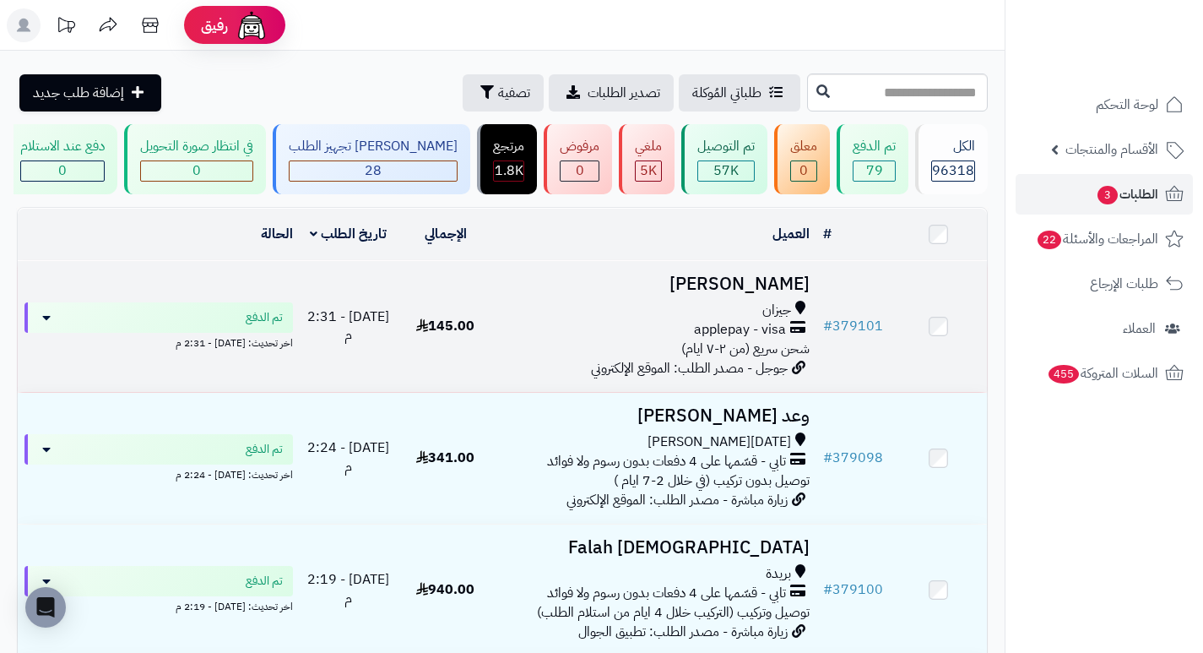
click at [782, 294] on h3 "[PERSON_NAME]" at bounding box center [655, 283] width 309 height 19
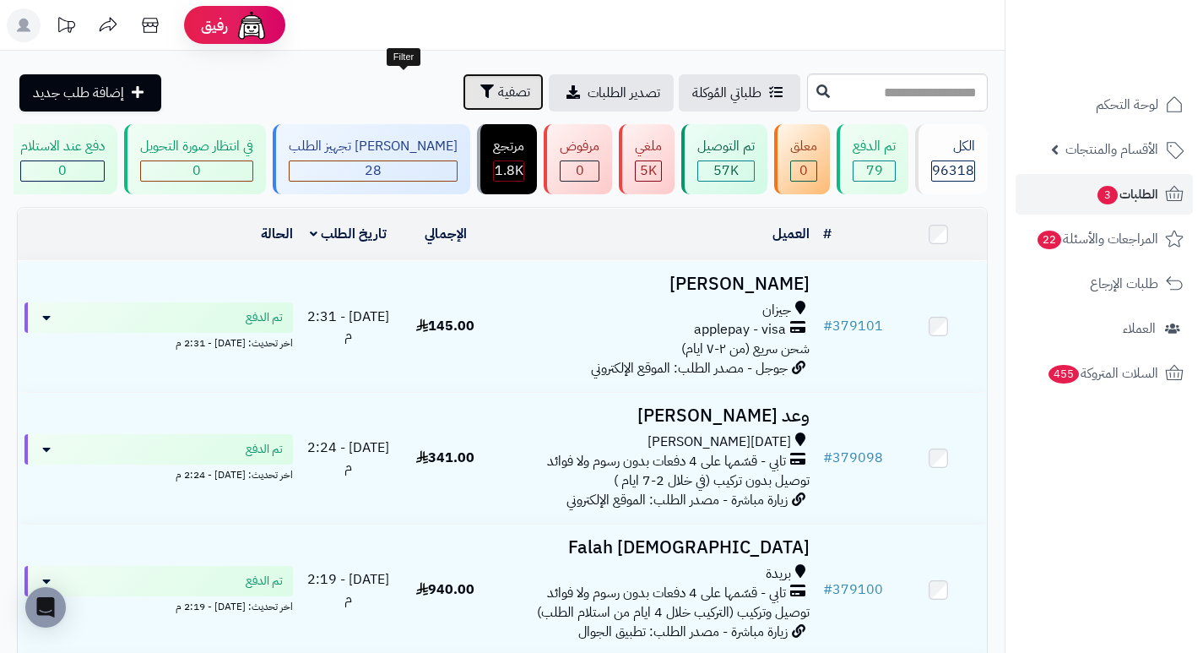
click at [498, 99] on span "تصفية" at bounding box center [514, 92] width 32 height 20
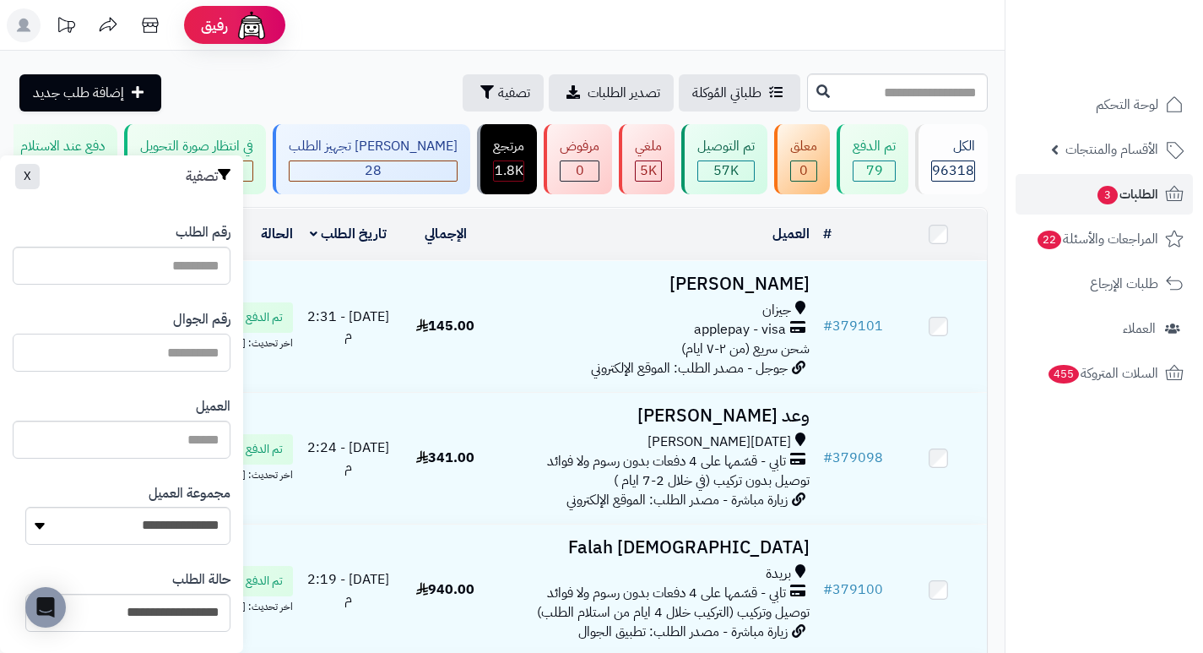
paste input "*********"
type input "*********"
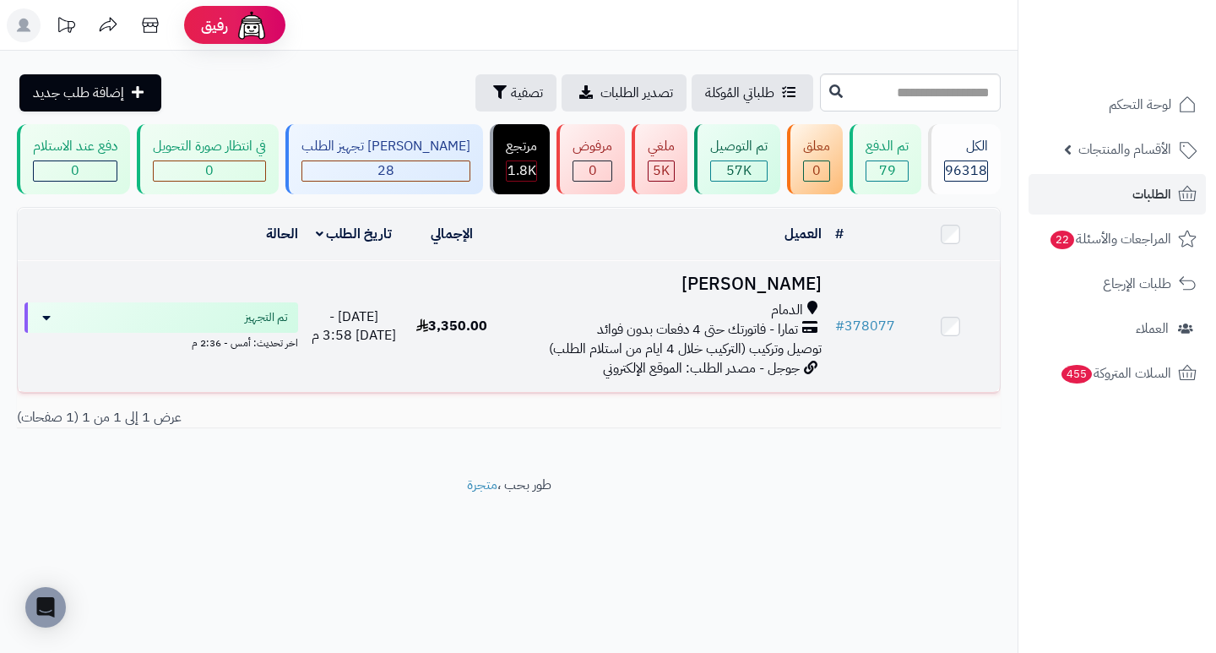
click at [766, 294] on h3 "حنين صالح" at bounding box center [663, 283] width 313 height 19
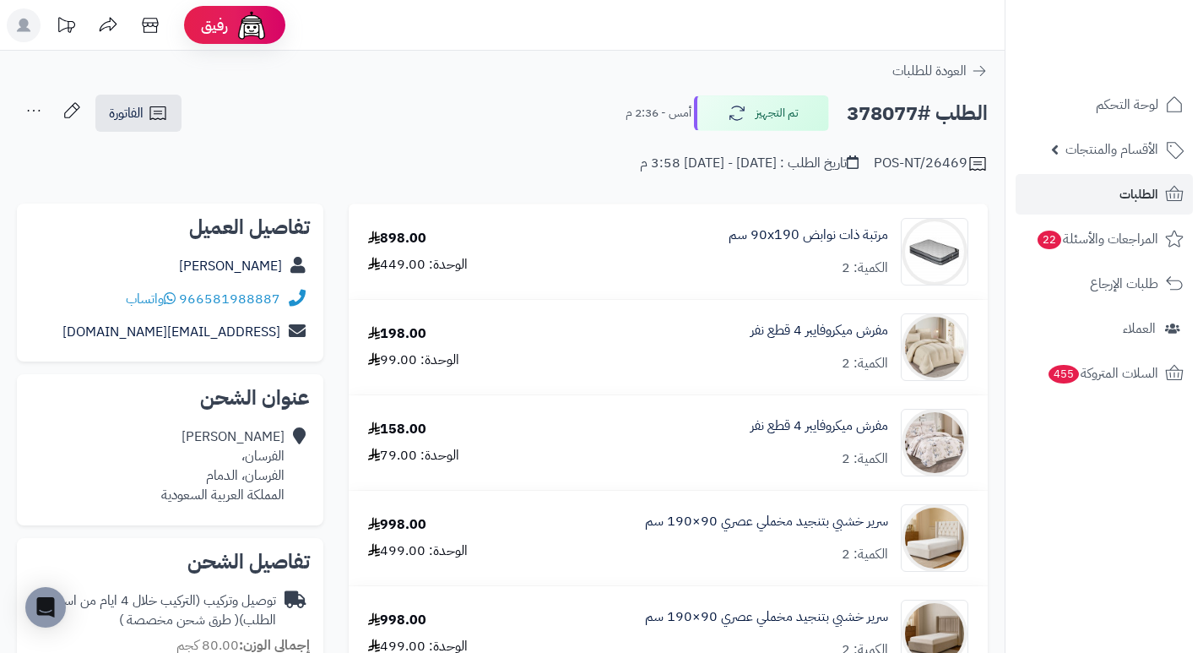
click at [882, 106] on h2 "الطلب #378077" at bounding box center [917, 113] width 141 height 35
copy h2 "378077"
click at [563, 122] on div "الطلب #378077 تم التجهيز أمس - 2:36 م الفاتورة طباعة الفاتورة إرسال الفاتورة إل…" at bounding box center [502, 114] width 971 height 40
click at [1123, 192] on span "الطلبات" at bounding box center [1139, 194] width 39 height 24
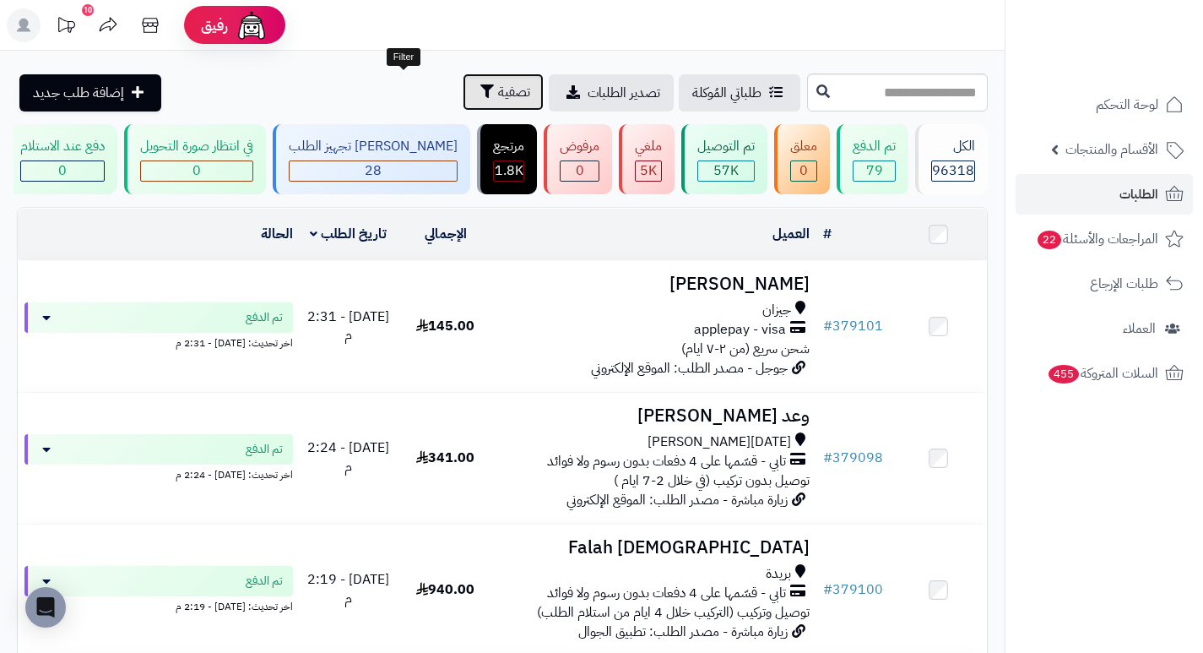
click at [498, 95] on span "تصفية" at bounding box center [514, 92] width 32 height 20
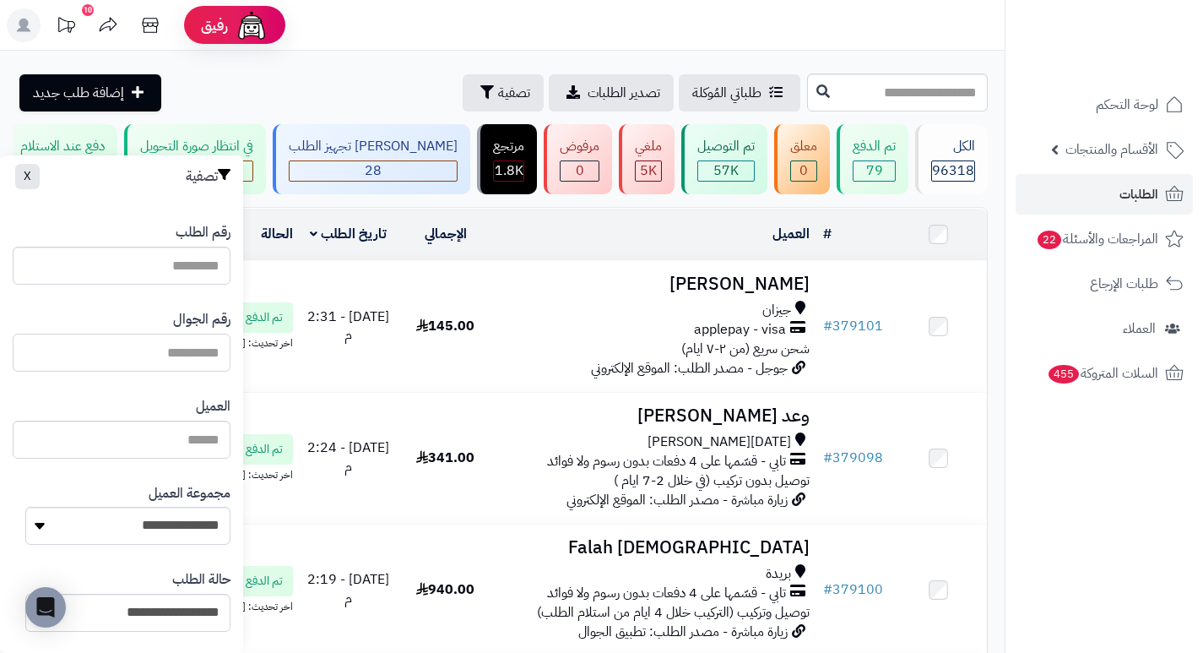
paste input "*********"
type input "*********"
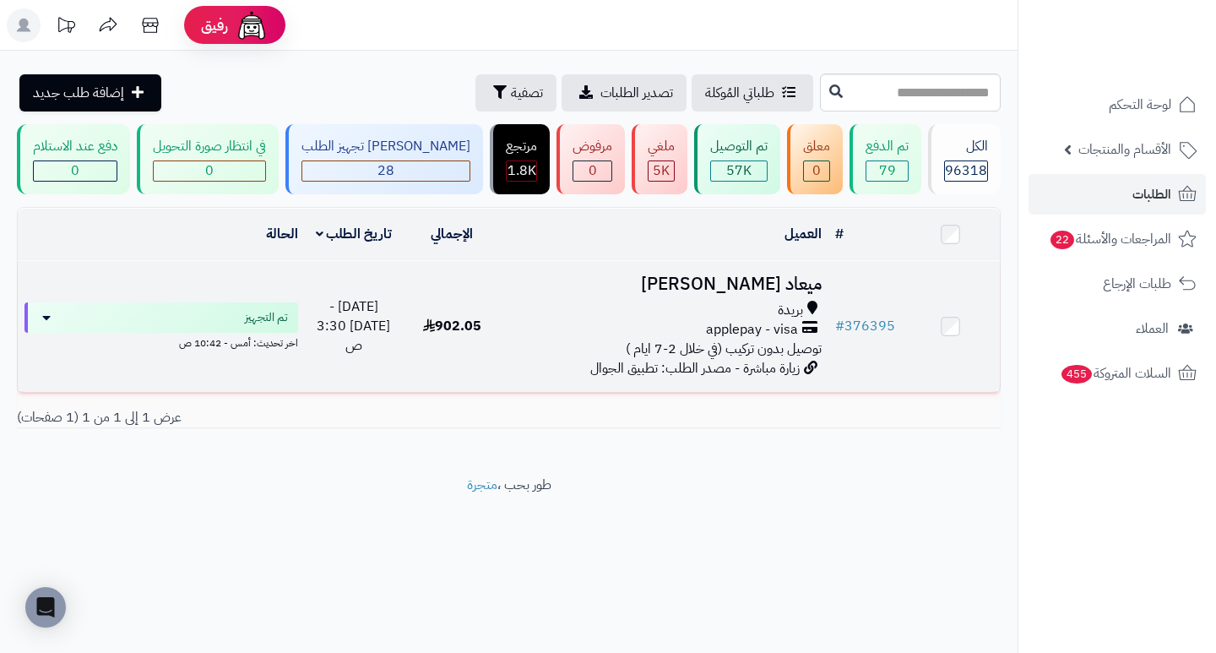
click at [784, 294] on h3 "ميعاد [PERSON_NAME]" at bounding box center [663, 283] width 313 height 19
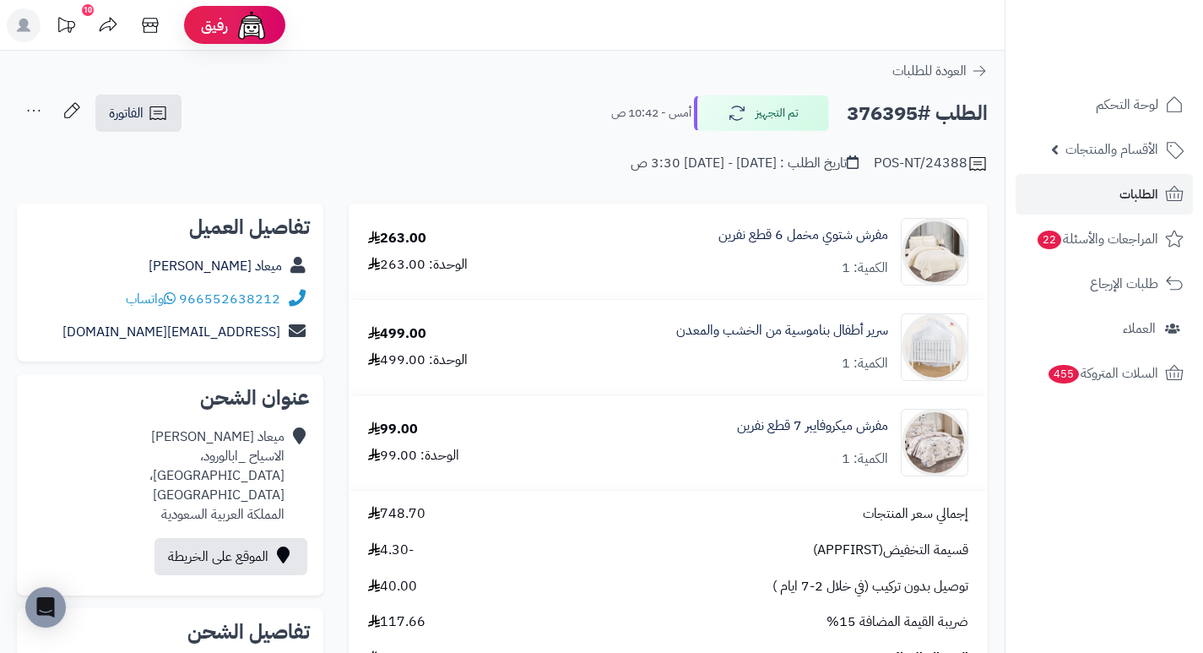
click at [891, 106] on h2 "الطلب #376395" at bounding box center [917, 113] width 141 height 35
copy h2 "376395"
click at [524, 115] on div "الطلب #376395 تم التجهيز أمس - 10:42 ص الفاتورة طباعة الفاتورة إرسال الفاتورة إ…" at bounding box center [502, 114] width 971 height 40
click at [1089, 196] on link "الطلبات" at bounding box center [1104, 194] width 177 height 41
